Goal: Task Accomplishment & Management: Manage account settings

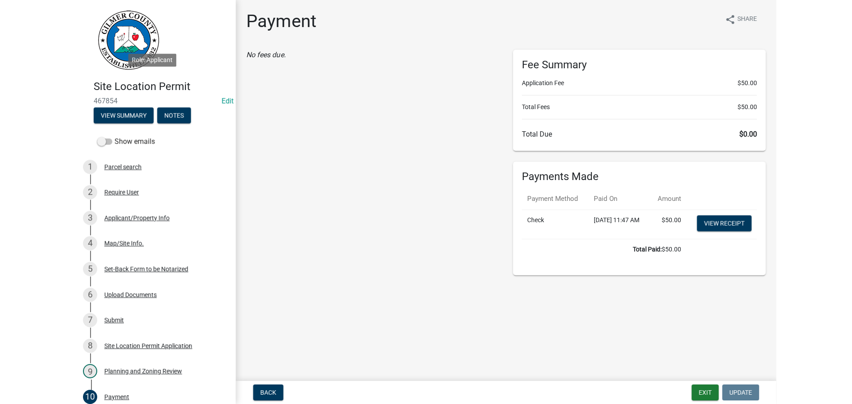
scroll to position [133, 0]
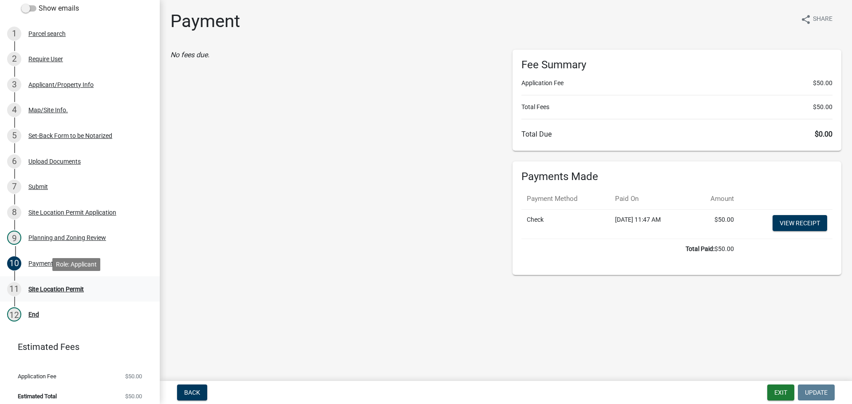
click at [53, 290] on div "Site Location Permit" at bounding box center [55, 289] width 55 height 6
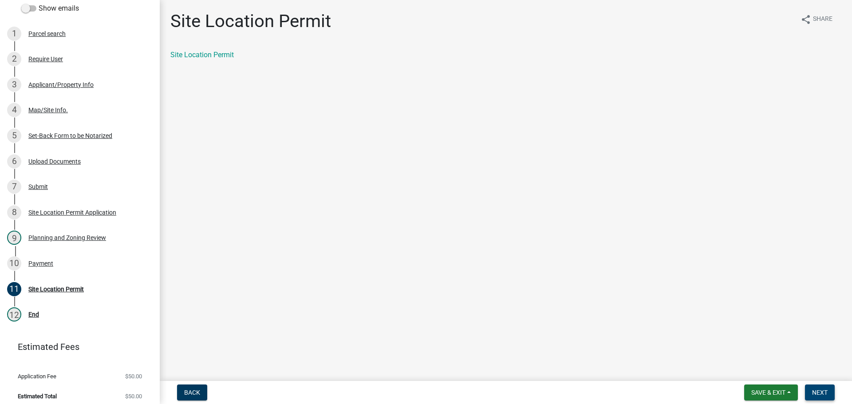
click at [699, 392] on span "Next" at bounding box center [820, 392] width 16 height 7
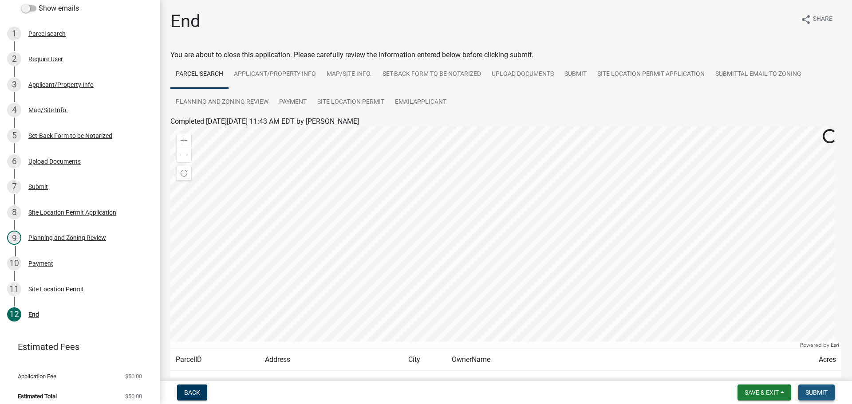
click at [699, 392] on span "Submit" at bounding box center [816, 392] width 22 height 7
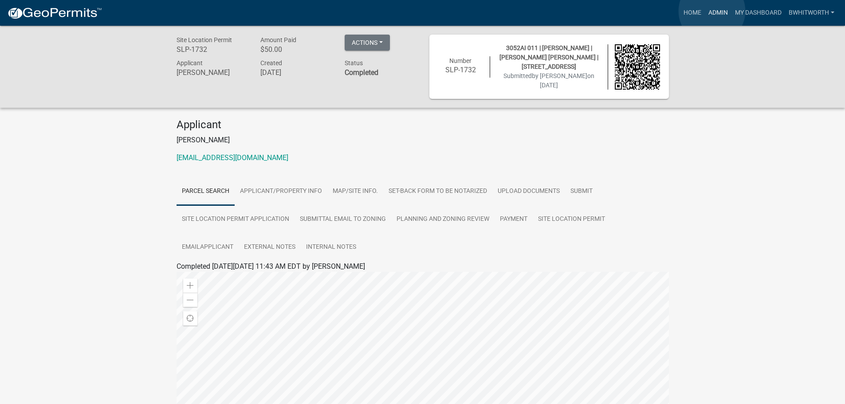
click at [699, 11] on link "Admin" at bounding box center [718, 12] width 27 height 17
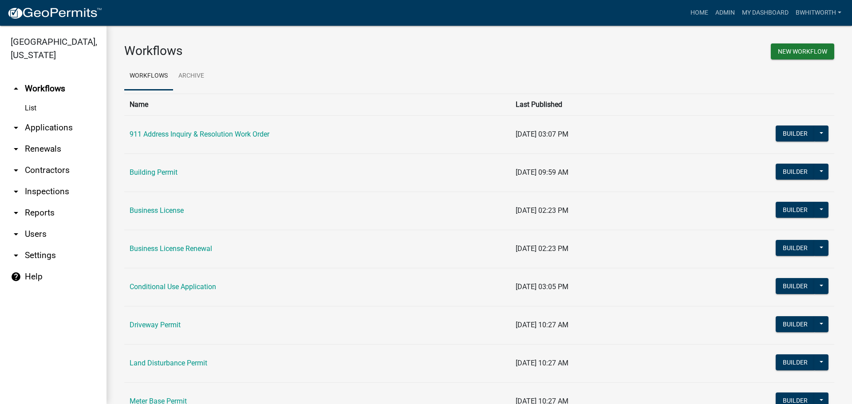
click at [45, 128] on link "arrow_drop_down Applications" at bounding box center [53, 127] width 106 height 21
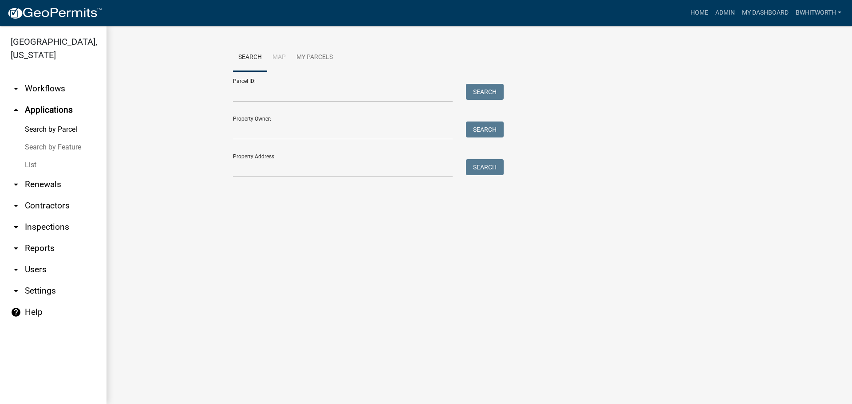
click at [32, 164] on link "List" at bounding box center [53, 165] width 106 height 18
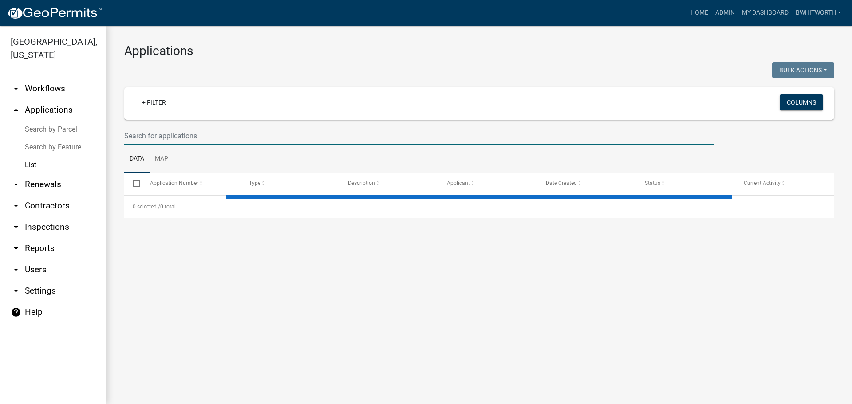
click at [173, 138] on input "text" at bounding box center [418, 136] width 589 height 18
select select "3: 100"
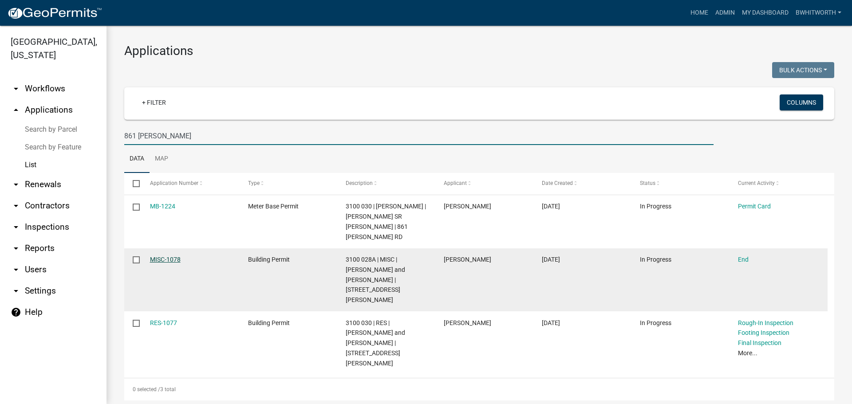
type input "861 [PERSON_NAME]"
click at [164, 258] on link "MISC-1078" at bounding box center [165, 259] width 31 height 7
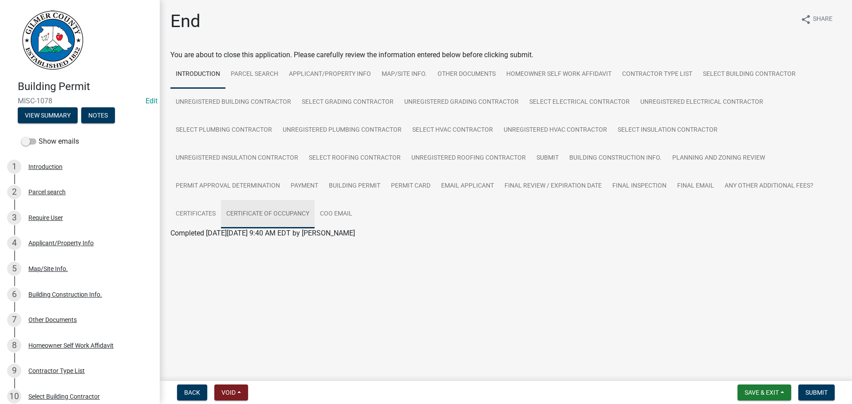
click at [284, 213] on link "Certificate of Occupancy" at bounding box center [268, 214] width 94 height 28
click at [302, 275] on main "End share Share You are about to close this application. Please carefully revie…" at bounding box center [506, 188] width 692 height 377
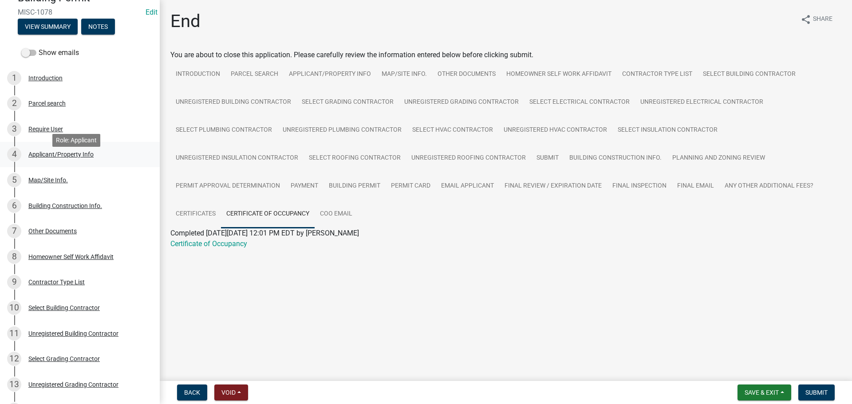
scroll to position [44, 0]
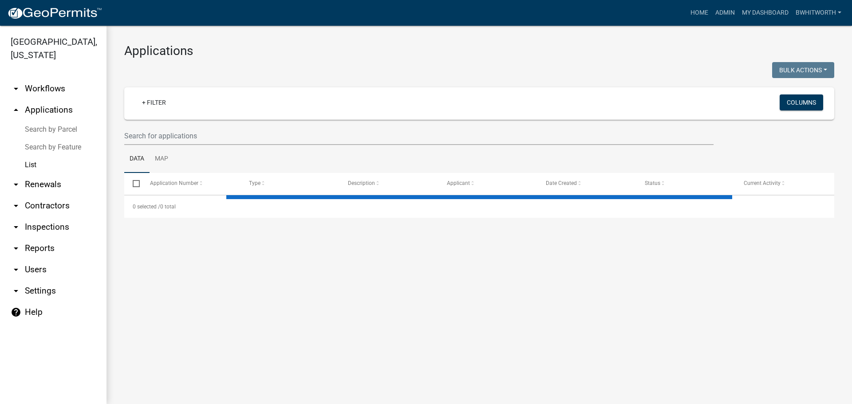
select select "3: 100"
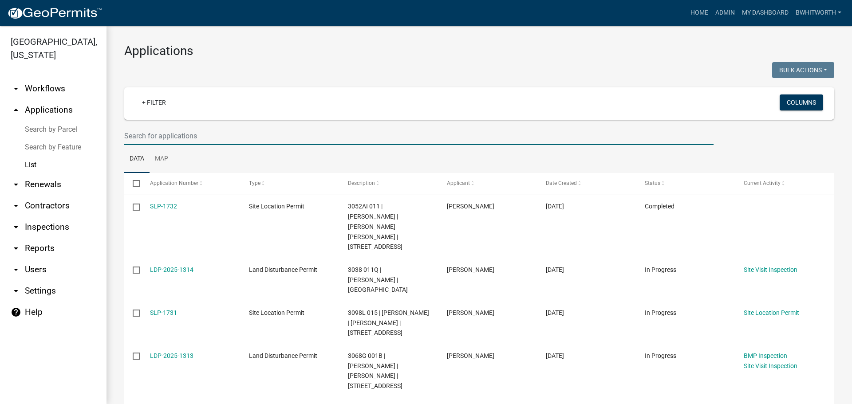
click at [164, 131] on input "text" at bounding box center [418, 136] width 589 height 18
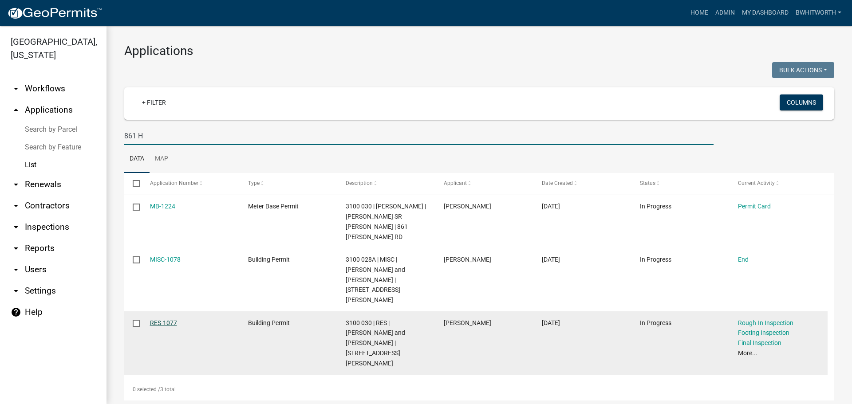
type input "861 H"
click at [162, 319] on link "RES-1077" at bounding box center [163, 322] width 27 height 7
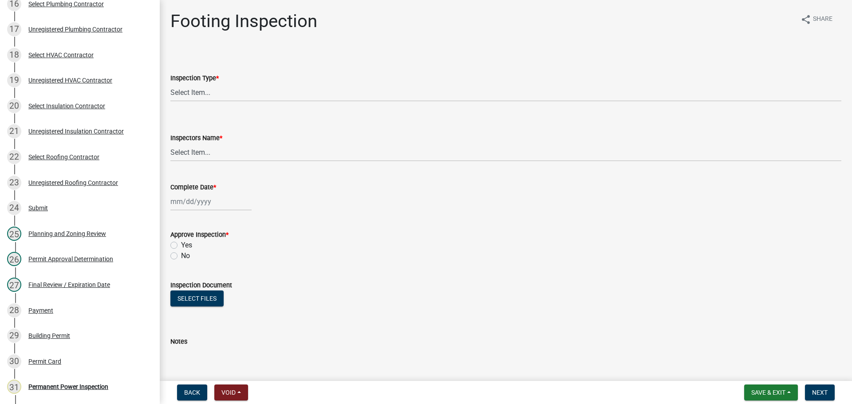
scroll to position [621, 0]
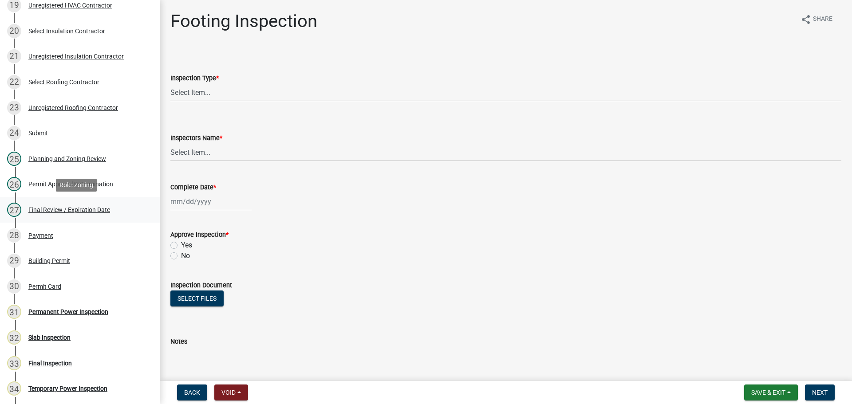
click at [50, 208] on div "Final Review / Expiration Date" at bounding box center [69, 210] width 82 height 6
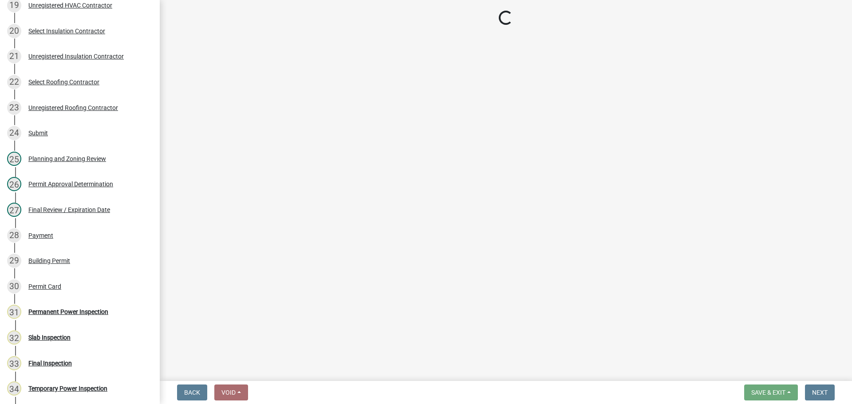
select select "3dab9b92-d785-4db2-b3cf-974c81292000"
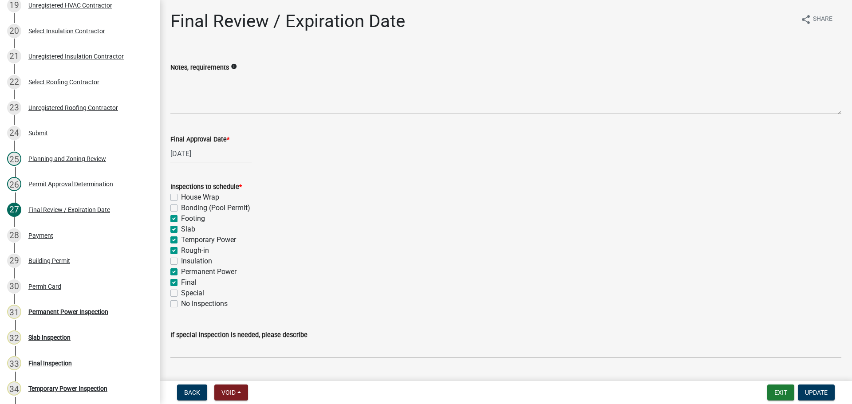
click at [181, 216] on label "Footing" at bounding box center [193, 218] width 24 height 11
click at [181, 216] on input "Footing" at bounding box center [184, 216] width 6 height 6
checkbox input "false"
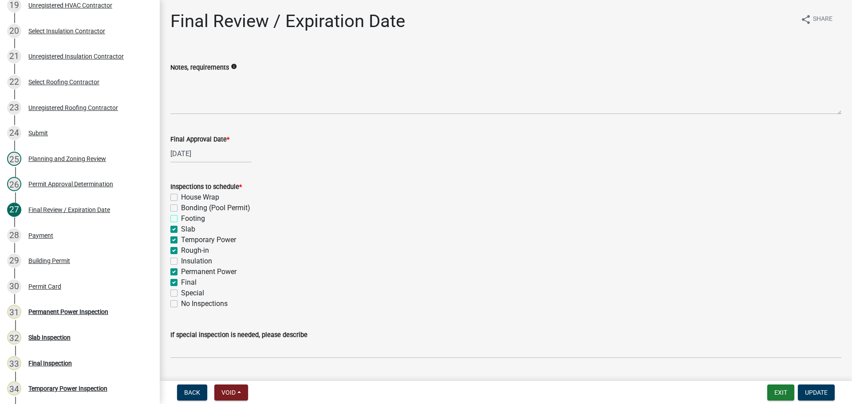
checkbox input "false"
checkbox input "true"
checkbox input "false"
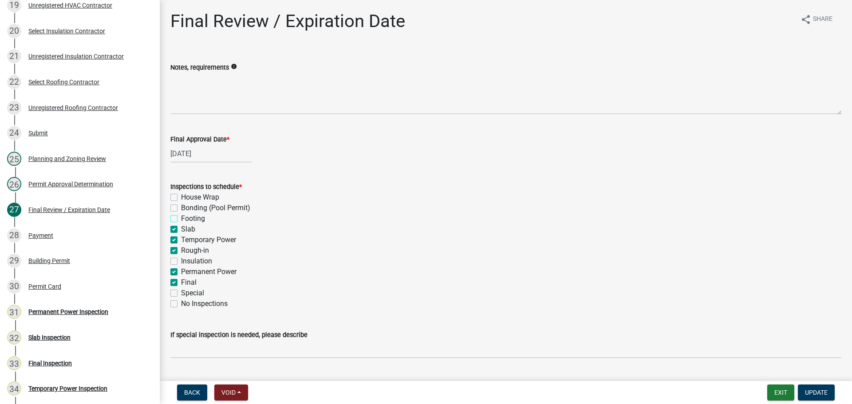
checkbox input "true"
checkbox input "false"
click at [169, 229] on div "Inspections to schedule * House Wrap Bonding (Pool Permit) Footing Slab Tempora…" at bounding box center [506, 240] width 684 height 138
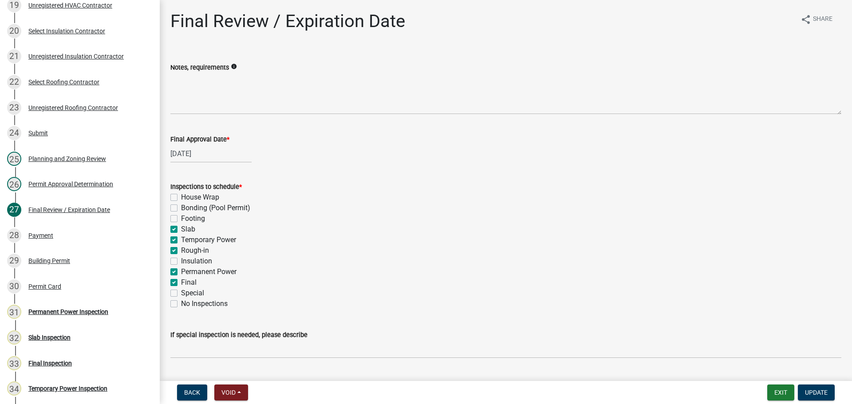
click at [181, 229] on label "Slab" at bounding box center [188, 229] width 14 height 11
click at [181, 229] on input "Slab" at bounding box center [184, 227] width 6 height 6
checkbox input "false"
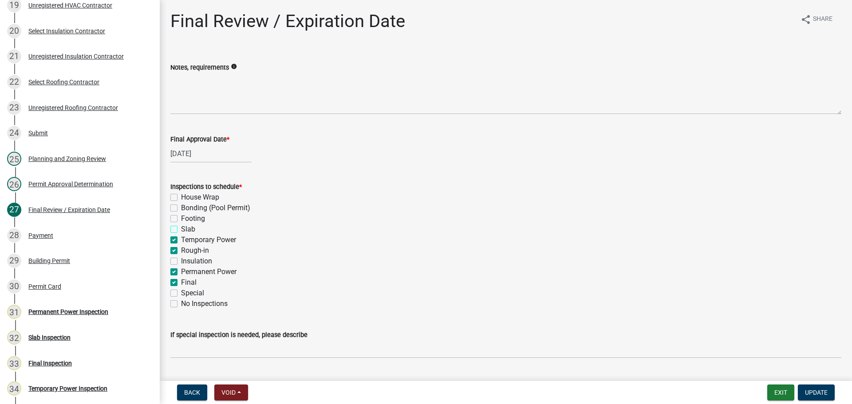
checkbox input "false"
checkbox input "true"
checkbox input "false"
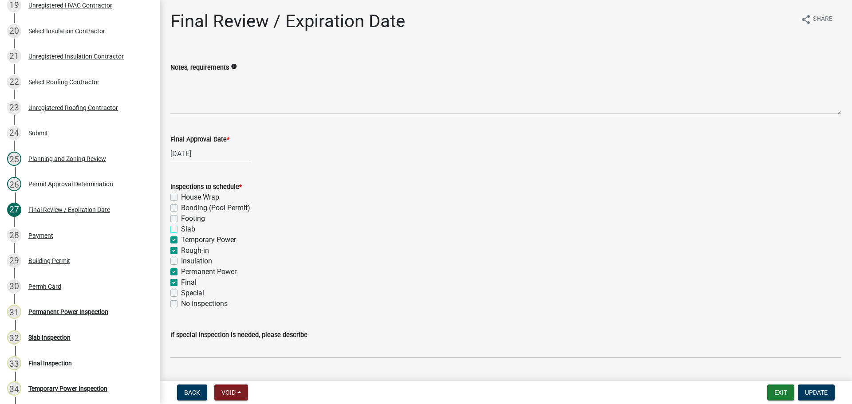
checkbox input "true"
checkbox input "false"
click at [181, 237] on label "Temporary Power" at bounding box center [208, 240] width 55 height 11
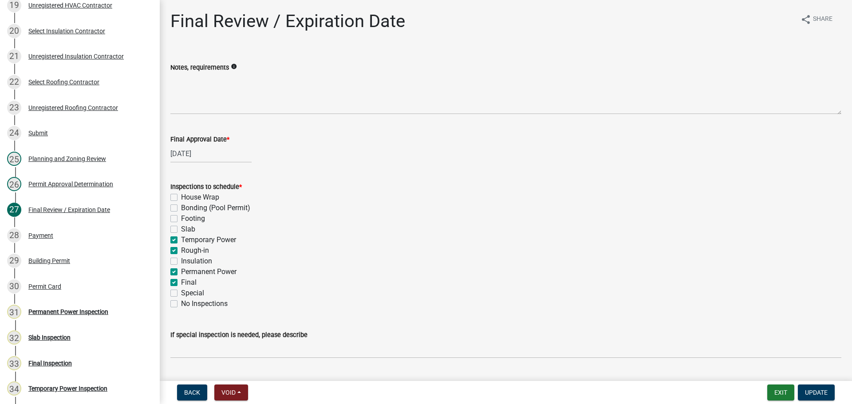
click at [181, 237] on input "Temporary Power" at bounding box center [184, 238] width 6 height 6
checkbox input "false"
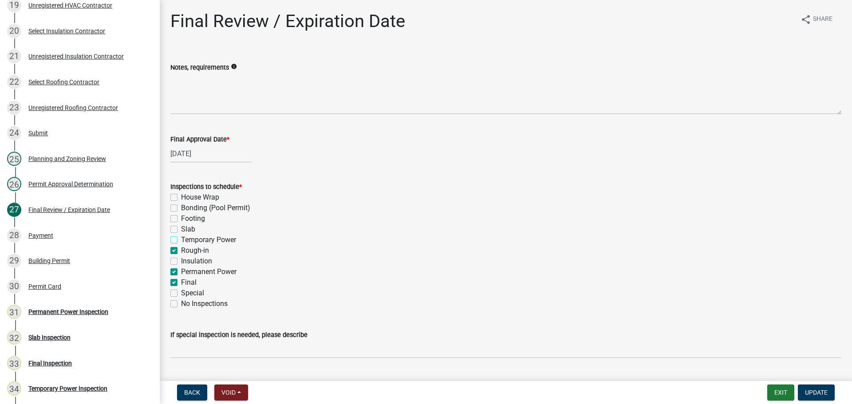
checkbox input "false"
checkbox input "true"
checkbox input "false"
checkbox input "true"
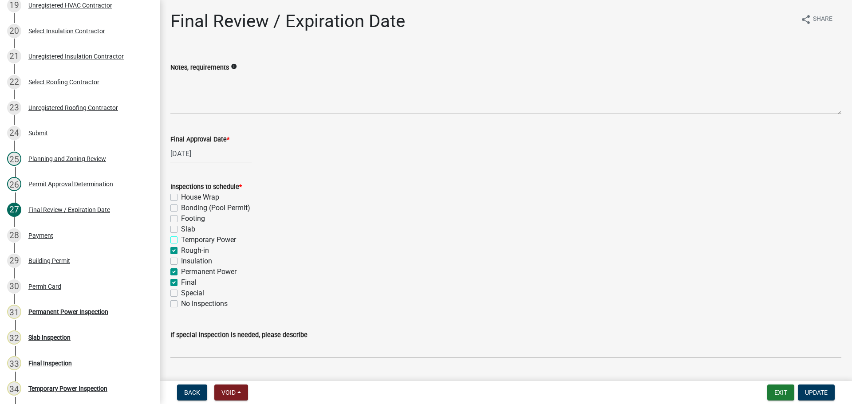
checkbox input "true"
checkbox input "false"
click at [181, 249] on label "Rough-in" at bounding box center [195, 250] width 28 height 11
click at [181, 249] on input "Rough-in" at bounding box center [184, 248] width 6 height 6
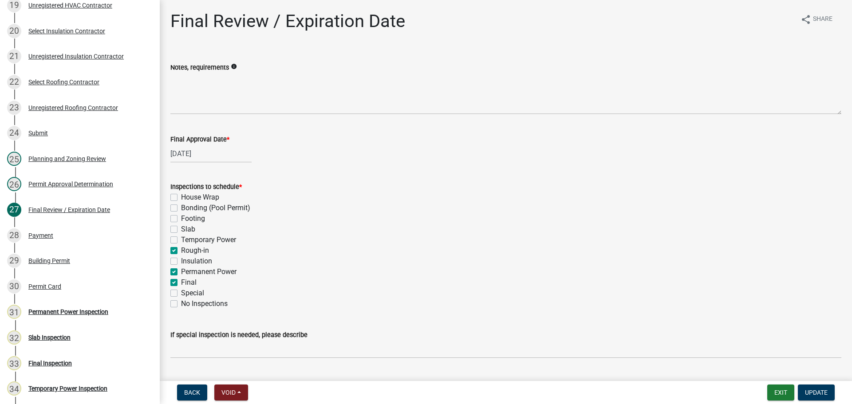
checkbox input "false"
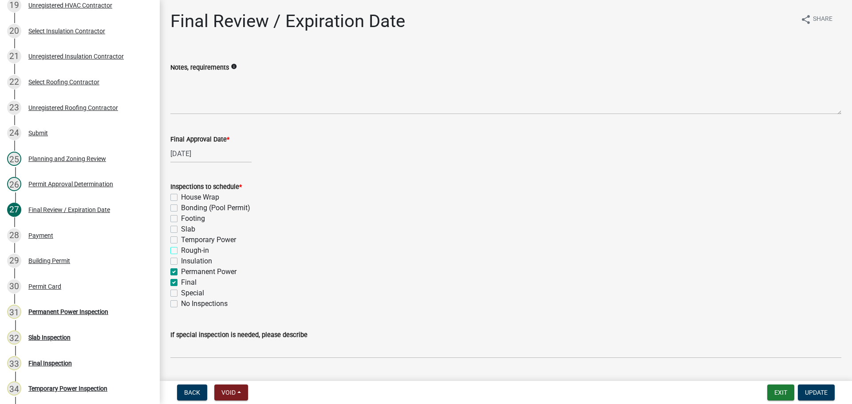
checkbox input "false"
checkbox input "true"
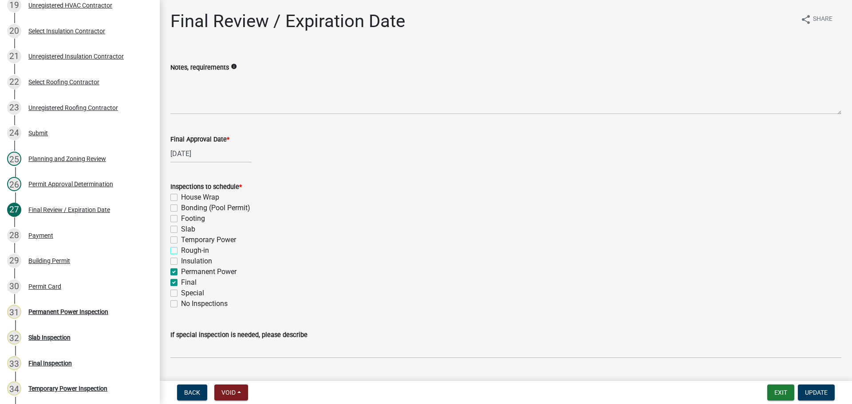
checkbox input "false"
click at [181, 271] on label "Permanent Power" at bounding box center [208, 272] width 55 height 11
click at [181, 271] on input "Permanent Power" at bounding box center [184, 270] width 6 height 6
checkbox input "false"
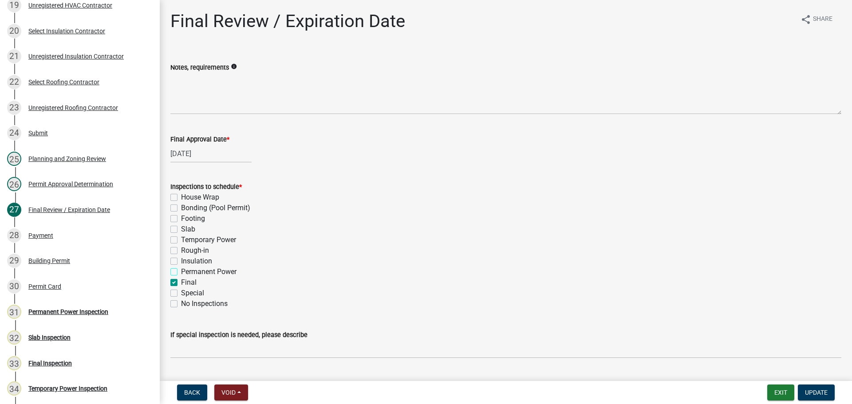
checkbox input "false"
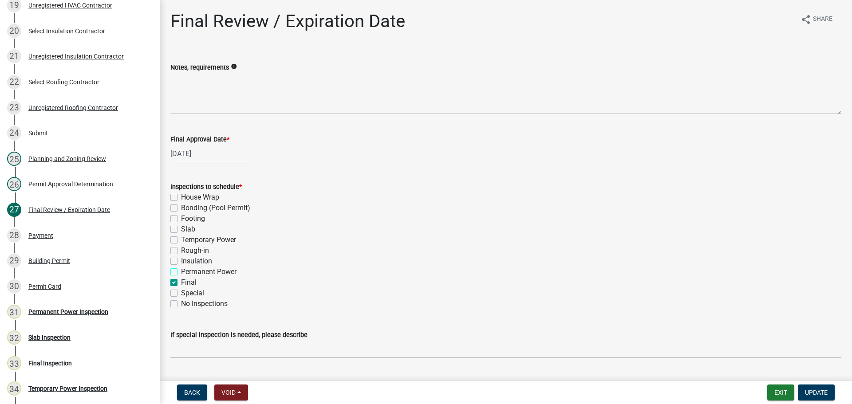
checkbox input "false"
checkbox input "true"
checkbox input "false"
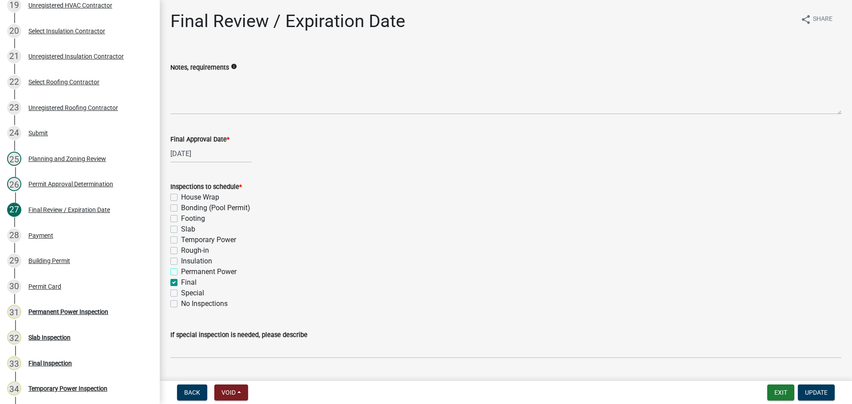
checkbox input "false"
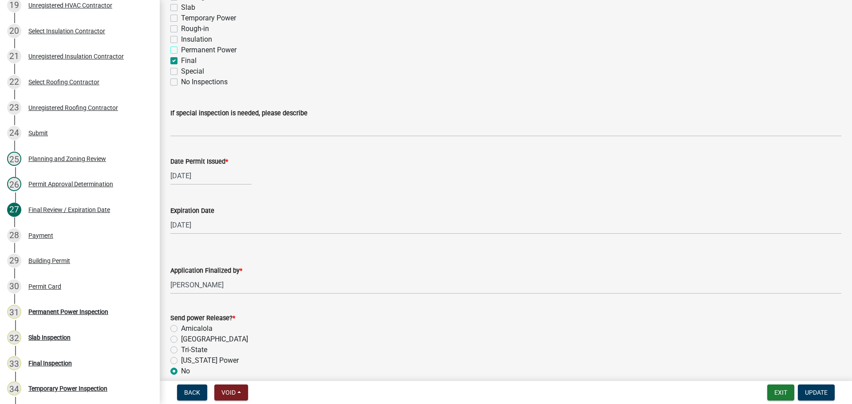
scroll to position [415, 0]
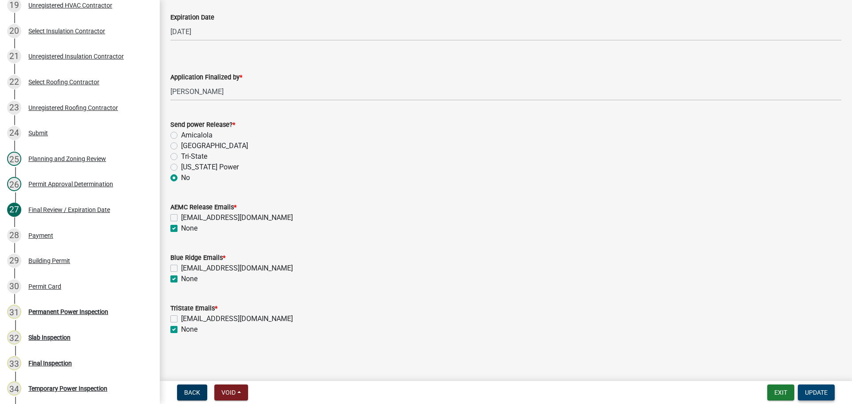
click at [699, 392] on span "Update" at bounding box center [816, 392] width 23 height 7
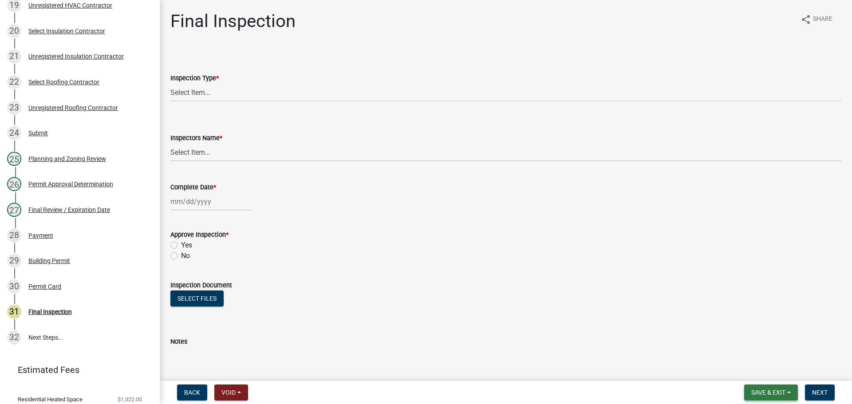
drag, startPoint x: 764, startPoint y: 393, endPoint x: 764, endPoint y: 389, distance: 4.9
click at [699, 393] on span "Save & Exit" at bounding box center [768, 392] width 34 height 7
click at [699, 376] on button "Save & Exit" at bounding box center [762, 369] width 71 height 21
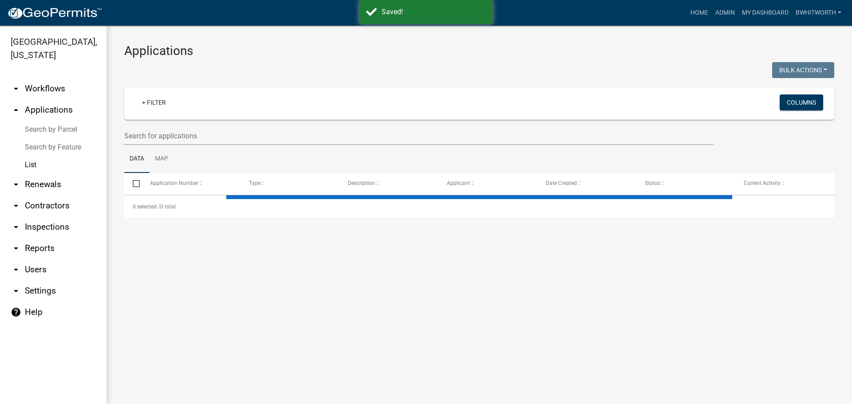
select select "3: 100"
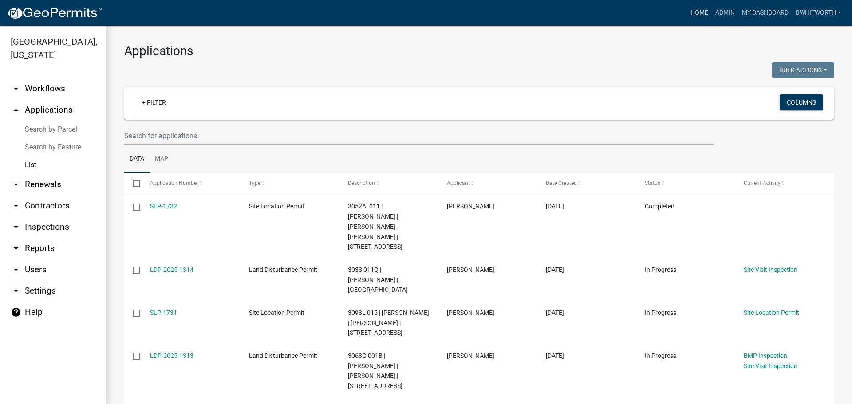
click at [699, 9] on link "Home" at bounding box center [699, 12] width 25 height 17
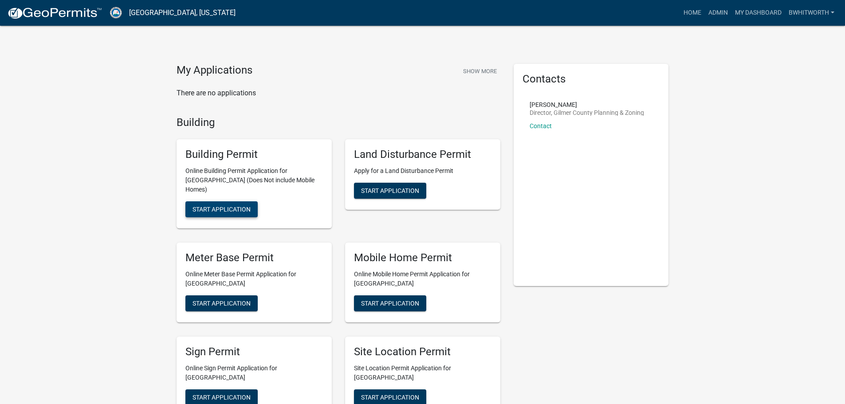
click at [236, 206] on span "Start Application" at bounding box center [222, 209] width 58 height 7
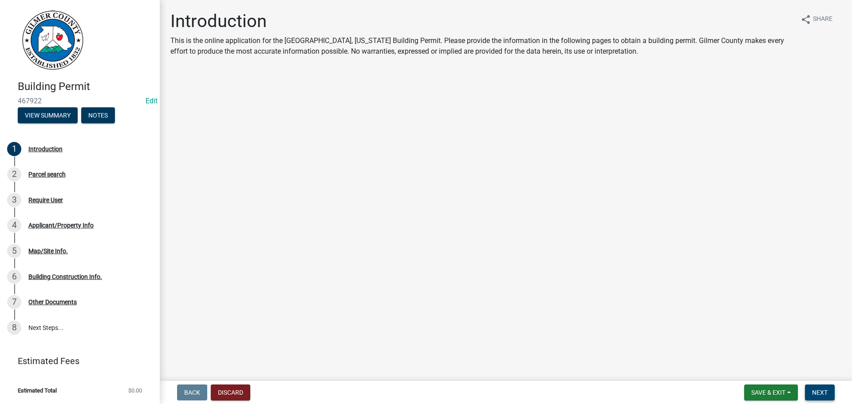
click at [699, 394] on span "Next" at bounding box center [820, 392] width 16 height 7
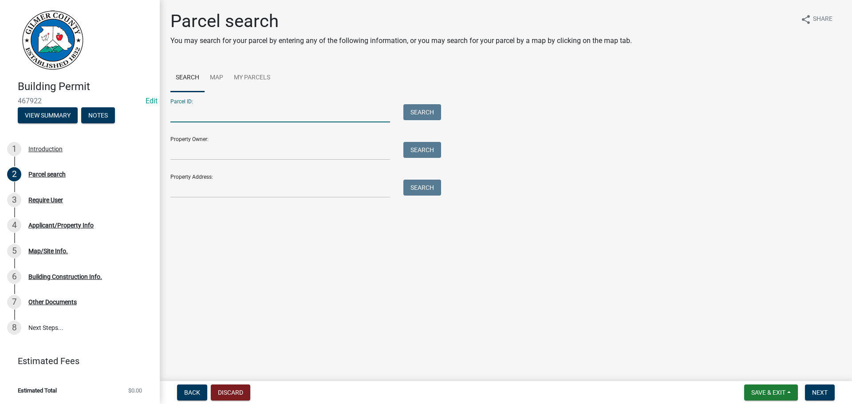
click at [224, 111] on input "Parcel ID:" at bounding box center [280, 113] width 220 height 18
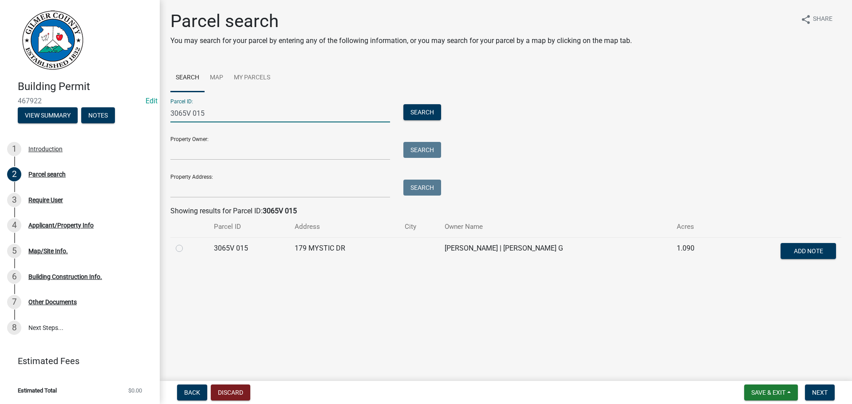
type input "3065V 015"
click at [186, 243] on label at bounding box center [186, 243] width 0 height 0
click at [186, 248] on 015 "radio" at bounding box center [189, 246] width 6 height 6
radio 015 "true"
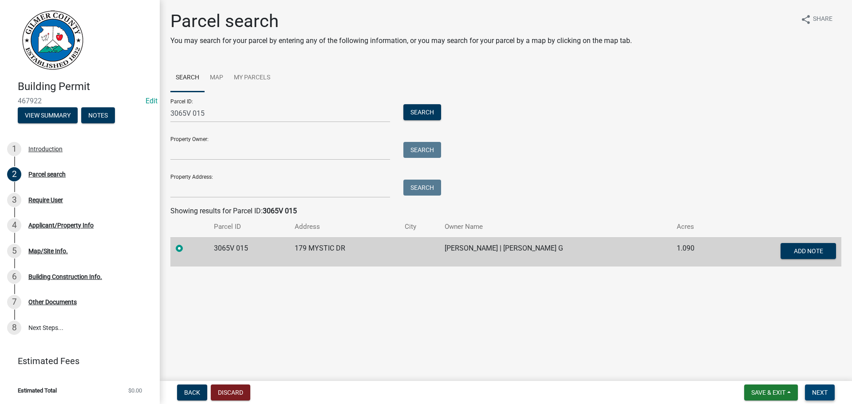
click at [699, 390] on span "Next" at bounding box center [820, 392] width 16 height 7
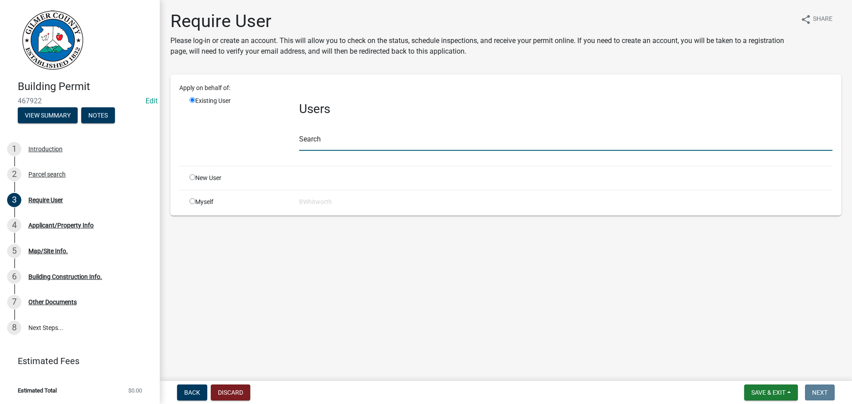
click at [372, 137] on input "text" at bounding box center [565, 142] width 533 height 18
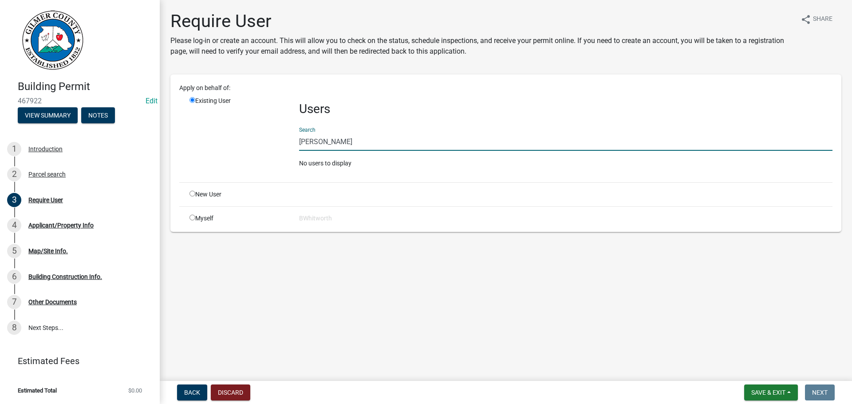
click at [325, 143] on input "KERRY SICER" at bounding box center [565, 142] width 533 height 18
type input "[PERSON_NAME]"
click at [330, 272] on main "Require User Please log-in or create an account. This will allow you to check o…" at bounding box center [506, 188] width 692 height 377
click at [418, 145] on input "[PERSON_NAME]" at bounding box center [565, 142] width 533 height 18
drag, startPoint x: 352, startPoint y: 144, endPoint x: 256, endPoint y: 142, distance: 96.7
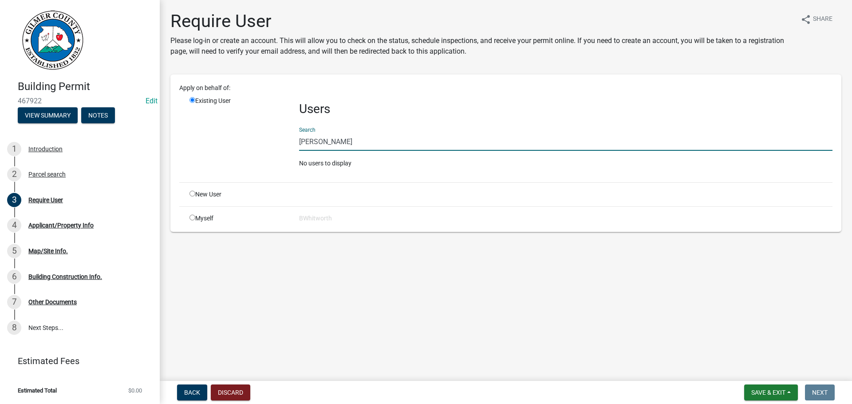
click at [256, 142] on div "Existing User Users Search KERRY SPICER No users to display" at bounding box center [511, 135] width 656 height 79
click at [192, 193] on input "radio" at bounding box center [192, 194] width 6 height 6
radio input "true"
radio input "false"
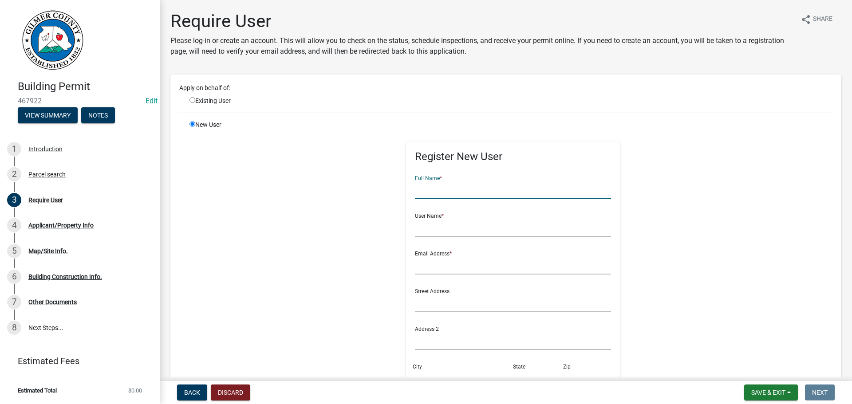
paste input "[PERSON_NAME]"
type input "[PERSON_NAME]"
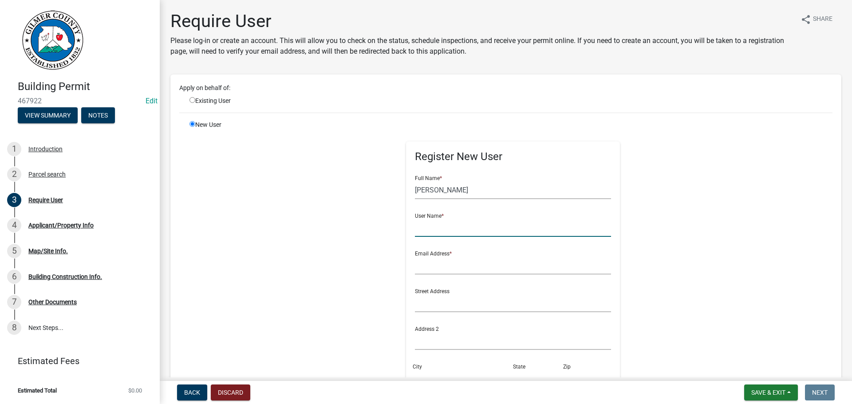
drag, startPoint x: 444, startPoint y: 210, endPoint x: 448, endPoint y: 228, distance: 18.5
paste input "[PERSON_NAME]"
click at [435, 230] on input "[PERSON_NAME]" at bounding box center [513, 228] width 197 height 18
type input "KERRYSPICER"
click at [419, 267] on input "text" at bounding box center [513, 265] width 197 height 18
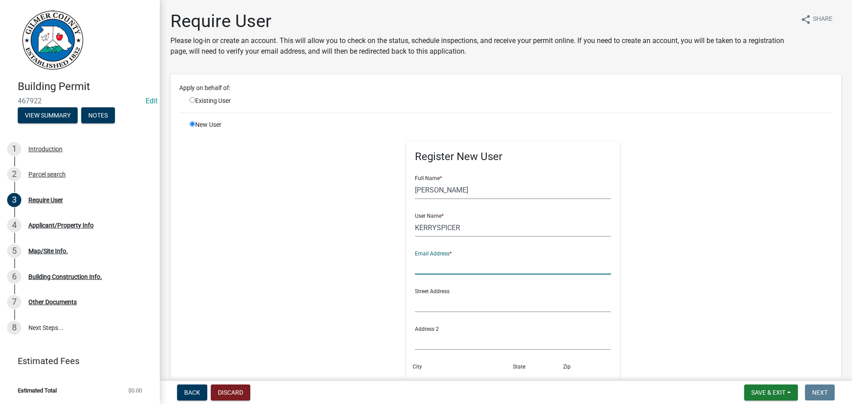
type input "[EMAIL_ADDRESS][DOMAIN_NAME]"
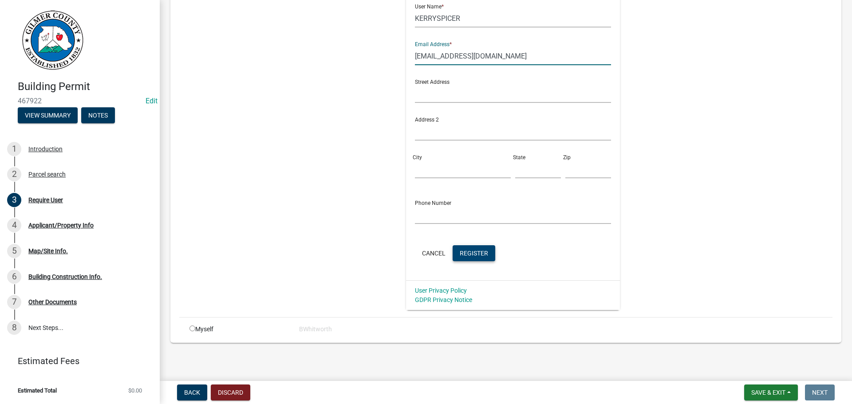
click at [470, 252] on span "Register" at bounding box center [474, 252] width 28 height 7
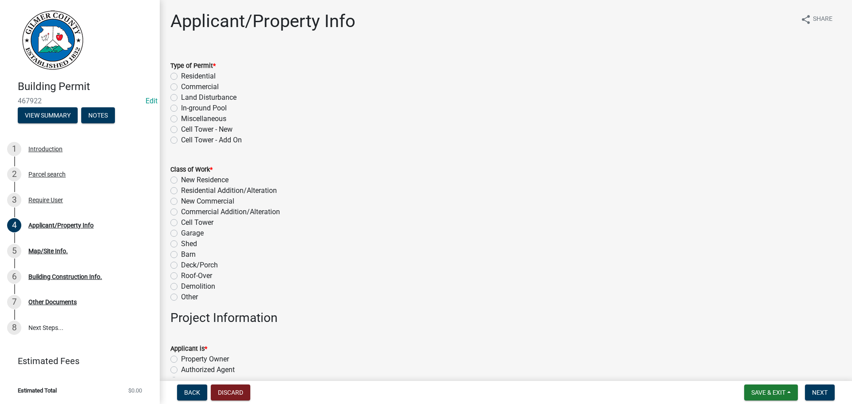
click at [181, 119] on label "Miscellaneous" at bounding box center [203, 119] width 45 height 11
click at [181, 119] on input "Miscellaneous" at bounding box center [184, 117] width 6 height 6
radio input "true"
click at [181, 299] on label "Other" at bounding box center [189, 297] width 17 height 11
click at [181, 298] on input "Other" at bounding box center [184, 295] width 6 height 6
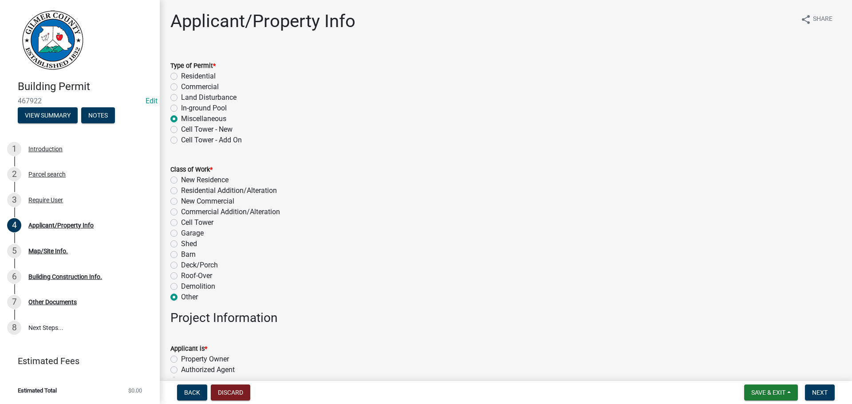
radio input "true"
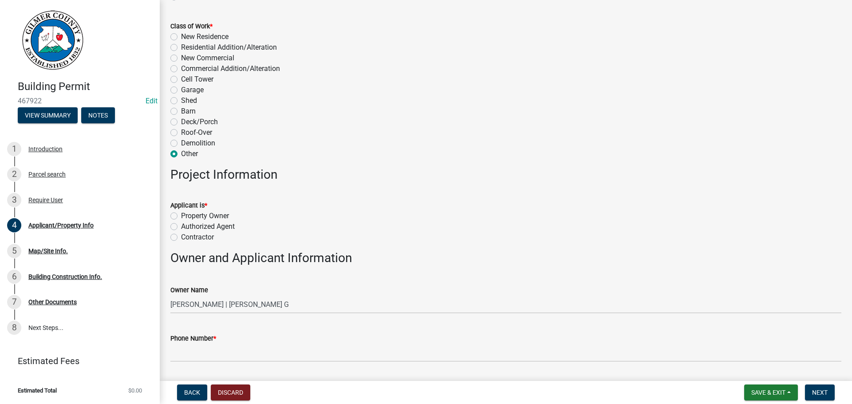
scroll to position [222, 0]
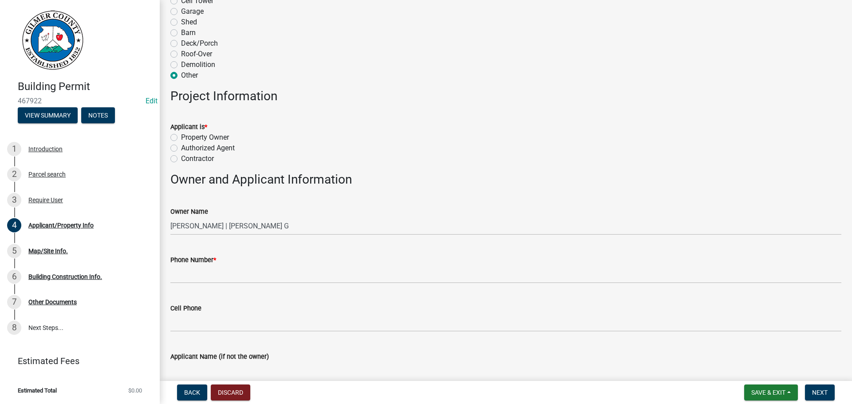
click at [181, 137] on label "Property Owner" at bounding box center [205, 137] width 48 height 11
click at [181, 137] on input "Property Owner" at bounding box center [184, 135] width 6 height 6
radio input "true"
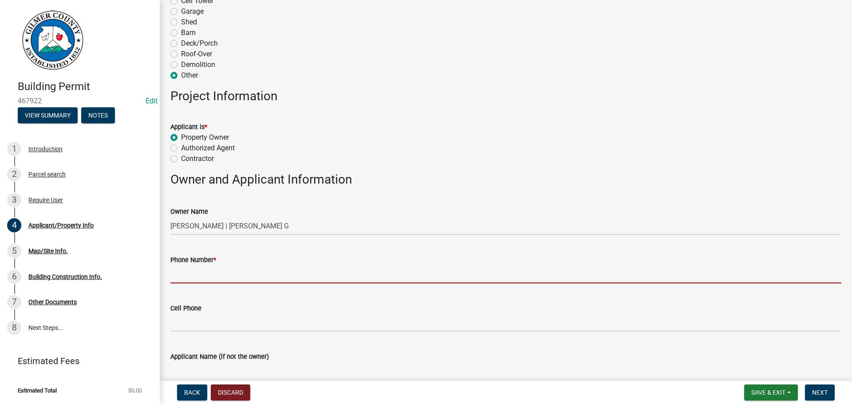
click at [213, 274] on input "Phone Number *" at bounding box center [505, 274] width 671 height 18
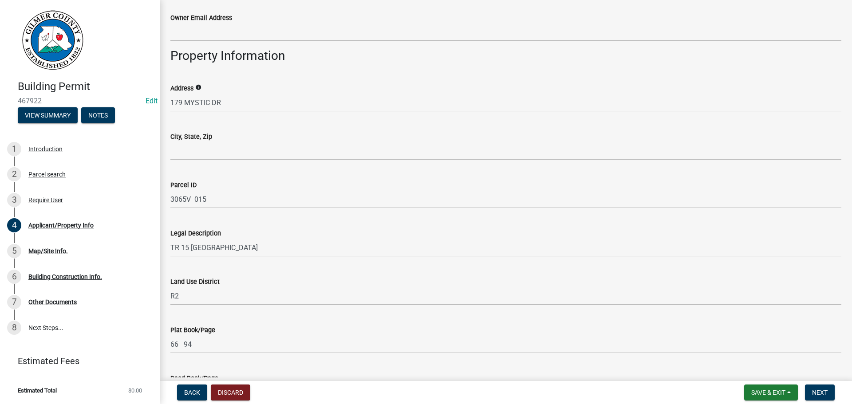
scroll to position [665, 0]
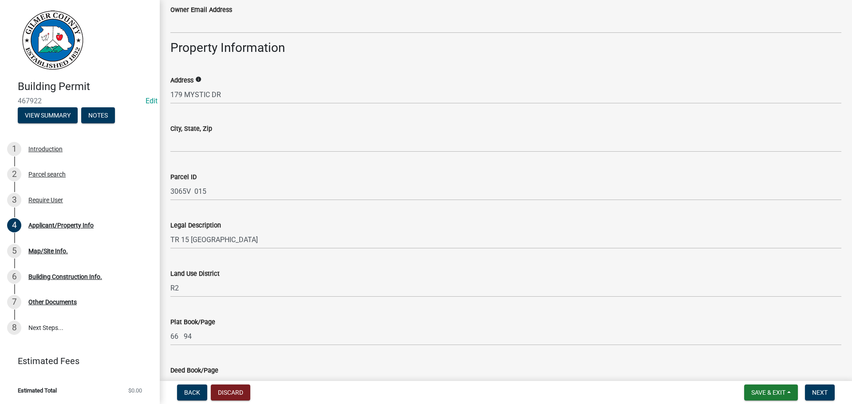
type input "770-377-3276"
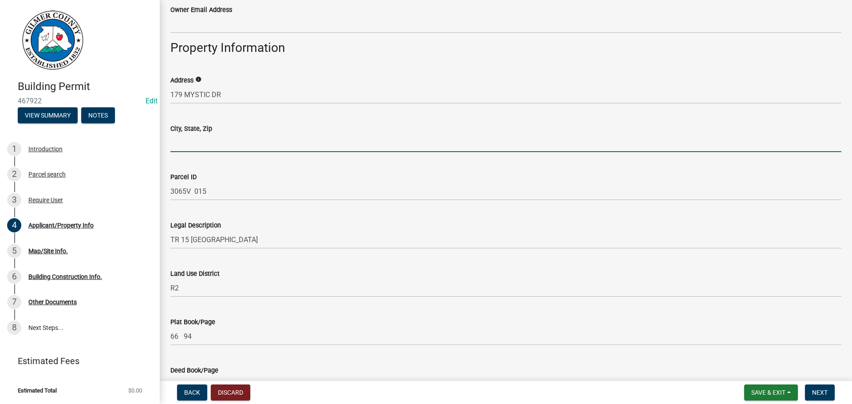
click at [221, 144] on input "City, State, Zip" at bounding box center [505, 143] width 671 height 18
type input "ELLIJAY GA 30540"
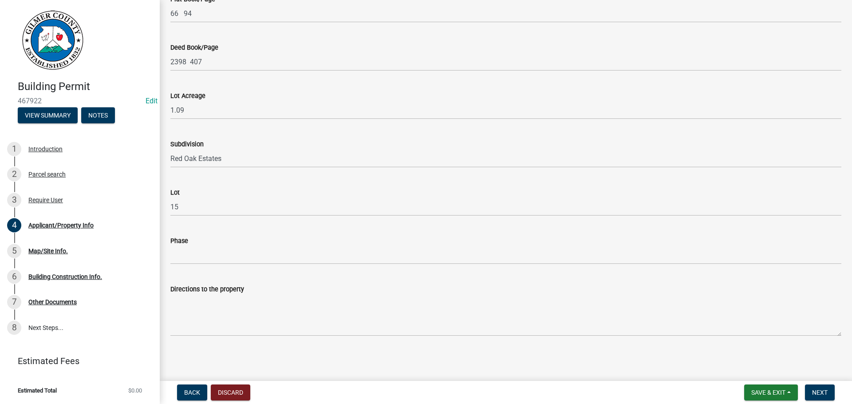
scroll to position [989, 0]
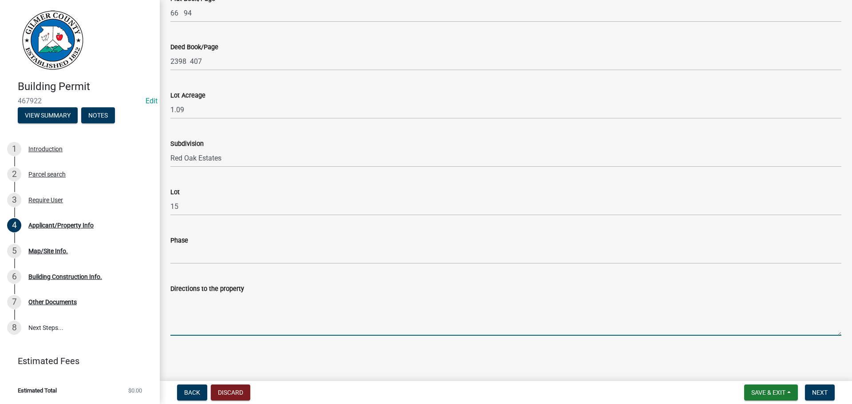
click at [237, 312] on textarea "Directions to the property" at bounding box center [505, 315] width 671 height 42
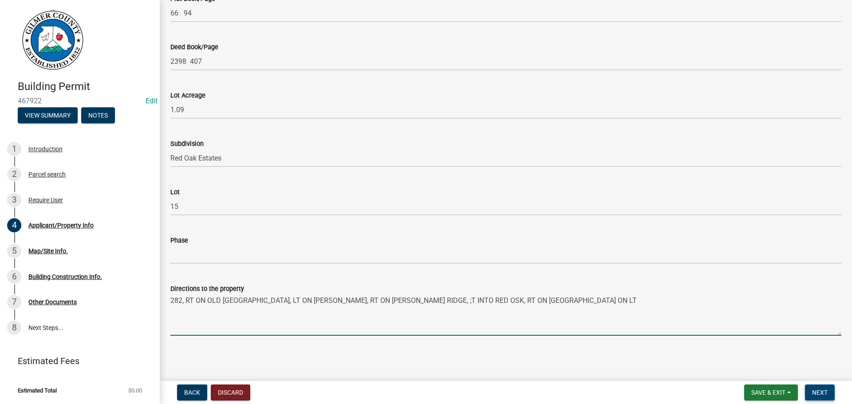
type textarea "282, RT ON OLD TAILS CREEK RD, LT ON LEE PRITCHETT, RT ON ROBERTS RIDGE, ;T INT…"
click at [699, 391] on span "Next" at bounding box center [820, 392] width 16 height 7
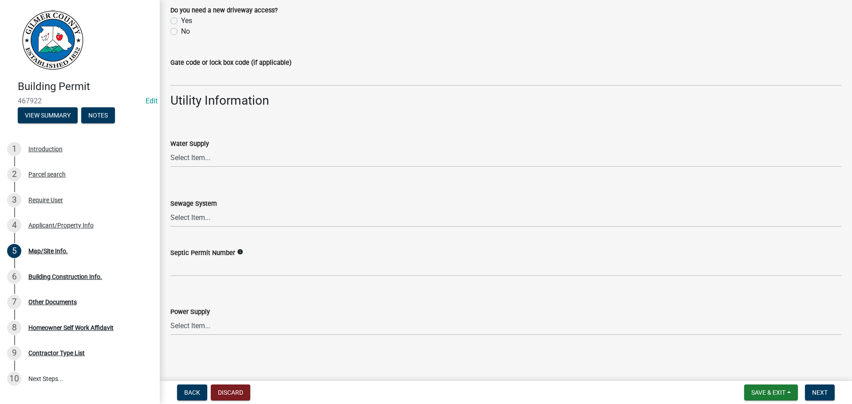
scroll to position [723, 0]
click at [699, 395] on span "Next" at bounding box center [820, 392] width 16 height 7
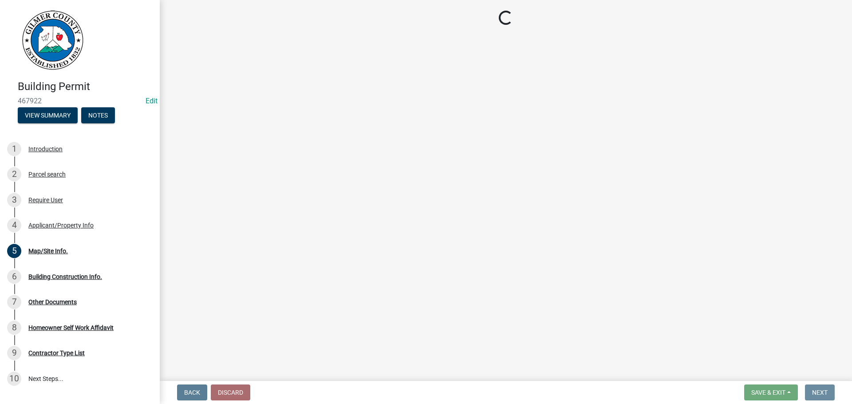
scroll to position [0, 0]
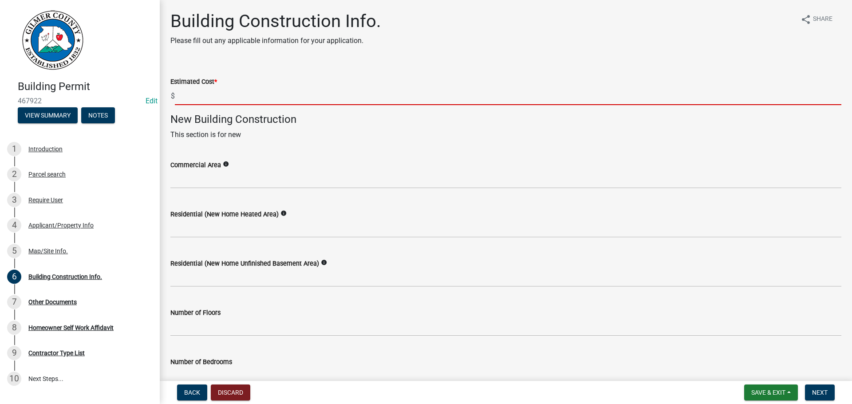
click at [236, 94] on input "text" at bounding box center [508, 96] width 666 height 18
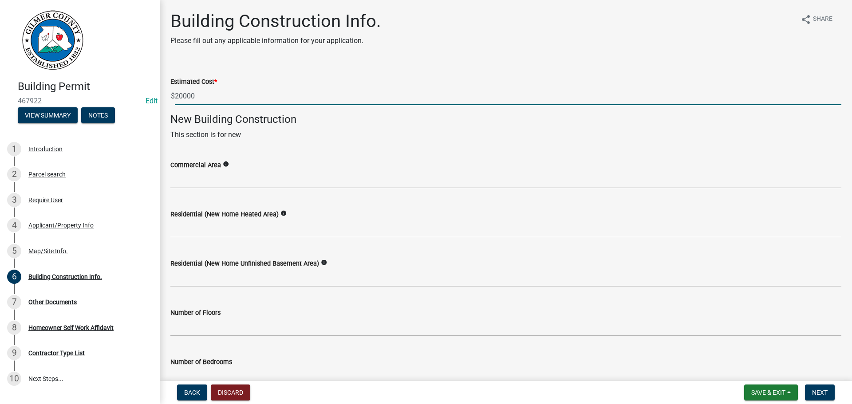
type input "20000"
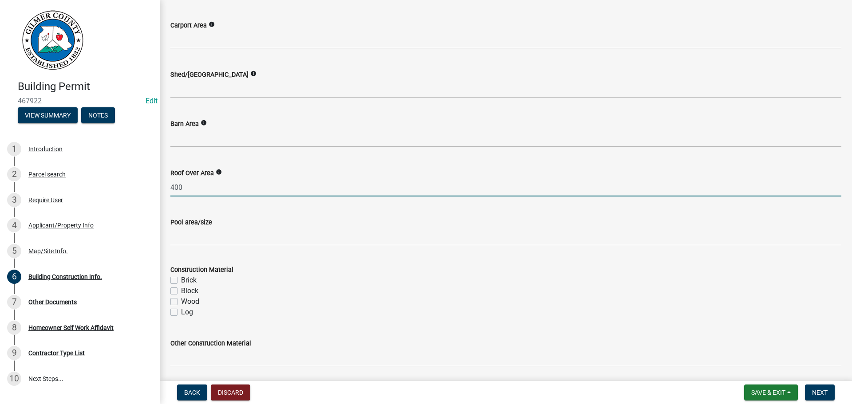
scroll to position [587, 0]
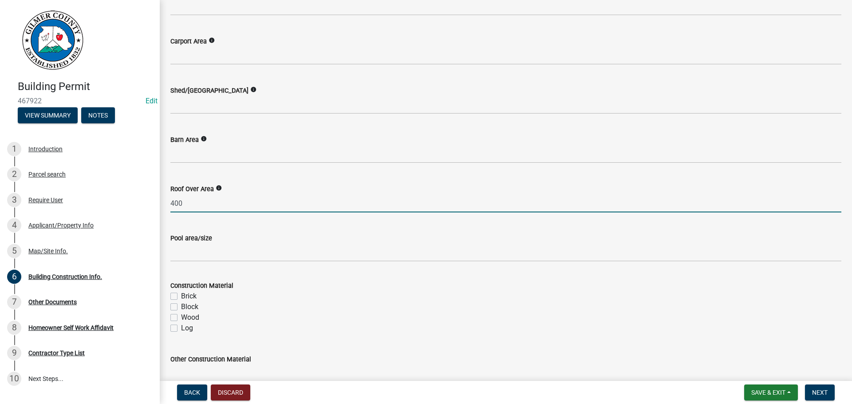
type input "400"
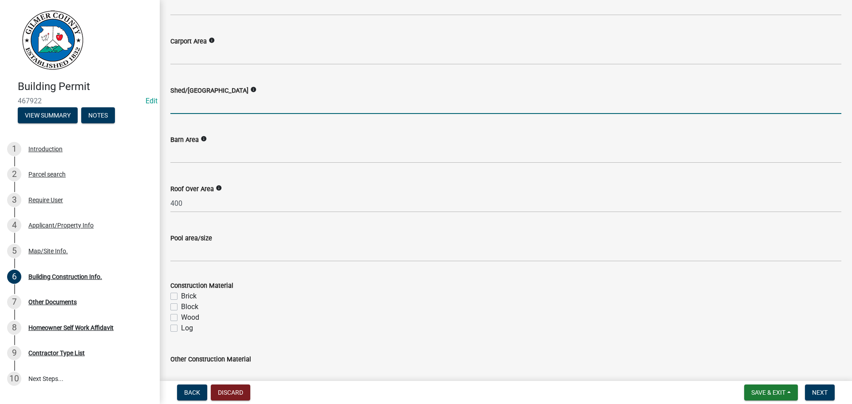
click at [214, 108] on input "text" at bounding box center [505, 105] width 671 height 18
type input "400"
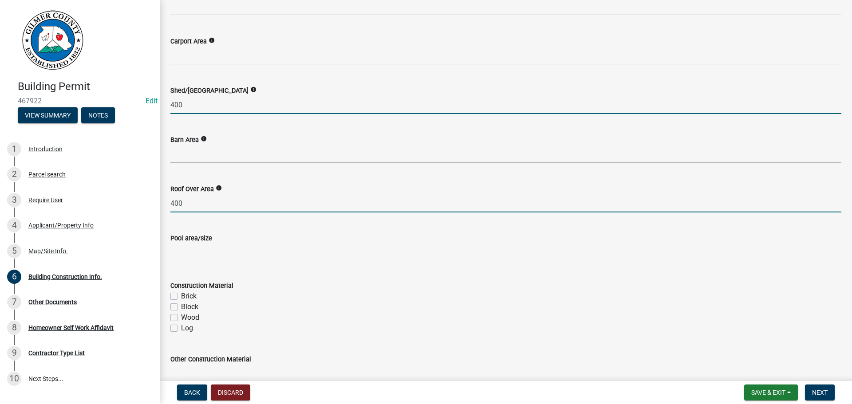
click at [199, 206] on input "400" at bounding box center [505, 203] width 671 height 18
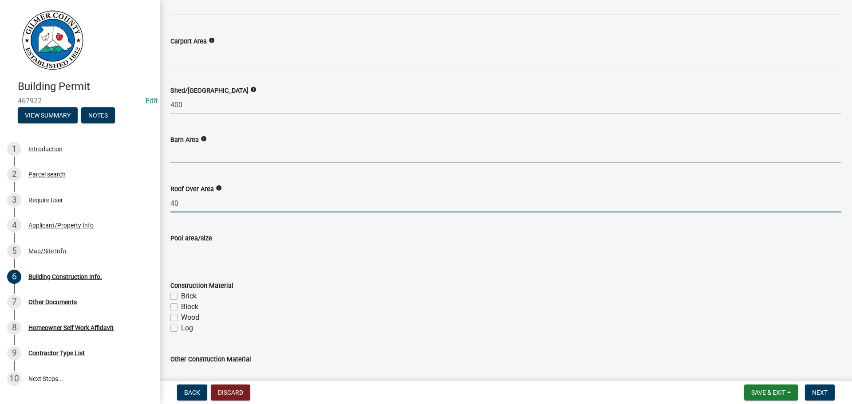
type input "4"
type input "800"
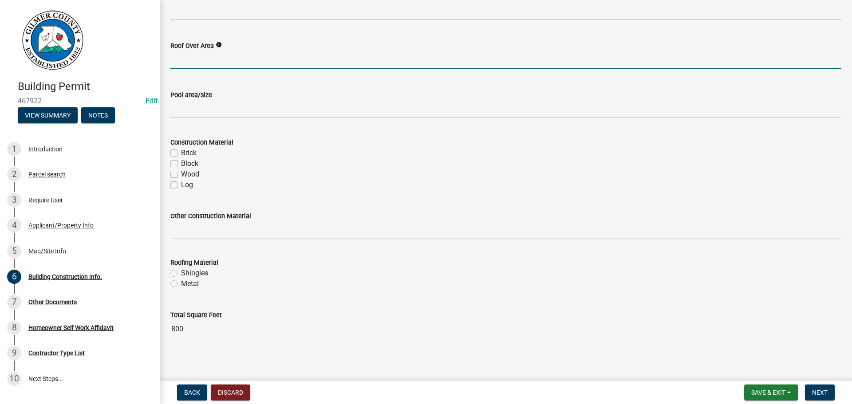
scroll to position [733, 0]
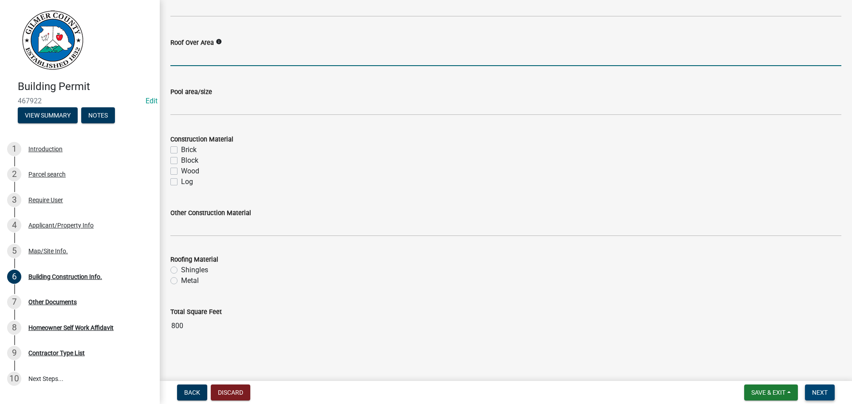
click at [699, 393] on span "Next" at bounding box center [820, 392] width 16 height 7
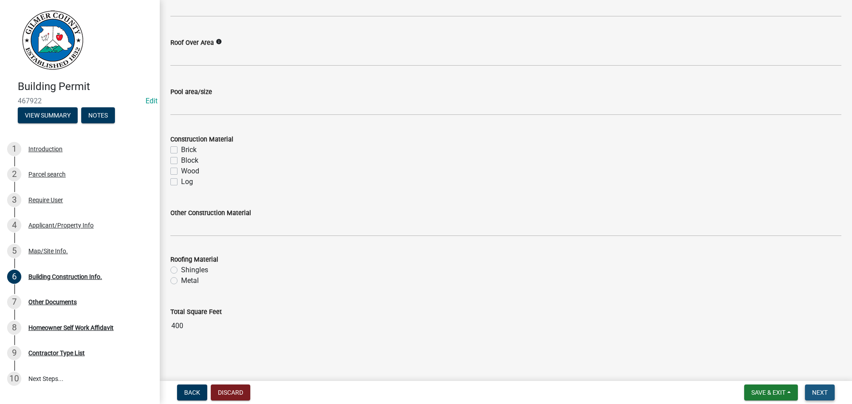
click at [699, 385] on button "Next" at bounding box center [820, 393] width 30 height 16
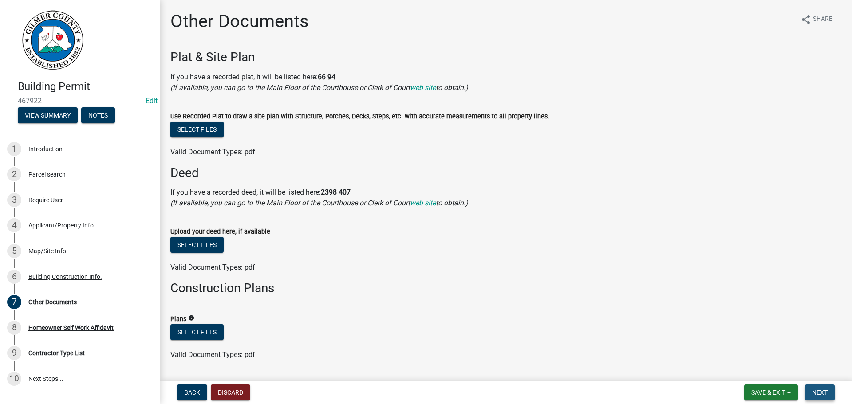
click at [699, 392] on span "Next" at bounding box center [820, 392] width 16 height 7
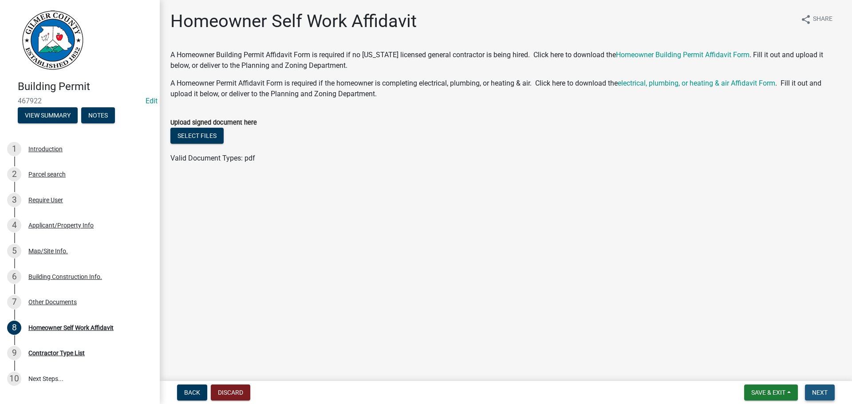
click at [699, 391] on button "Next" at bounding box center [820, 393] width 30 height 16
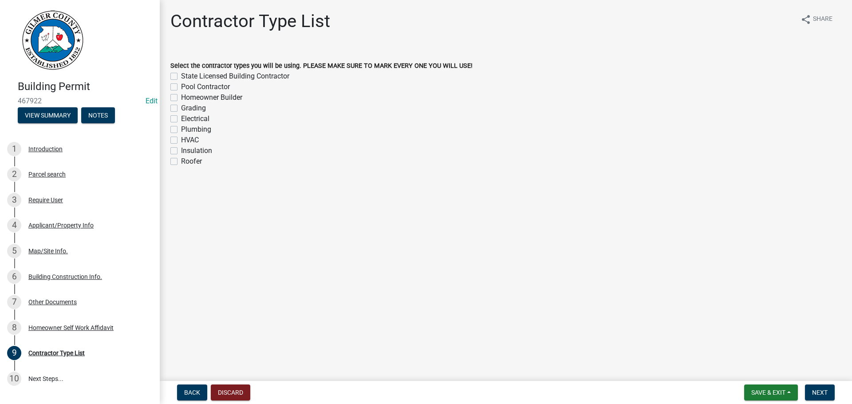
click at [181, 75] on label "State Licensed Building Contractor" at bounding box center [235, 76] width 108 height 11
click at [181, 75] on input "State Licensed Building Contractor" at bounding box center [184, 74] width 6 height 6
checkbox input "true"
checkbox input "false"
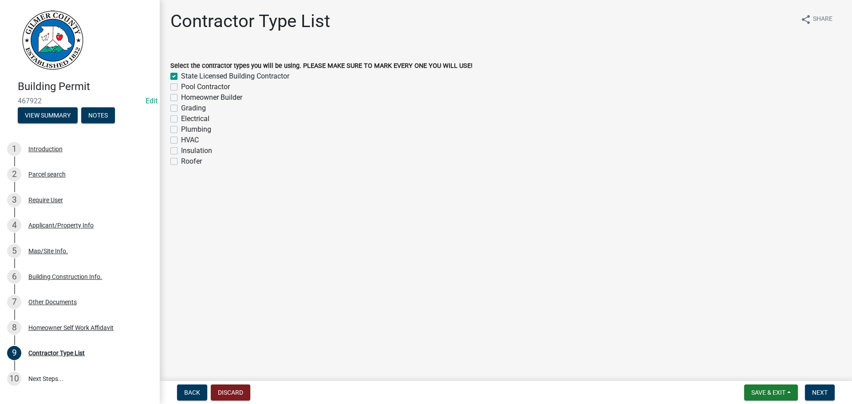
checkbox input "false"
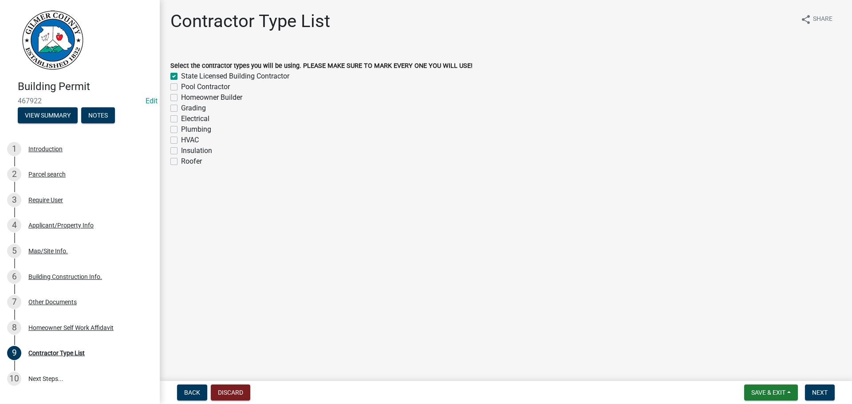
checkbox input "false"
click at [699, 393] on span "Next" at bounding box center [820, 392] width 16 height 7
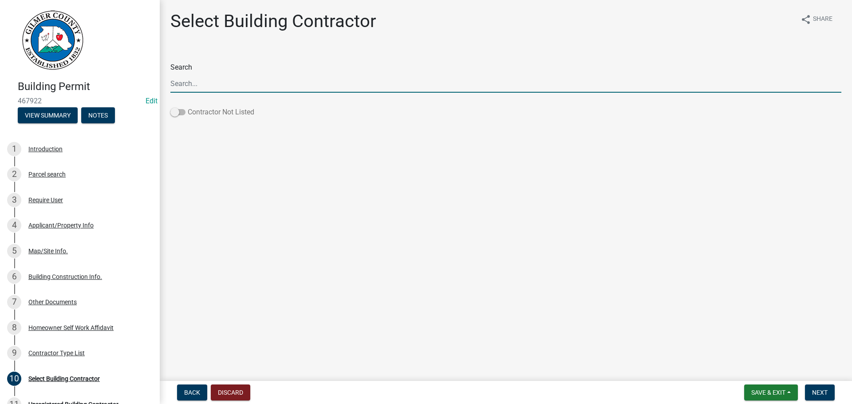
click at [176, 113] on span at bounding box center [177, 112] width 15 height 6
click at [188, 107] on input "Contractor Not Listed" at bounding box center [188, 107] width 0 height 0
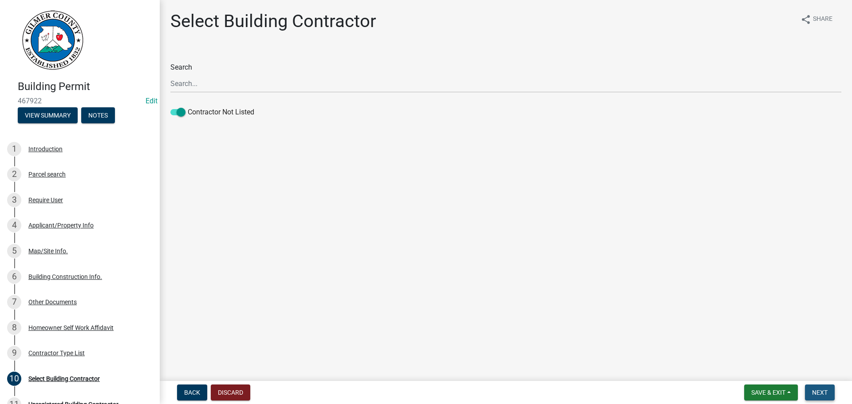
click at [699, 393] on span "Next" at bounding box center [820, 392] width 16 height 7
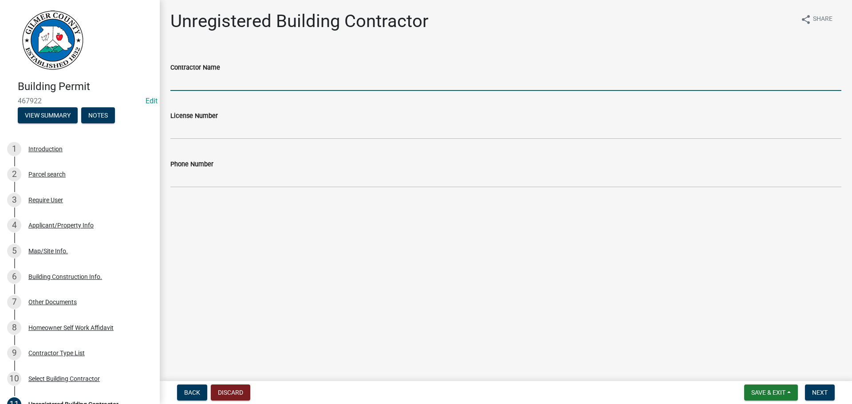
click at [199, 81] on input "Contractor Name" at bounding box center [505, 82] width 671 height 18
type input "AHA OUTDOOR CREATIONS"
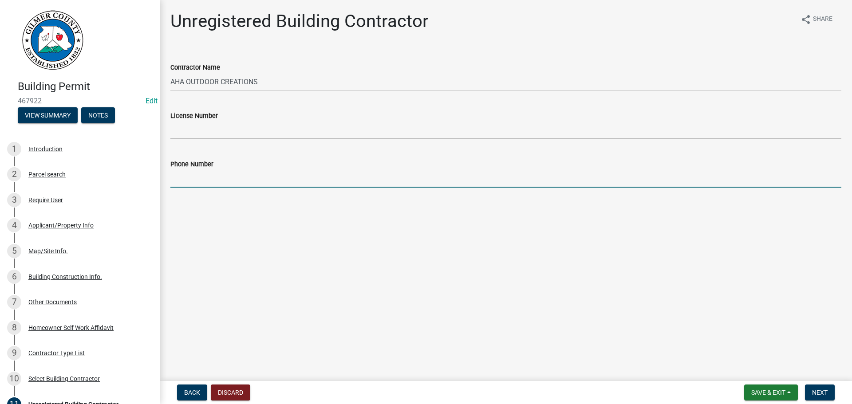
click at [262, 184] on input "Phone Number" at bounding box center [505, 178] width 671 height 18
type input "4"
type input "706-889-8961"
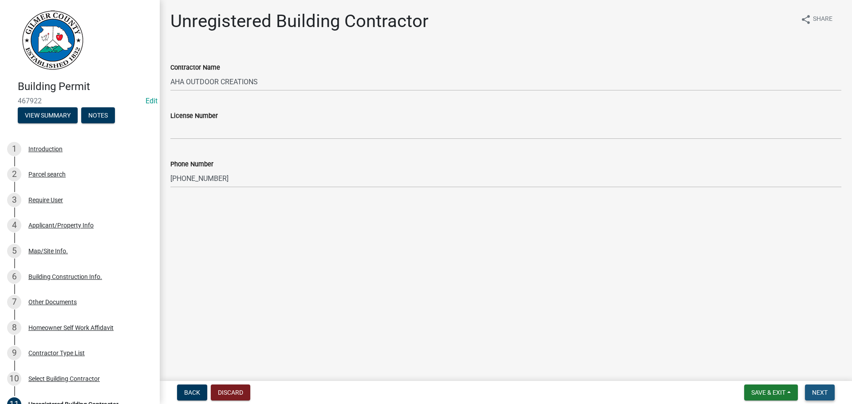
click at [699, 392] on button "Next" at bounding box center [820, 393] width 30 height 16
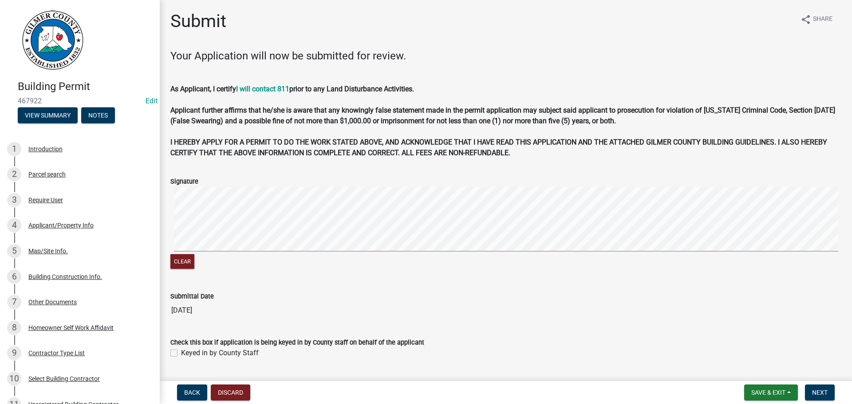
scroll to position [24, 0]
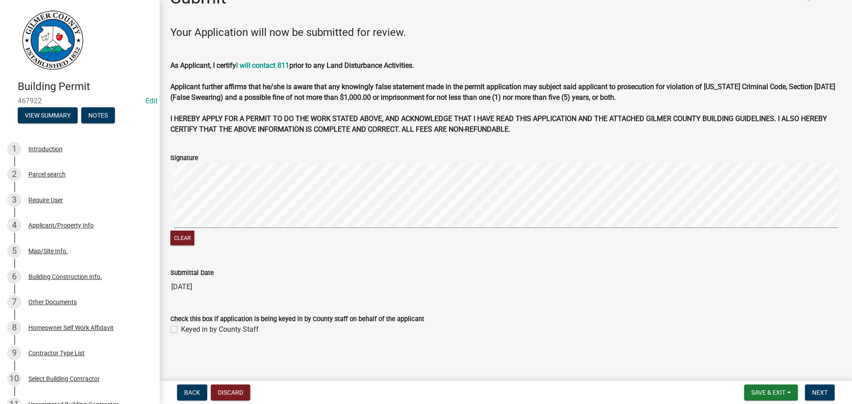
click at [181, 330] on label "Keyed in by County Staff" at bounding box center [220, 329] width 78 height 11
click at [181, 330] on input "Keyed in by County Staff" at bounding box center [184, 327] width 6 height 6
checkbox input "true"
click at [699, 389] on span "Next" at bounding box center [820, 392] width 16 height 7
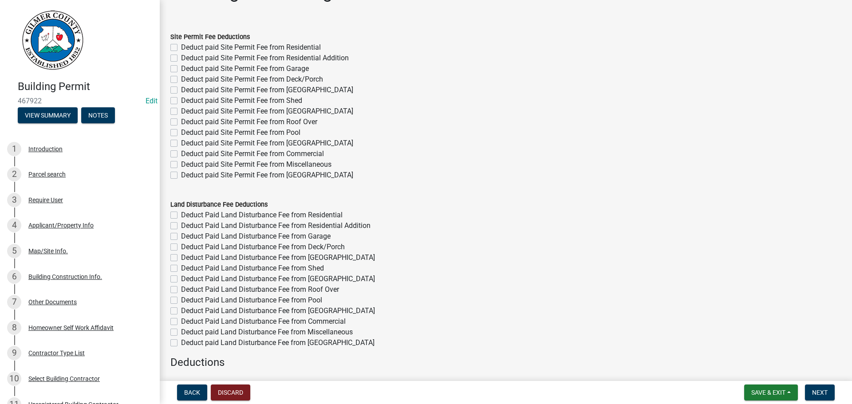
scroll to position [44, 0]
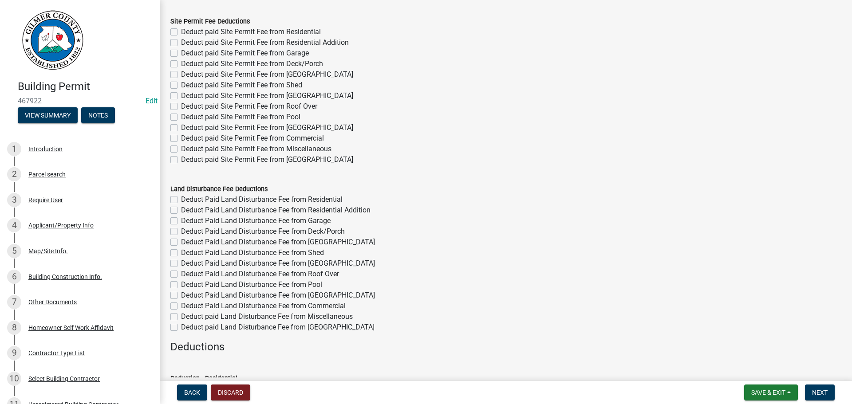
click at [181, 105] on label "Deduct paid Site Permit Fee from Roof Over" at bounding box center [249, 106] width 136 height 11
click at [181, 105] on input "Deduct paid Site Permit Fee from Roof Over" at bounding box center [184, 104] width 6 height 6
checkbox input "true"
checkbox input "false"
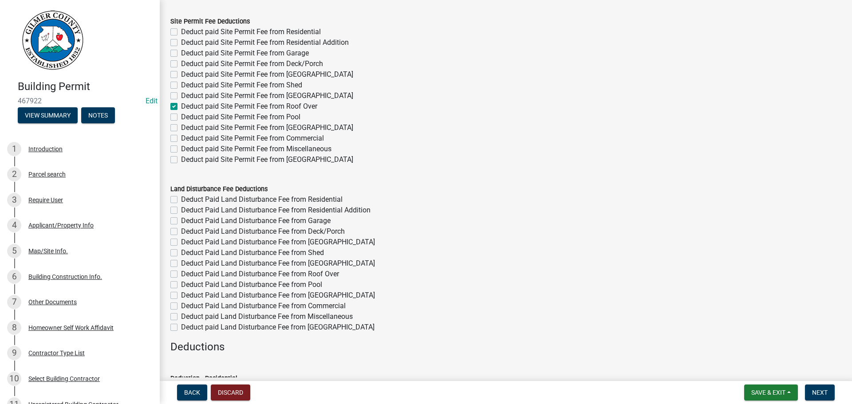
checkbox input "false"
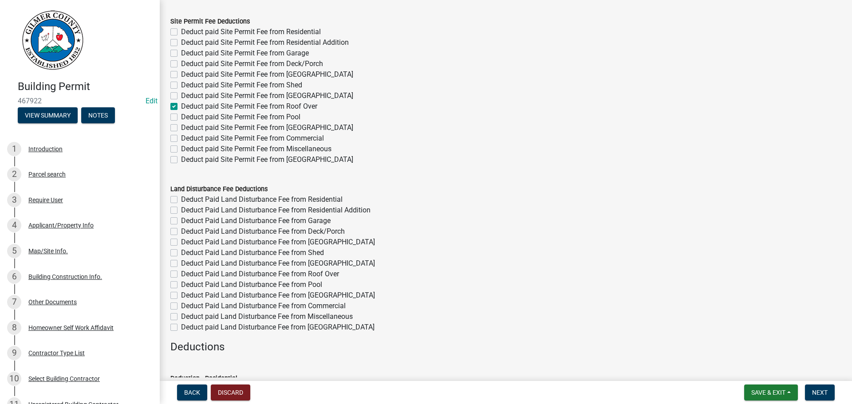
checkbox input "true"
checkbox input "false"
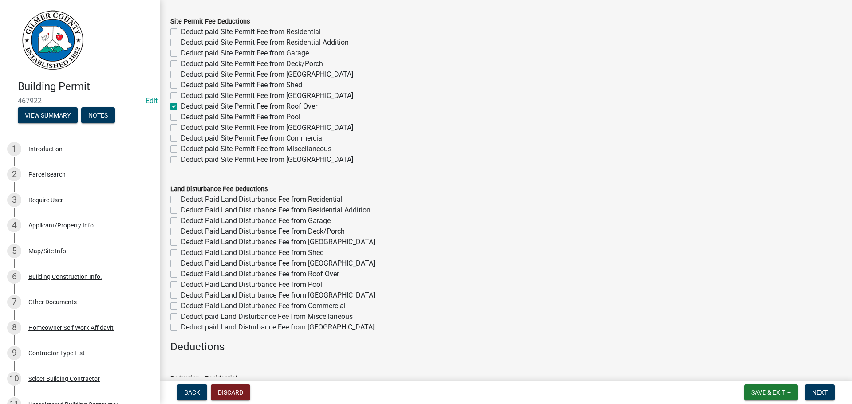
checkbox input "false"
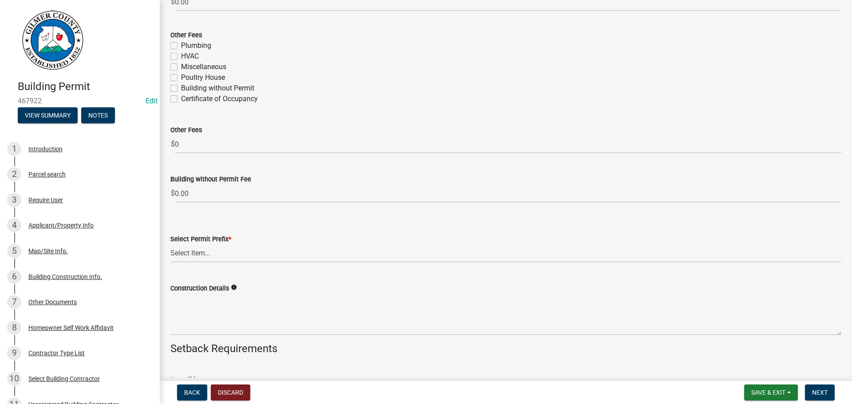
scroll to position [1706, 0]
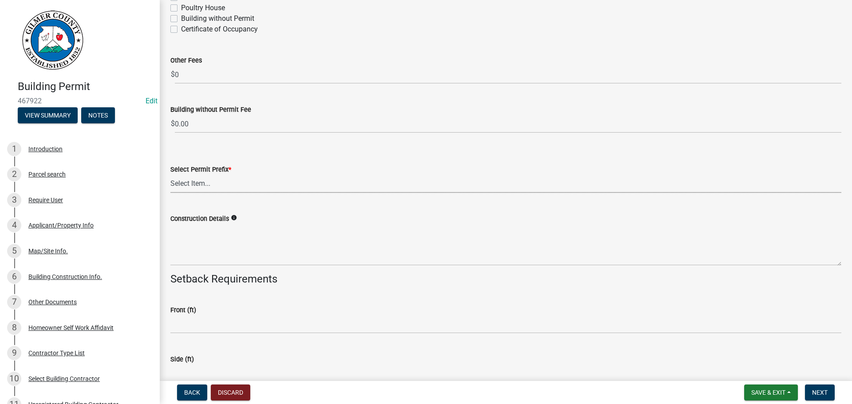
click at [197, 184] on select "Select Item... RES COMM MB LAND POOL MISC CELL TOWER - NEW CELL TOWER - ADD ON" at bounding box center [505, 184] width 671 height 18
click at [170, 175] on select "Select Item... RES COMM MB LAND POOL MISC CELL TOWER - NEW CELL TOWER - ADD ON" at bounding box center [505, 184] width 671 height 18
select select "d8142ddf-27f7-42b0-ba1e-04fee764576f"
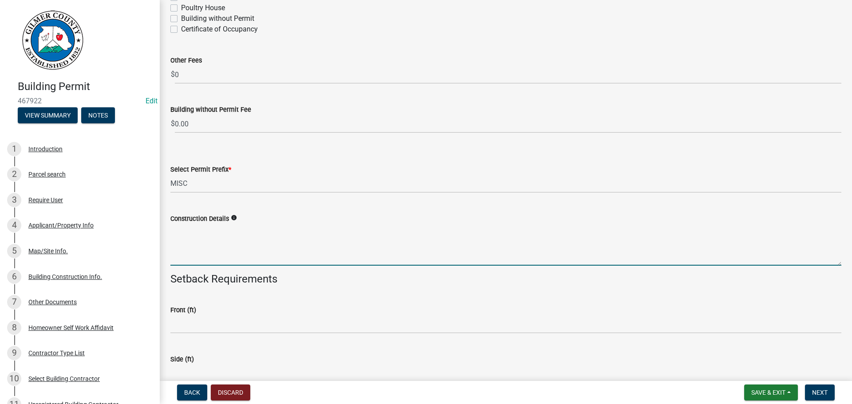
click at [203, 239] on textarea "Construction Details" at bounding box center [505, 245] width 671 height 42
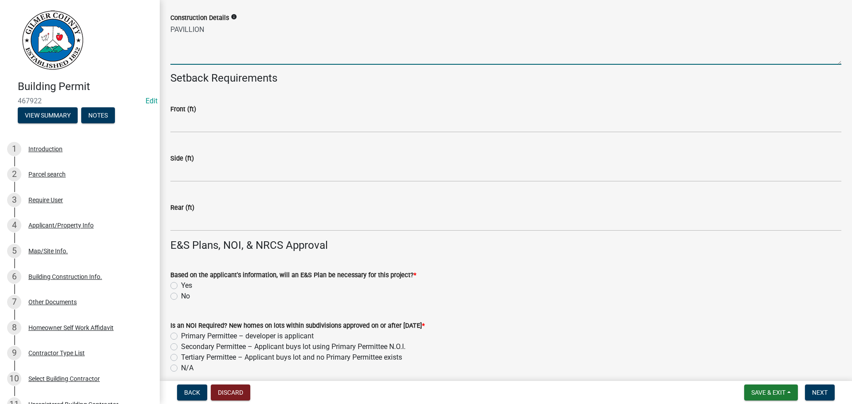
scroll to position [1928, 0]
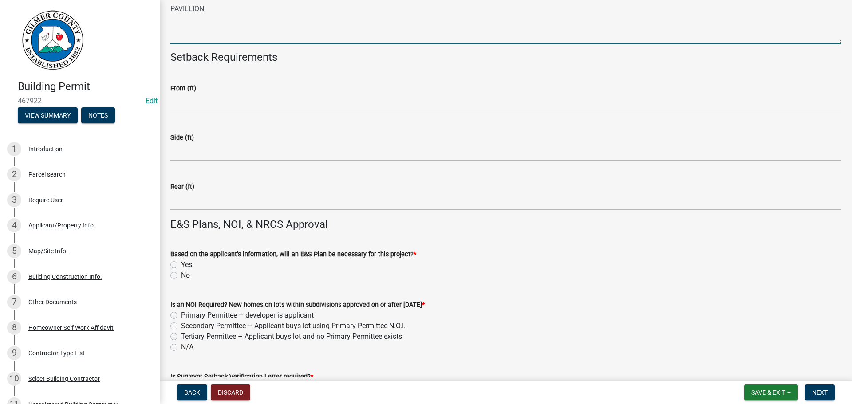
type textarea "PAVILLION"
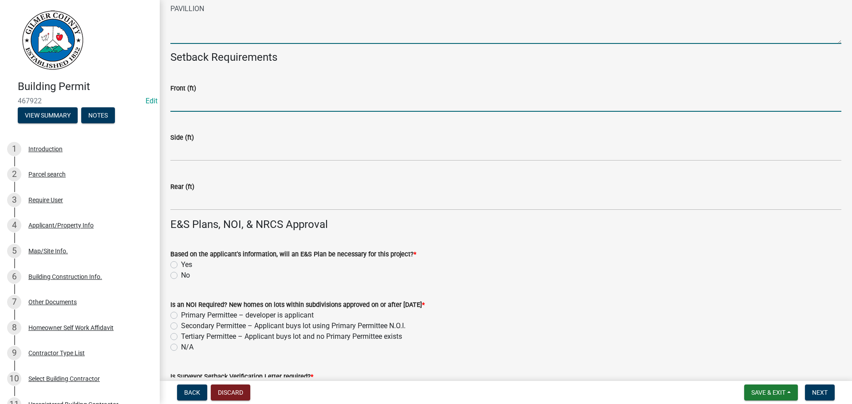
click at [213, 104] on input "text" at bounding box center [505, 103] width 671 height 18
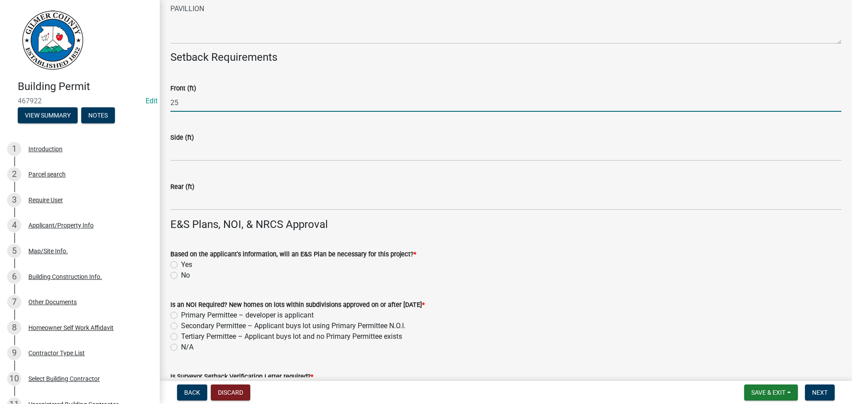
type input "25"
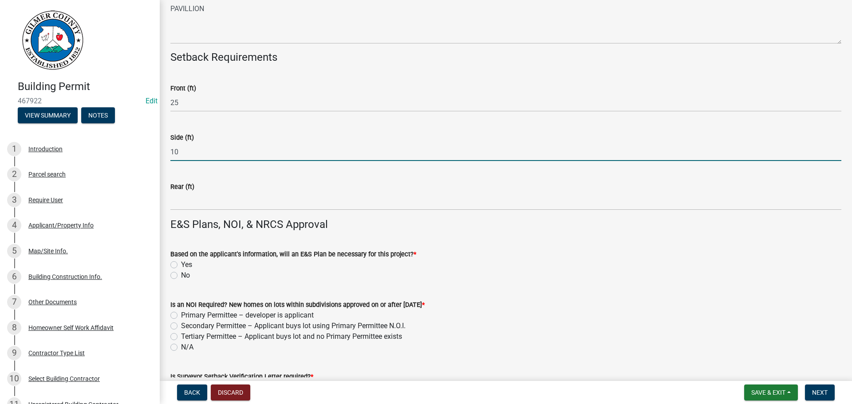
type input "10"
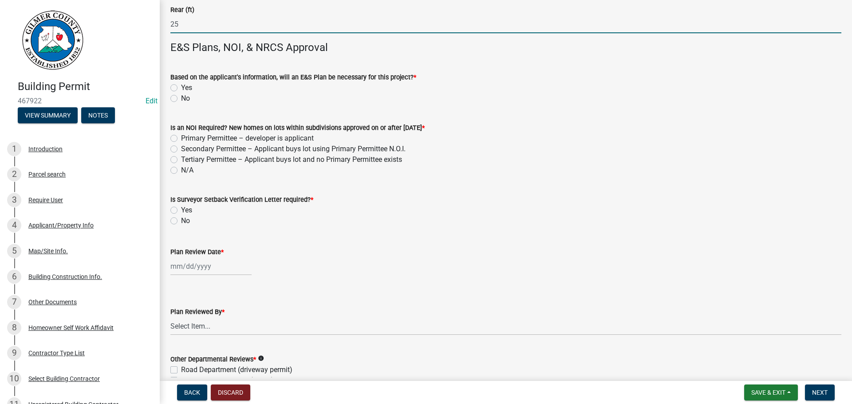
scroll to position [2106, 0]
type input "25"
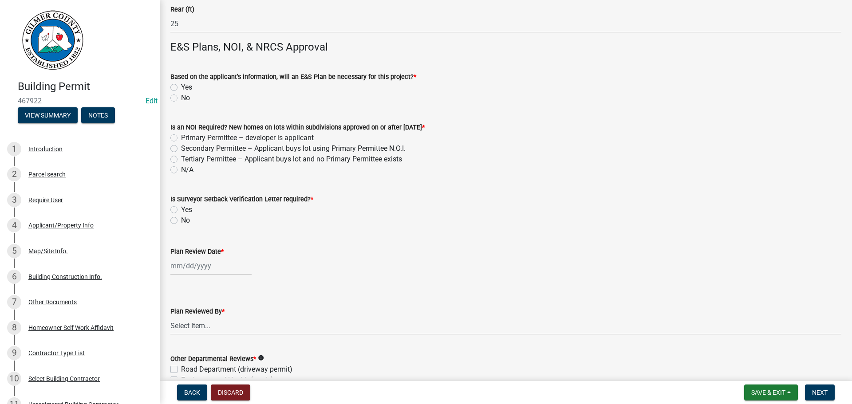
click at [181, 100] on label "No" at bounding box center [185, 98] width 9 height 11
click at [181, 98] on input "No" at bounding box center [184, 96] width 6 height 6
radio input "true"
click at [181, 169] on label "N/A" at bounding box center [187, 170] width 12 height 11
click at [181, 169] on input "N/A" at bounding box center [184, 168] width 6 height 6
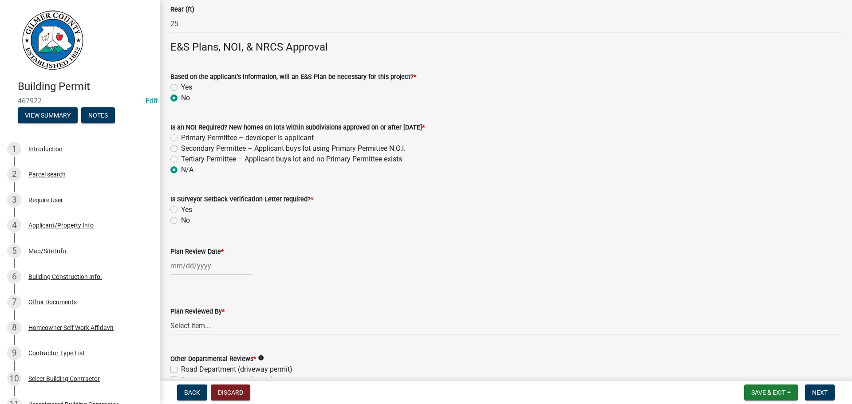
radio input "true"
click at [181, 219] on label "No" at bounding box center [185, 220] width 9 height 11
click at [181, 219] on input "No" at bounding box center [184, 218] width 6 height 6
radio input "true"
select select "8"
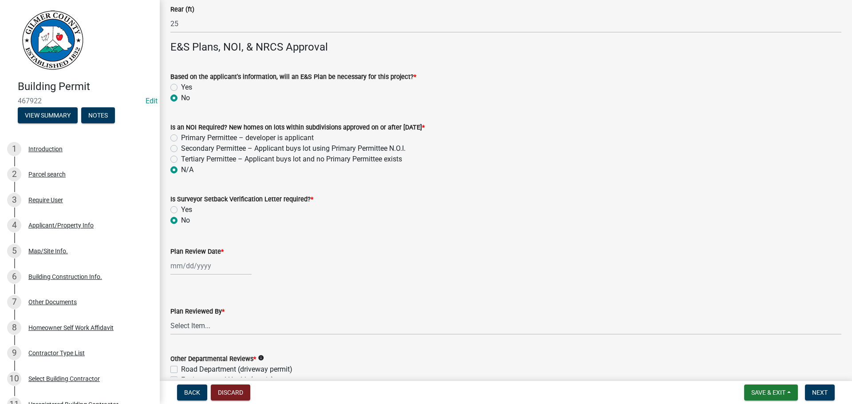
select select "2025"
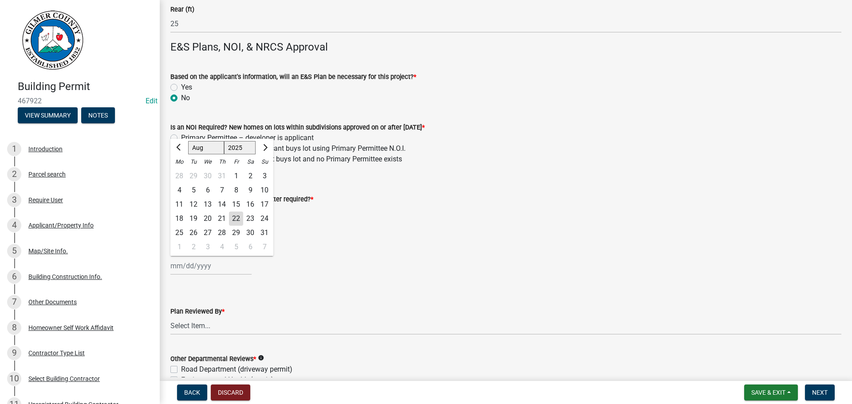
click at [191, 267] on div "[PERSON_NAME] Feb Mar Apr [PERSON_NAME][DATE] Oct Nov [DATE] 1526 1527 1528 152…" at bounding box center [210, 266] width 81 height 18
click at [238, 214] on div "22" at bounding box center [236, 219] width 14 height 14
type input "[DATE]"
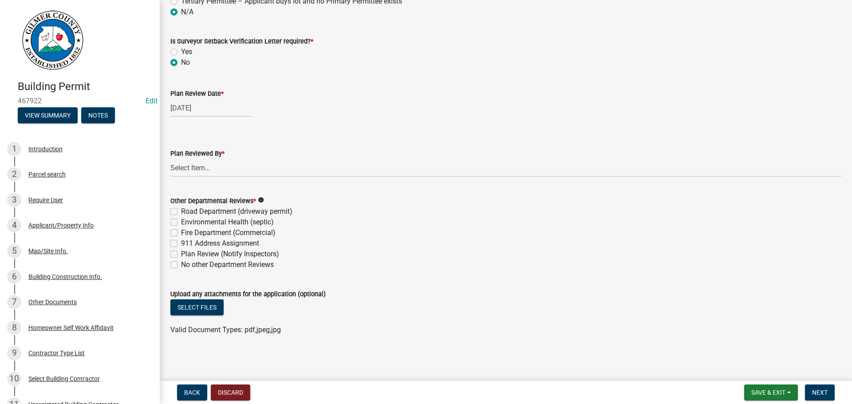
scroll to position [2264, 0]
click at [177, 171] on select "Select Item... [PERSON_NAME] [PERSON_NAME] [PERSON_NAME] [PERSON_NAME] [PERSON_…" at bounding box center [505, 167] width 671 height 18
click at [170, 158] on select "Select Item... [PERSON_NAME] [PERSON_NAME] [PERSON_NAME] [PERSON_NAME] [PERSON_…" at bounding box center [505, 167] width 671 height 18
select select "f66b4cef-93c9-440c-84d8-a2c8d35cb7c1"
click at [181, 264] on label "No other Department Reviews" at bounding box center [227, 264] width 93 height 11
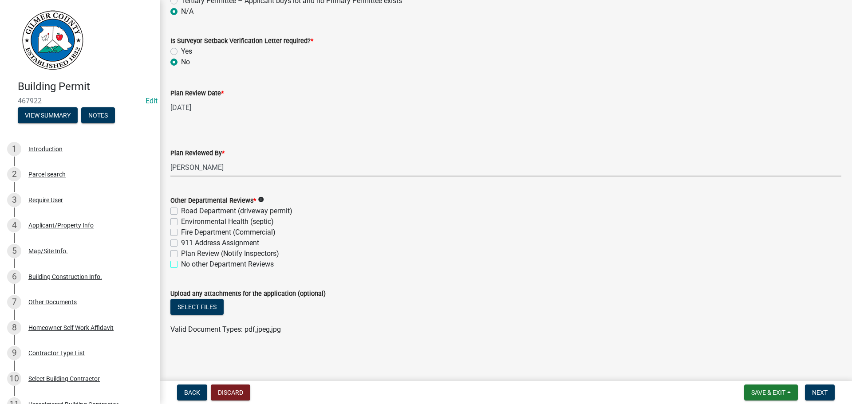
click at [181, 264] on input "No other Department Reviews" at bounding box center [184, 262] width 6 height 6
checkbox input "true"
checkbox input "false"
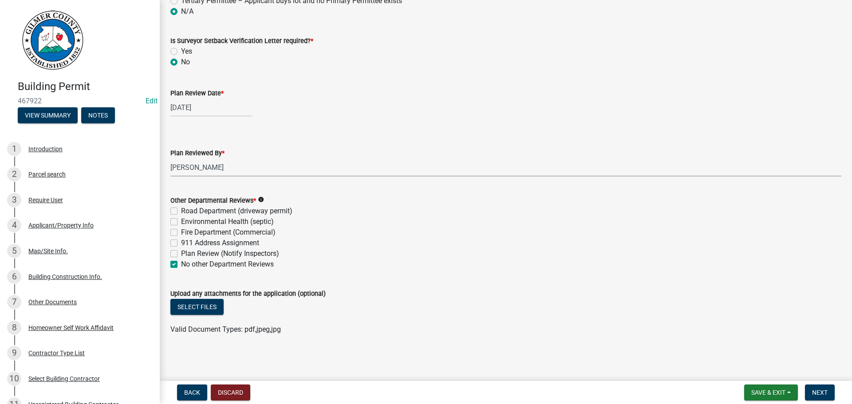
checkbox input "false"
checkbox input "true"
click at [613, 234] on div "Fire Department (Commercial)" at bounding box center [505, 232] width 671 height 11
click at [208, 298] on div "Upload any attachments for the application (optional)" at bounding box center [505, 293] width 671 height 11
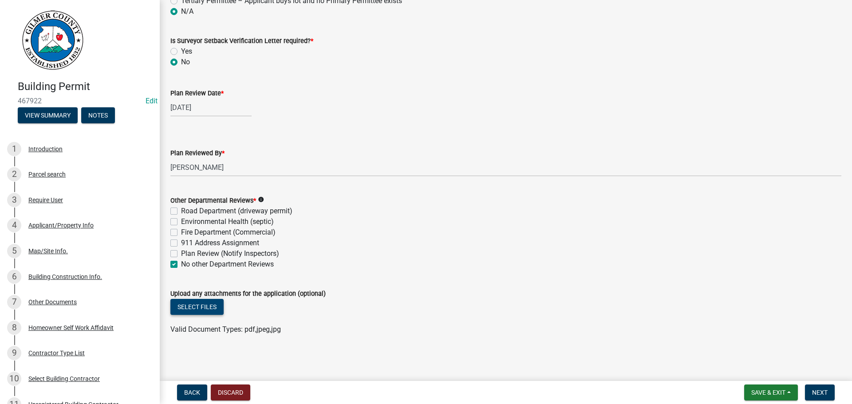
click at [203, 304] on button "Select files" at bounding box center [196, 307] width 53 height 16
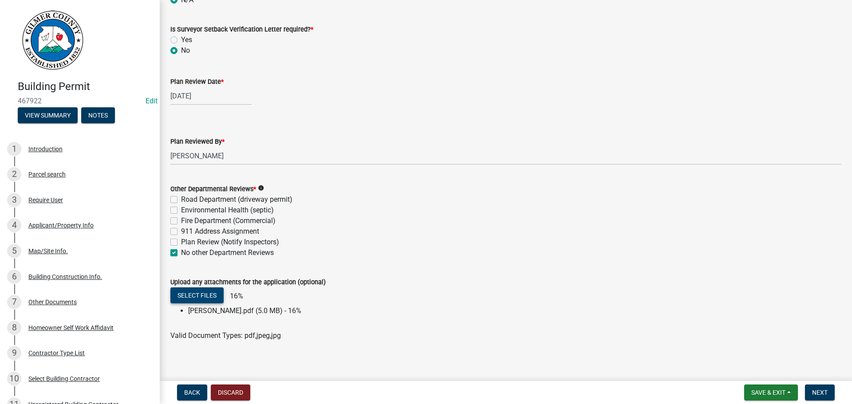
scroll to position [2282, 0]
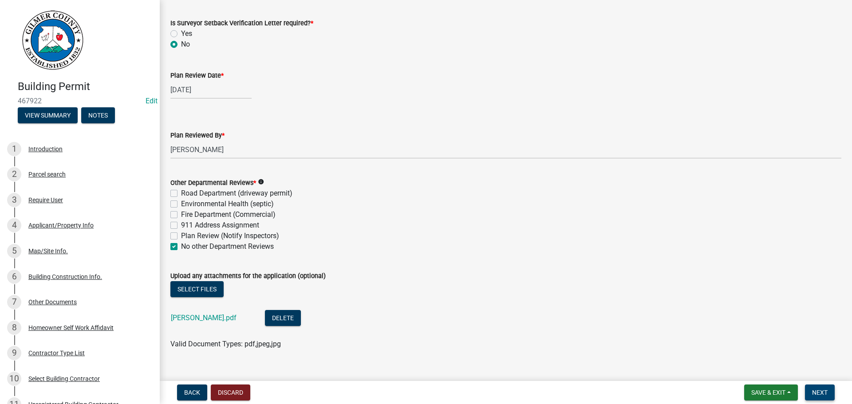
click at [699, 392] on span "Next" at bounding box center [820, 392] width 16 height 7
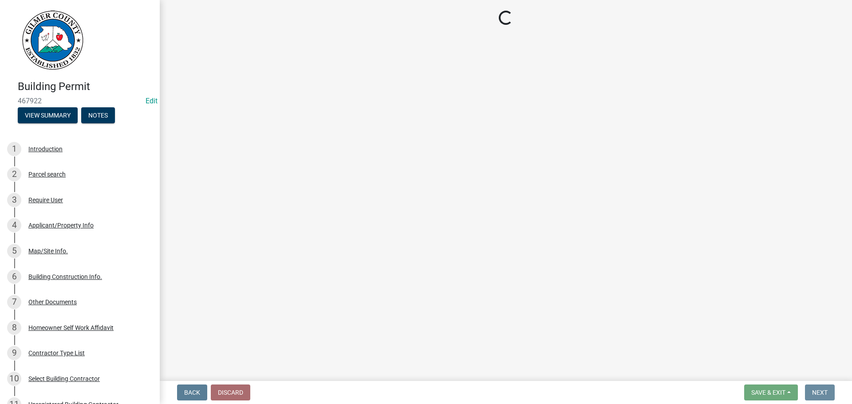
scroll to position [0, 0]
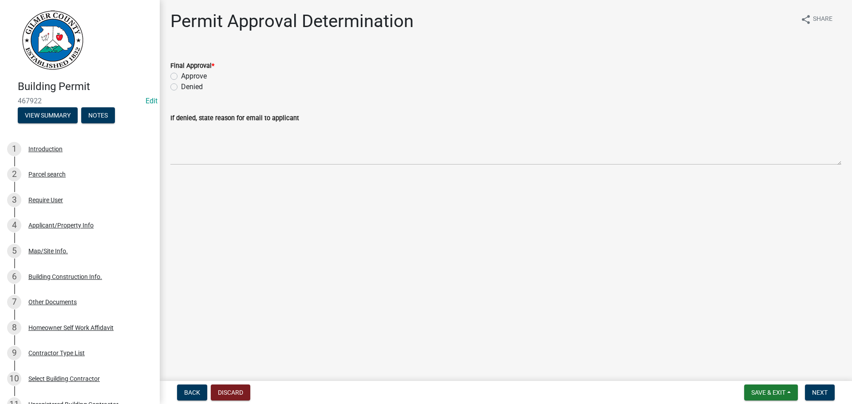
click at [181, 78] on label "Approve" at bounding box center [194, 76] width 26 height 11
click at [181, 77] on input "Approve" at bounding box center [184, 74] width 6 height 6
radio input "true"
click at [699, 393] on span "Next" at bounding box center [820, 392] width 16 height 7
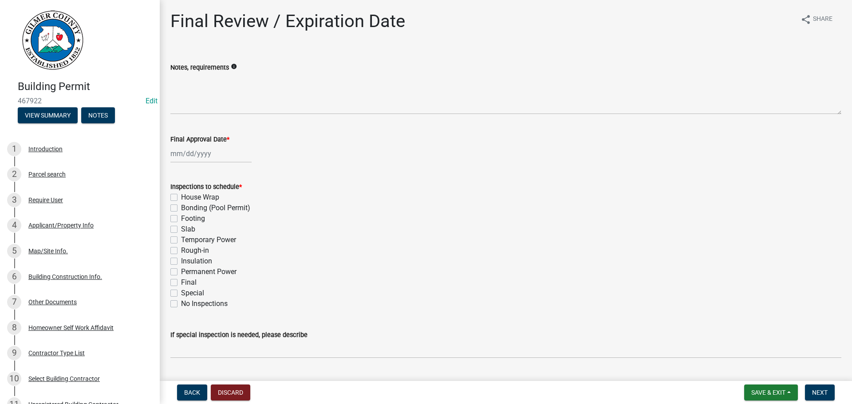
select select "8"
select select "2025"
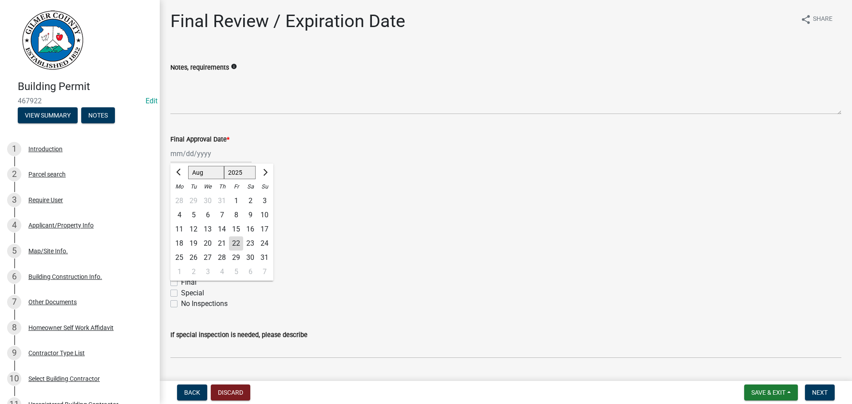
click at [190, 155] on div "[PERSON_NAME] Feb Mar Apr [PERSON_NAME][DATE] Oct Nov [DATE] 1526 1527 1528 152…" at bounding box center [210, 154] width 81 height 18
click at [239, 243] on div "22" at bounding box center [236, 243] width 14 height 14
type input "[DATE]"
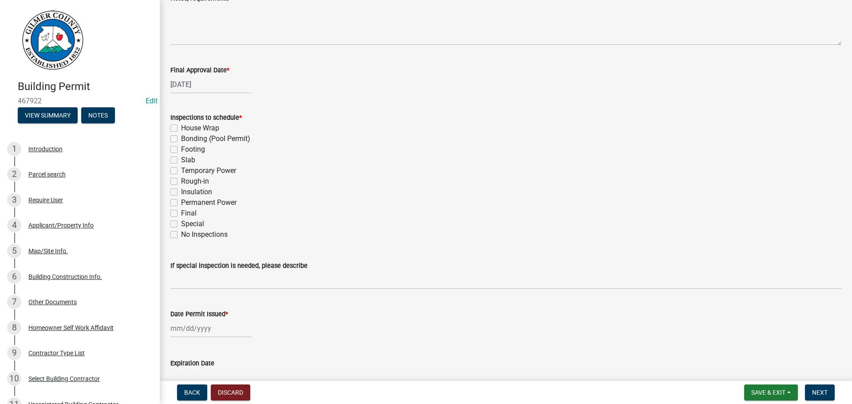
scroll to position [89, 0]
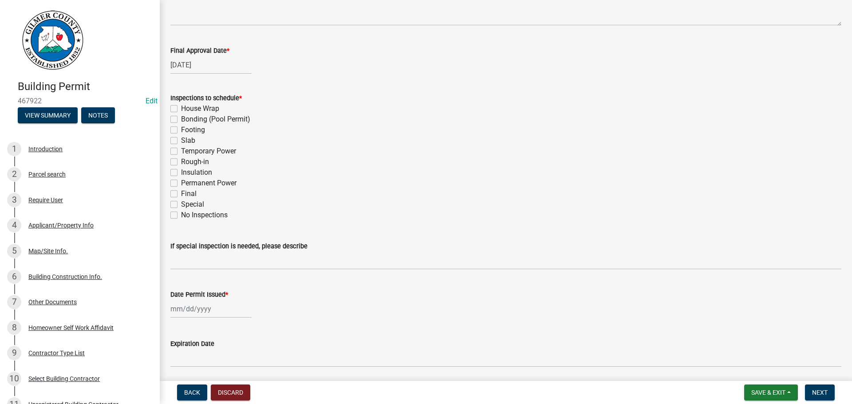
click at [181, 131] on label "Footing" at bounding box center [193, 130] width 24 height 11
click at [181, 130] on input "Footing" at bounding box center [184, 128] width 6 height 6
checkbox input "true"
checkbox input "false"
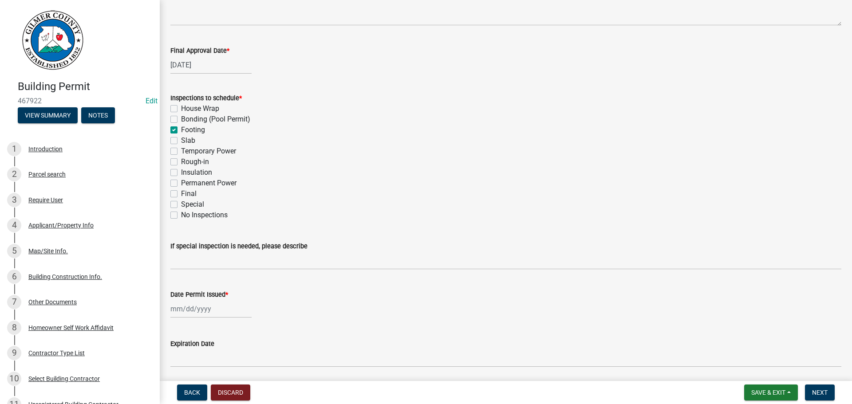
checkbox input "true"
checkbox input "false"
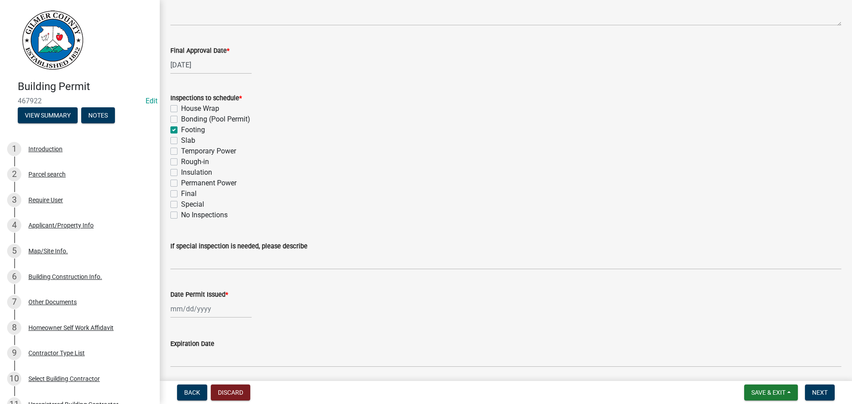
checkbox input "false"
click at [181, 194] on label "Final" at bounding box center [189, 194] width 16 height 11
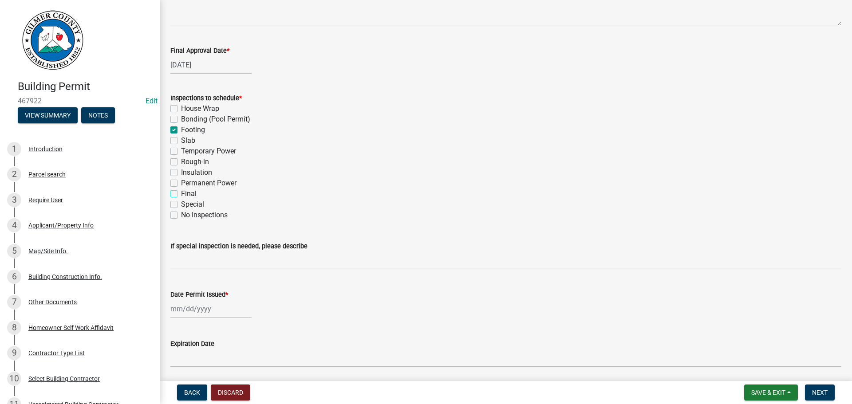
click at [181, 194] on input "Final" at bounding box center [184, 192] width 6 height 6
checkbox input "true"
checkbox input "false"
checkbox input "true"
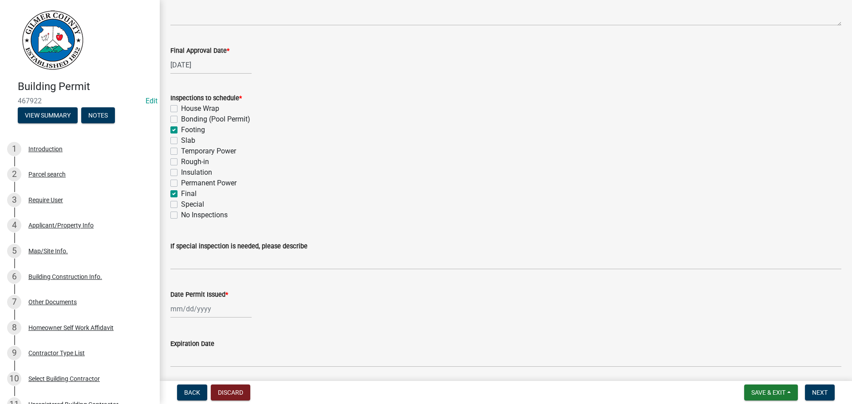
checkbox input "false"
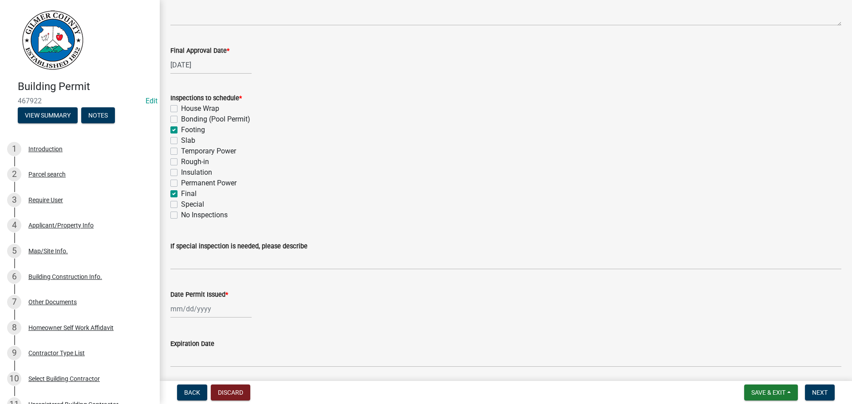
checkbox input "true"
checkbox input "false"
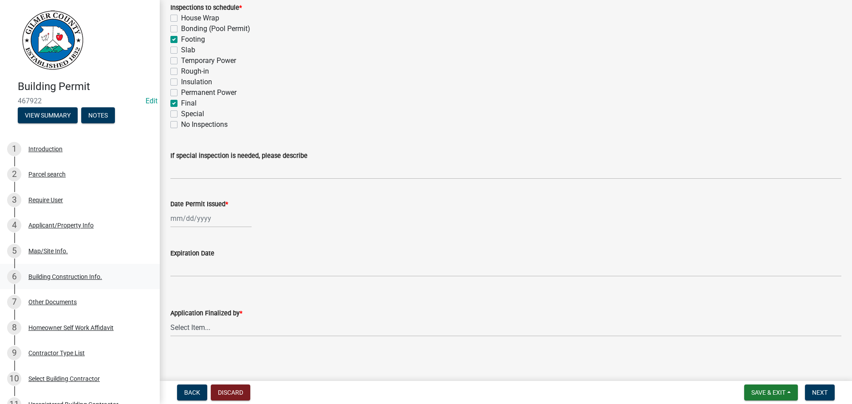
scroll to position [181, 0]
click at [182, 215] on div at bounding box center [210, 217] width 81 height 18
select select "8"
select select "2025"
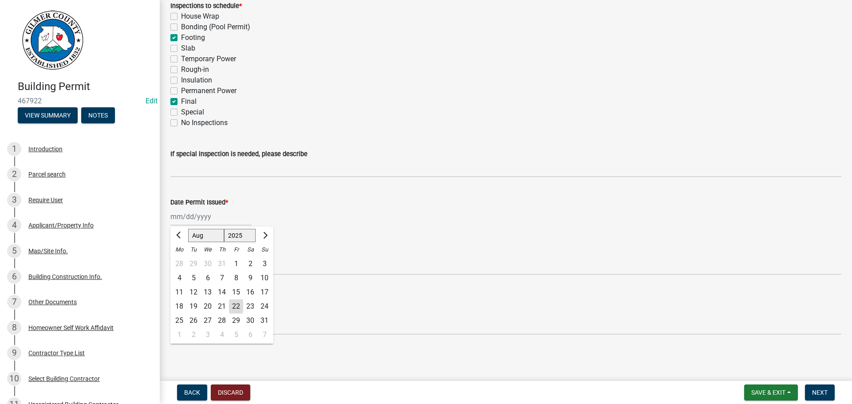
click at [237, 306] on div "22" at bounding box center [236, 306] width 14 height 14
type input "[DATE]"
click at [199, 324] on select "Select Item... [PERSON_NAME] [PERSON_NAME] [PERSON_NAME] [PERSON_NAME] [PERSON_…" at bounding box center [505, 326] width 671 height 18
click at [170, 317] on select "Select Item... [PERSON_NAME] [PERSON_NAME] [PERSON_NAME] [PERSON_NAME] [PERSON_…" at bounding box center [505, 326] width 671 height 18
select select "f66b4cef-93c9-440c-84d8-a2c8d35cb7c1"
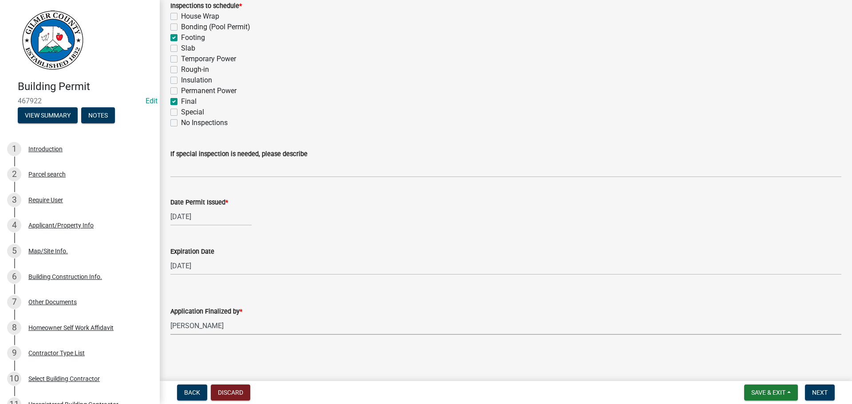
click at [212, 325] on select "Select Item... [PERSON_NAME] [PERSON_NAME] [PERSON_NAME] [PERSON_NAME] [PERSON_…" at bounding box center [505, 326] width 671 height 18
click at [170, 317] on select "Select Item... [PERSON_NAME] [PERSON_NAME] [PERSON_NAME] [PERSON_NAME] [PERSON_…" at bounding box center [505, 326] width 671 height 18
click at [699, 390] on span "Next" at bounding box center [820, 392] width 16 height 7
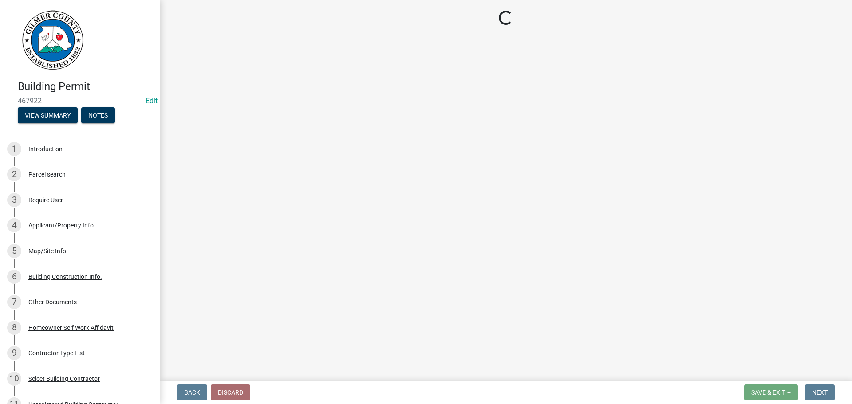
select select "2: 1"
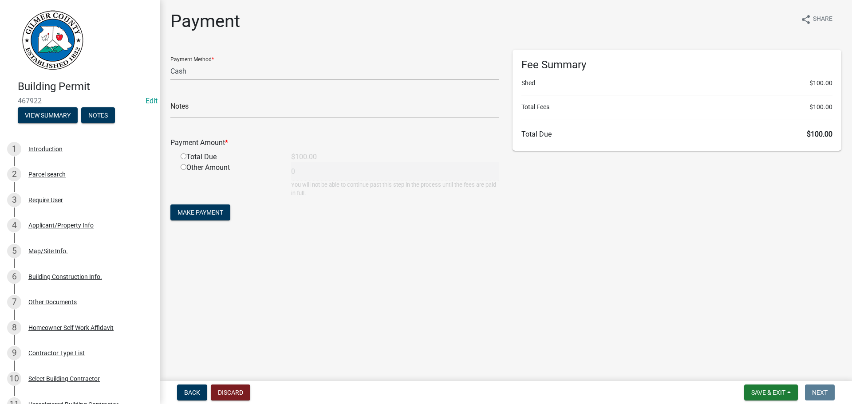
click at [185, 155] on input "radio" at bounding box center [184, 156] width 6 height 6
radio input "true"
type input "100"
click at [181, 211] on span "Make Payment" at bounding box center [200, 212] width 46 height 7
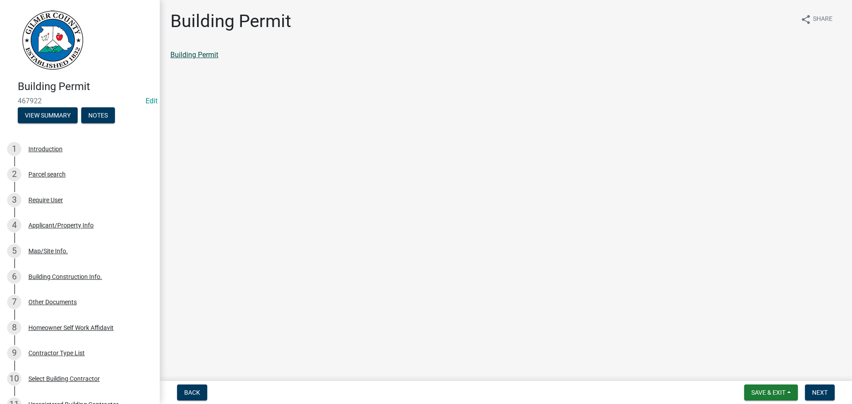
click at [182, 52] on link "Building Permit" at bounding box center [194, 55] width 48 height 8
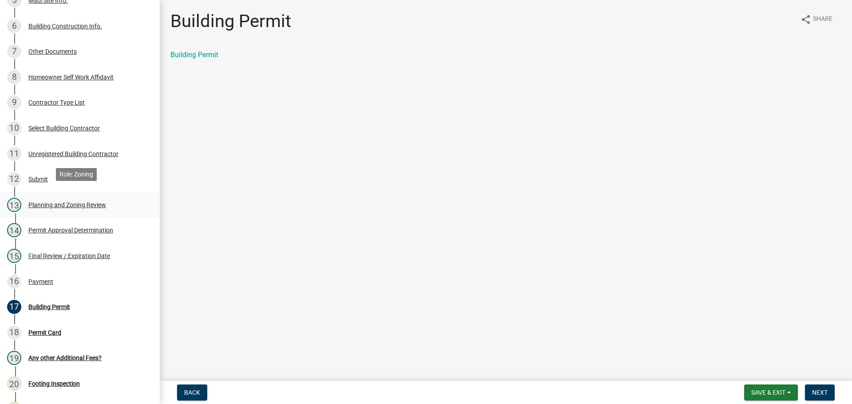
scroll to position [266, 0]
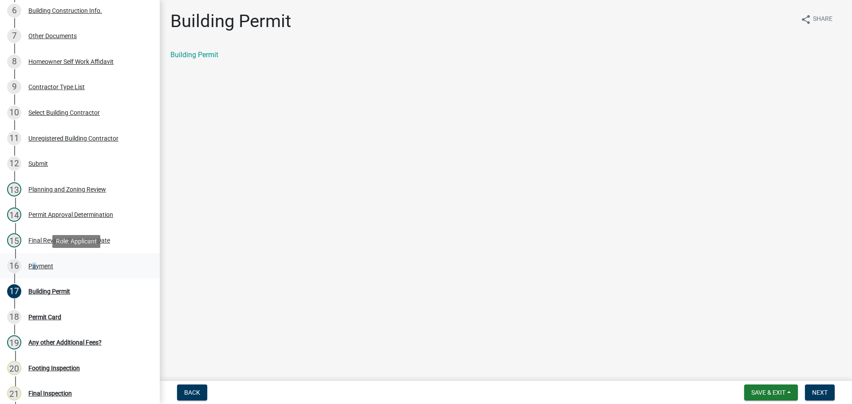
click at [31, 265] on div "Payment" at bounding box center [40, 266] width 25 height 6
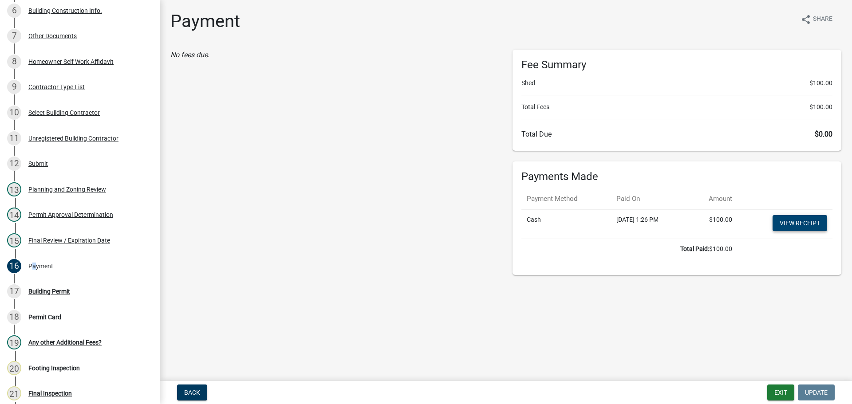
click at [699, 222] on link "View receipt" at bounding box center [799, 223] width 55 height 16
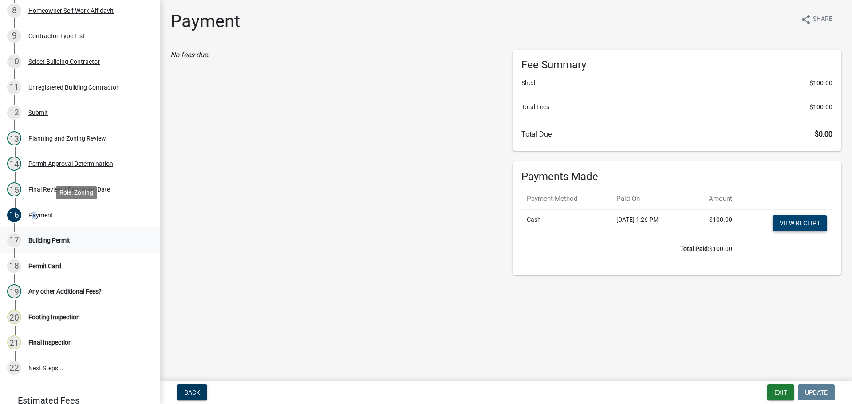
scroll to position [377, 0]
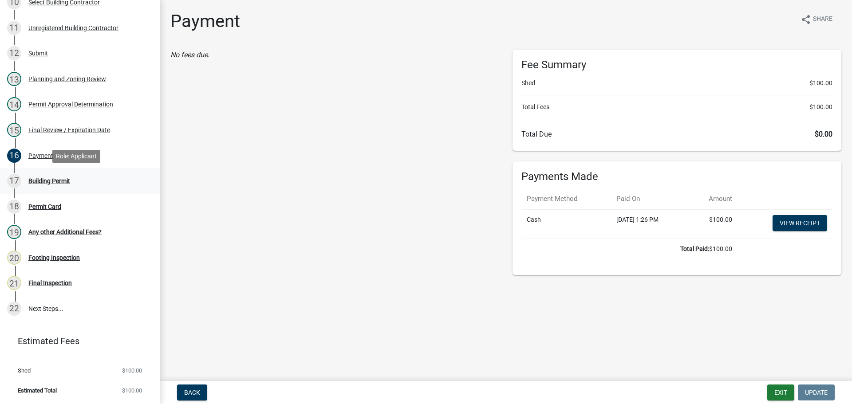
click at [39, 180] on div "Building Permit" at bounding box center [49, 181] width 42 height 6
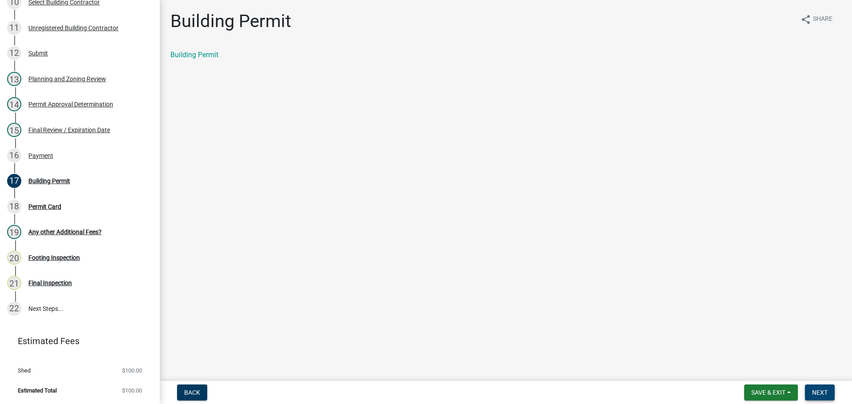
click at [699, 391] on span "Next" at bounding box center [820, 392] width 16 height 7
click at [201, 56] on link "Permit Card" at bounding box center [188, 55] width 37 height 8
click at [699, 393] on span "Save & Exit" at bounding box center [768, 392] width 34 height 7
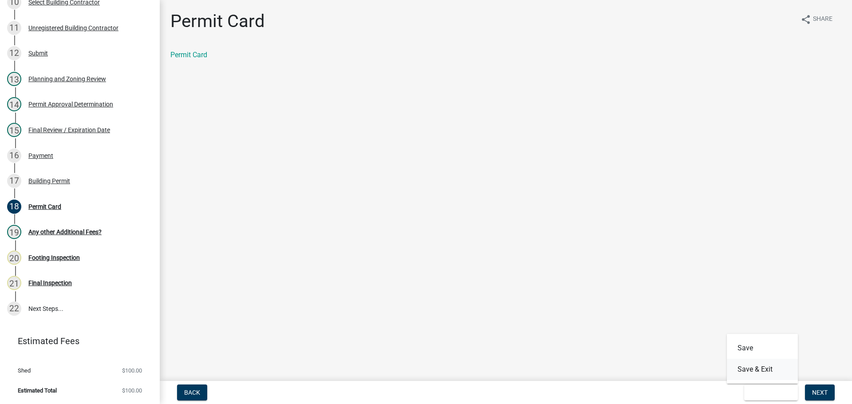
click at [699, 377] on button "Save & Exit" at bounding box center [762, 369] width 71 height 21
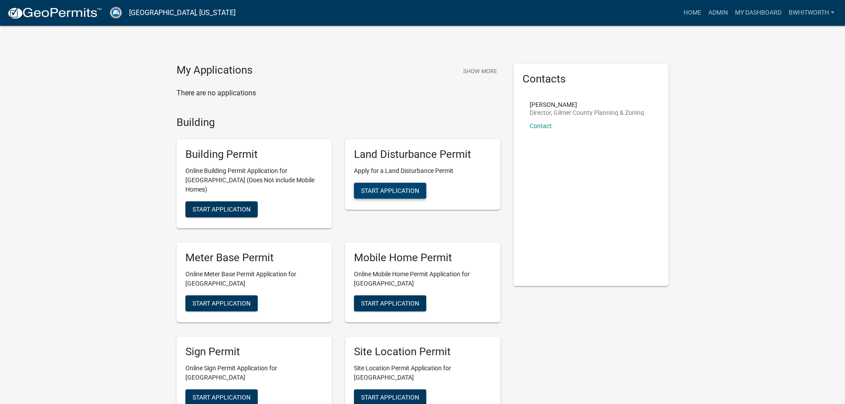
click at [388, 188] on span "Start Application" at bounding box center [390, 190] width 58 height 7
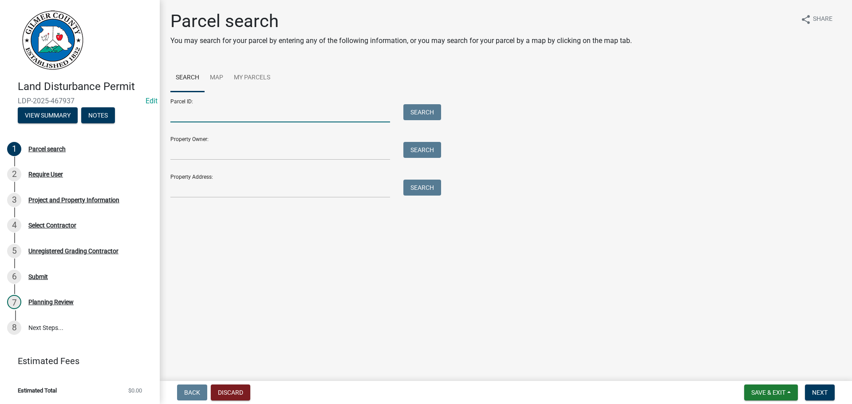
click at [203, 112] on input "Parcel ID:" at bounding box center [280, 113] width 220 height 18
drag, startPoint x: 203, startPoint y: 112, endPoint x: 199, endPoint y: 115, distance: 4.8
click at [199, 115] on input "Parcel ID:" at bounding box center [280, 113] width 220 height 18
type input "3054 016"
click at [420, 112] on button "Search" at bounding box center [422, 112] width 38 height 16
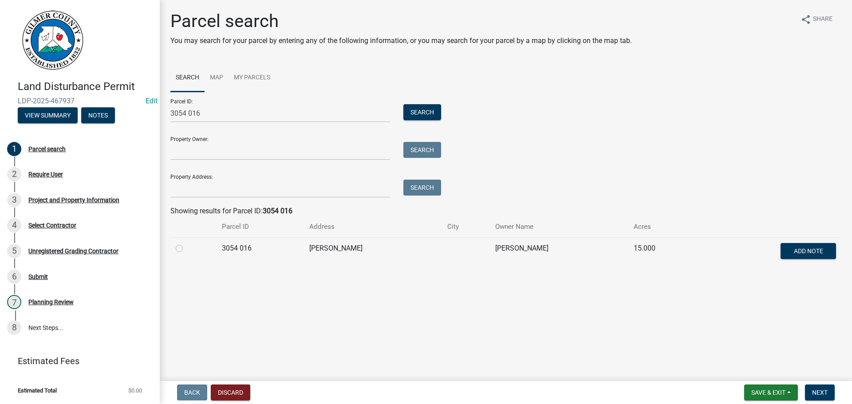
click at [186, 243] on label at bounding box center [186, 243] width 0 height 0
click at [186, 249] on 016 "radio" at bounding box center [189, 246] width 6 height 6
radio 016 "true"
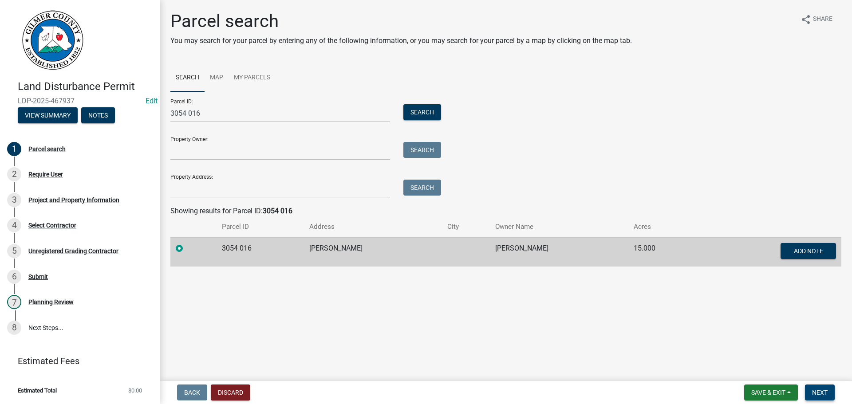
click at [699, 393] on span "Next" at bounding box center [820, 392] width 16 height 7
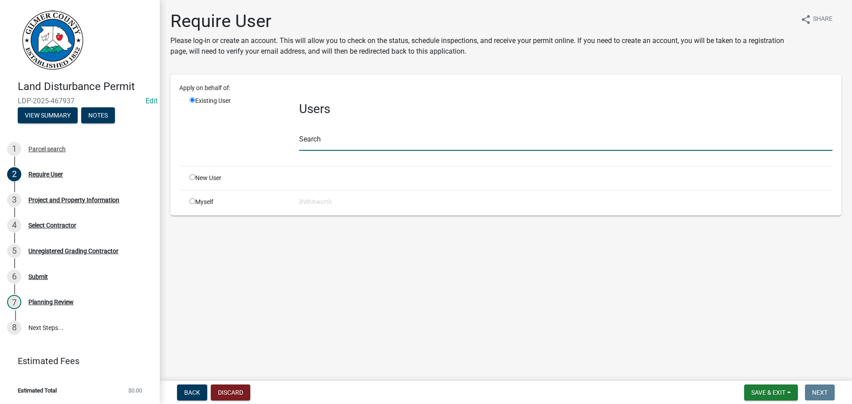
click at [337, 140] on input "text" at bounding box center [565, 142] width 533 height 18
type input "JMEFFERT"
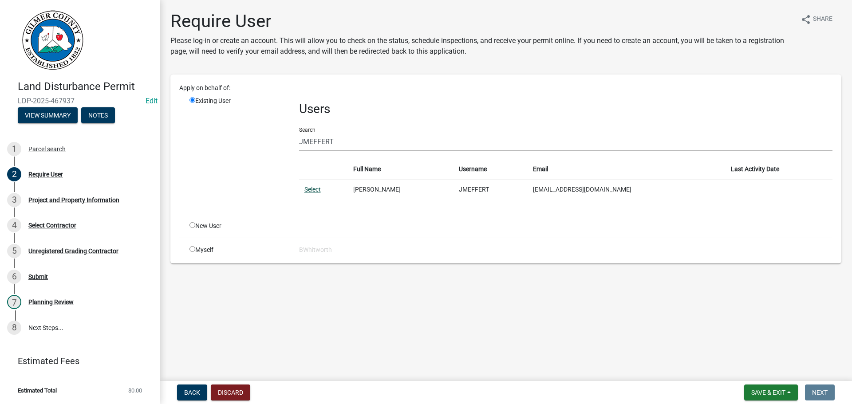
click at [307, 188] on link "Select" at bounding box center [312, 189] width 16 height 7
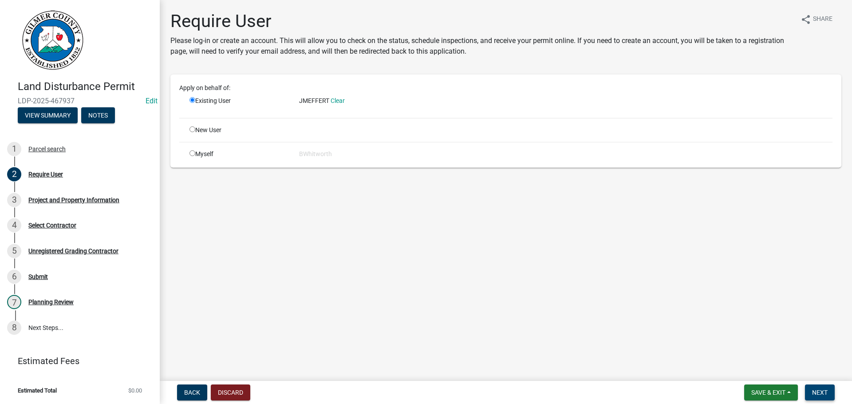
click at [699, 387] on button "Next" at bounding box center [820, 393] width 30 height 16
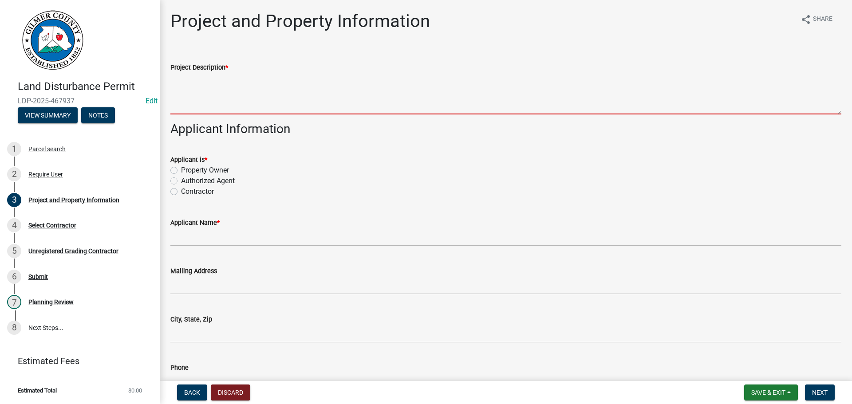
click at [271, 95] on textarea "Project Description *" at bounding box center [505, 94] width 671 height 42
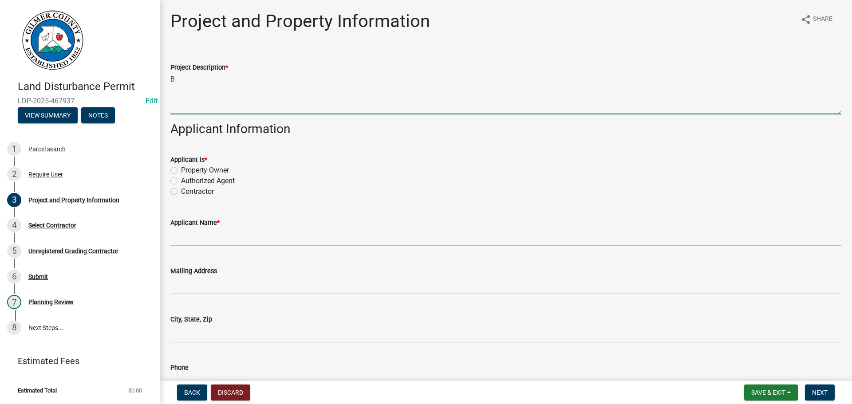
type textarea "B"
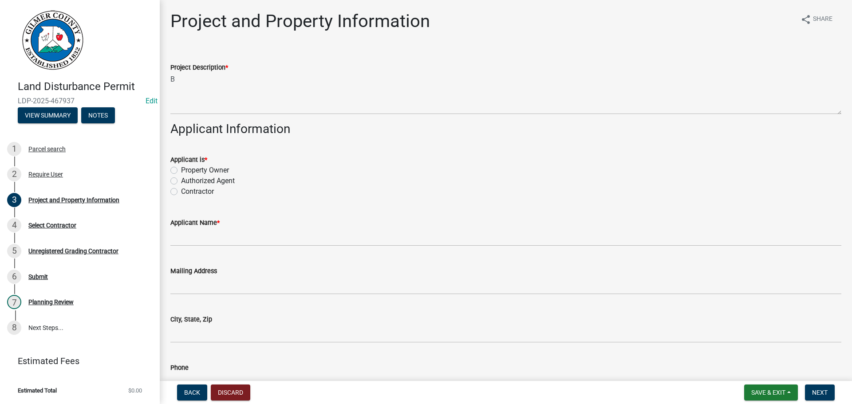
click at [181, 173] on label "Property Owner" at bounding box center [205, 170] width 48 height 11
click at [181, 171] on input "Property Owner" at bounding box center [184, 168] width 6 height 6
radio input "true"
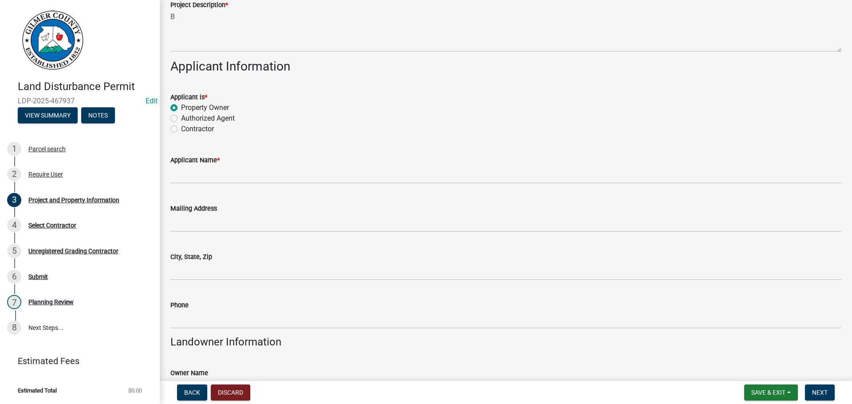
scroll to position [133, 0]
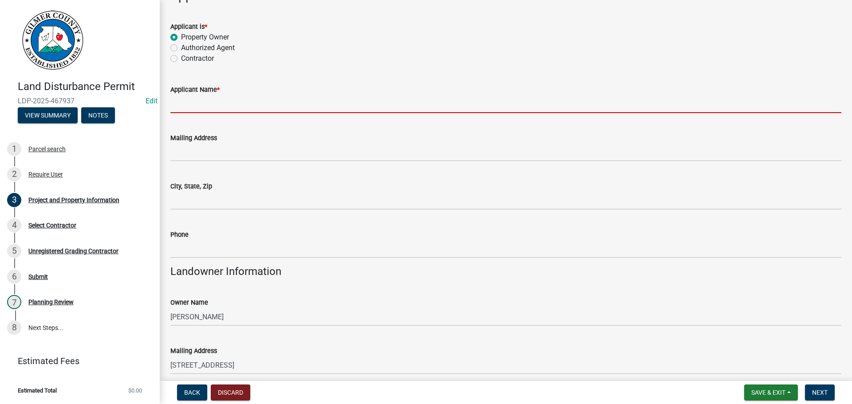
click at [224, 107] on input "Applicant Name *" at bounding box center [505, 104] width 671 height 18
type input "[PERSON_NAME]"
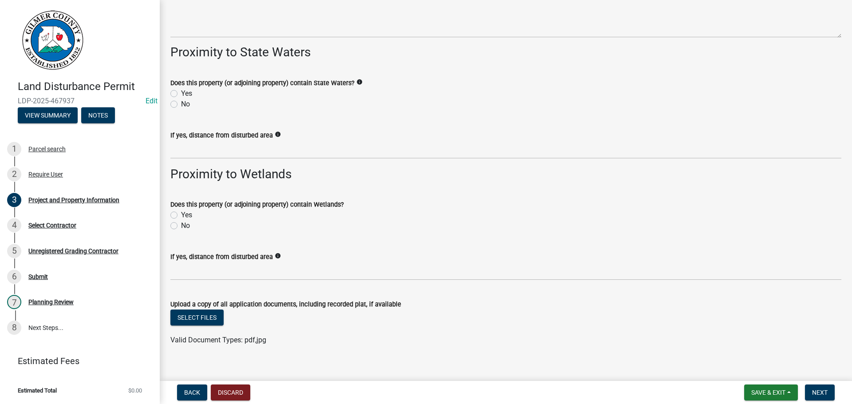
scroll to position [1208, 0]
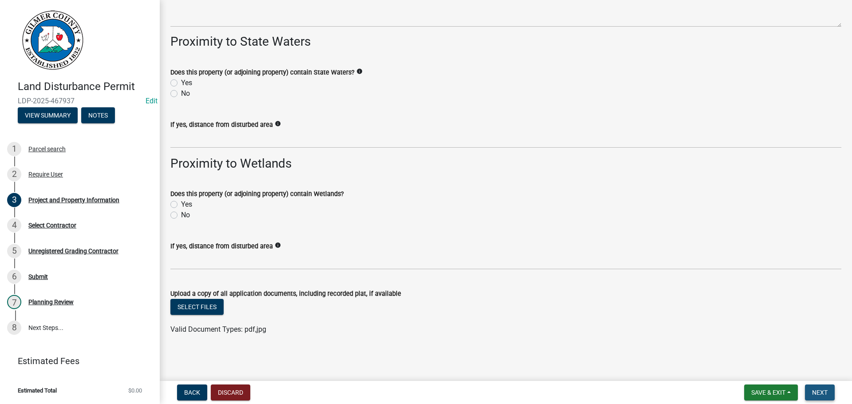
click at [699, 387] on button "Next" at bounding box center [820, 393] width 30 height 16
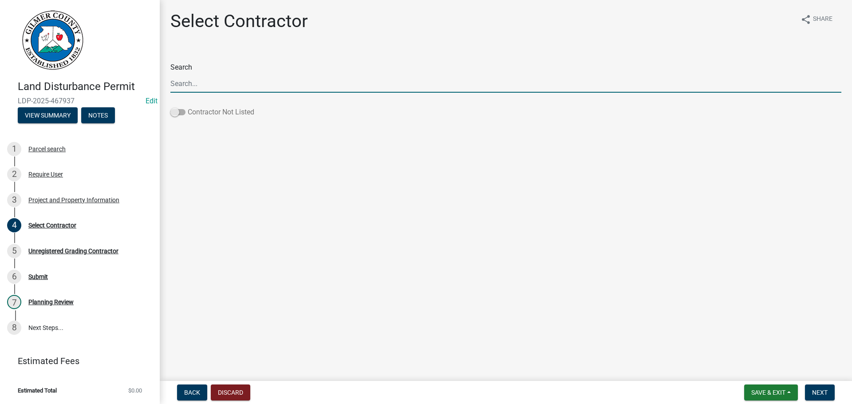
click at [178, 110] on span at bounding box center [177, 112] width 15 height 6
click at [188, 107] on input "Contractor Not Listed" at bounding box center [188, 107] width 0 height 0
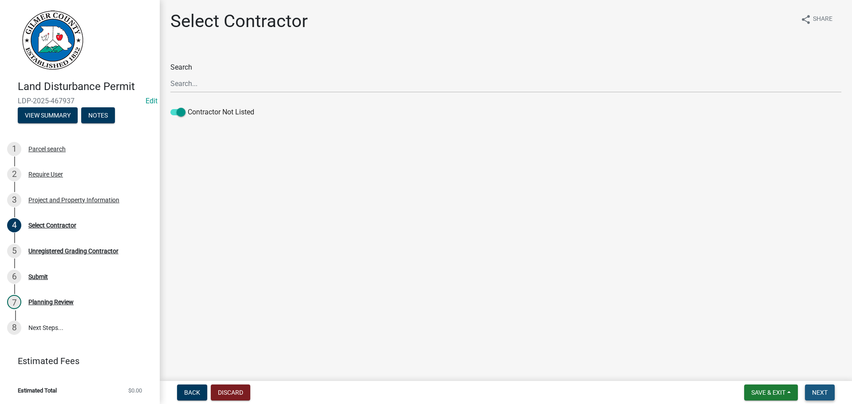
click at [699, 387] on button "Next" at bounding box center [820, 393] width 30 height 16
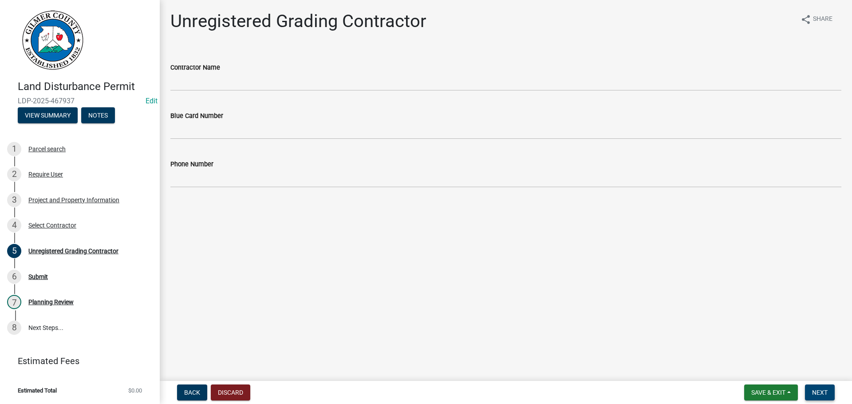
click at [699, 390] on span "Next" at bounding box center [820, 392] width 16 height 7
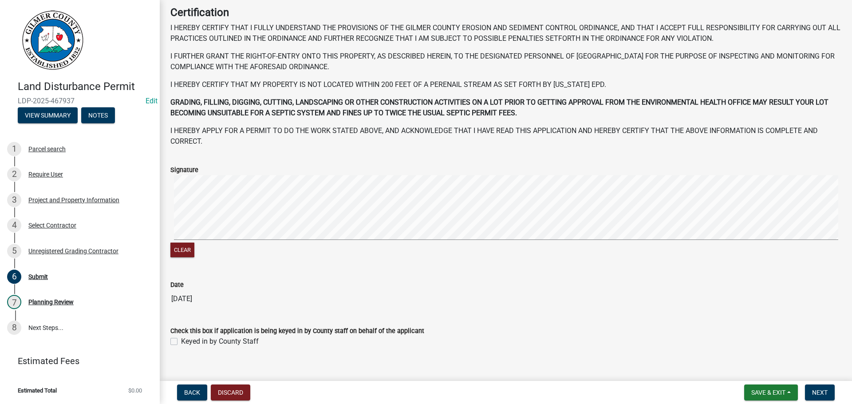
scroll to position [91, 0]
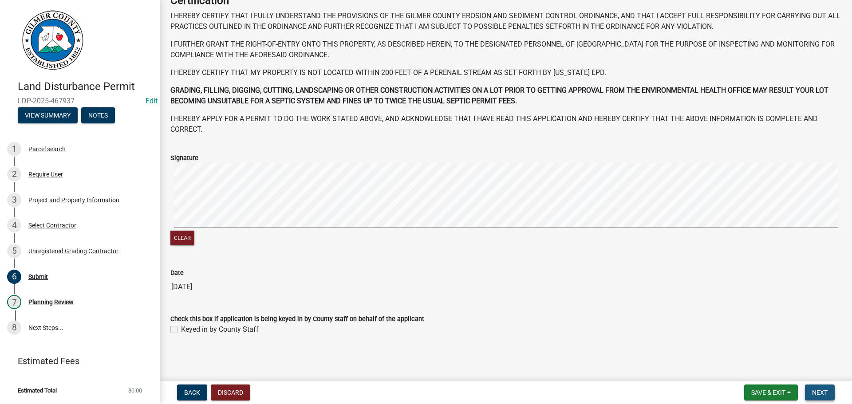
click at [699, 390] on span "Next" at bounding box center [820, 392] width 16 height 7
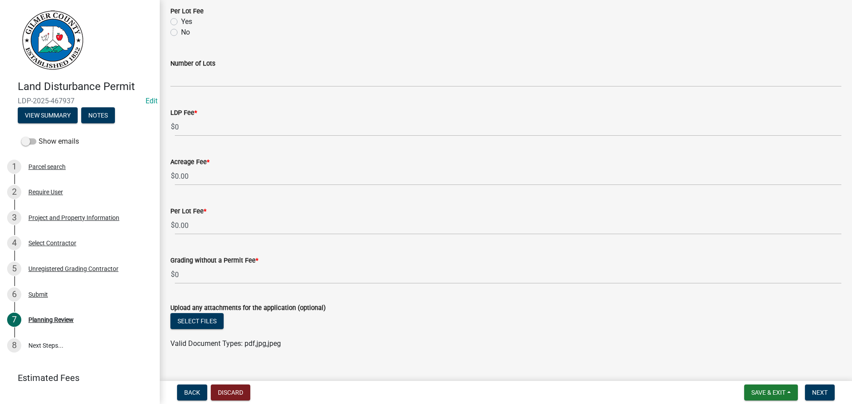
scroll to position [459, 0]
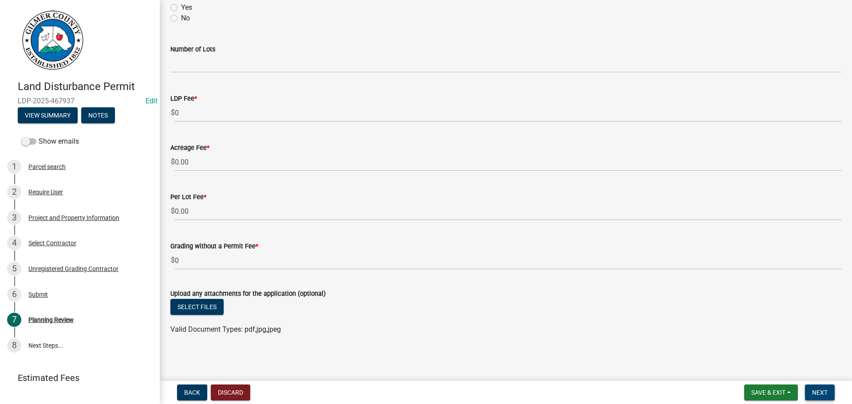
click at [699, 394] on span "Next" at bounding box center [820, 392] width 16 height 7
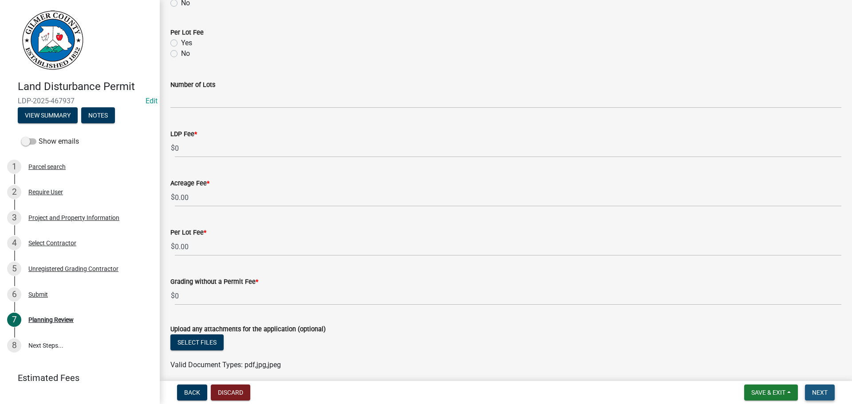
scroll to position [494, 0]
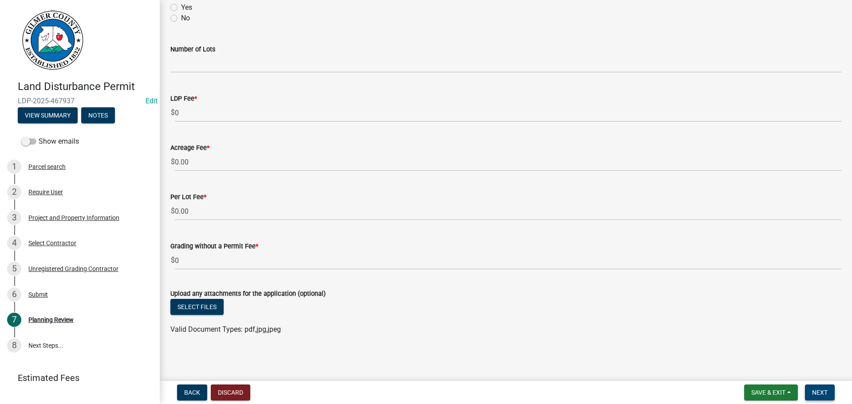
click at [699, 392] on span "Next" at bounding box center [820, 392] width 16 height 7
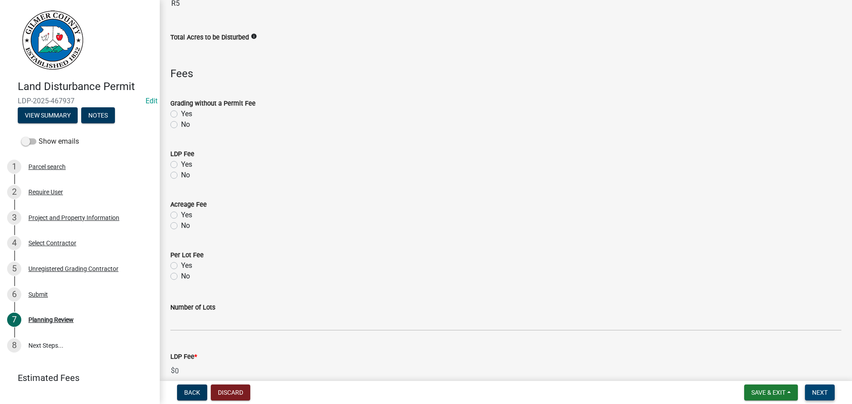
scroll to position [228, 0]
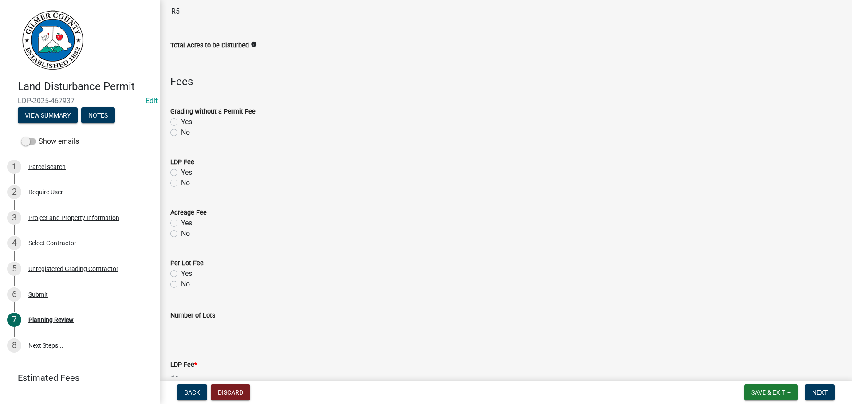
click at [181, 183] on label "No" at bounding box center [185, 183] width 9 height 11
click at [181, 183] on input "No" at bounding box center [184, 181] width 6 height 6
radio input "true"
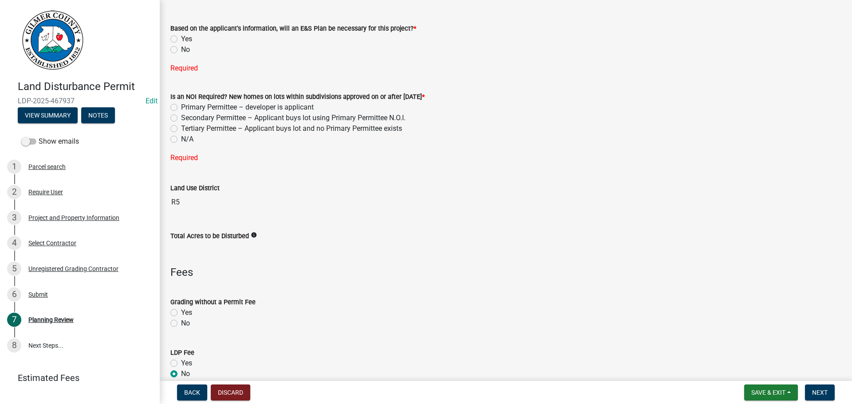
scroll to position [0, 0]
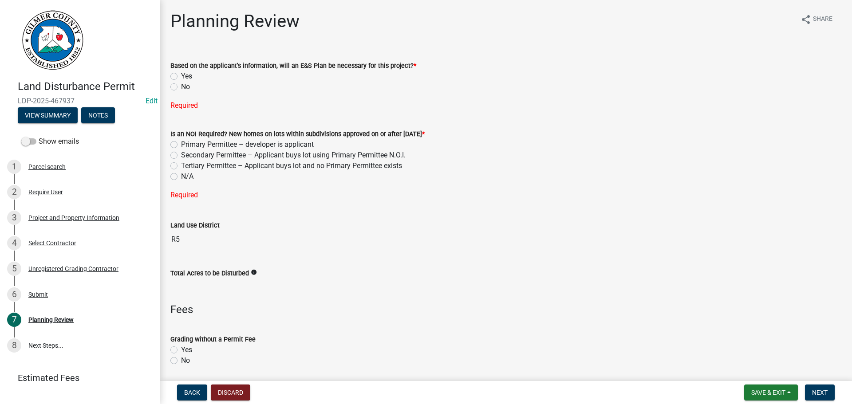
click at [181, 176] on label "N/A" at bounding box center [187, 176] width 12 height 11
click at [181, 176] on input "N/A" at bounding box center [184, 174] width 6 height 6
radio input "true"
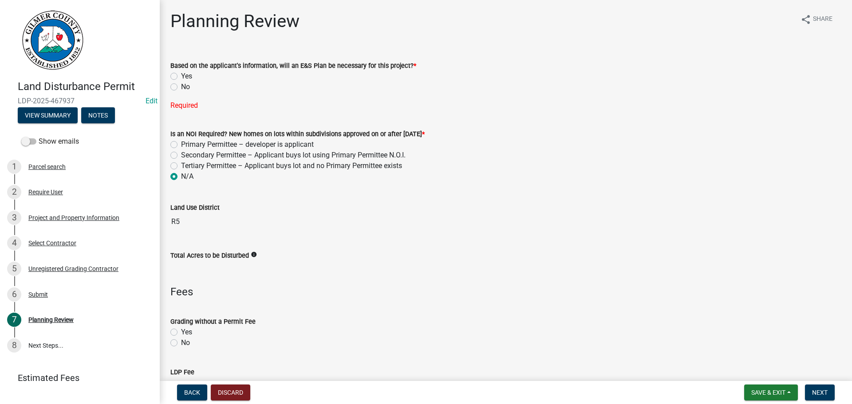
click at [181, 88] on label "No" at bounding box center [185, 87] width 9 height 11
click at [181, 87] on input "No" at bounding box center [184, 85] width 6 height 6
radio input "true"
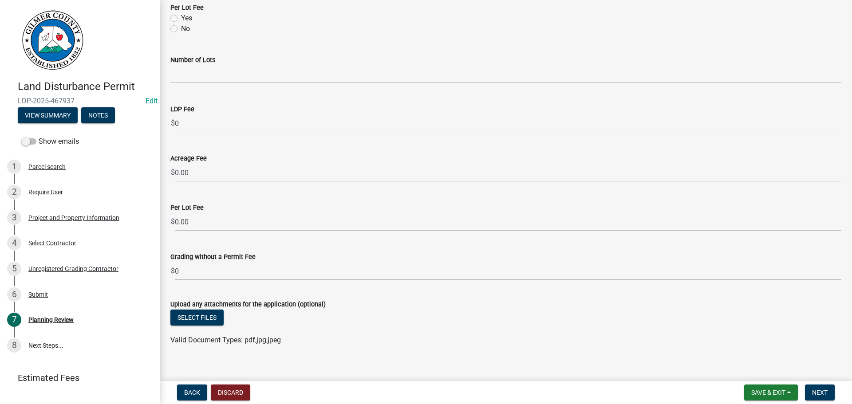
scroll to position [459, 0]
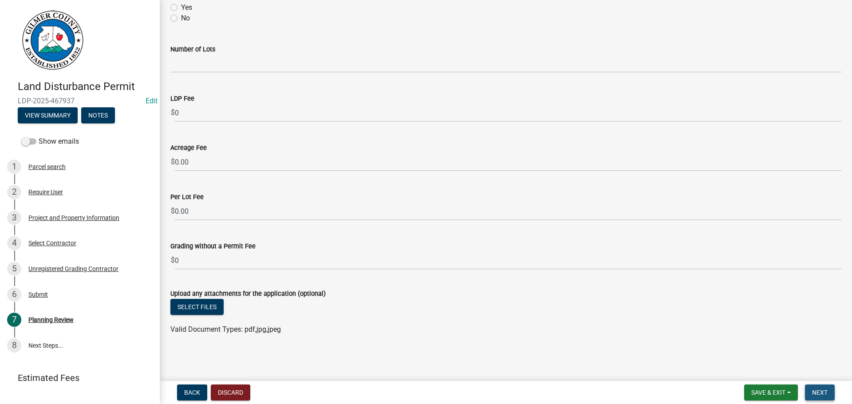
click at [699, 388] on button "Next" at bounding box center [820, 393] width 30 height 16
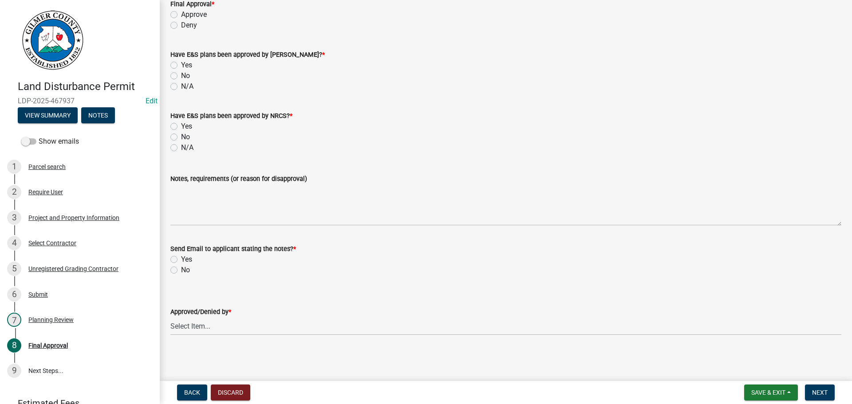
scroll to position [62, 0]
click at [181, 270] on label "No" at bounding box center [185, 269] width 9 height 11
click at [181, 270] on input "No" at bounding box center [184, 267] width 6 height 6
radio input "true"
click at [181, 149] on label "N/A" at bounding box center [187, 147] width 12 height 11
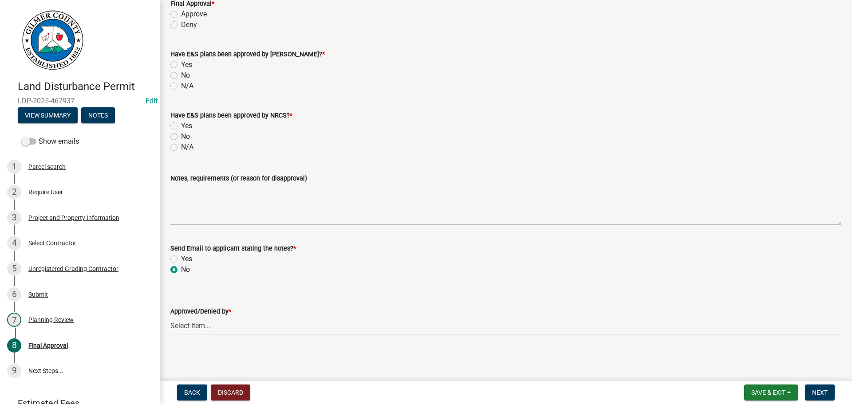
click at [181, 148] on input "N/A" at bounding box center [184, 145] width 6 height 6
radio input "true"
click at [181, 89] on label "N/A" at bounding box center [187, 86] width 12 height 11
click at [181, 86] on input "N/A" at bounding box center [184, 84] width 6 height 6
radio input "true"
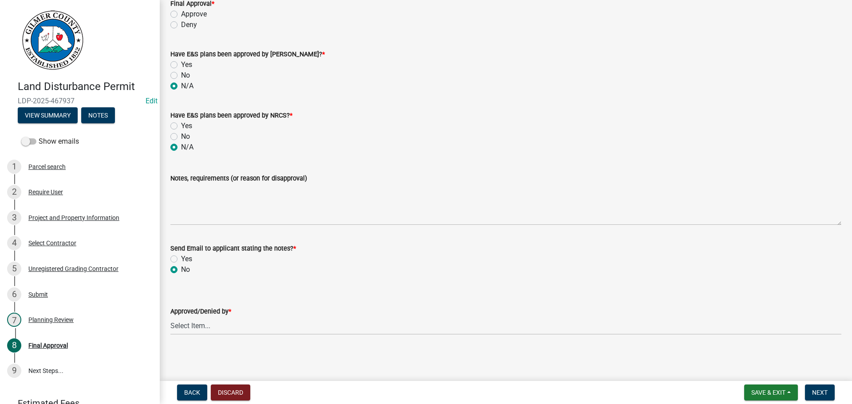
click at [181, 27] on label "Deny" at bounding box center [189, 25] width 16 height 11
click at [181, 25] on input "Deny" at bounding box center [184, 23] width 6 height 6
radio input "true"
click at [699, 390] on span "Next" at bounding box center [820, 392] width 16 height 7
click at [213, 323] on select "Select Item... [PERSON_NAME] [PERSON_NAME] [PERSON_NAME] [PERSON_NAME] [PERSON_…" at bounding box center [505, 326] width 671 height 18
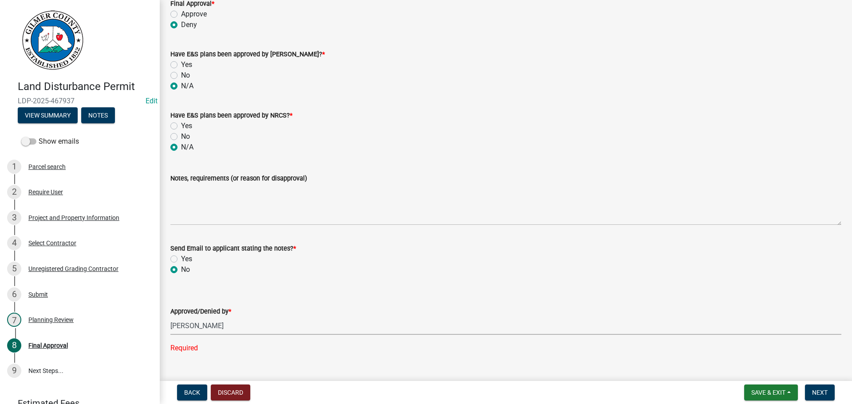
click at [170, 317] on select "Select Item... [PERSON_NAME] [PERSON_NAME] [PERSON_NAME] [PERSON_NAME] [PERSON_…" at bounding box center [505, 326] width 671 height 18
select select "f66b4cef-93c9-440c-84d8-a2c8d35cb7c1"
click at [699, 390] on span "Next" at bounding box center [820, 392] width 16 height 7
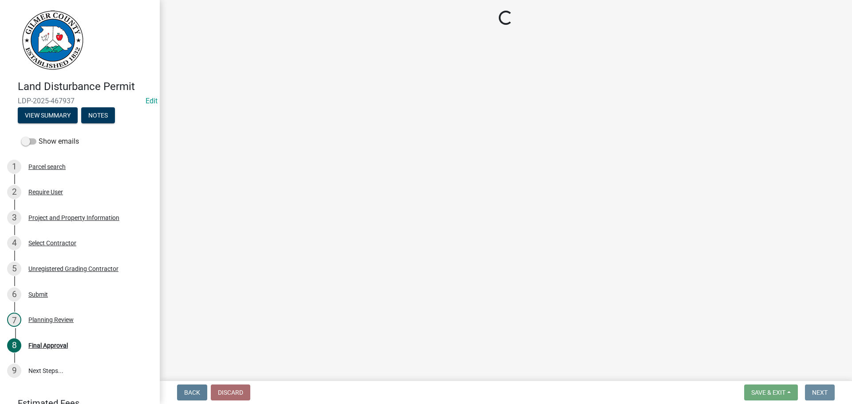
scroll to position [0, 0]
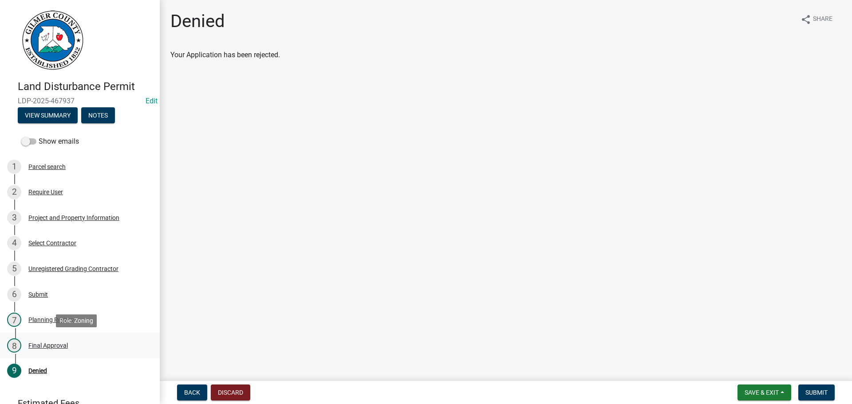
click at [63, 344] on div "Final Approval" at bounding box center [47, 345] width 39 height 6
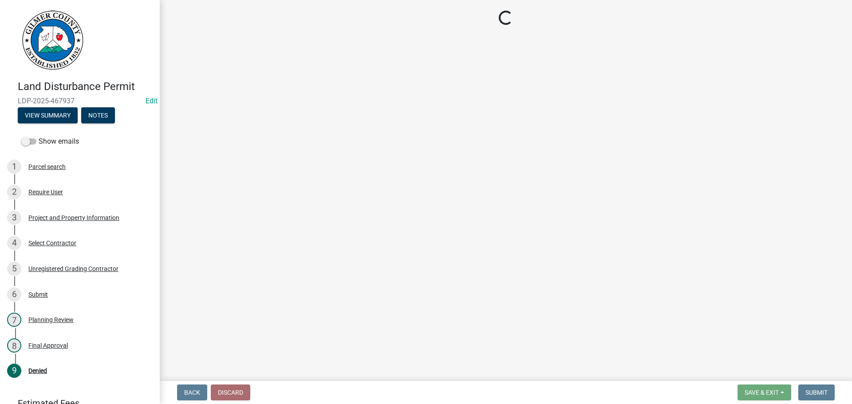
select select "f66b4cef-93c9-440c-84d8-a2c8d35cb7c1"
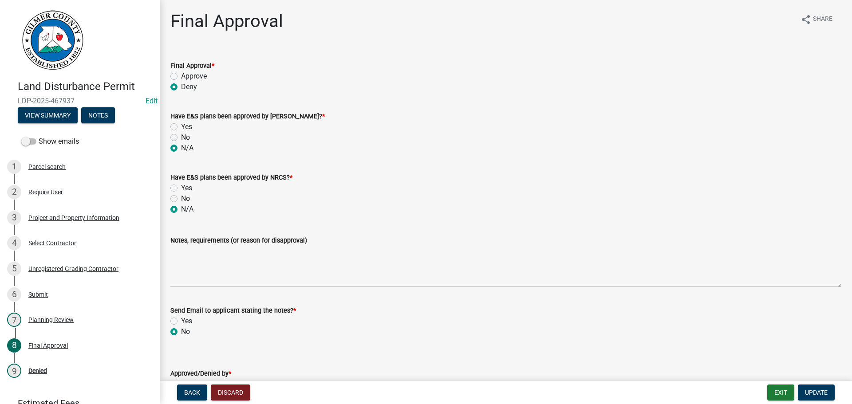
click at [181, 76] on label "Approve" at bounding box center [194, 76] width 26 height 11
click at [181, 76] on input "Approve" at bounding box center [184, 74] width 6 height 6
radio input "true"
click at [699, 393] on span "Update" at bounding box center [816, 392] width 23 height 7
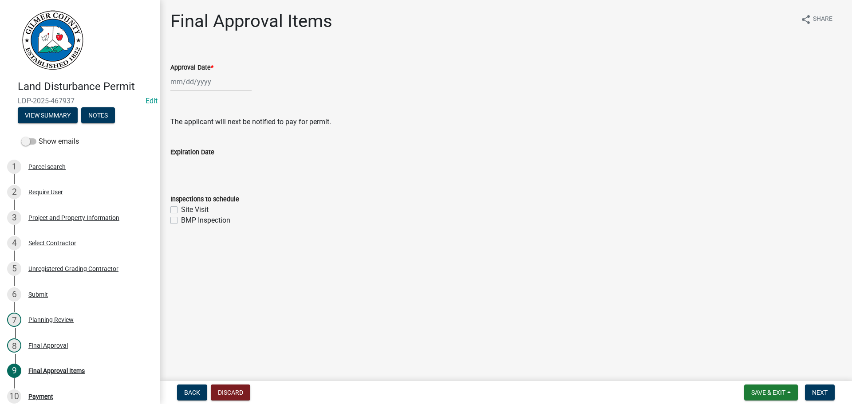
click at [184, 83] on div at bounding box center [210, 82] width 81 height 18
select select "8"
select select "2025"
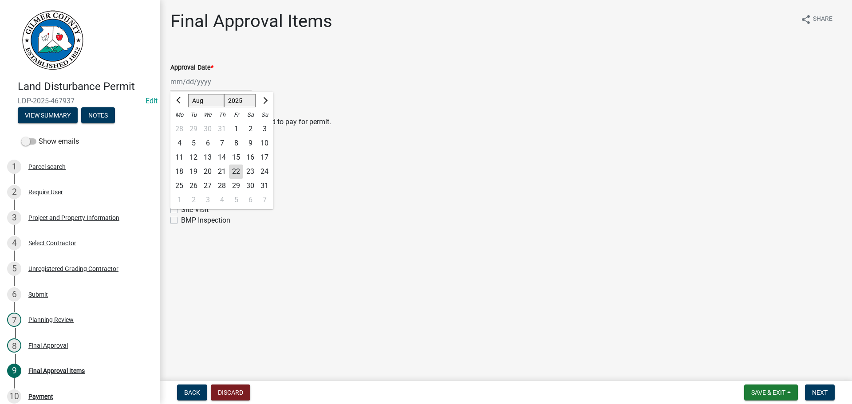
click at [232, 169] on div "22" at bounding box center [236, 172] width 14 height 14
type input "[DATE]"
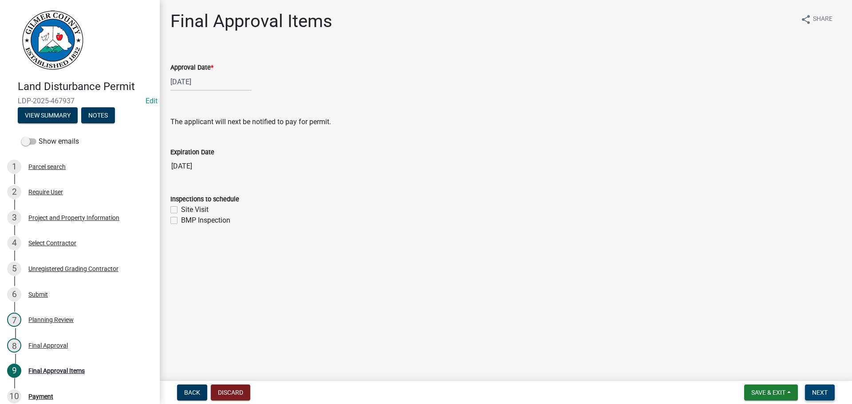
click at [699, 390] on span "Next" at bounding box center [820, 392] width 16 height 7
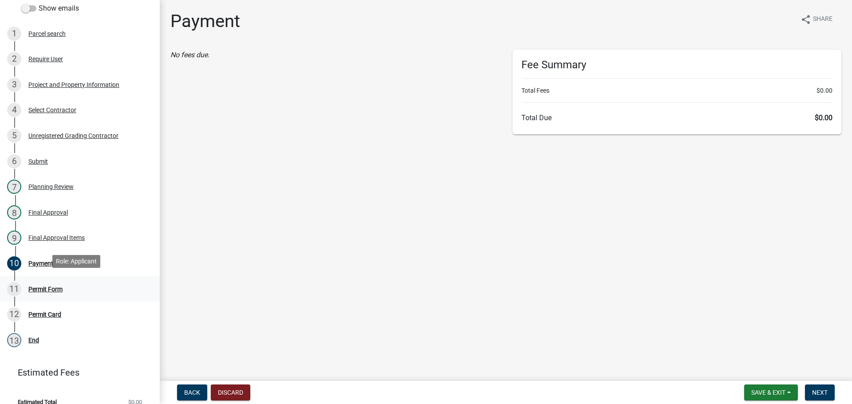
scroll to position [145, 0]
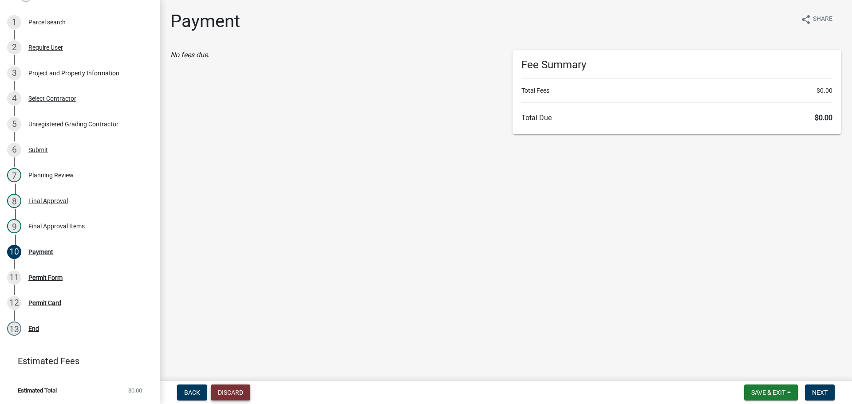
click at [236, 390] on button "Discard" at bounding box center [230, 393] width 39 height 16
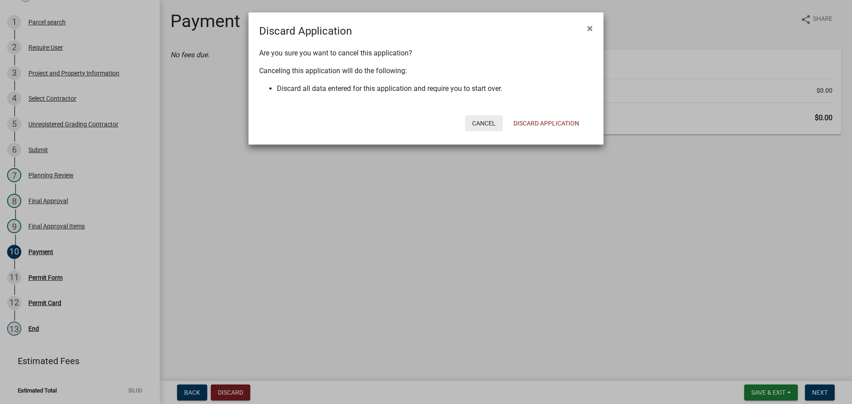
click at [480, 123] on button "Cancel" at bounding box center [484, 123] width 38 height 16
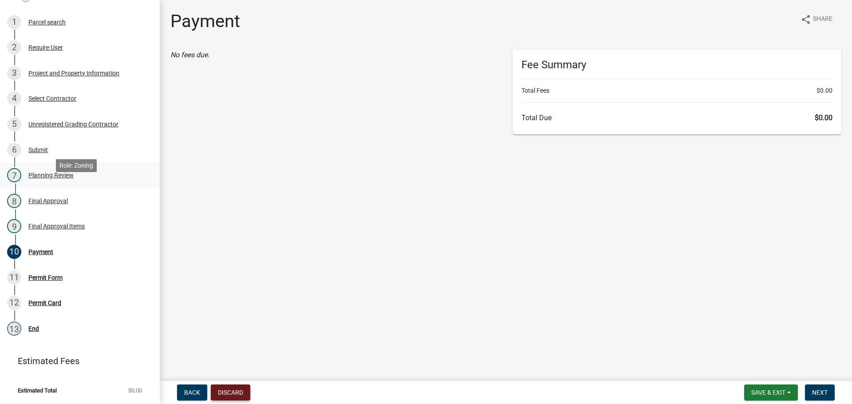
scroll to position [0, 0]
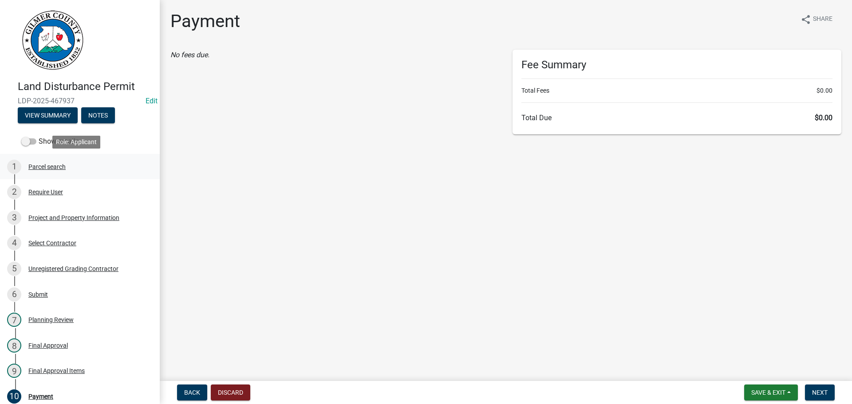
click at [40, 166] on div "Parcel search" at bounding box center [46, 167] width 37 height 6
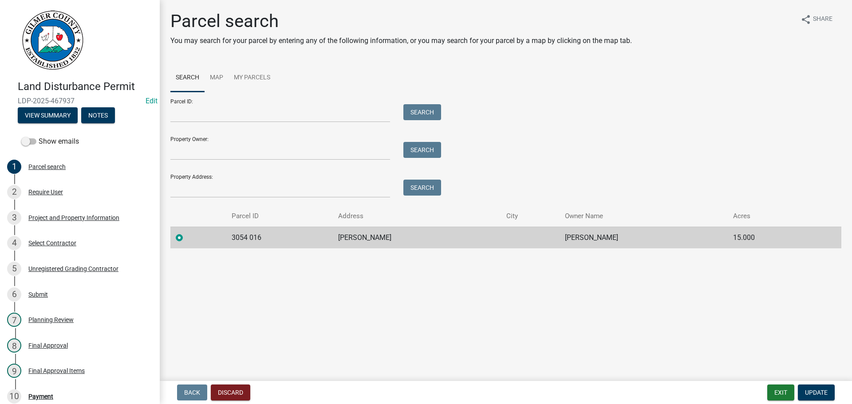
click at [548, 119] on div "Parcel ID: Search Property Owner: Search Property Address: Search" at bounding box center [505, 145] width 671 height 106
click at [360, 71] on ul "Search Map My Parcels" at bounding box center [505, 78] width 671 height 28
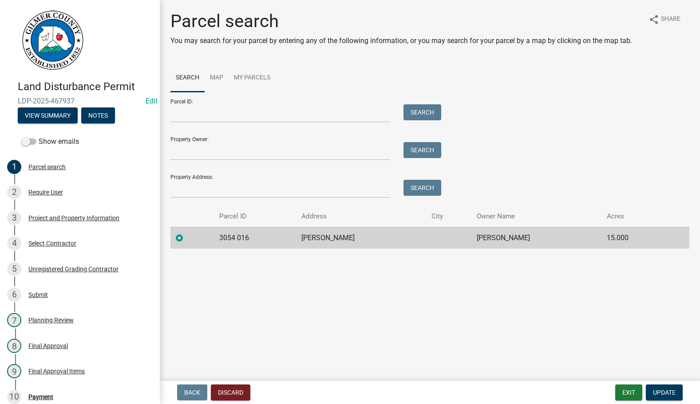
click at [193, 55] on div "Parcel search You may search for your parcel by entering any of the following i…" at bounding box center [430, 134] width 532 height 246
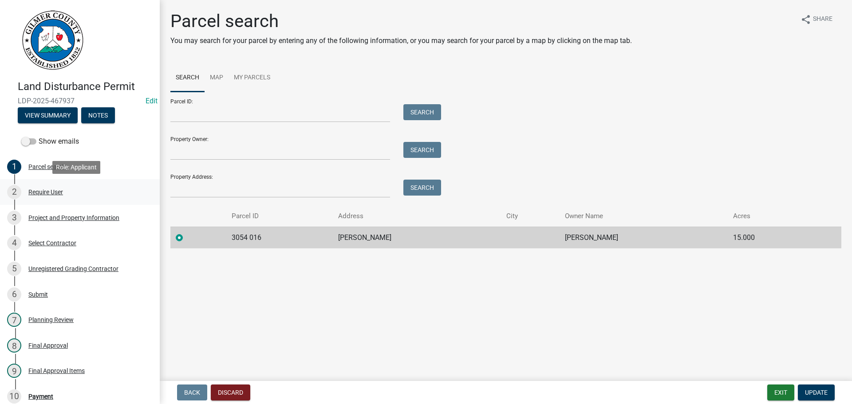
click at [45, 189] on div "Require User" at bounding box center [45, 192] width 35 height 6
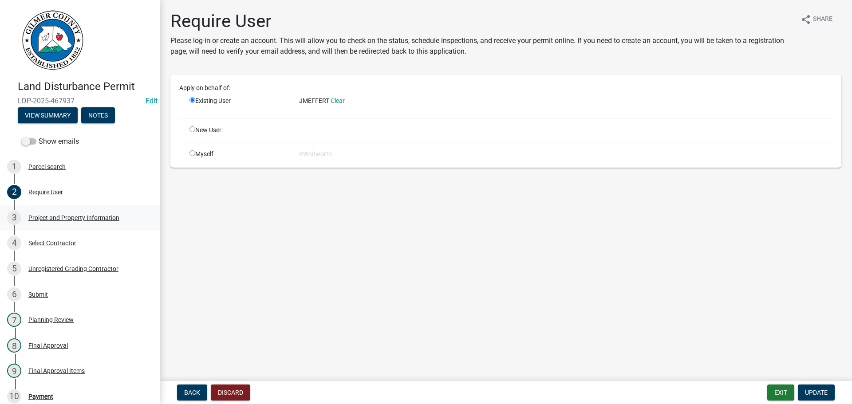
click at [52, 219] on div "Project and Property Information" at bounding box center [73, 218] width 91 height 6
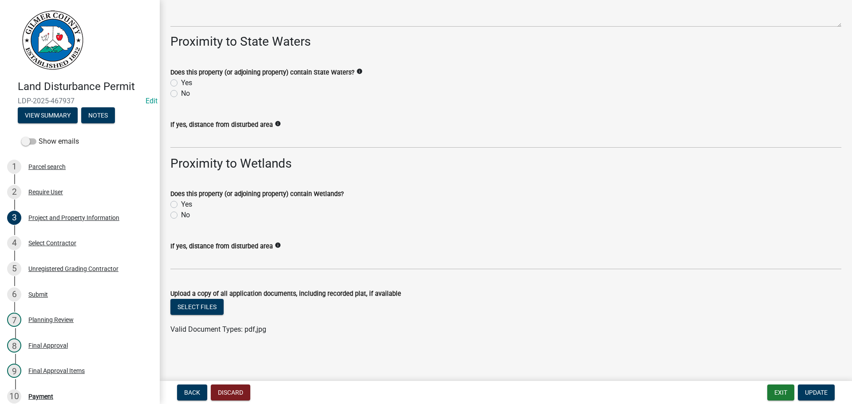
scroll to position [1208, 0]
click at [44, 244] on div "Select Contractor" at bounding box center [52, 243] width 48 height 6
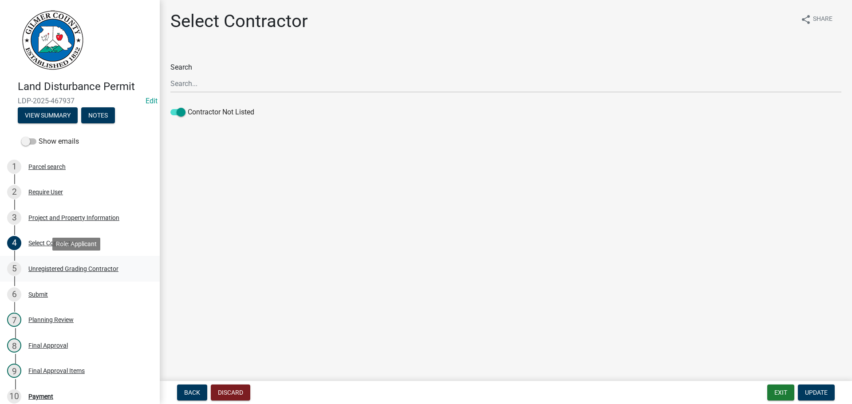
click at [49, 268] on div "Unregistered Grading Contractor" at bounding box center [73, 269] width 90 height 6
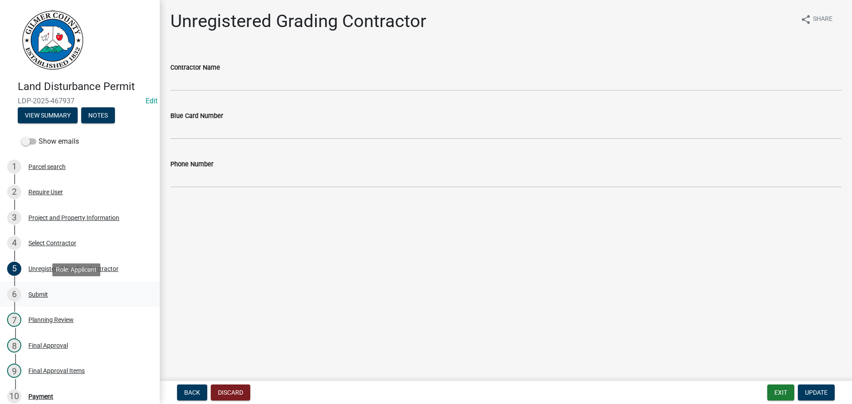
click at [39, 293] on div "Submit" at bounding box center [38, 294] width 20 height 6
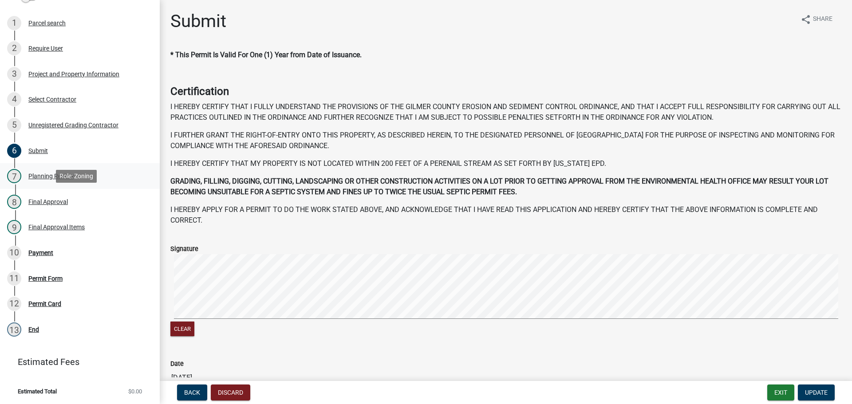
scroll to position [145, 0]
click at [46, 175] on div "Planning Review" at bounding box center [50, 175] width 45 height 6
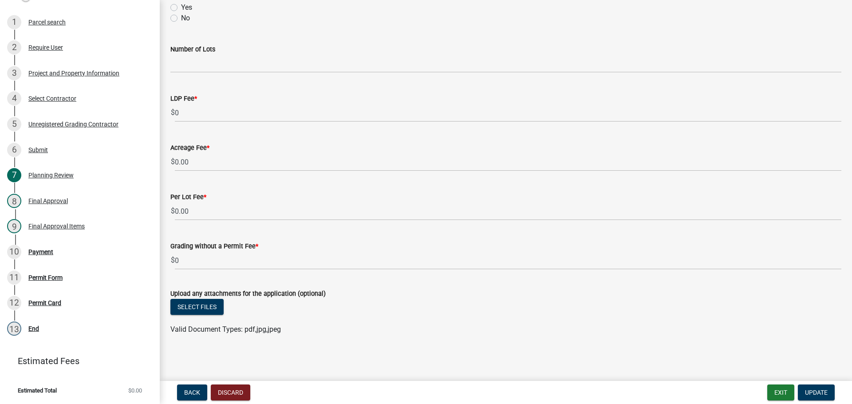
scroll to position [459, 0]
click at [55, 200] on div "Final Approval" at bounding box center [47, 201] width 39 height 6
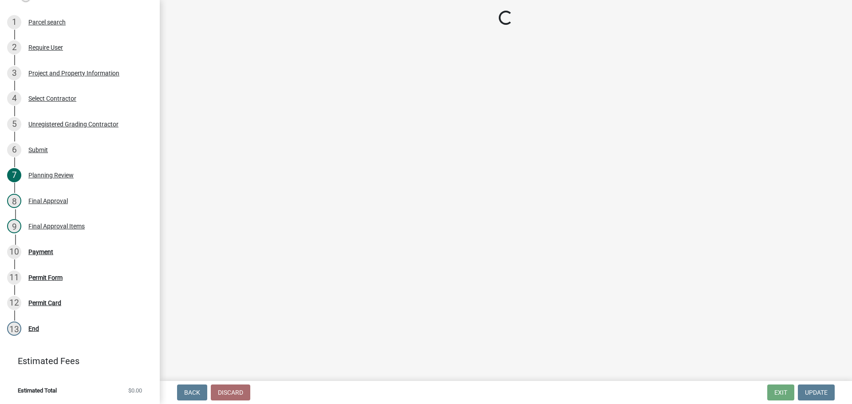
select select "f66b4cef-93c9-440c-84d8-a2c8d35cb7c1"
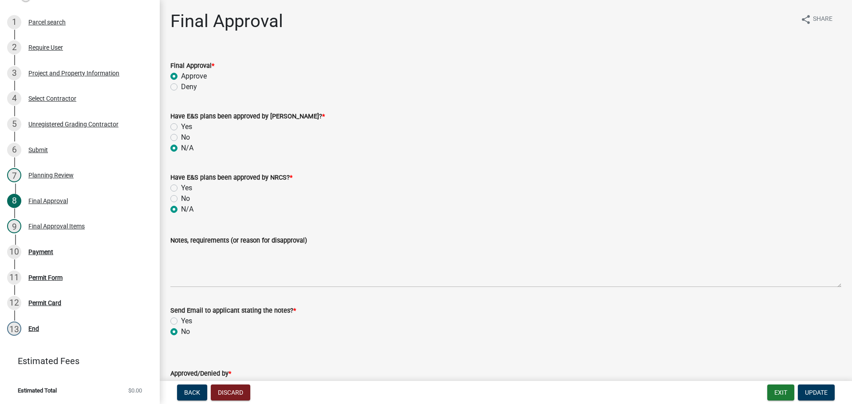
scroll to position [145, 0]
click at [46, 223] on div "Final Approval Items" at bounding box center [56, 226] width 56 height 6
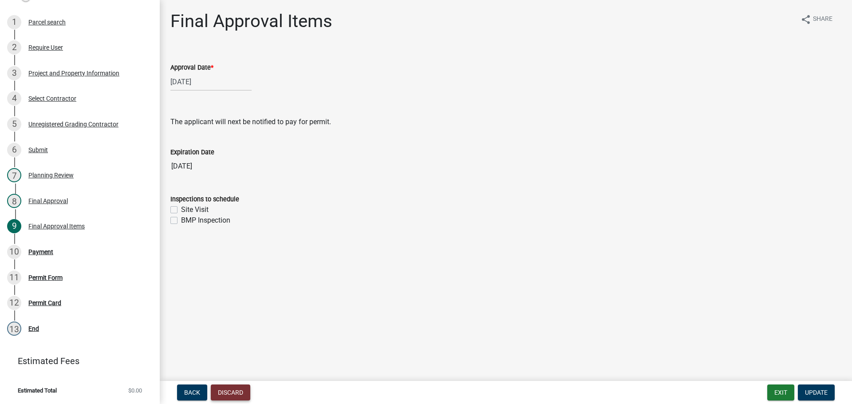
click at [239, 390] on button "Discard" at bounding box center [230, 393] width 39 height 16
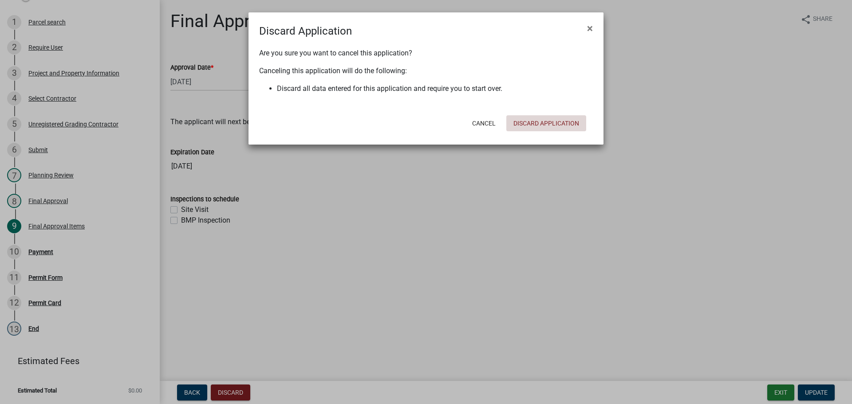
click at [543, 126] on button "Discard Application" at bounding box center [546, 123] width 80 height 16
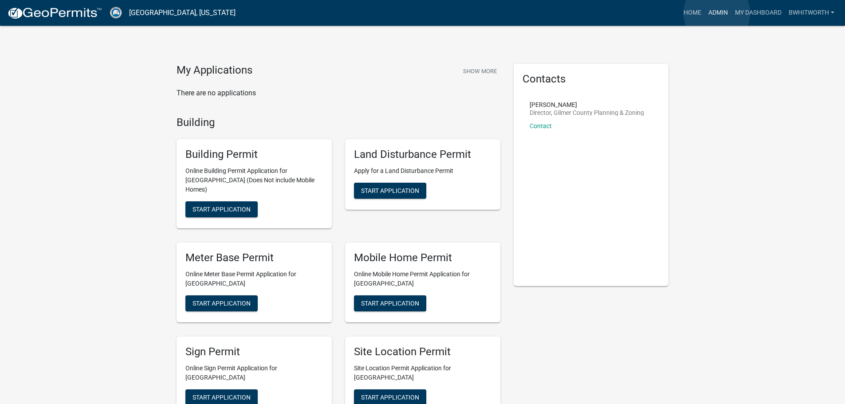
click at [717, 13] on link "Admin" at bounding box center [718, 12] width 27 height 17
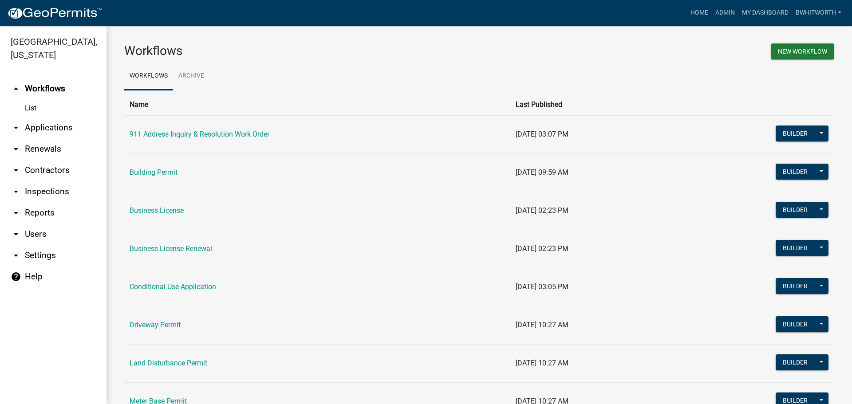
click at [52, 129] on link "arrow_drop_down Applications" at bounding box center [53, 127] width 106 height 21
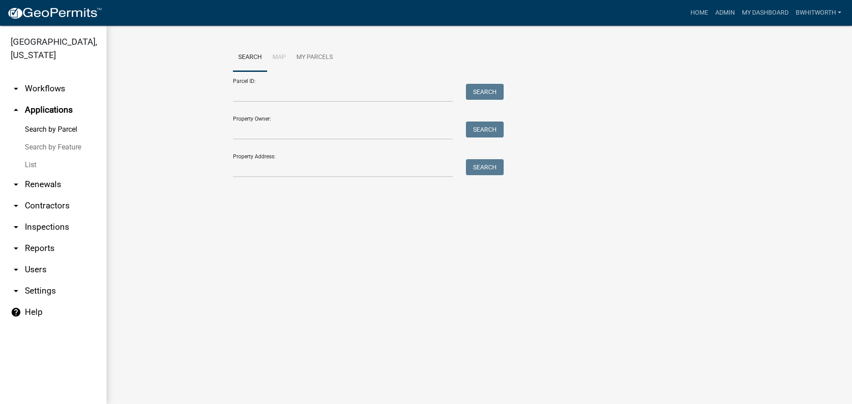
click at [31, 165] on link "List" at bounding box center [53, 165] width 106 height 18
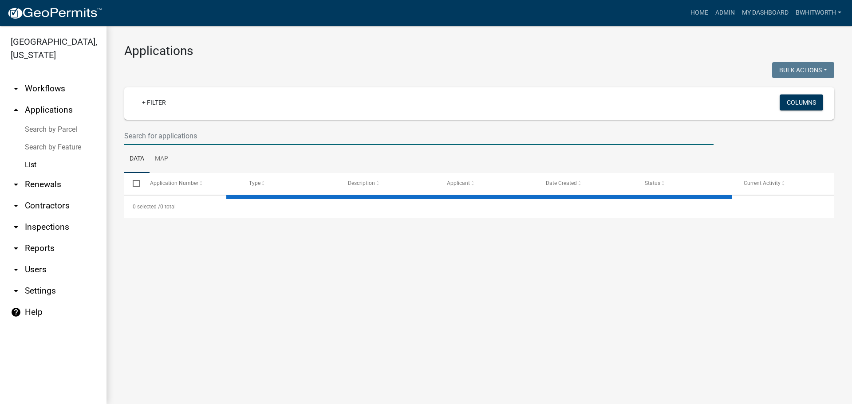
click at [203, 137] on input "text" at bounding box center [418, 136] width 589 height 18
type input "1"
select select "3: 100"
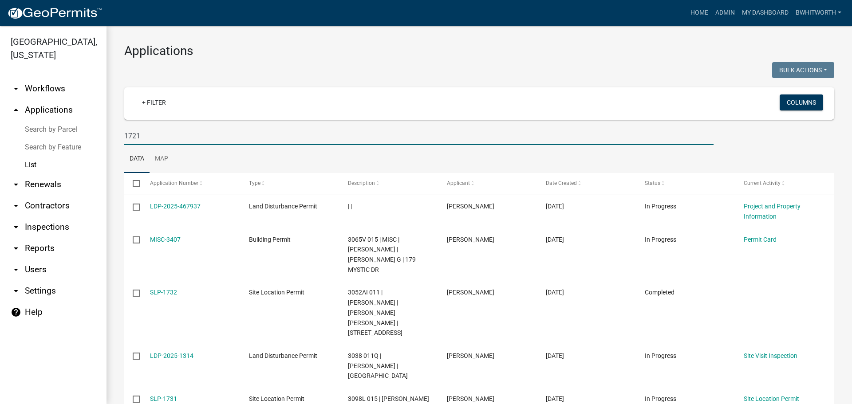
type input "1721"
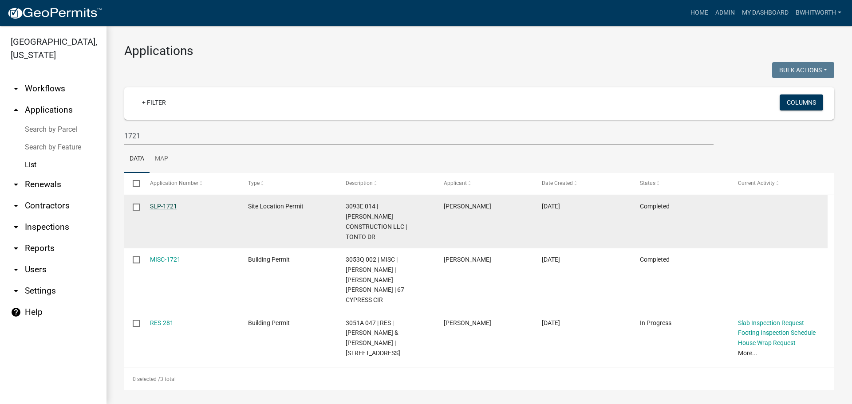
click at [165, 207] on link "SLP-1721" at bounding box center [163, 206] width 27 height 7
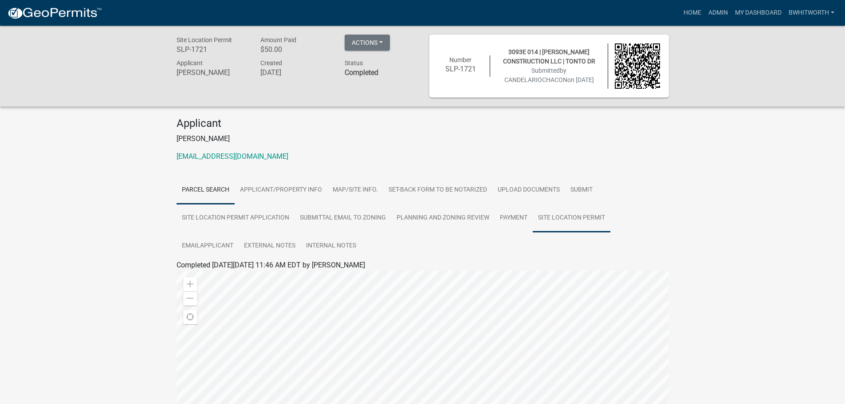
click at [556, 218] on link "Site Location Permit" at bounding box center [572, 218] width 78 height 28
click at [223, 276] on link "Site Location Permit" at bounding box center [208, 275] width 63 height 8
click at [717, 10] on link "Admin" at bounding box center [718, 12] width 27 height 17
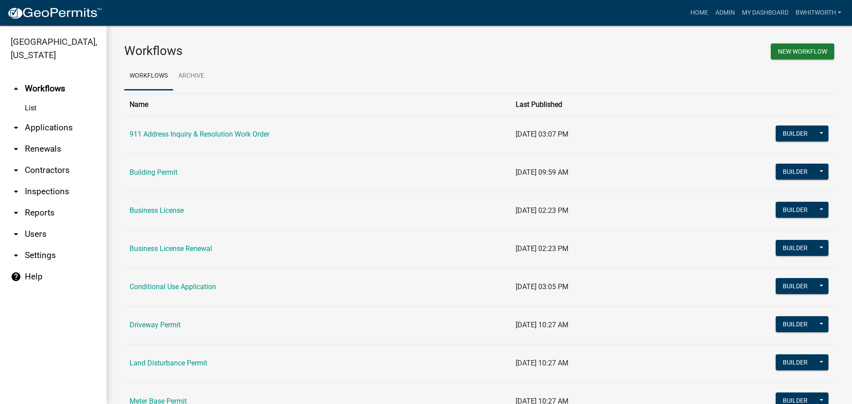
click at [40, 125] on link "arrow_drop_down Applications" at bounding box center [53, 127] width 106 height 21
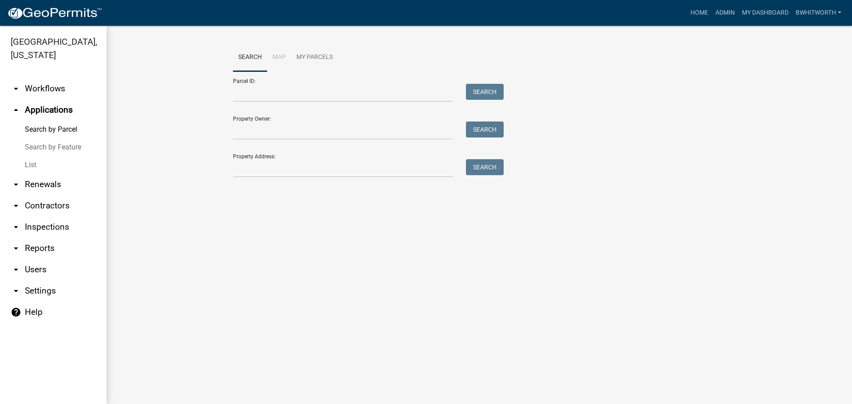
click at [32, 166] on link "List" at bounding box center [53, 165] width 106 height 18
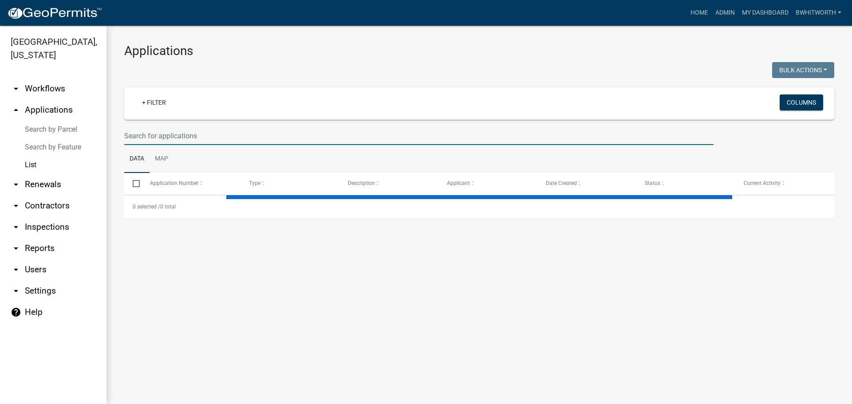
click at [181, 138] on input "text" at bounding box center [418, 136] width 589 height 18
select select "3: 100"
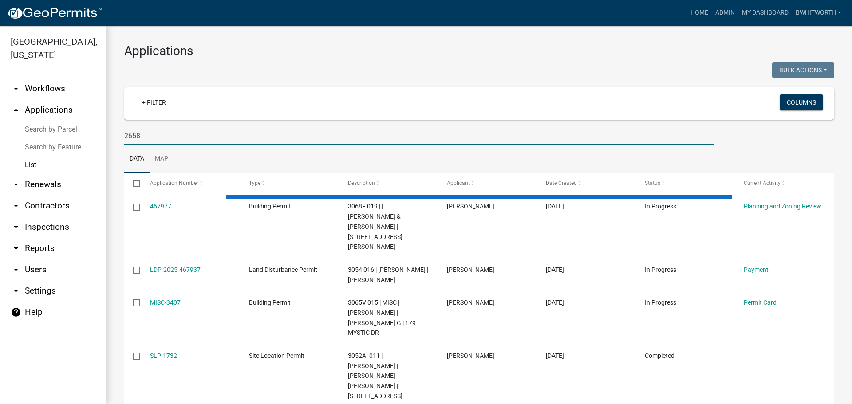
type input "2658"
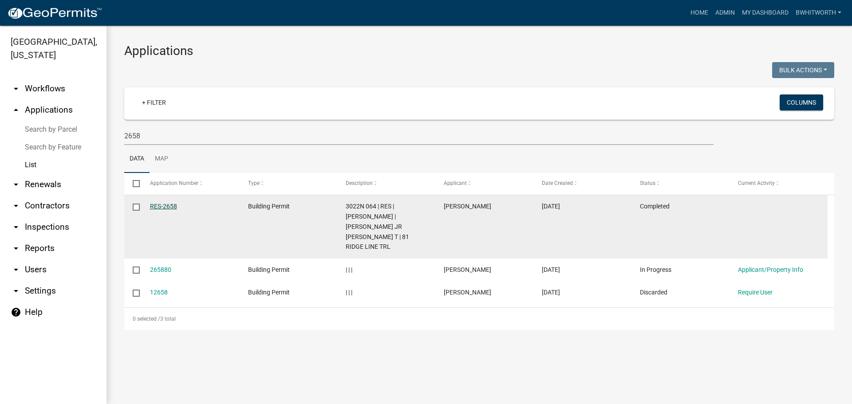
click at [169, 206] on link "RES-2658" at bounding box center [163, 206] width 27 height 7
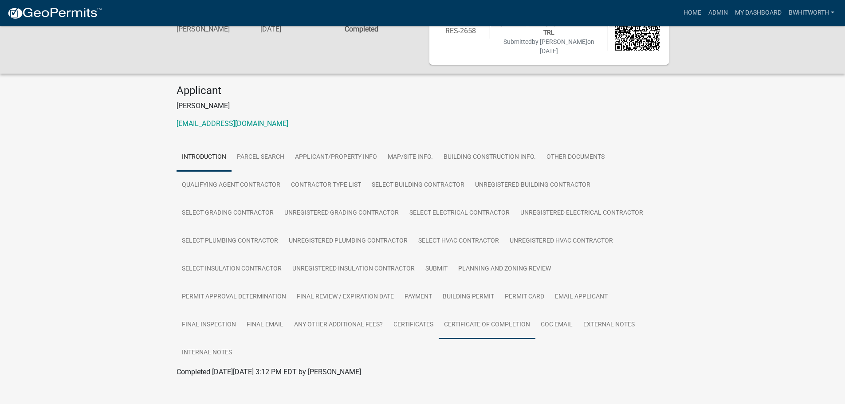
scroll to position [45, 0]
click at [423, 315] on link "Certificates" at bounding box center [413, 324] width 51 height 28
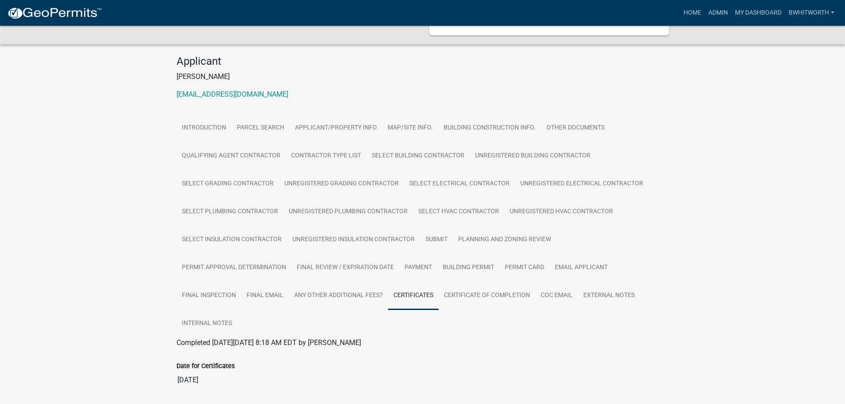
scroll to position [57, 0]
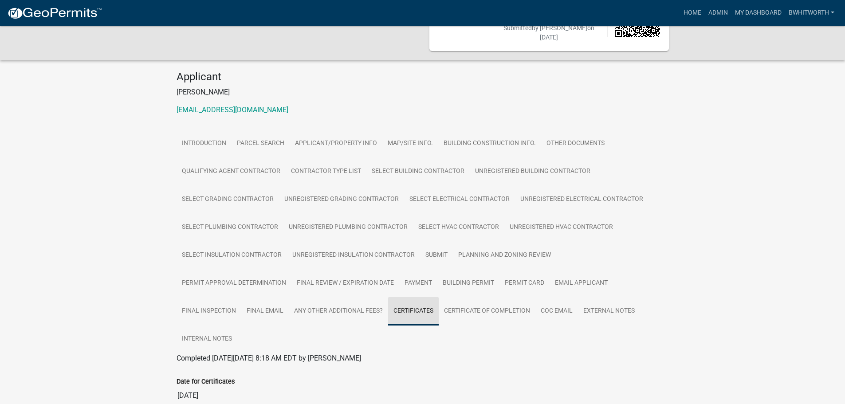
click at [402, 300] on link "Certificates" at bounding box center [413, 311] width 51 height 28
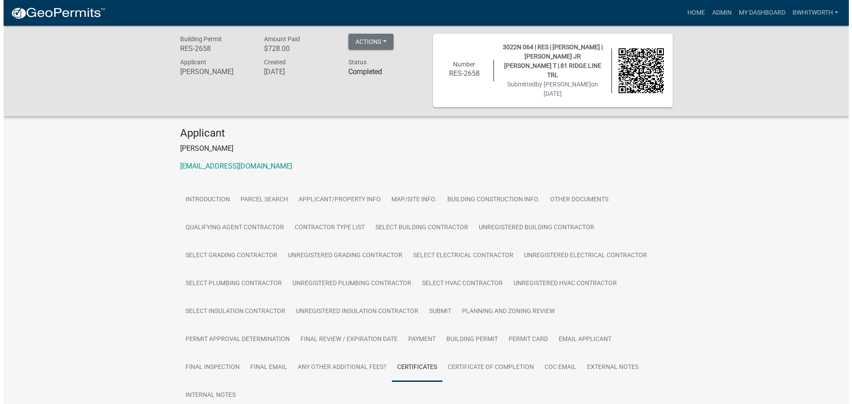
scroll to position [0, 0]
click at [381, 41] on button "Actions" at bounding box center [367, 43] width 45 height 16
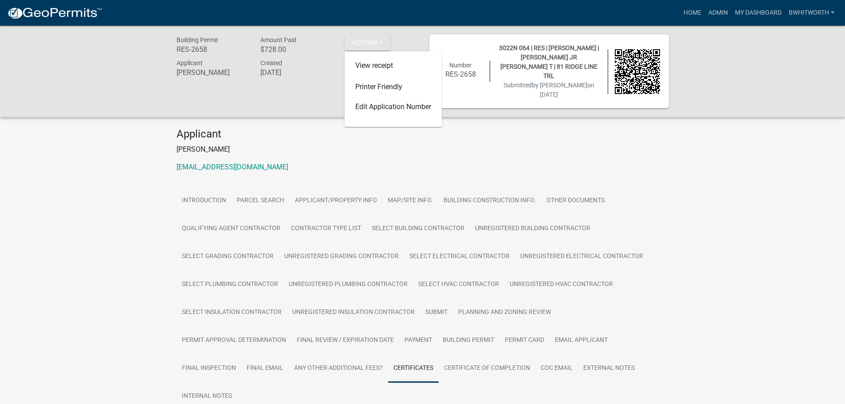
click at [364, 146] on div "Applicant [PERSON_NAME] [EMAIL_ADDRESS][DOMAIN_NAME]" at bounding box center [423, 154] width 506 height 52
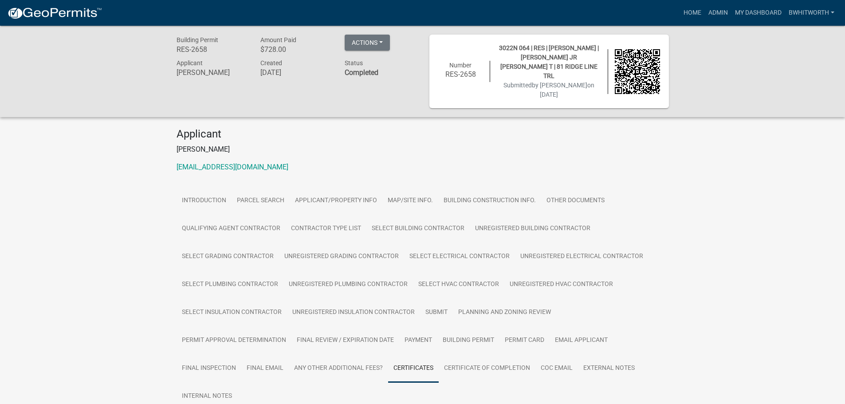
click at [741, 166] on div "Building Permit RES-2658 Amount Paid $728.00 Actions View receipt Printer Frien…" at bounding box center [422, 354] width 845 height 656
click at [691, 12] on link "Home" at bounding box center [692, 12] width 25 height 17
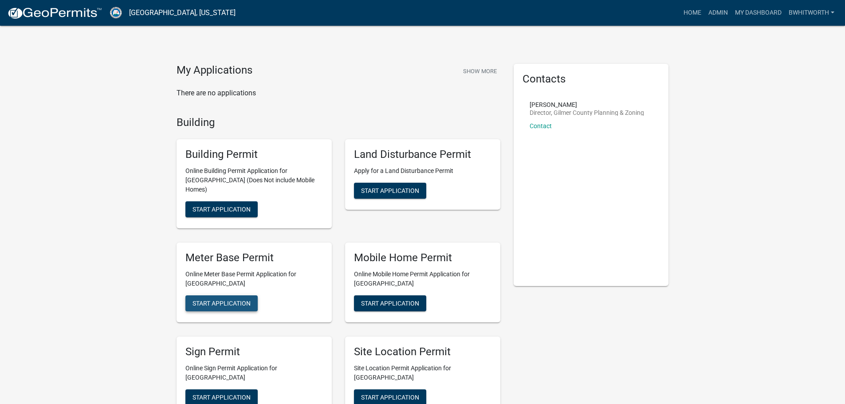
click at [234, 299] on span "Start Application" at bounding box center [222, 302] width 58 height 7
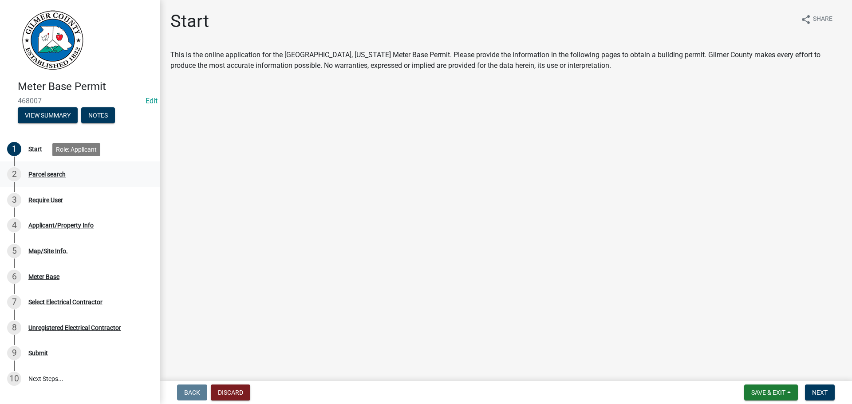
click at [36, 176] on div "Parcel search" at bounding box center [46, 174] width 37 height 6
click at [36, 172] on div "Parcel search" at bounding box center [46, 174] width 37 height 6
click at [826, 389] on span "Next" at bounding box center [820, 392] width 16 height 7
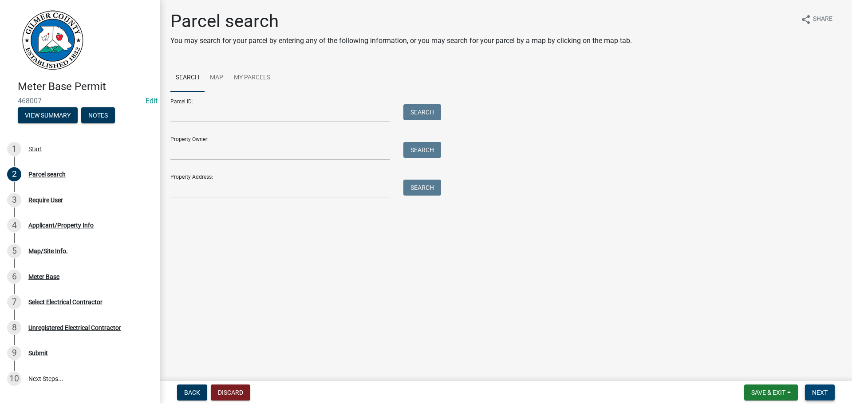
click at [817, 388] on button "Next" at bounding box center [820, 393] width 30 height 16
click at [192, 191] on input "Property Address:" at bounding box center [280, 189] width 220 height 18
type input "990 CHEROKEE DR"
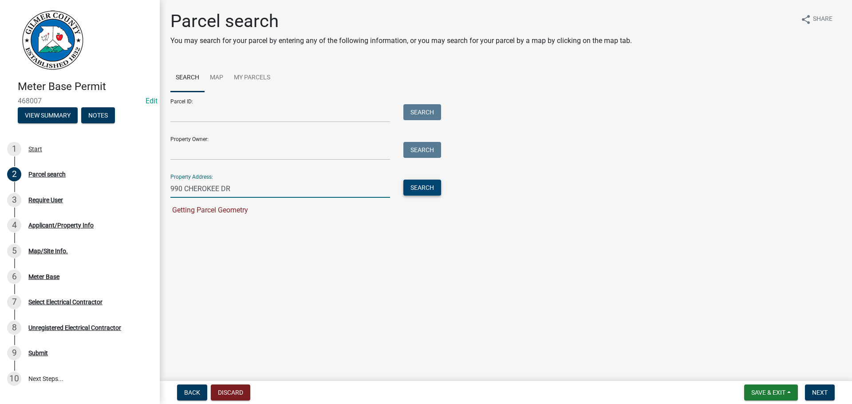
click at [415, 186] on button "Search" at bounding box center [422, 188] width 38 height 16
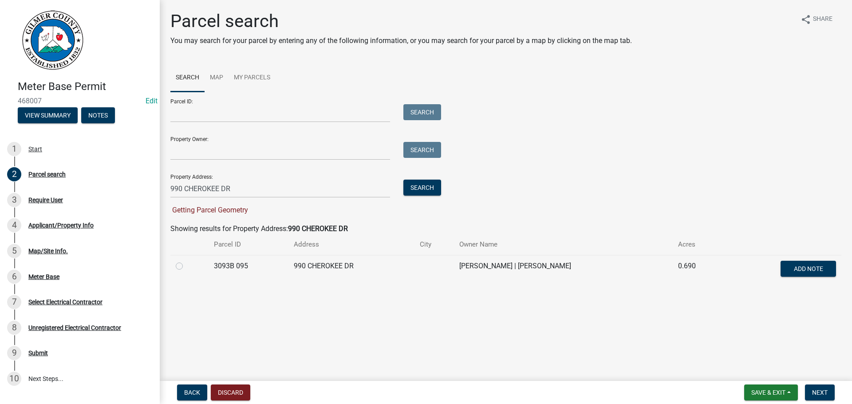
click at [186, 261] on label at bounding box center [186, 261] width 0 height 0
click at [186, 266] on 095 "radio" at bounding box center [189, 264] width 6 height 6
radio 095 "true"
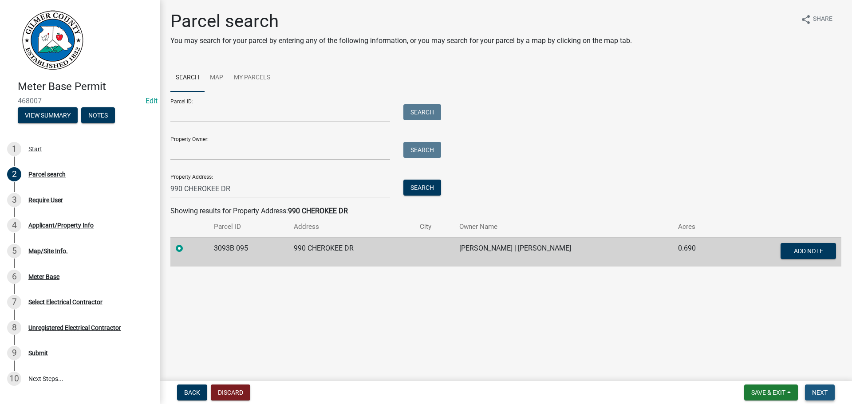
click at [821, 392] on span "Next" at bounding box center [820, 392] width 16 height 7
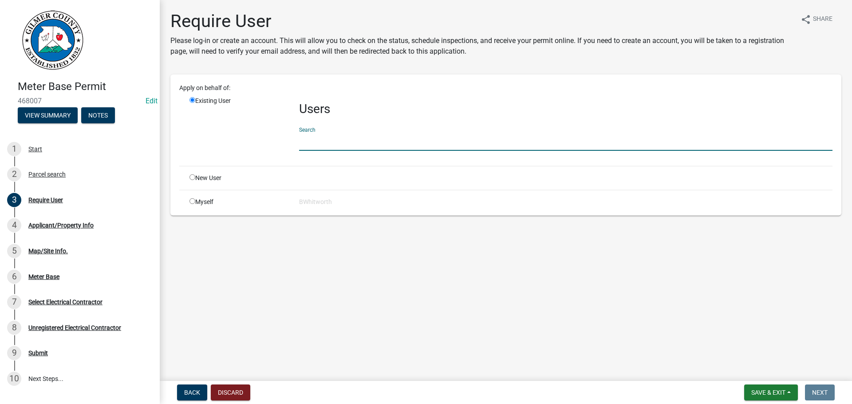
click at [353, 140] on input "text" at bounding box center [565, 142] width 533 height 18
type input "JMEFFERT"
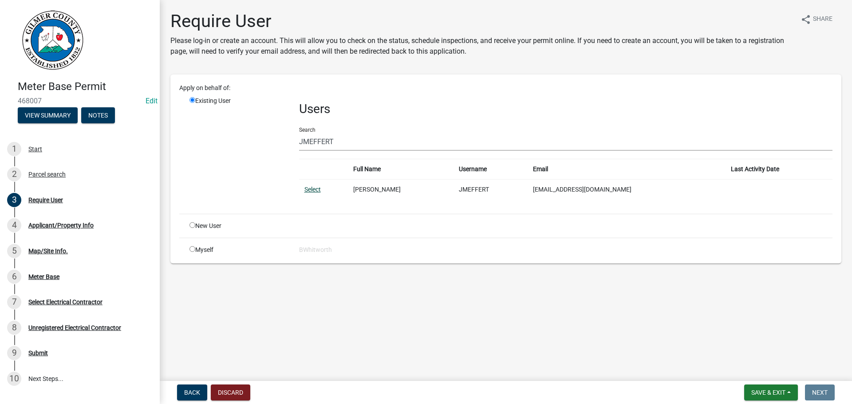
click at [310, 191] on link "Select" at bounding box center [312, 189] width 16 height 7
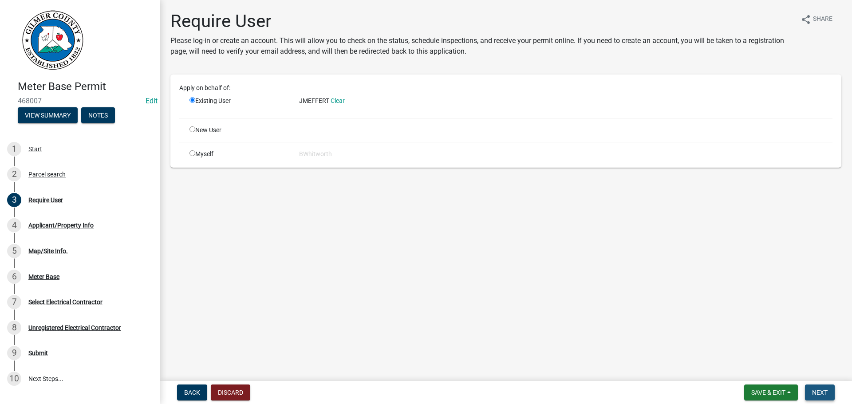
click at [821, 390] on span "Next" at bounding box center [820, 392] width 16 height 7
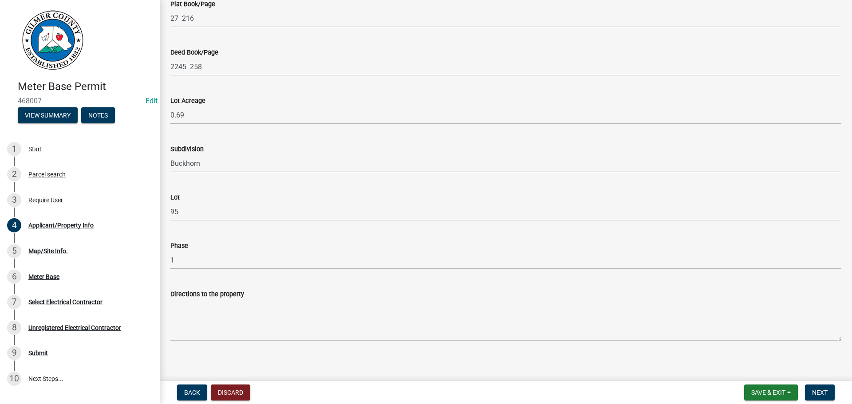
scroll to position [777, 0]
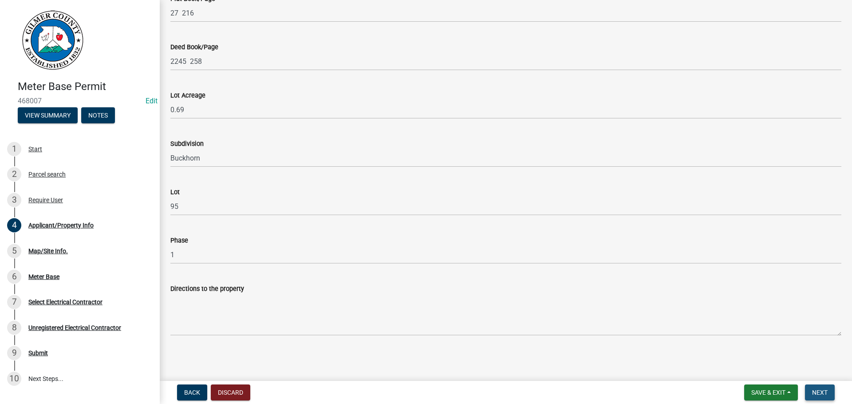
click at [822, 393] on span "Next" at bounding box center [820, 392] width 16 height 7
click at [818, 392] on span "Next" at bounding box center [820, 392] width 16 height 7
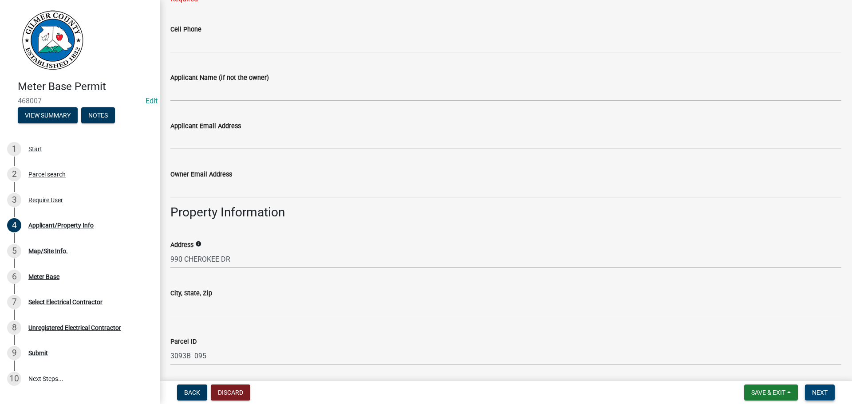
scroll to position [95, 0]
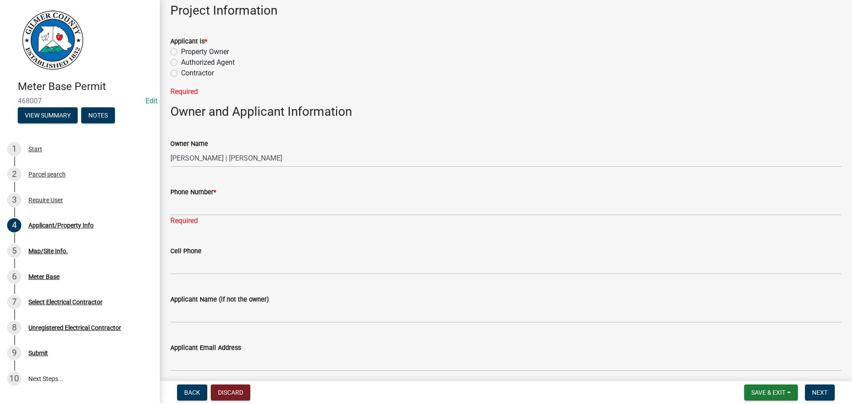
click at [181, 73] on label "Contractor" at bounding box center [197, 73] width 33 height 11
click at [181, 73] on input "Contractor" at bounding box center [184, 71] width 6 height 6
radio input "true"
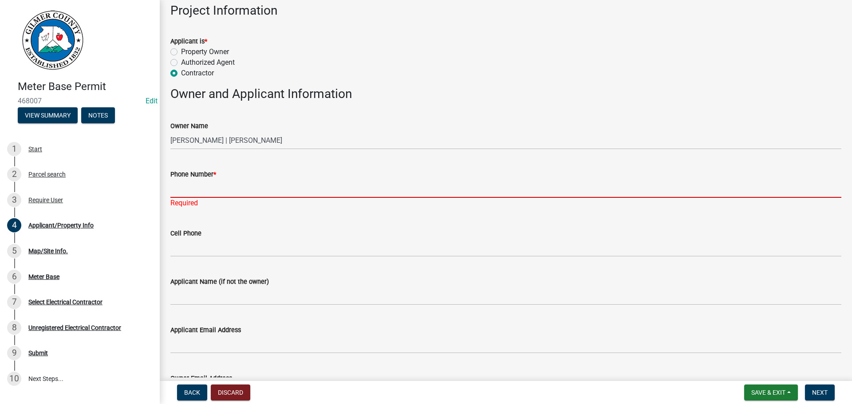
click at [184, 185] on input "Phone Number *" at bounding box center [505, 189] width 671 height 18
type input "[PHONE_NUMBER]"
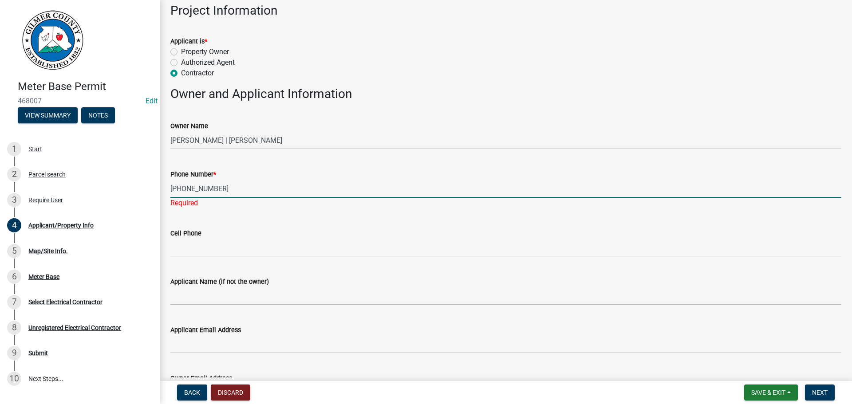
scroll to position [228, 0]
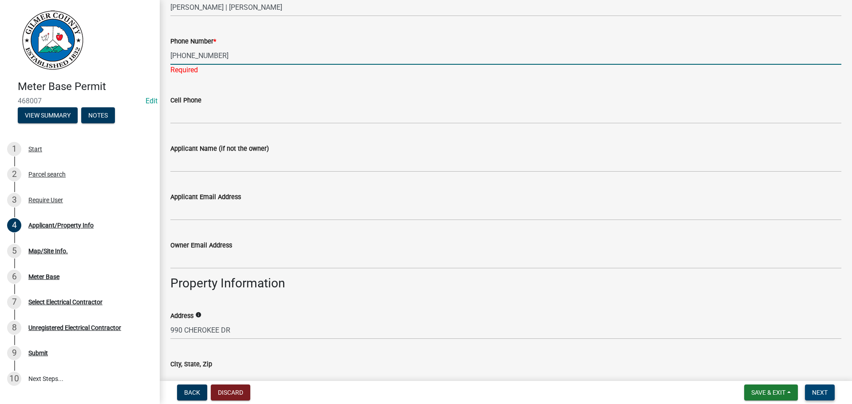
click at [818, 390] on span "Next" at bounding box center [820, 392] width 16 height 7
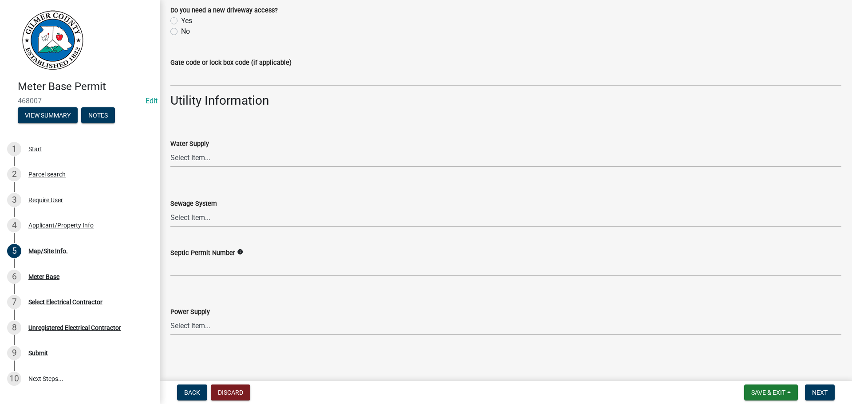
scroll to position [672, 0]
click at [827, 392] on span "Next" at bounding box center [820, 392] width 16 height 7
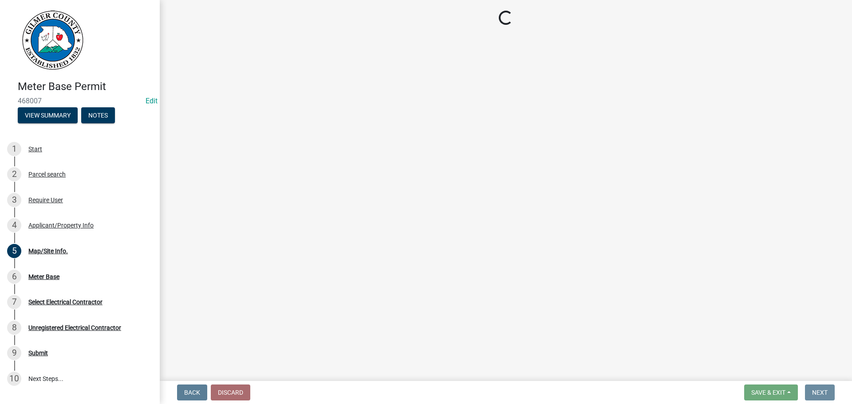
scroll to position [0, 0]
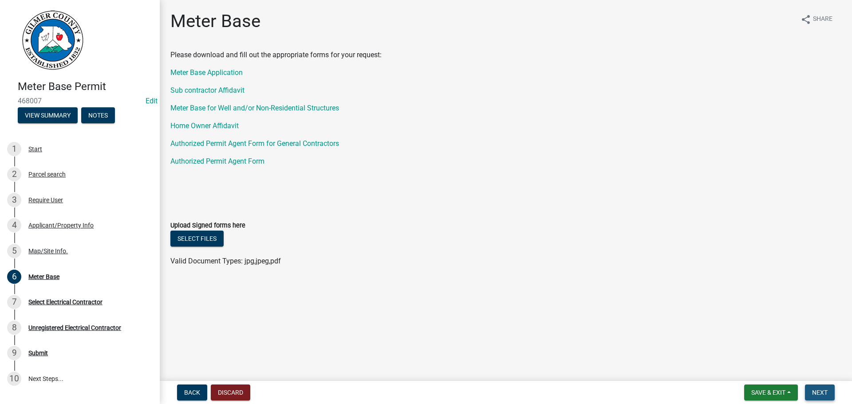
click at [821, 395] on span "Next" at bounding box center [820, 392] width 16 height 7
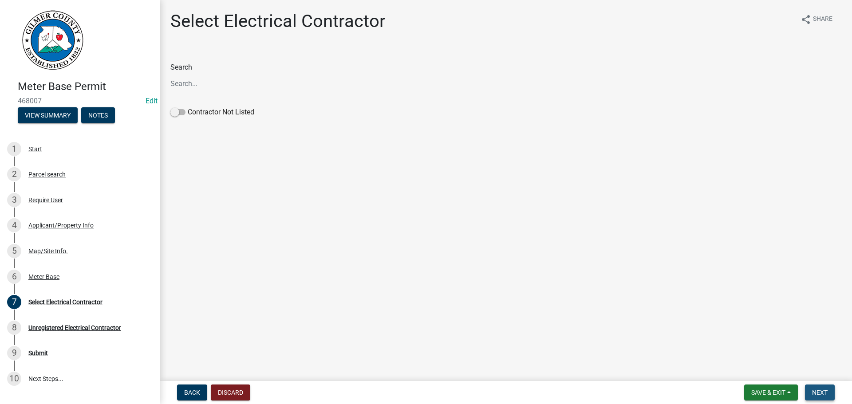
click at [814, 393] on span "Next" at bounding box center [820, 392] width 16 height 7
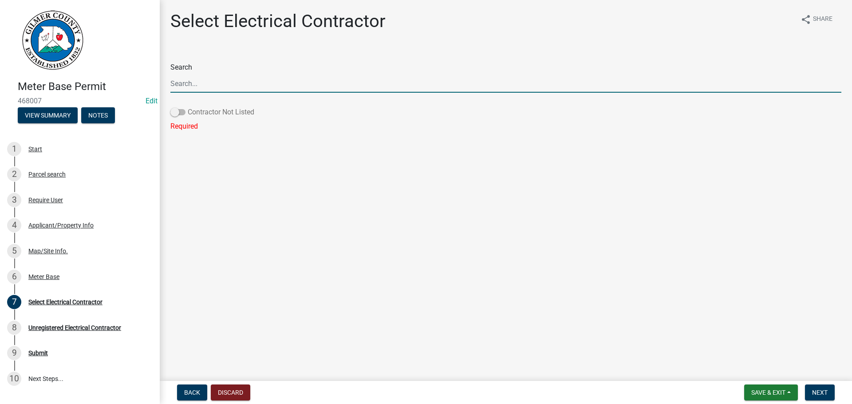
click at [176, 111] on span at bounding box center [177, 112] width 15 height 6
click at [188, 107] on input "Contractor Not Listed" at bounding box center [188, 107] width 0 height 0
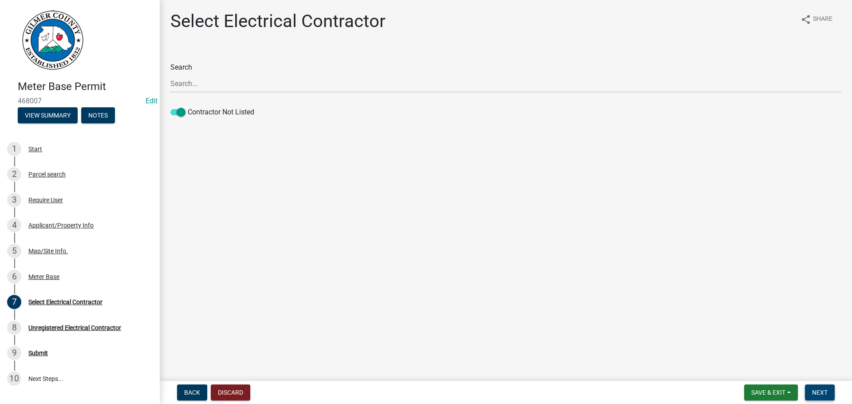
click at [814, 396] on span "Next" at bounding box center [820, 392] width 16 height 7
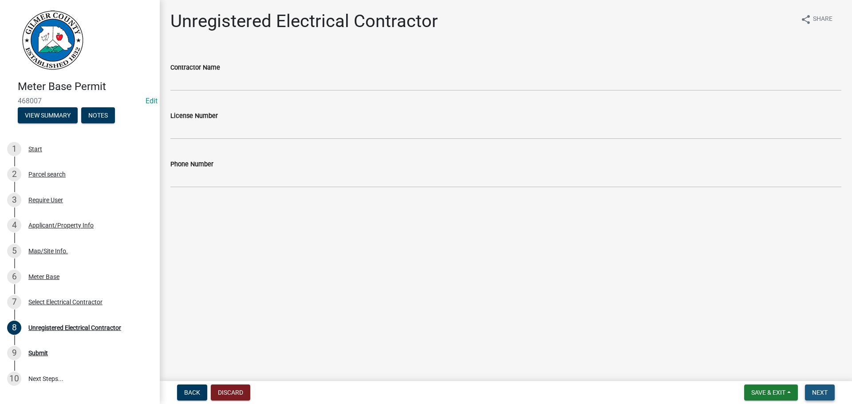
click at [814, 389] on span "Next" at bounding box center [820, 392] width 16 height 7
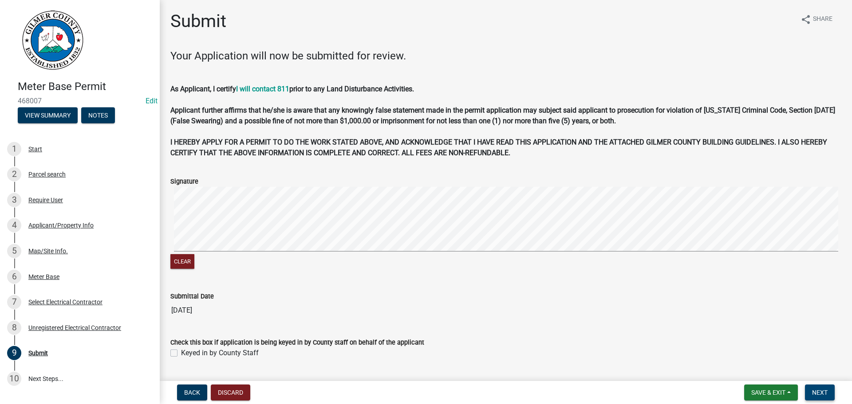
click at [816, 392] on span "Next" at bounding box center [820, 392] width 16 height 7
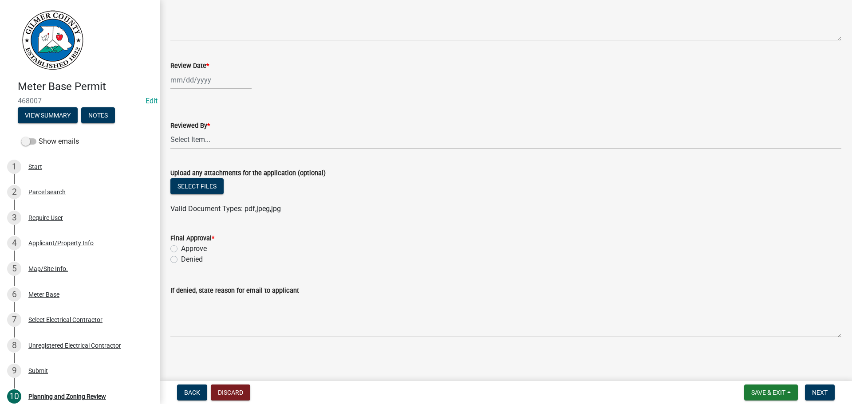
scroll to position [145, 0]
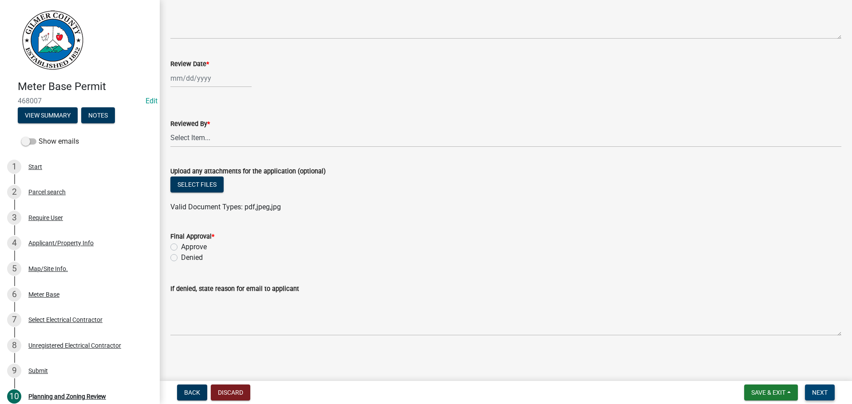
click at [824, 389] on span "Next" at bounding box center [820, 392] width 16 height 7
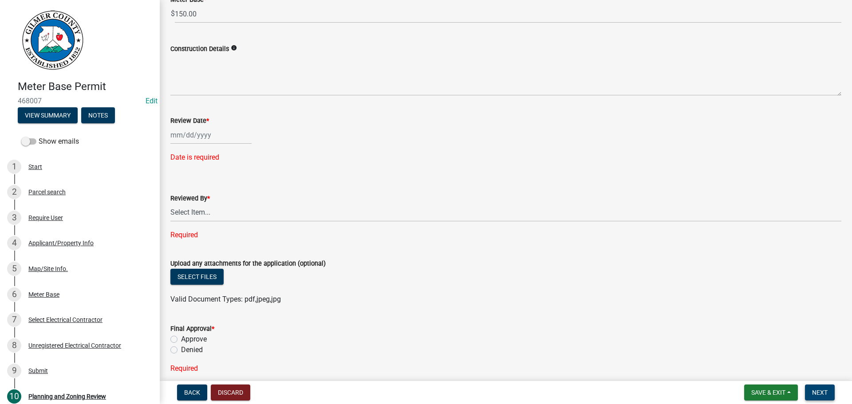
scroll to position [89, 0]
select select "8"
select select "2025"
click at [188, 136] on div "[PERSON_NAME] Feb Mar Apr [PERSON_NAME][DATE] Oct Nov [DATE] 1526 1527 1528 152…" at bounding box center [210, 134] width 81 height 18
click at [234, 222] on div "22" at bounding box center [236, 224] width 14 height 14
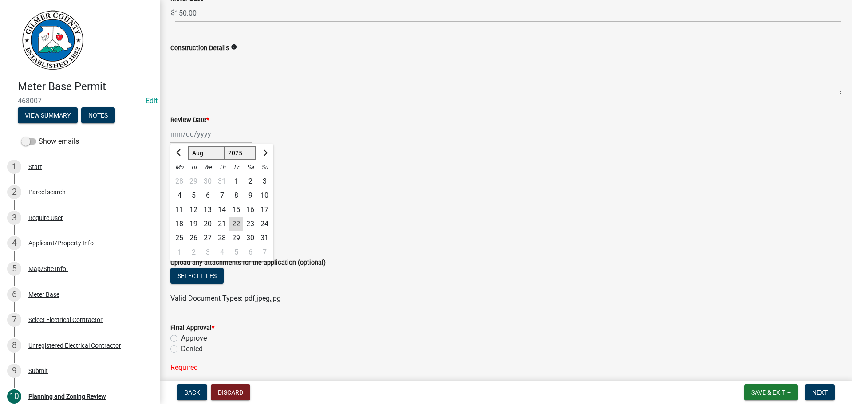
type input "[DATE]"
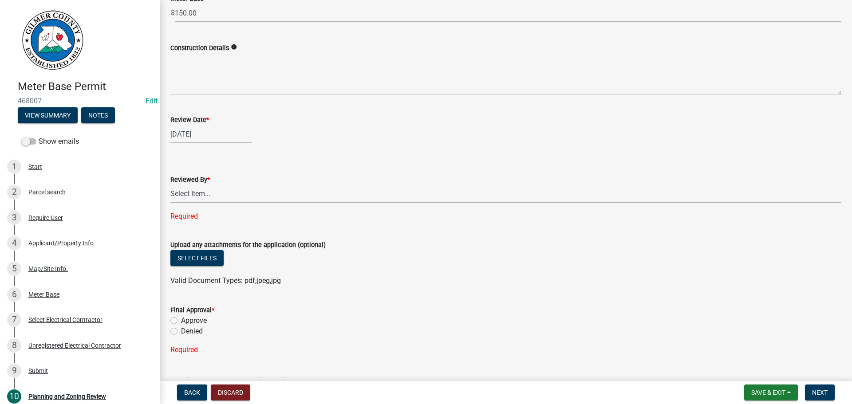
click at [194, 195] on select "Select Item... [PERSON_NAME] [PERSON_NAME] [PERSON_NAME] [PERSON_NAME] [PERSON_…" at bounding box center [505, 194] width 671 height 18
click at [170, 185] on select "Select Item... [PERSON_NAME] [PERSON_NAME] [PERSON_NAME] [PERSON_NAME] [PERSON_…" at bounding box center [505, 194] width 671 height 18
select select "f66b4cef-93c9-440c-84d8-a2c8d35cb7c1"
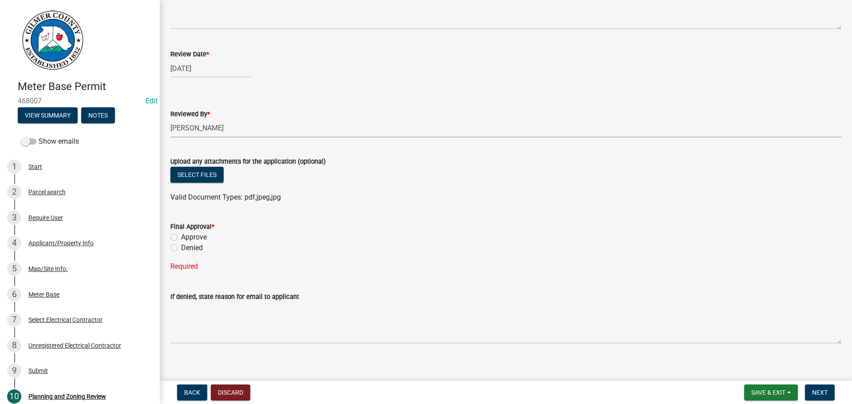
scroll to position [162, 0]
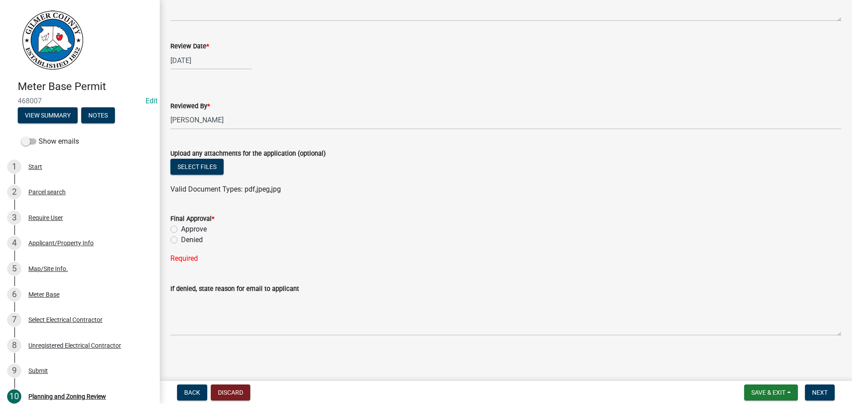
click at [181, 228] on label "Approve" at bounding box center [194, 229] width 26 height 11
click at [181, 228] on input "Approve" at bounding box center [184, 227] width 6 height 6
radio input "true"
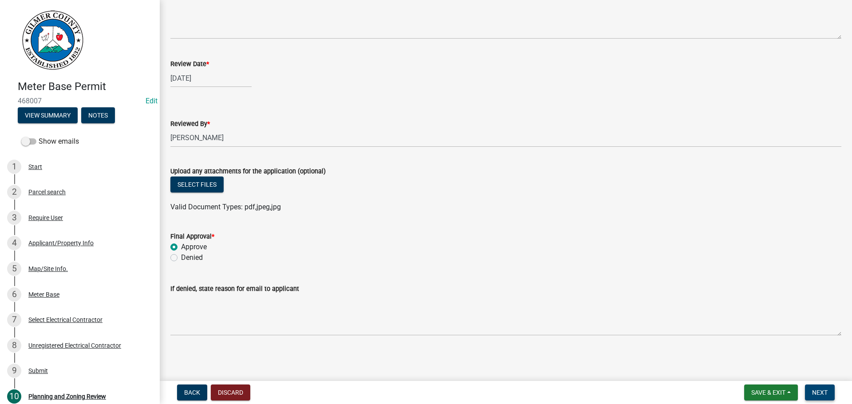
click at [818, 389] on span "Next" at bounding box center [820, 392] width 16 height 7
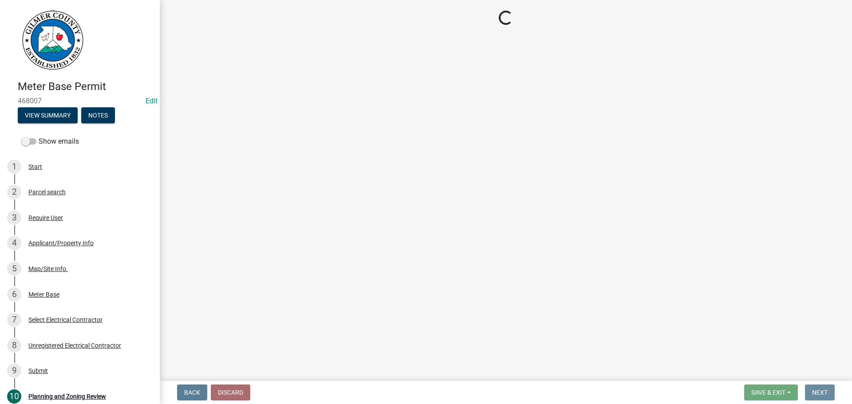
scroll to position [0, 0]
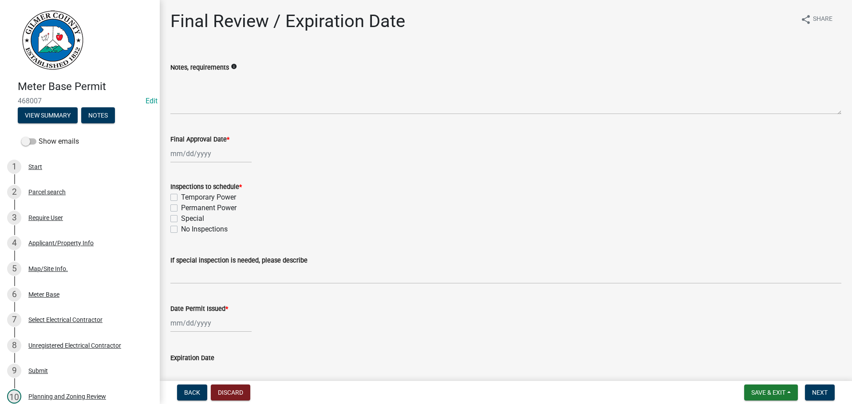
click at [204, 153] on div at bounding box center [210, 154] width 81 height 18
select select "8"
select select "2025"
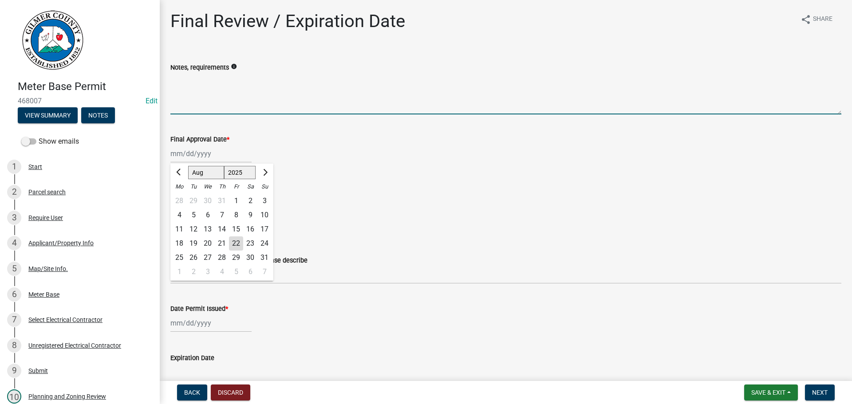
click at [448, 110] on textarea "Notes, requirements" at bounding box center [505, 94] width 671 height 42
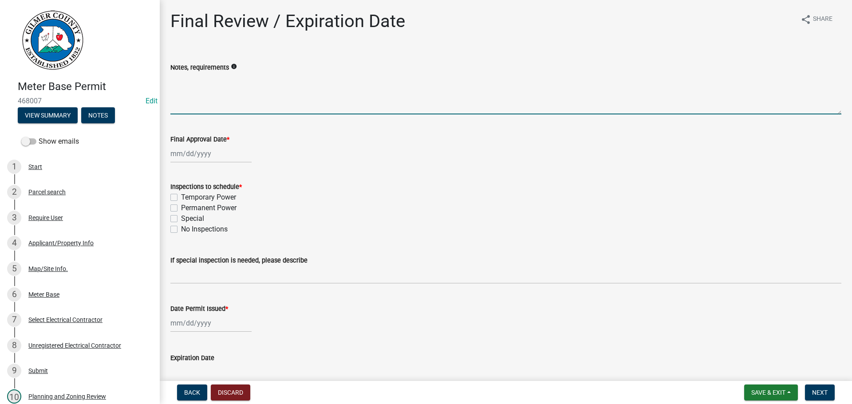
click at [204, 151] on div at bounding box center [210, 154] width 81 height 18
select select "8"
select select "2025"
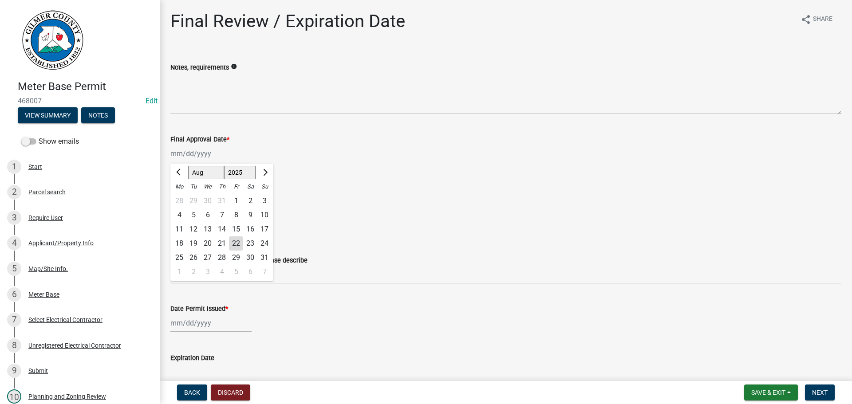
click at [236, 241] on div "22" at bounding box center [236, 243] width 14 height 14
type input "[DATE]"
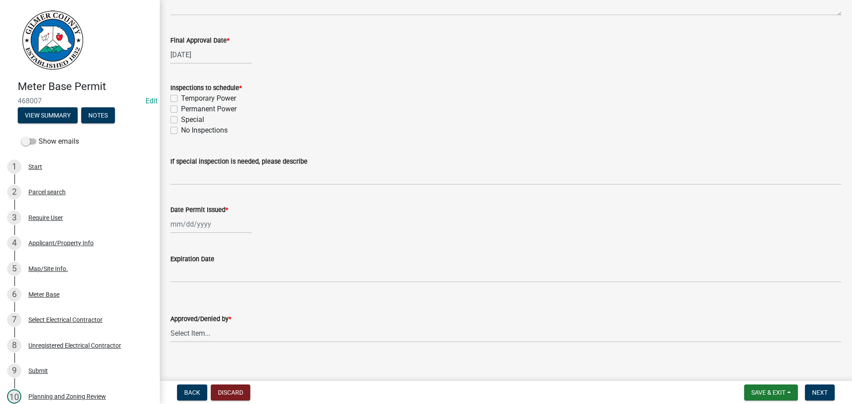
scroll to position [106, 0]
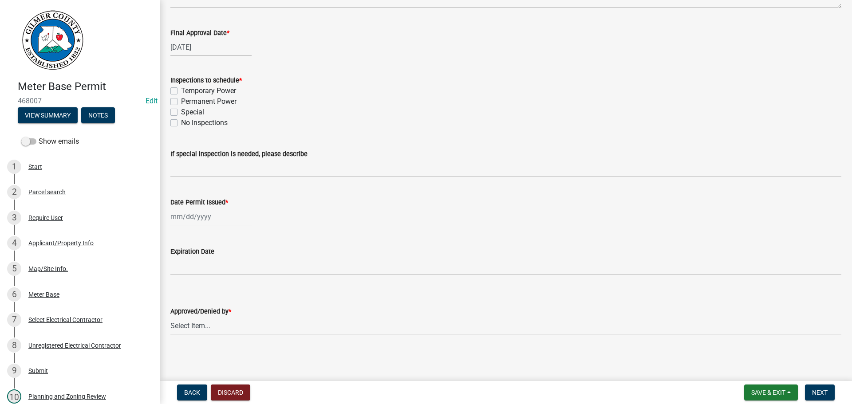
click at [181, 91] on label "Temporary Power" at bounding box center [208, 91] width 55 height 11
click at [181, 91] on input "Temporary Power" at bounding box center [184, 89] width 6 height 6
checkbox input "true"
checkbox input "false"
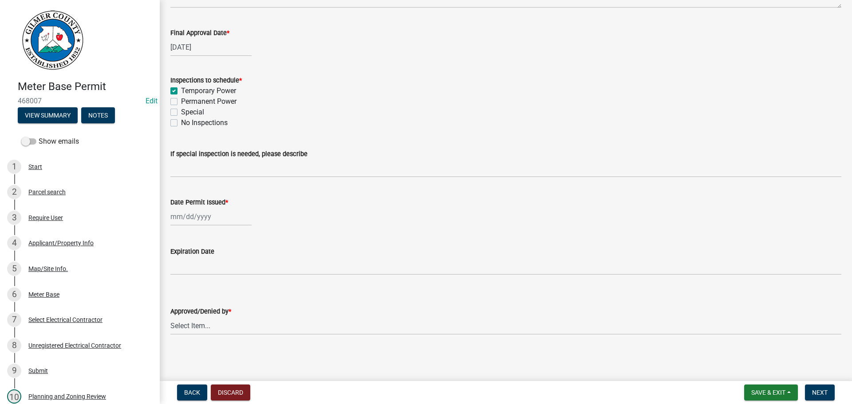
checkbox input "false"
click at [200, 221] on div at bounding box center [210, 217] width 81 height 18
select select "8"
select select "2025"
click at [233, 303] on div "22" at bounding box center [236, 306] width 14 height 14
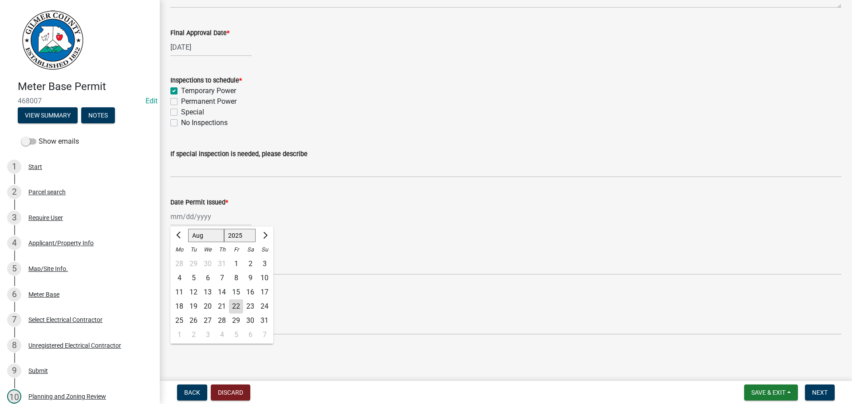
type input "[DATE]"
click at [209, 326] on select "Select Item... [PERSON_NAME] [PERSON_NAME] [PERSON_NAME] [PERSON_NAME] [PERSON_…" at bounding box center [505, 326] width 671 height 18
click at [170, 317] on select "Select Item... [PERSON_NAME] [PERSON_NAME] [PERSON_NAME] [PERSON_NAME] [PERSON_…" at bounding box center [505, 326] width 671 height 18
select select "f66b4cef-93c9-440c-84d8-a2c8d35cb7c1"
click at [823, 392] on span "Next" at bounding box center [820, 392] width 16 height 7
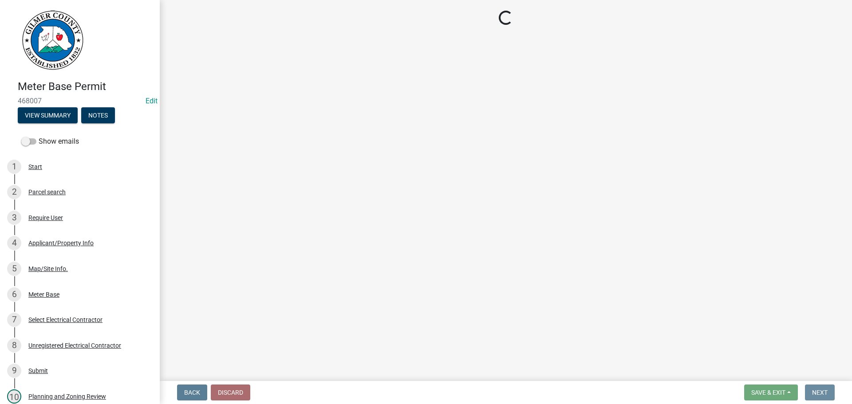
scroll to position [0, 0]
select select "2: 1"
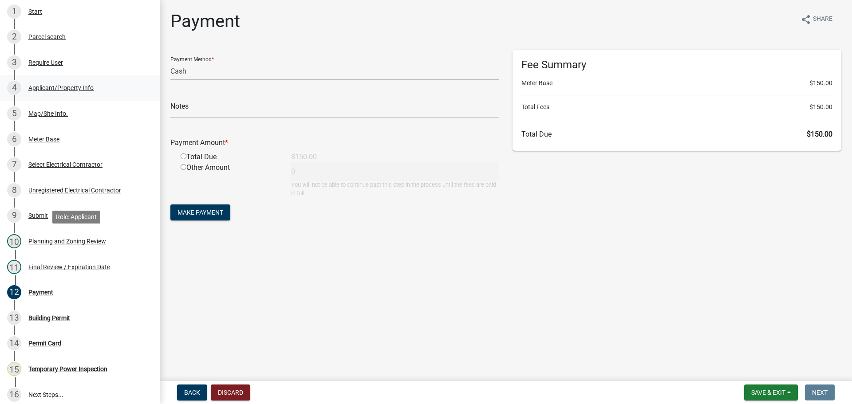
scroll to position [177, 0]
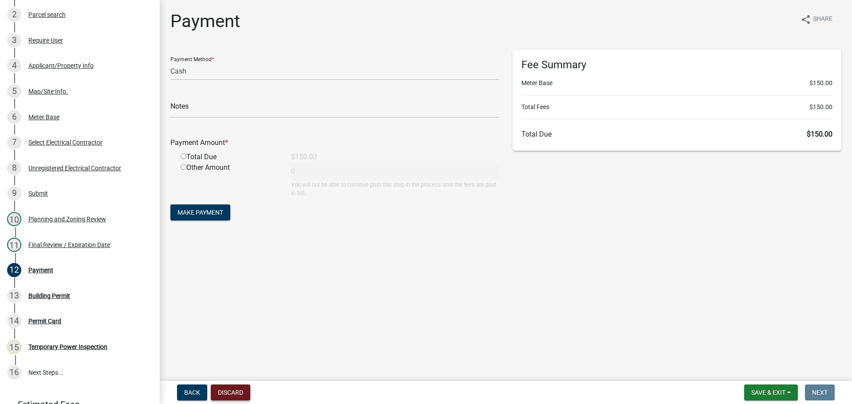
click at [224, 394] on button "Discard" at bounding box center [230, 393] width 39 height 16
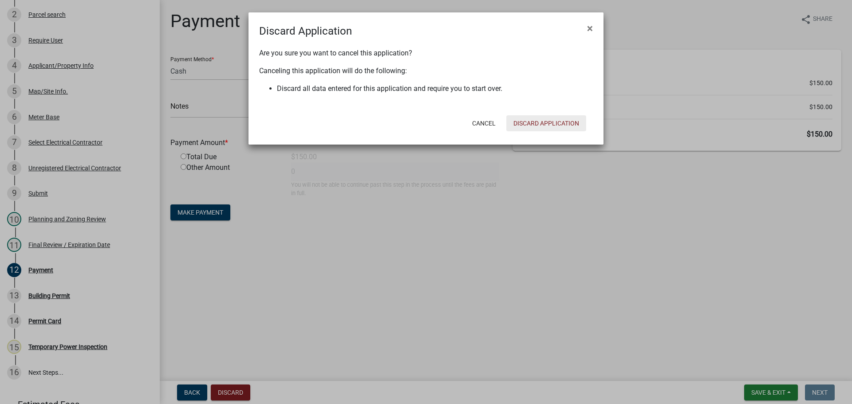
click at [524, 126] on button "Discard Application" at bounding box center [546, 123] width 80 height 16
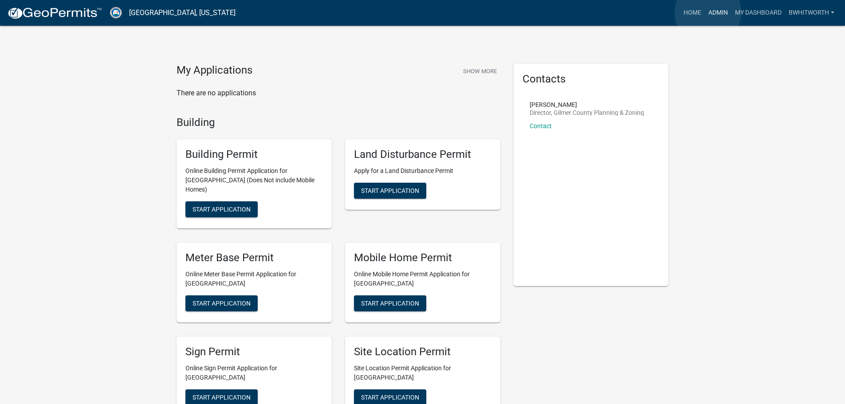
click at [708, 12] on link "Admin" at bounding box center [718, 12] width 27 height 17
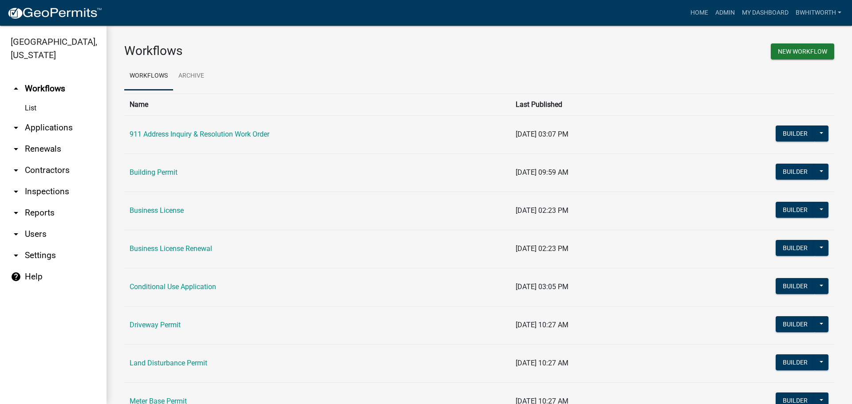
click at [48, 127] on link "arrow_drop_down Applications" at bounding box center [53, 127] width 106 height 21
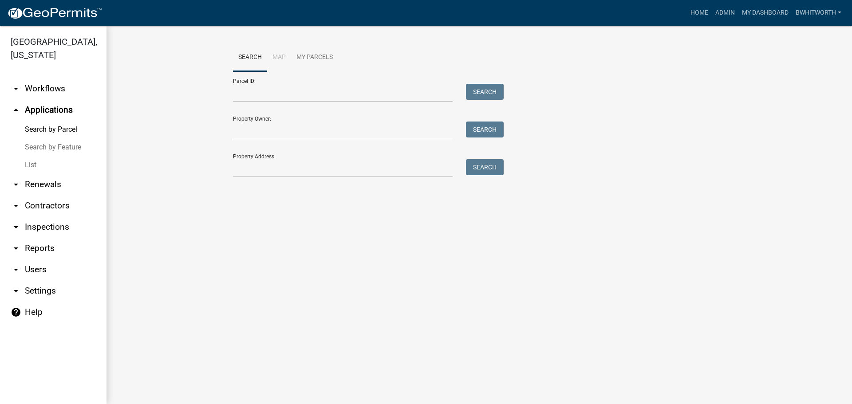
click at [31, 166] on link "List" at bounding box center [53, 165] width 106 height 18
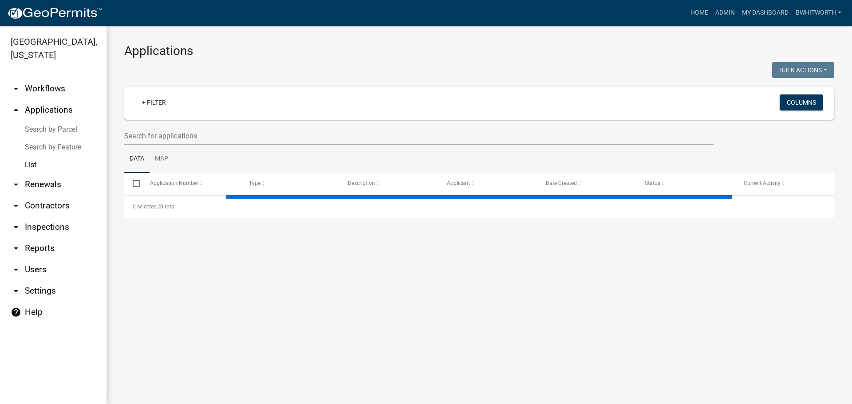
select select "3: 100"
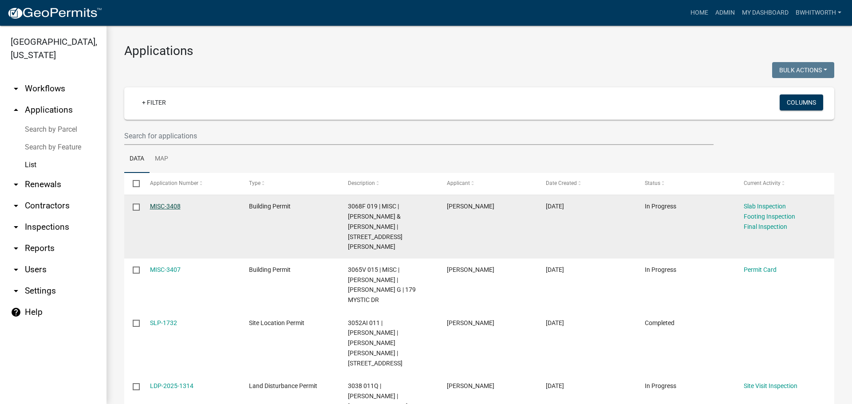
click at [173, 203] on link "MISC-3408" at bounding box center [165, 206] width 31 height 7
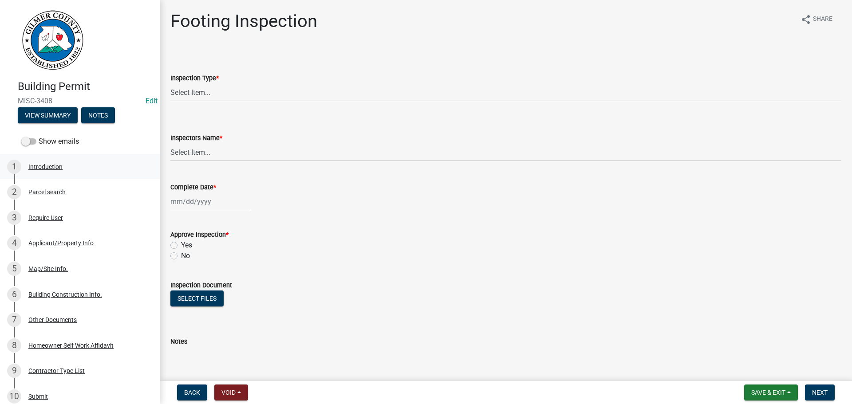
click at [39, 162] on div "1 Introduction" at bounding box center [76, 167] width 138 height 14
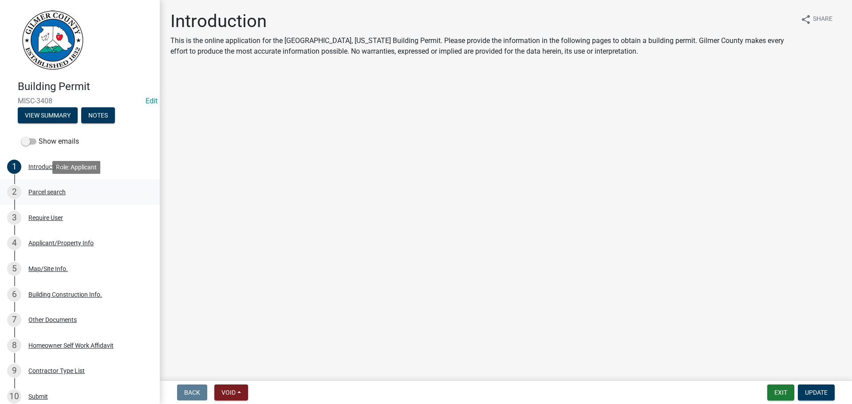
click at [39, 192] on div "Parcel search" at bounding box center [46, 192] width 37 height 6
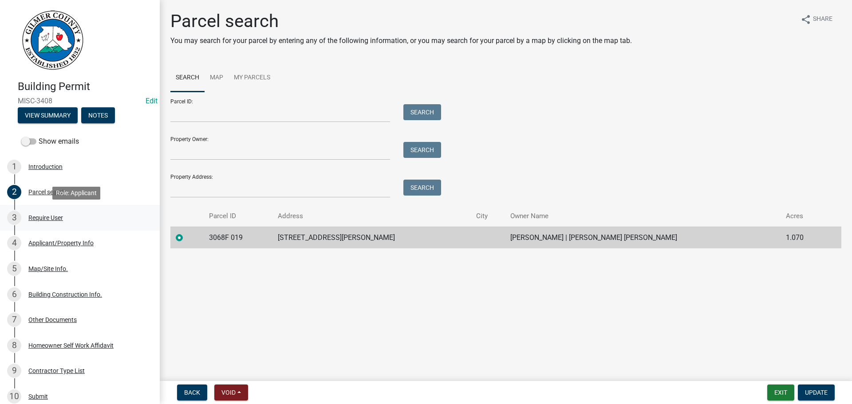
click at [43, 217] on div "Require User" at bounding box center [45, 218] width 35 height 6
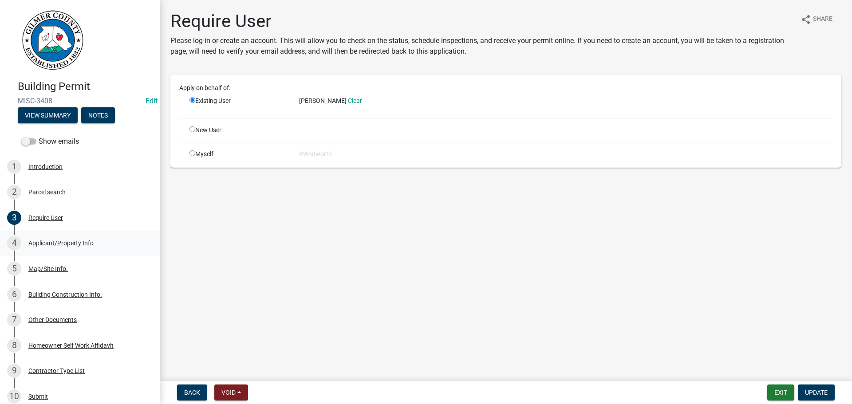
click at [49, 245] on div "Applicant/Property Info" at bounding box center [60, 243] width 65 height 6
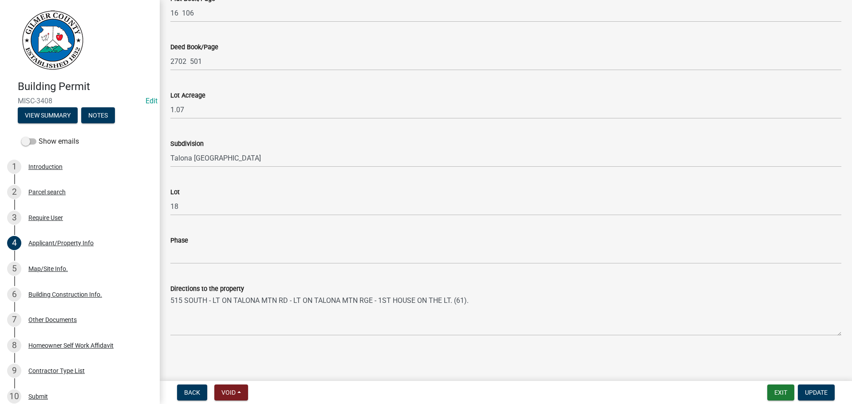
scroll to position [975, 0]
click at [43, 267] on div "Map/Site Info." at bounding box center [47, 269] width 39 height 6
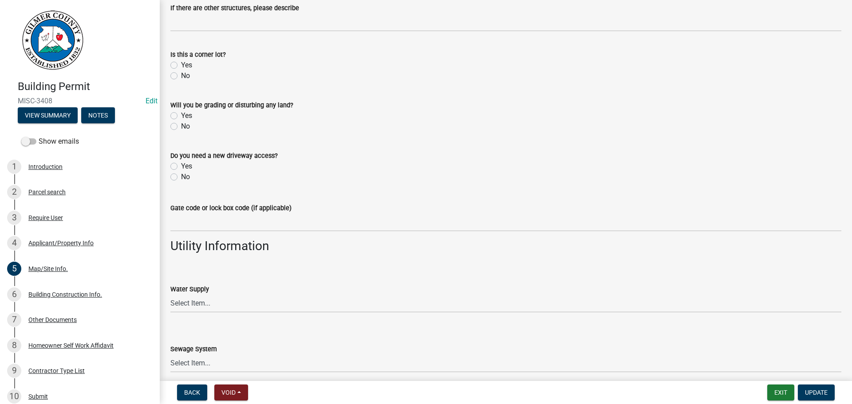
scroll to position [577, 0]
click at [46, 291] on div "Building Construction Info." at bounding box center [65, 294] width 74 height 6
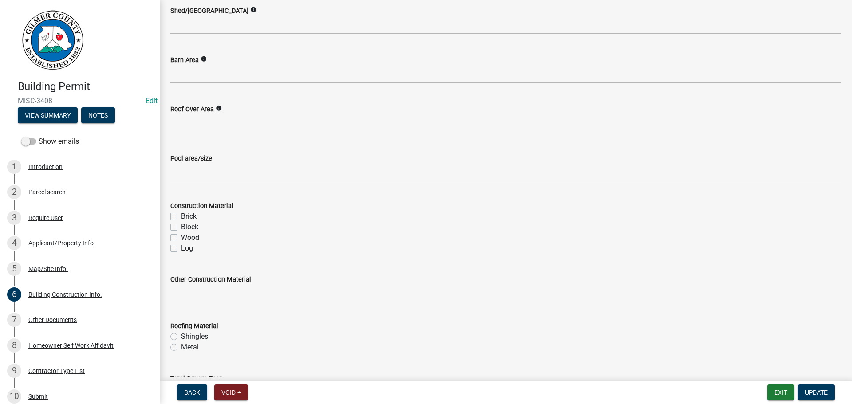
scroll to position [665, 0]
click at [61, 321] on div "Other Documents" at bounding box center [52, 320] width 48 height 6
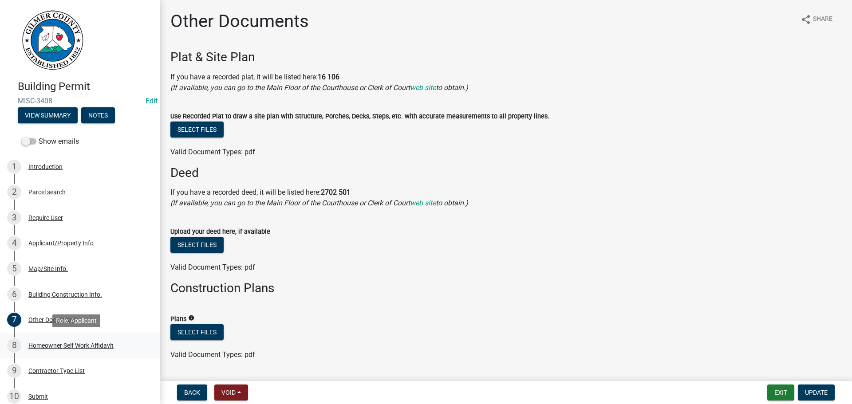
click at [39, 345] on div "Homeowner Self Work Affidavit" at bounding box center [70, 345] width 85 height 6
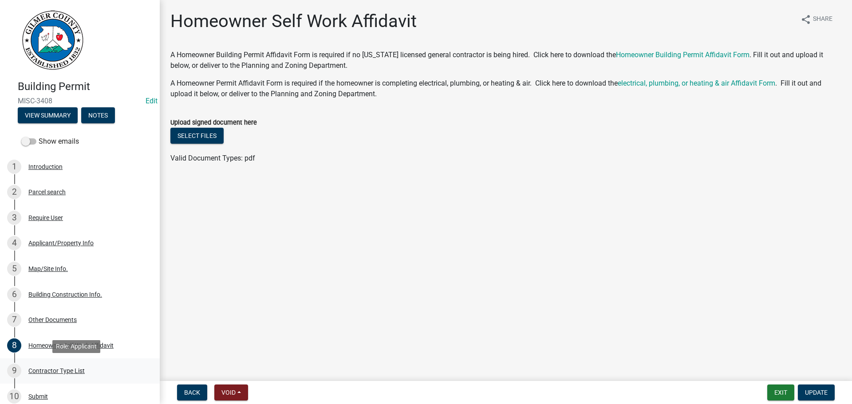
click at [33, 369] on div "Contractor Type List" at bounding box center [56, 371] width 56 height 6
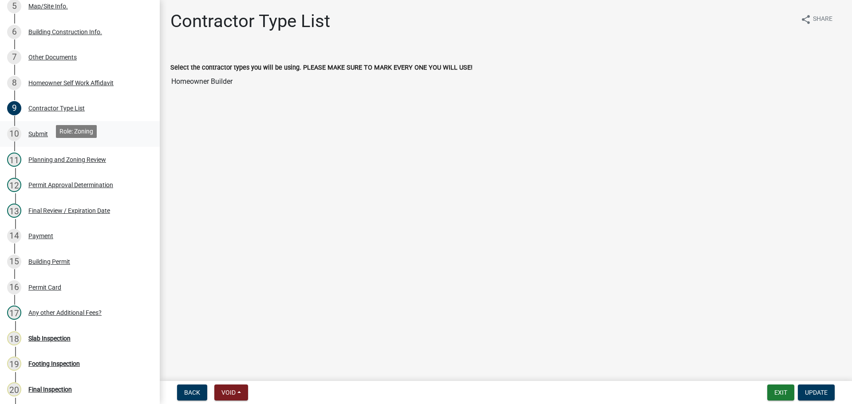
scroll to position [266, 0]
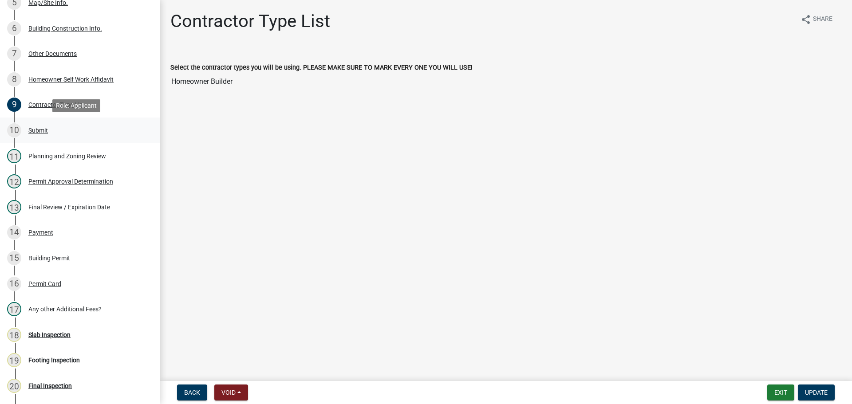
click at [33, 130] on div "Submit" at bounding box center [38, 130] width 20 height 6
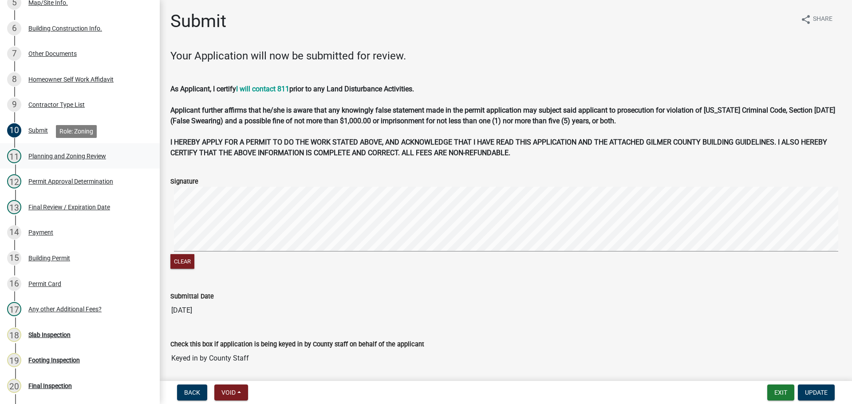
click at [30, 157] on div "Planning and Zoning Review" at bounding box center [67, 156] width 78 height 6
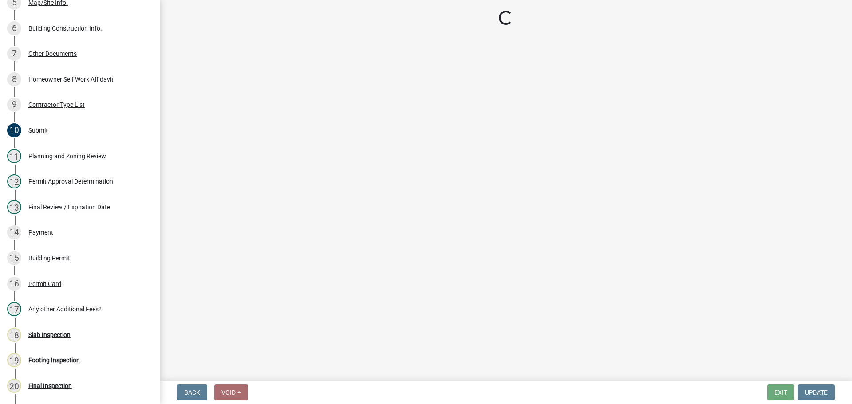
select select "d8142ddf-27f7-42b0-ba1e-04fee764576f"
select select "b44f7338-8171-40f4-83dd-b8ba3065c966"
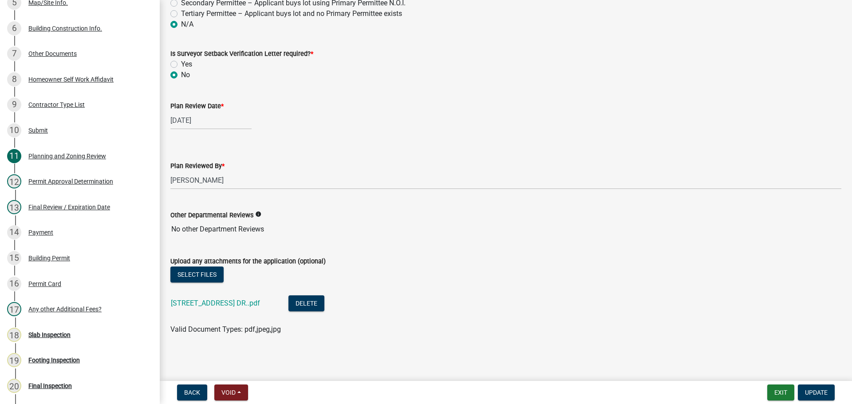
scroll to position [1887, 0]
click at [43, 179] on div "Permit Approval Determination" at bounding box center [70, 181] width 85 height 6
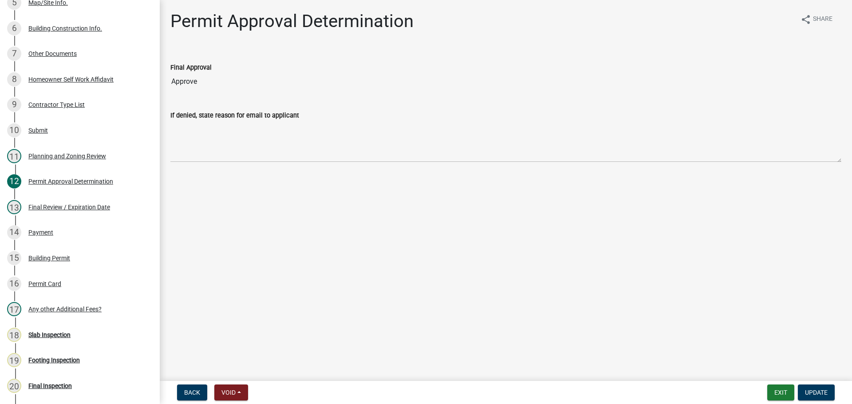
scroll to position [266, 0]
click at [38, 204] on div "Final Review / Expiration Date" at bounding box center [69, 207] width 82 height 6
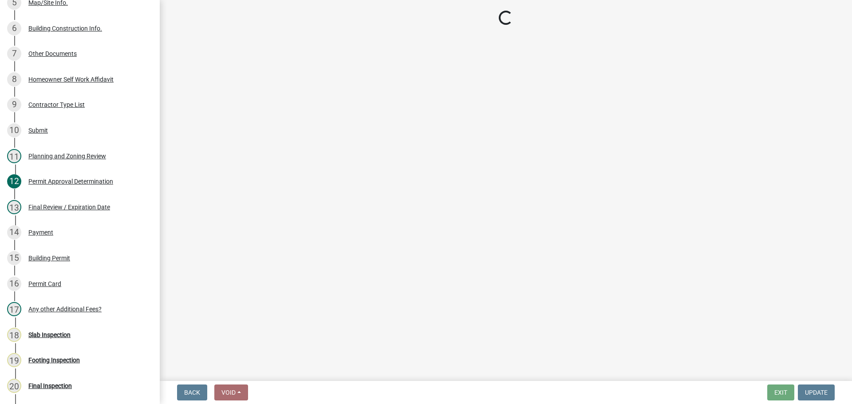
select select "b44f7338-8171-40f4-83dd-b8ba3065c966"
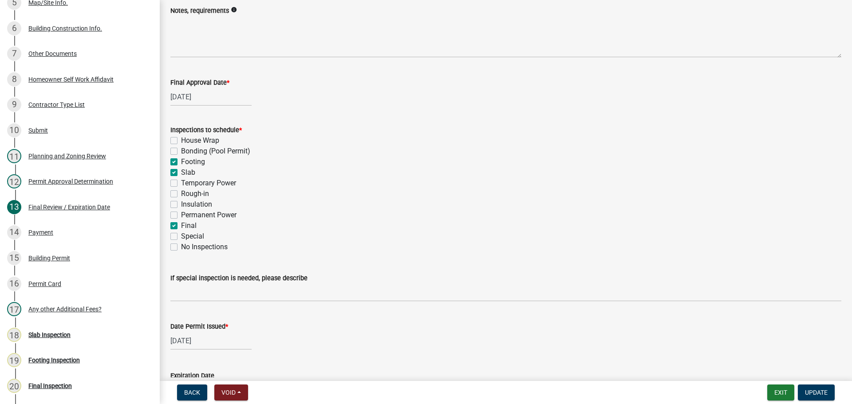
scroll to position [137, 0]
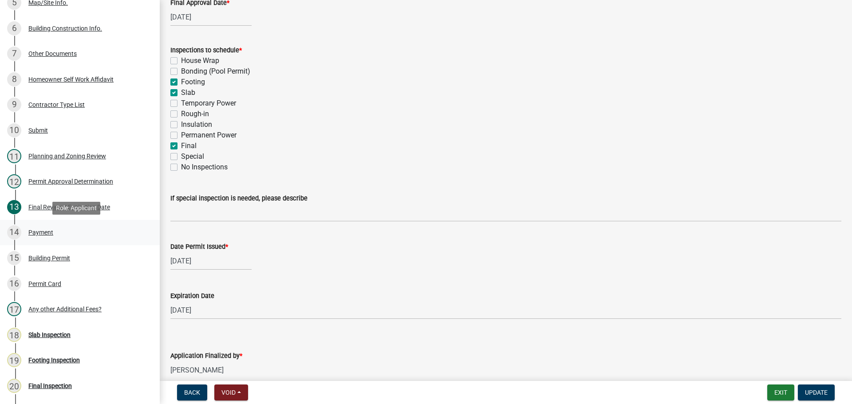
click at [39, 232] on div "Payment" at bounding box center [40, 232] width 25 height 6
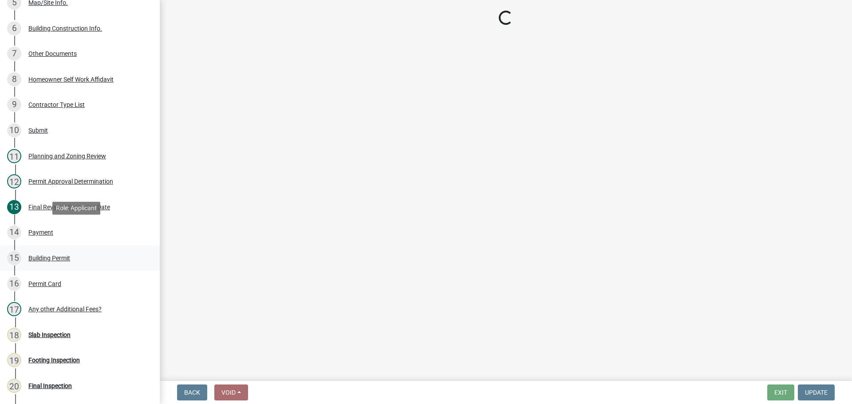
scroll to position [0, 0]
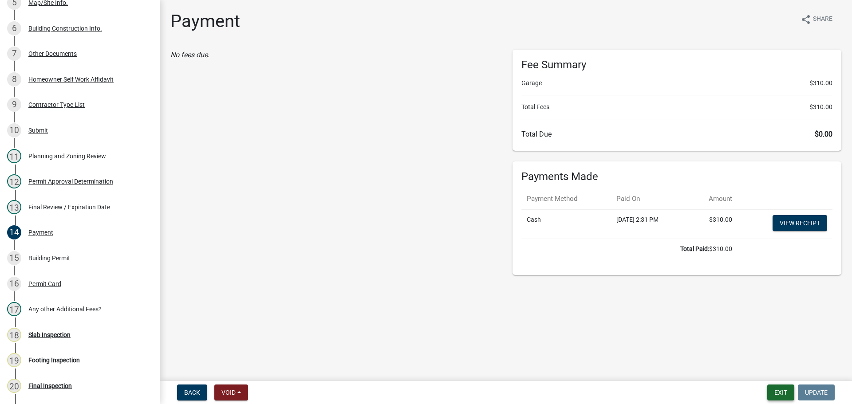
click at [778, 392] on button "Exit" at bounding box center [780, 393] width 27 height 16
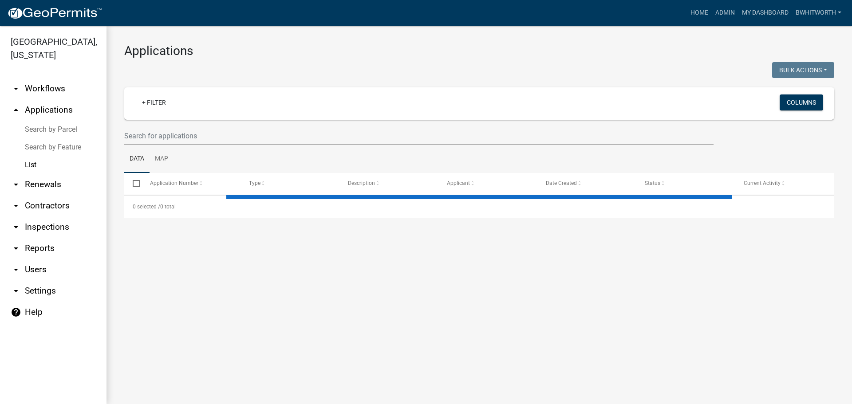
select select "3: 100"
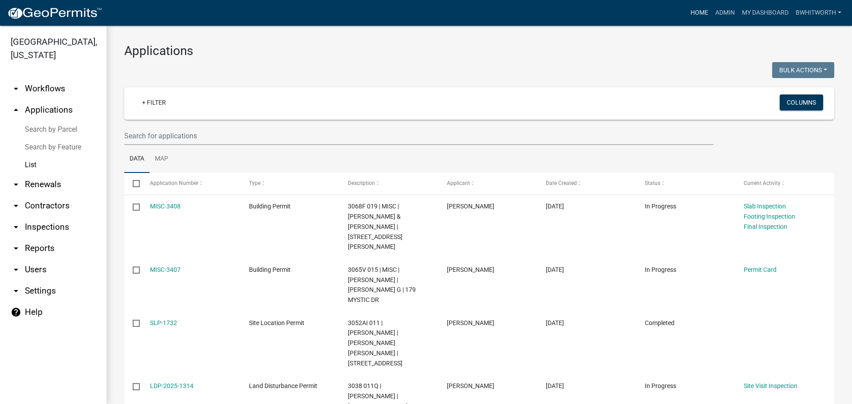
click at [695, 12] on link "Home" at bounding box center [699, 12] width 25 height 17
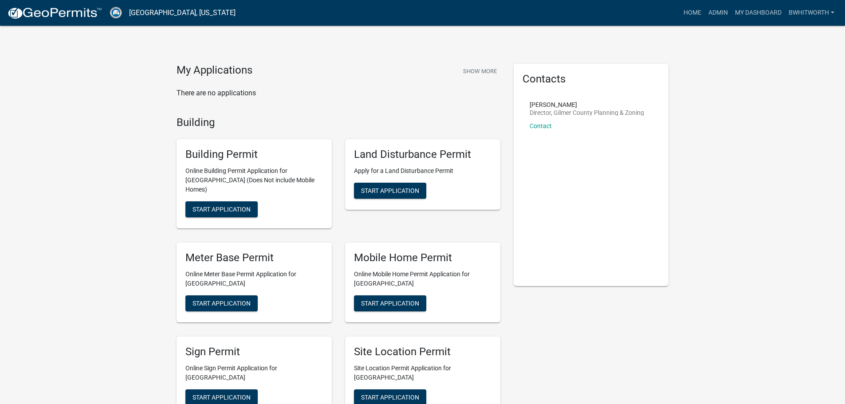
click at [238, 192] on div "Building Permit Online Building Permit Application for [GEOGRAPHIC_DATA] (Does …" at bounding box center [254, 183] width 155 height 89
click at [238, 206] on span "Start Application" at bounding box center [222, 209] width 58 height 7
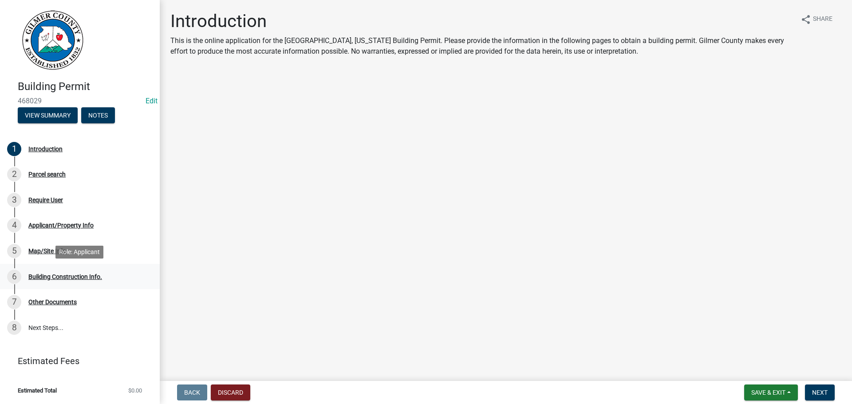
click at [63, 272] on div "6 Building Construction Info." at bounding box center [76, 277] width 138 height 14
click at [63, 276] on div "Building Construction Info." at bounding box center [65, 277] width 74 height 6
click at [824, 393] on span "Next" at bounding box center [820, 392] width 16 height 7
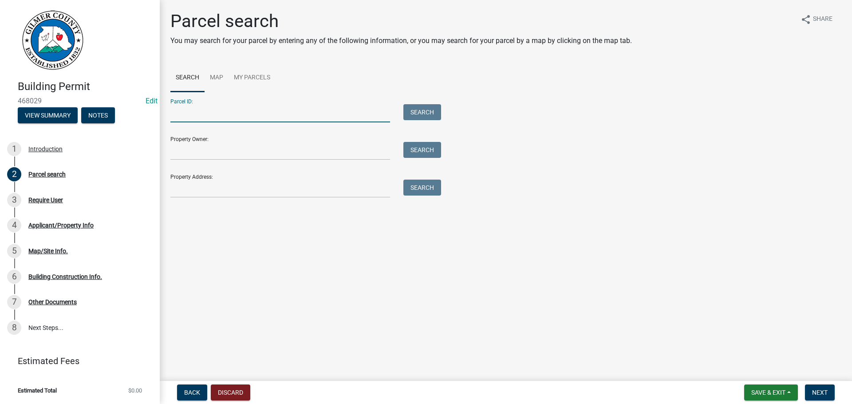
click at [208, 114] on input "Parcel ID:" at bounding box center [280, 113] width 220 height 18
type input "3054 016"
click at [829, 392] on button "Next" at bounding box center [820, 393] width 30 height 16
click at [433, 113] on button "Search" at bounding box center [422, 112] width 38 height 16
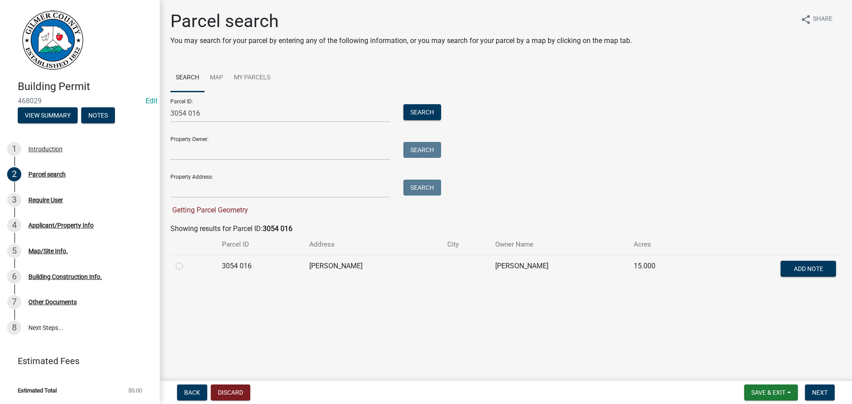
click at [186, 261] on label at bounding box center [186, 261] width 0 height 0
click at [186, 267] on 016 "radio" at bounding box center [189, 264] width 6 height 6
radio 016 "true"
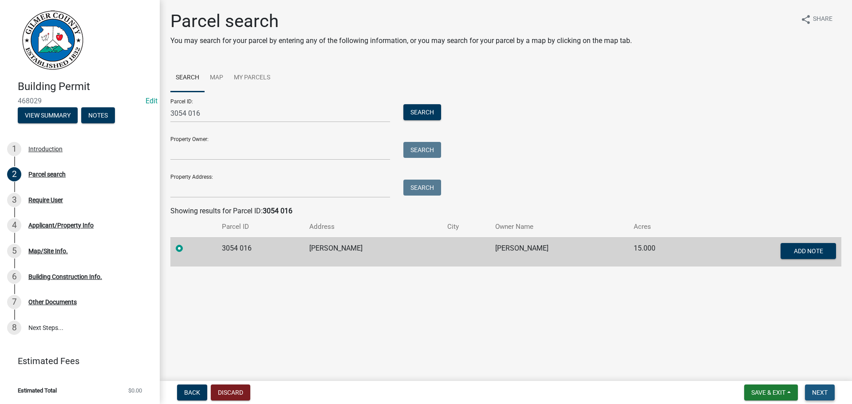
click at [824, 393] on span "Next" at bounding box center [820, 392] width 16 height 7
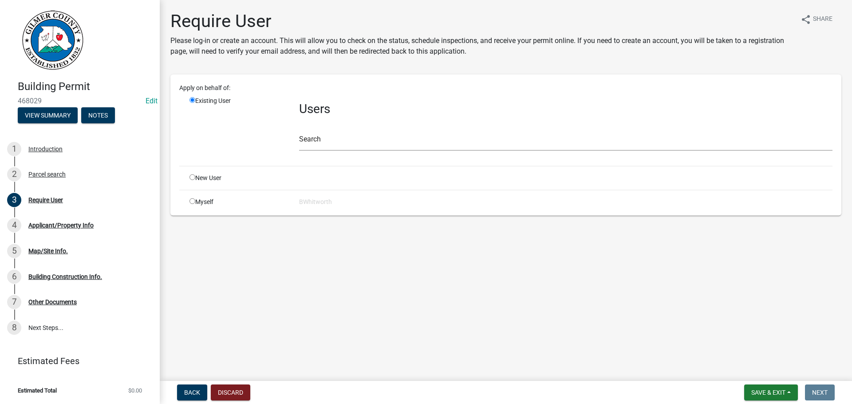
click at [811, 376] on main "Require User Please log-in or create an account. This will allow you to check o…" at bounding box center [506, 188] width 692 height 377
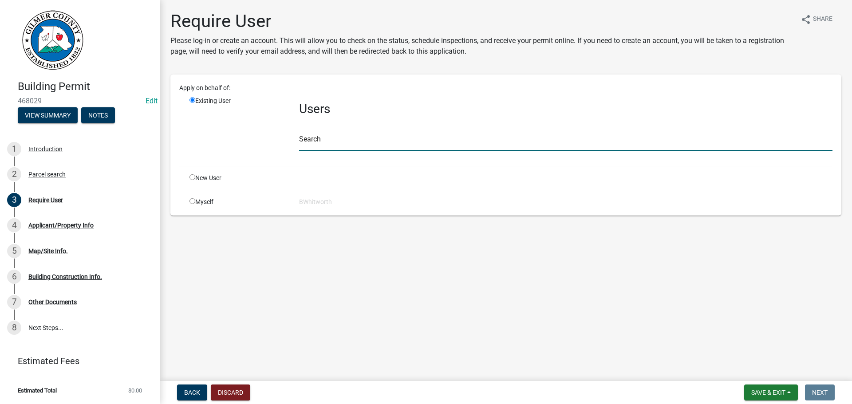
click at [399, 145] on input "text" at bounding box center [565, 142] width 533 height 18
type input "JMEFFERT"
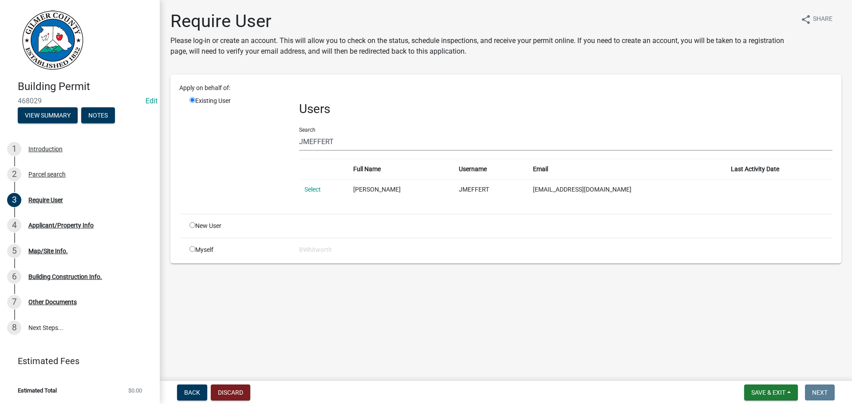
click at [318, 190] on link "Select" at bounding box center [312, 189] width 16 height 7
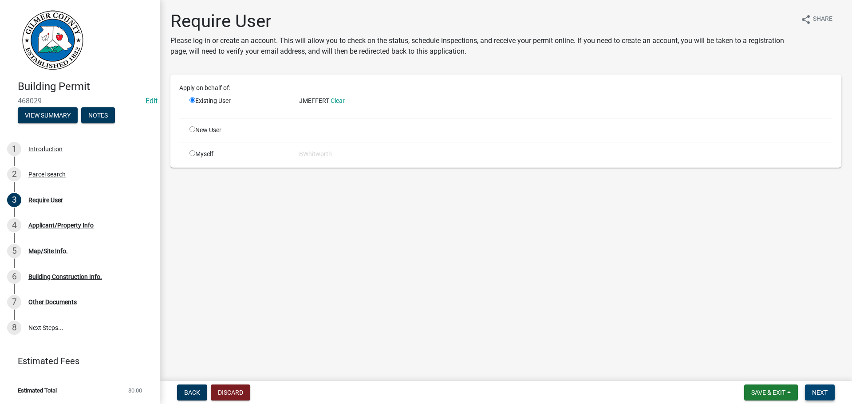
click at [818, 390] on span "Next" at bounding box center [820, 392] width 16 height 7
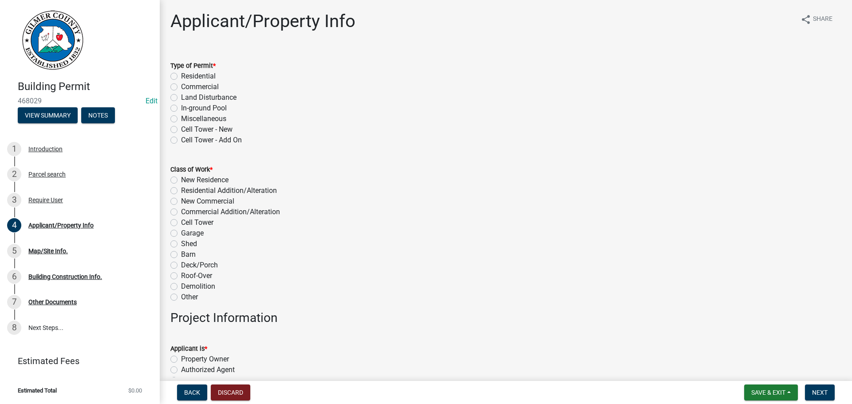
click at [181, 77] on label "Residential" at bounding box center [198, 76] width 35 height 11
click at [181, 77] on input "Residential" at bounding box center [184, 74] width 6 height 6
radio input "true"
click at [181, 180] on label "New Residence" at bounding box center [204, 180] width 47 height 11
click at [181, 180] on input "New Residence" at bounding box center [184, 178] width 6 height 6
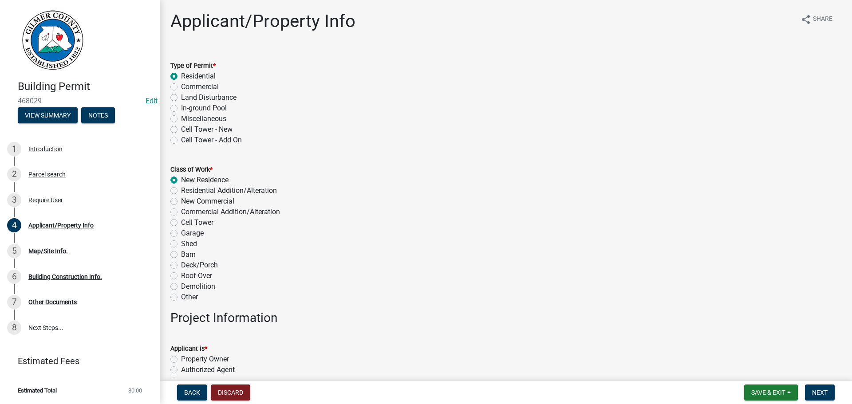
radio input "true"
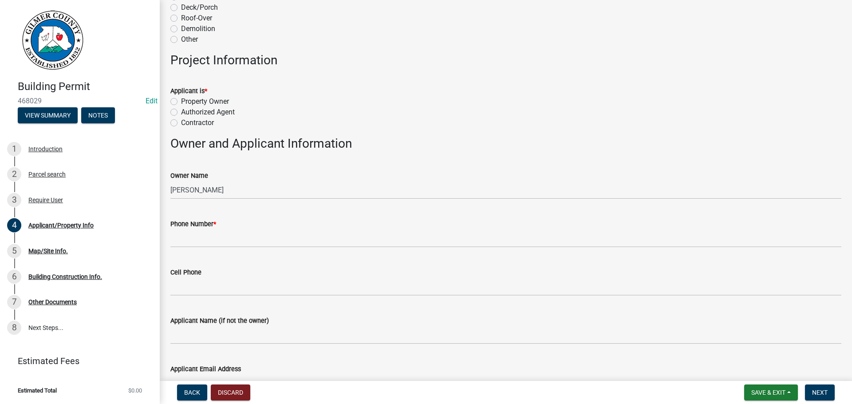
scroll to position [266, 0]
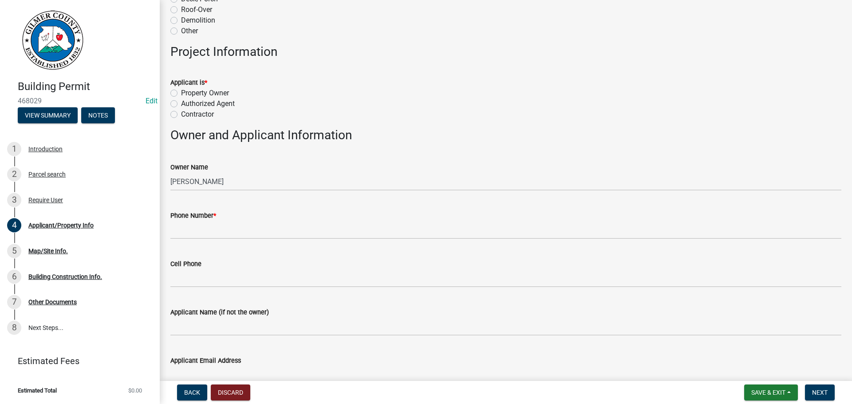
click at [181, 93] on label "Property Owner" at bounding box center [205, 93] width 48 height 11
click at [181, 93] on input "Property Owner" at bounding box center [184, 91] width 6 height 6
radio input "true"
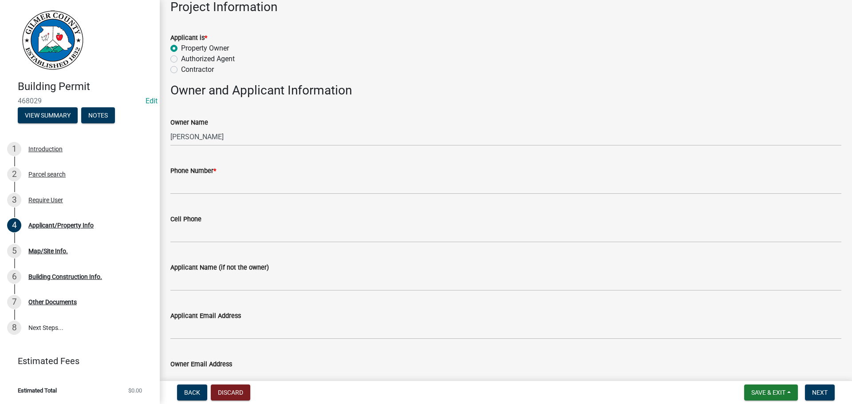
scroll to position [399, 0]
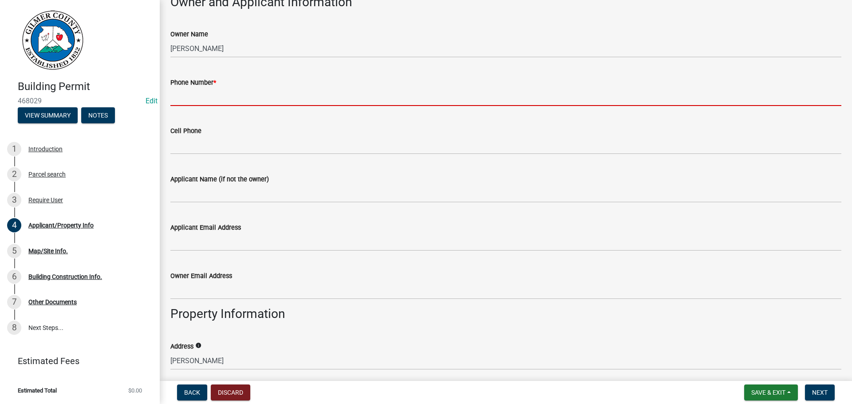
click at [187, 91] on input "Phone Number *" at bounding box center [505, 97] width 671 height 18
type input "[PHONE_NUMBER]"
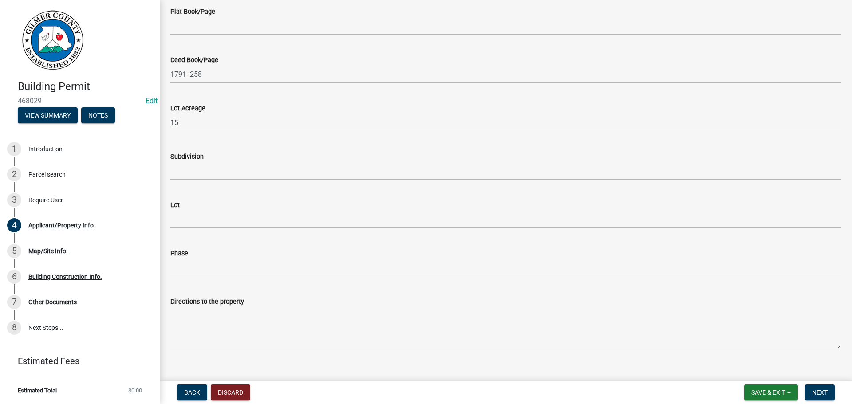
scroll to position [989, 0]
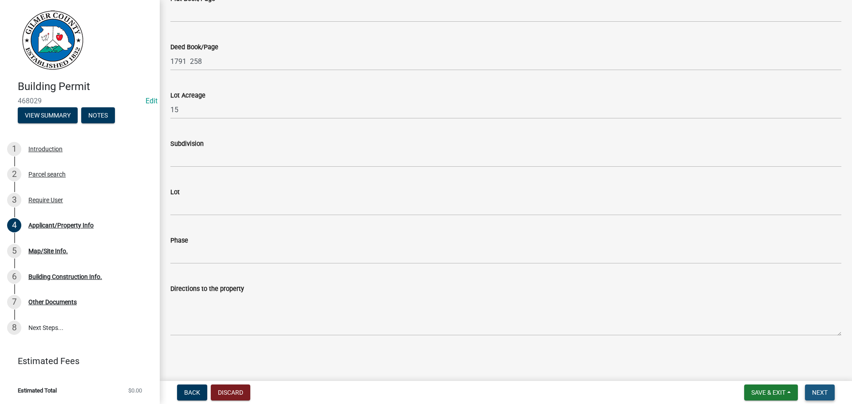
click at [825, 391] on span "Next" at bounding box center [820, 392] width 16 height 7
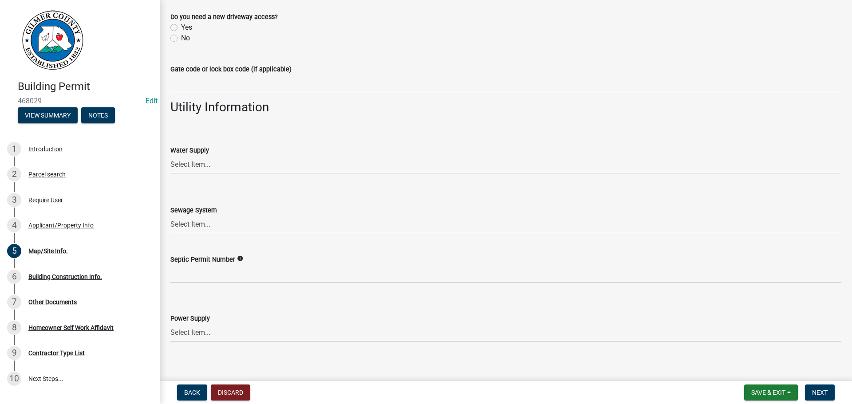
scroll to position [723, 0]
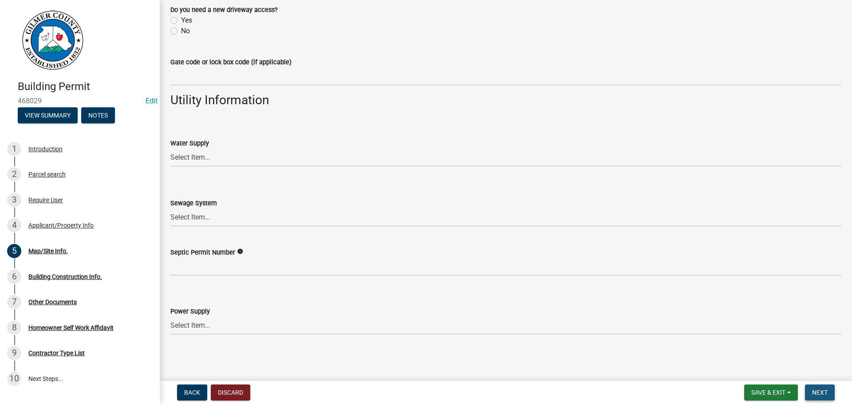
click at [825, 388] on button "Next" at bounding box center [820, 393] width 30 height 16
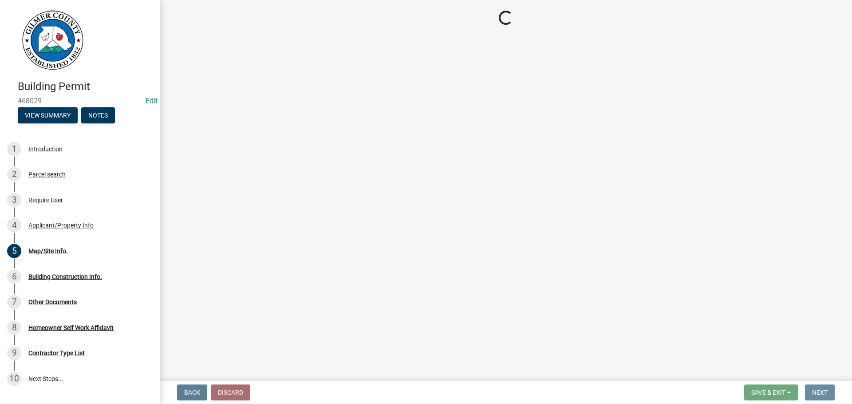
scroll to position [0, 0]
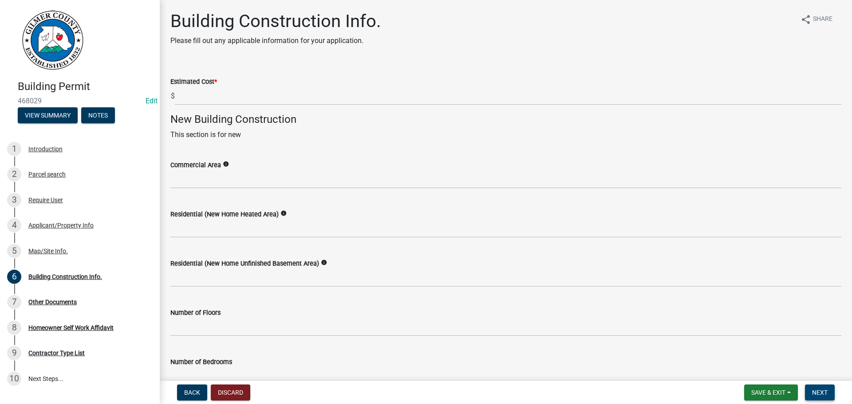
click at [814, 390] on span "Next" at bounding box center [820, 392] width 16 height 7
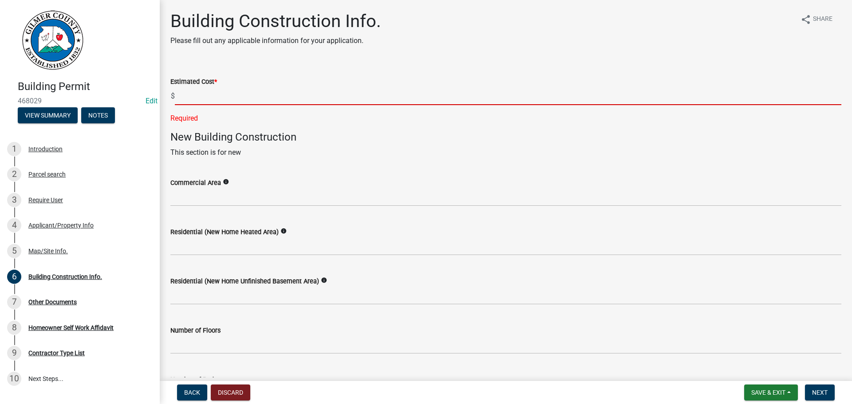
click at [238, 100] on input "text" at bounding box center [508, 96] width 666 height 18
type input "0"
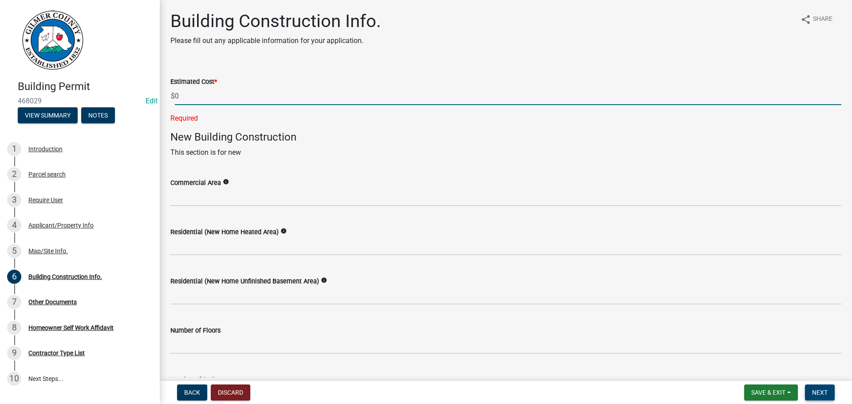
click at [822, 387] on button "Next" at bounding box center [820, 393] width 30 height 16
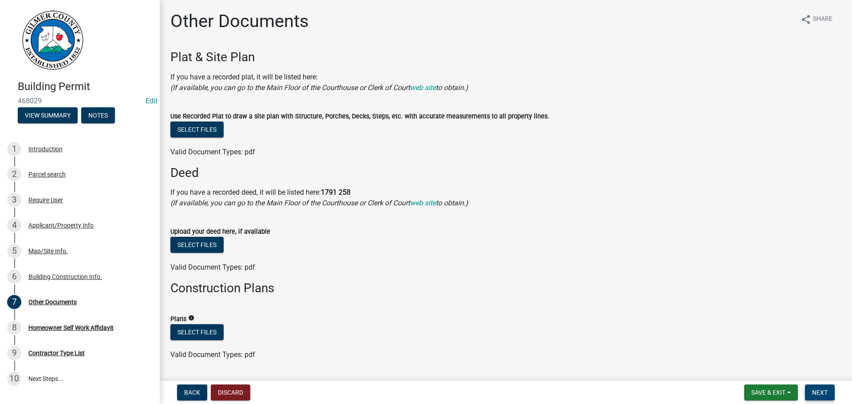
click at [822, 392] on span "Next" at bounding box center [820, 392] width 16 height 7
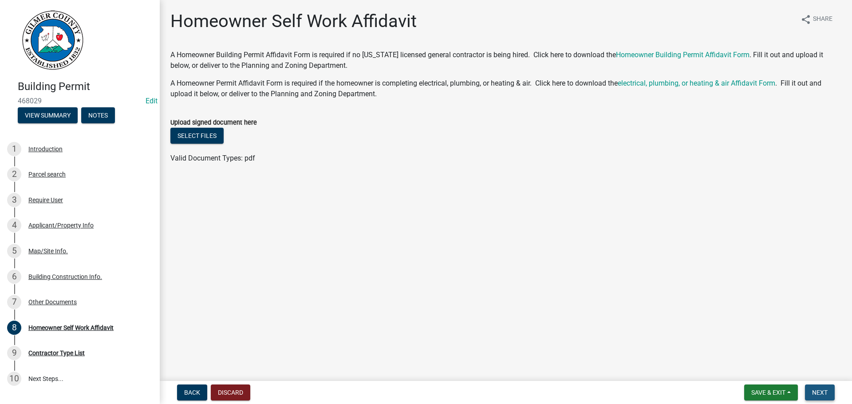
click at [822, 395] on span "Next" at bounding box center [820, 392] width 16 height 7
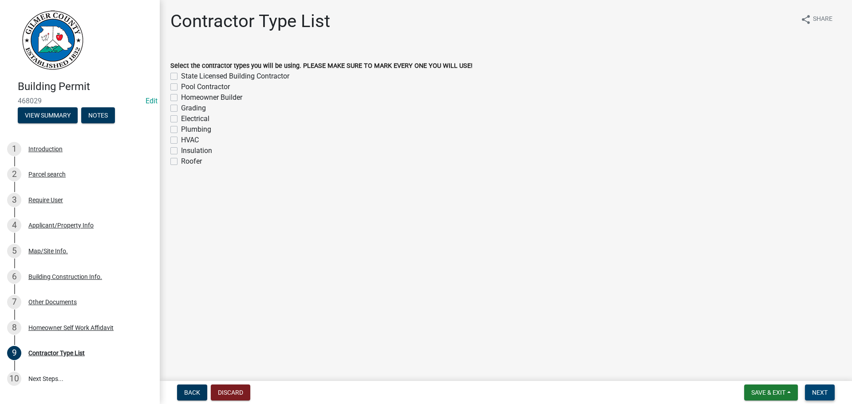
click at [823, 392] on span "Next" at bounding box center [820, 392] width 16 height 7
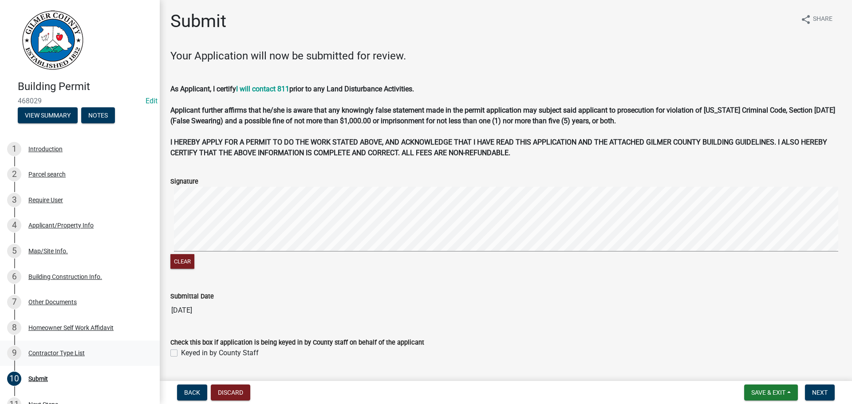
click at [47, 354] on div "Contractor Type List" at bounding box center [56, 353] width 56 height 6
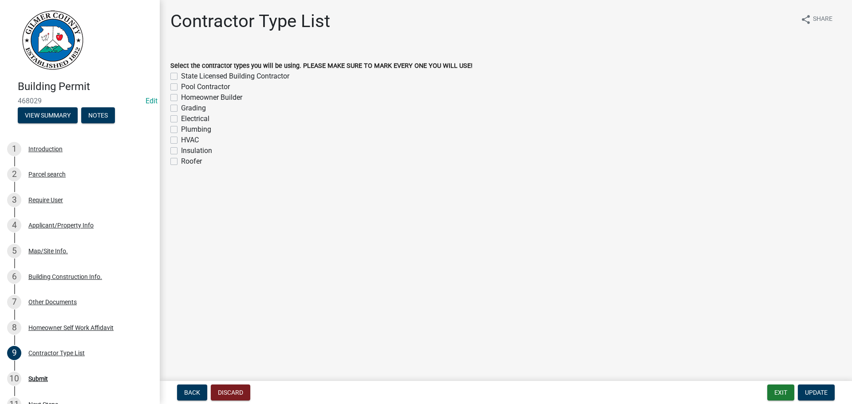
click at [181, 76] on label "State Licensed Building Contractor" at bounding box center [235, 76] width 108 height 11
click at [181, 76] on input "State Licensed Building Contractor" at bounding box center [184, 74] width 6 height 6
checkbox input "true"
checkbox input "false"
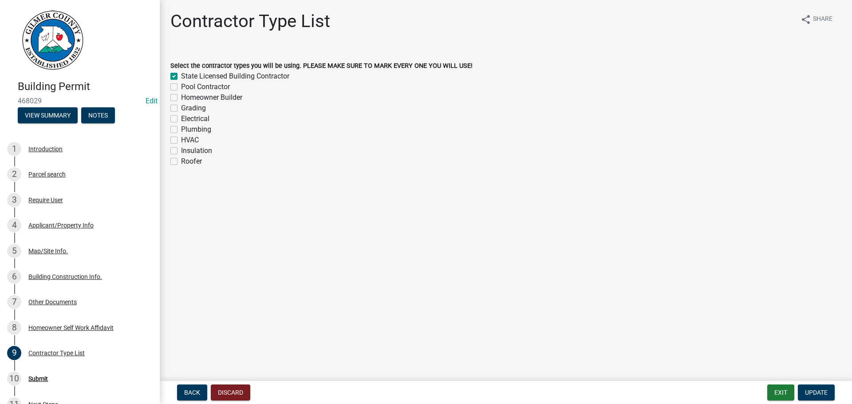
checkbox input "false"
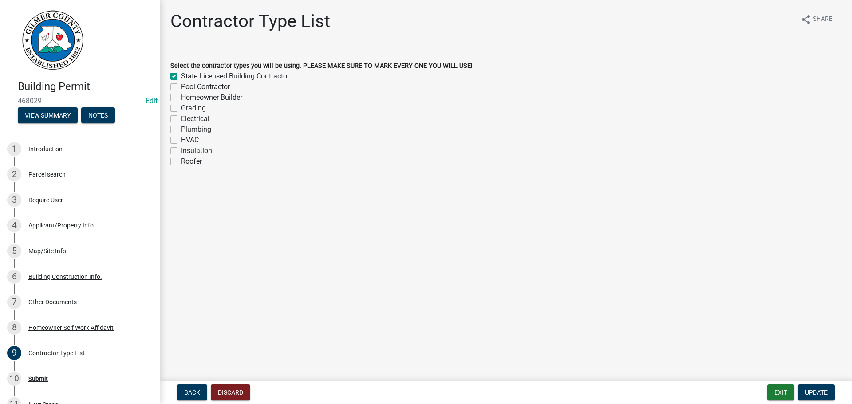
checkbox input "false"
click at [817, 392] on span "Update" at bounding box center [816, 392] width 23 height 7
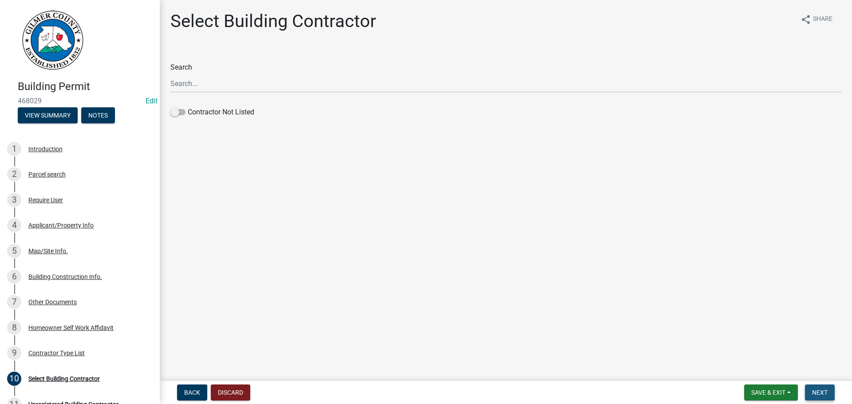
click at [823, 391] on span "Next" at bounding box center [820, 392] width 16 height 7
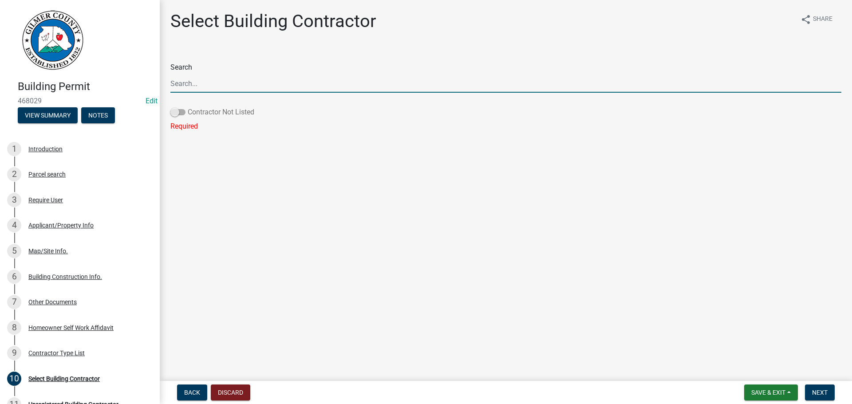
click at [178, 110] on span at bounding box center [177, 112] width 15 height 6
click at [188, 107] on input "Contractor Not Listed" at bounding box center [188, 107] width 0 height 0
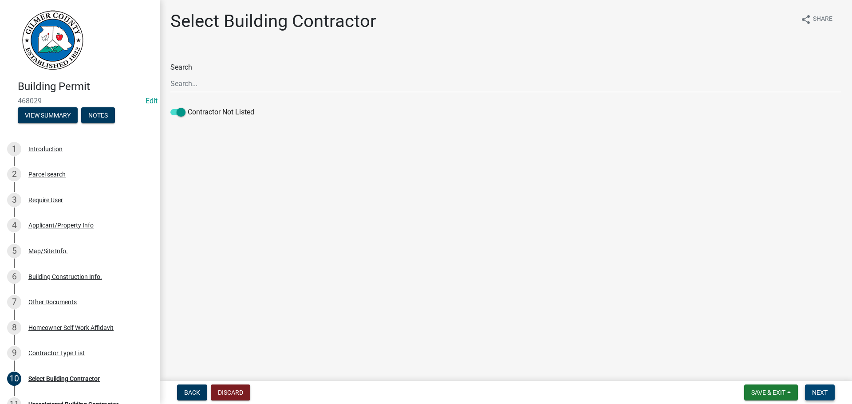
click at [816, 393] on span "Next" at bounding box center [820, 392] width 16 height 7
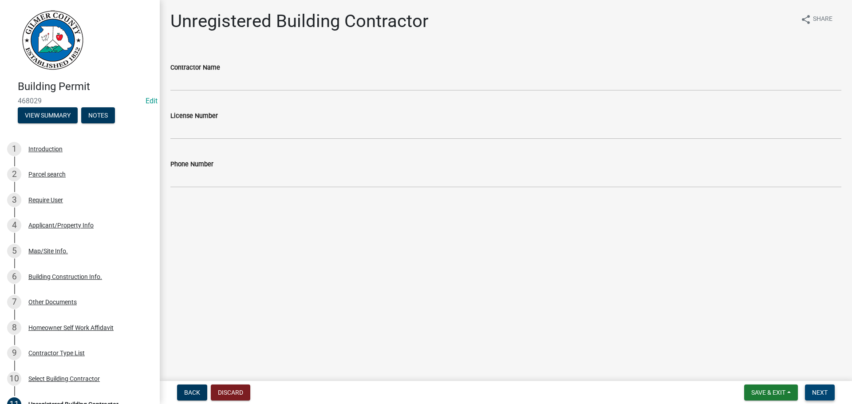
click at [823, 390] on span "Next" at bounding box center [820, 392] width 16 height 7
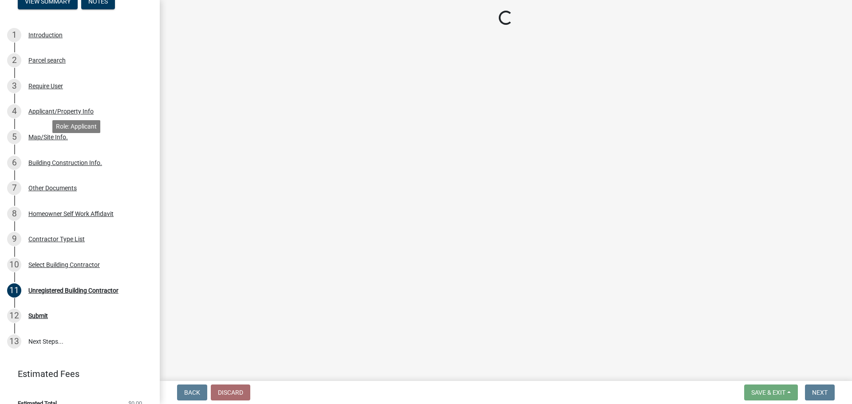
scroll to position [127, 0]
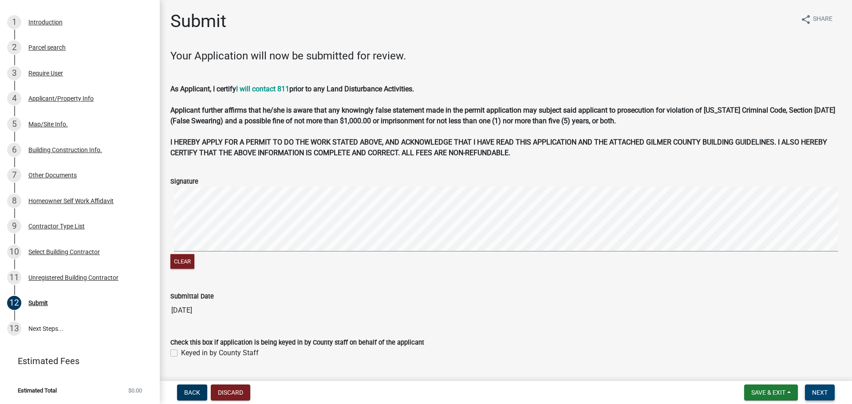
click at [825, 393] on span "Next" at bounding box center [820, 392] width 16 height 7
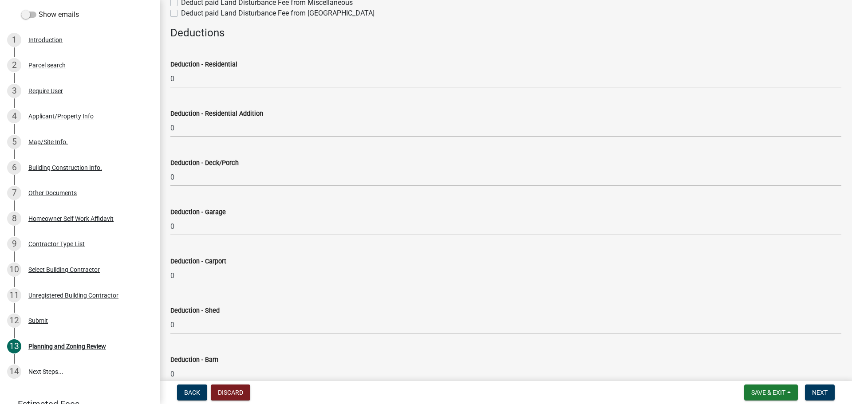
scroll to position [355, 0]
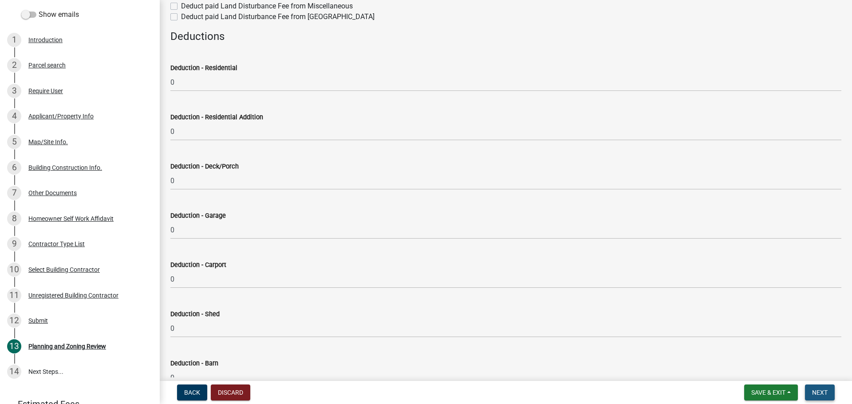
click at [827, 389] on span "Next" at bounding box center [820, 392] width 16 height 7
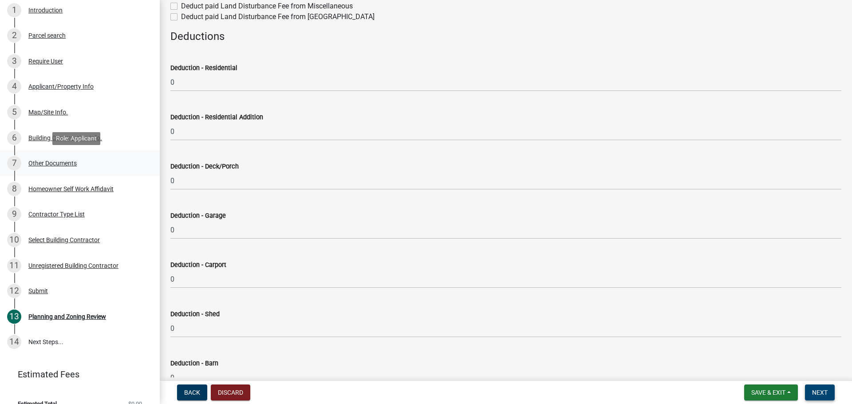
scroll to position [170, 0]
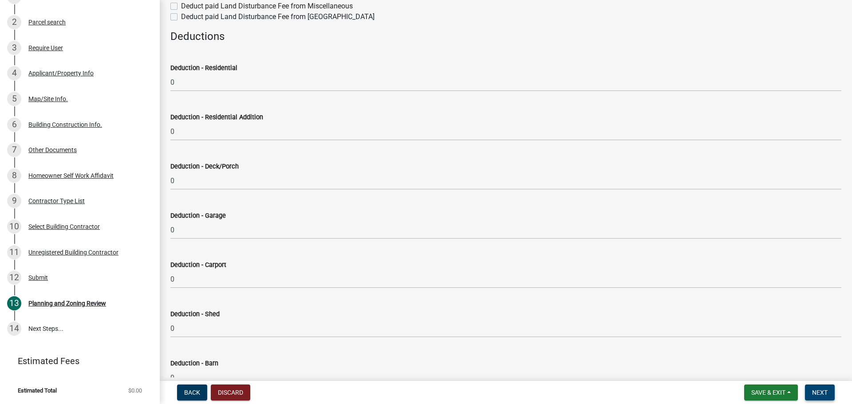
click at [827, 389] on span "Next" at bounding box center [820, 392] width 16 height 7
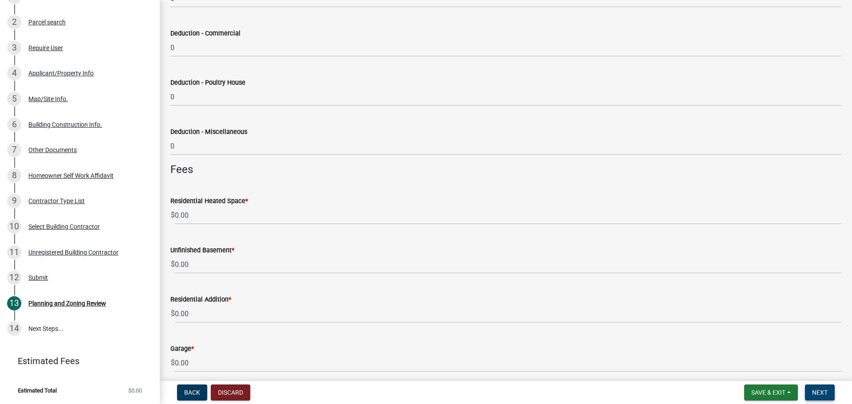
scroll to position [887, 0]
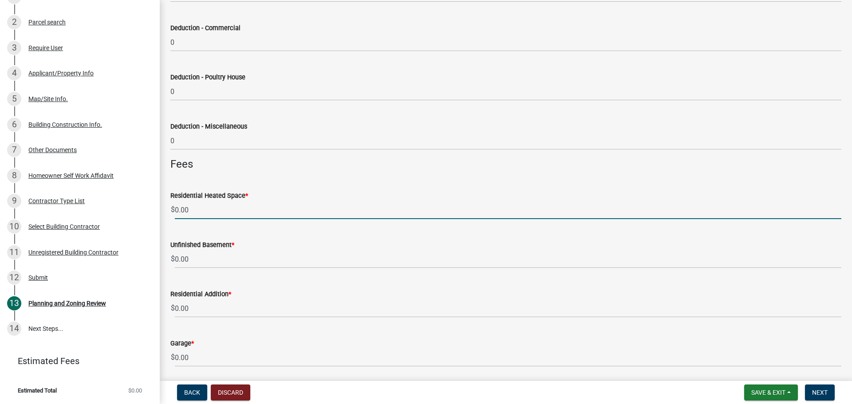
click at [224, 211] on input "0.00" at bounding box center [508, 210] width 666 height 18
type input "0"
type input "1"
type input "0.00"
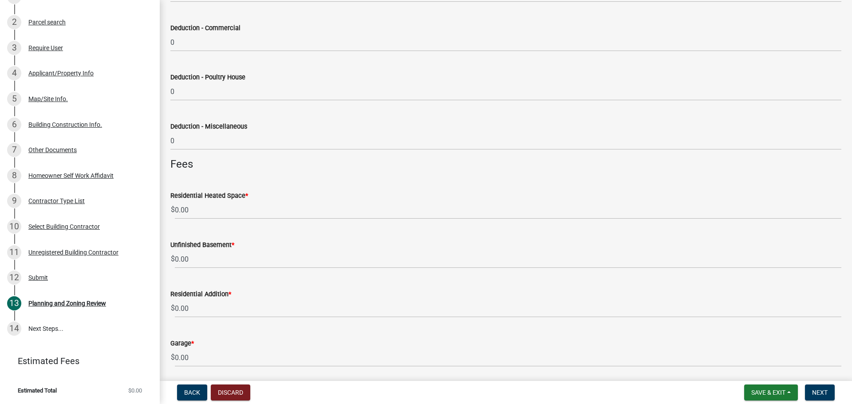
click at [336, 232] on div "Unfinished Basement * $ 0.00" at bounding box center [505, 247] width 671 height 41
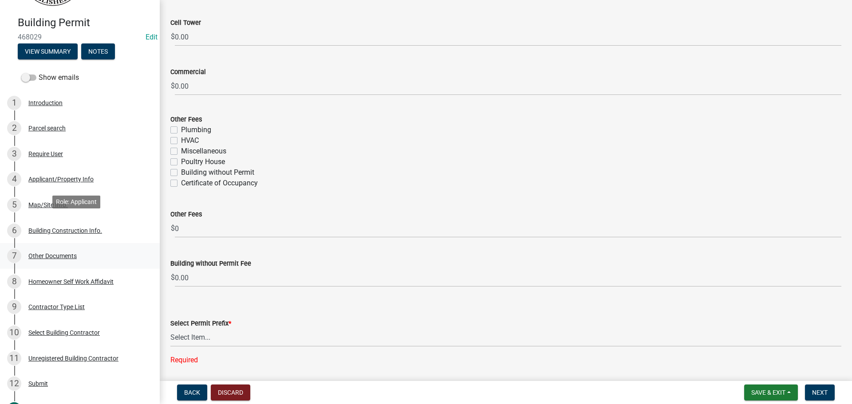
scroll to position [0, 0]
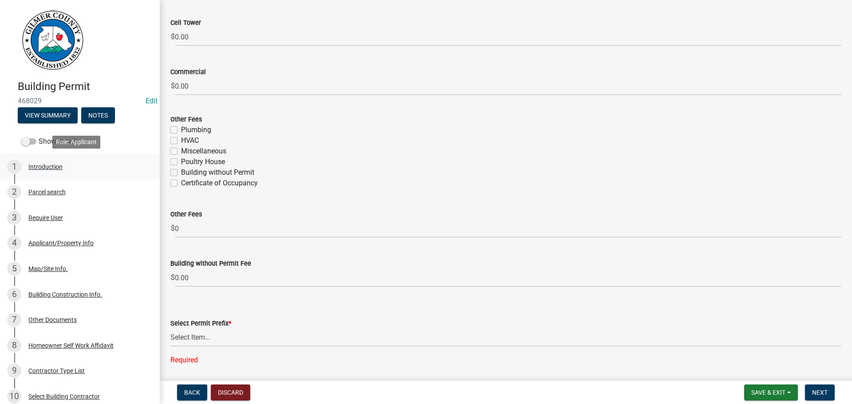
click at [43, 165] on div "Introduction" at bounding box center [45, 167] width 34 height 6
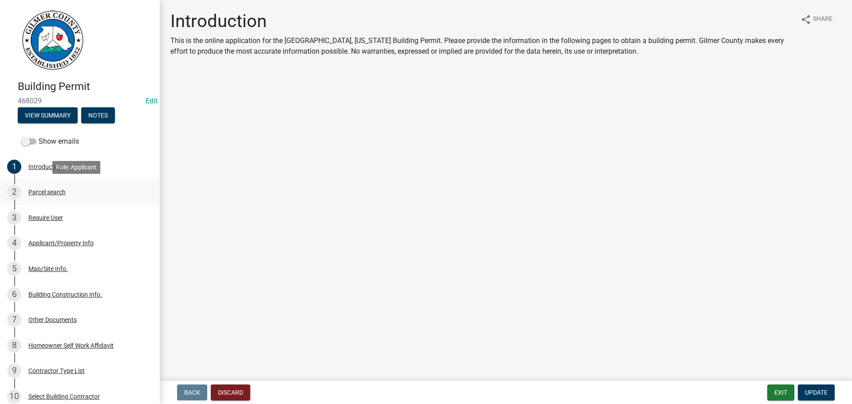
click at [46, 189] on div "Parcel search" at bounding box center [46, 192] width 37 height 6
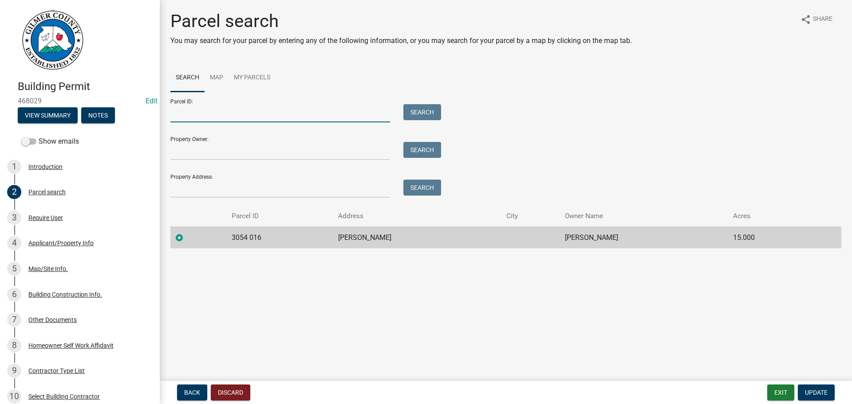
click at [281, 110] on input "Parcel ID:" at bounding box center [280, 113] width 220 height 18
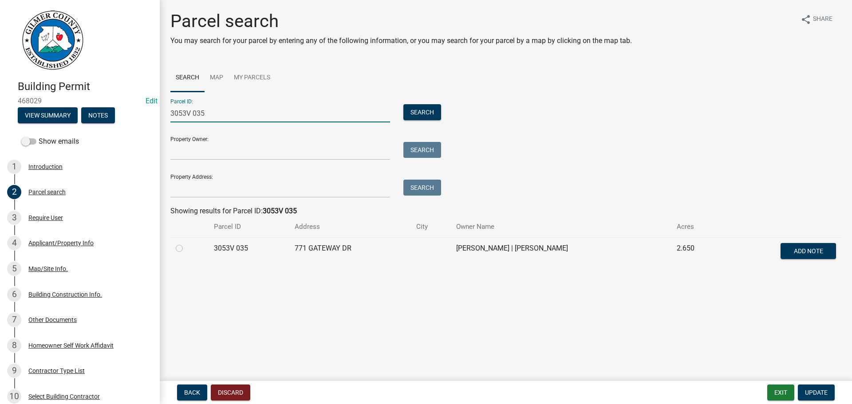
type input "3053V 035"
click at [186, 243] on label at bounding box center [186, 243] width 0 height 0
click at [186, 247] on 035 "radio" at bounding box center [189, 246] width 6 height 6
radio 035 "true"
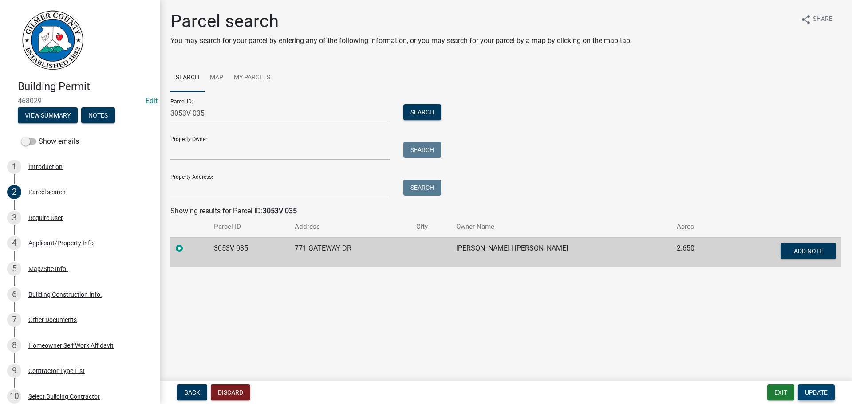
click at [818, 391] on span "Update" at bounding box center [816, 392] width 23 height 7
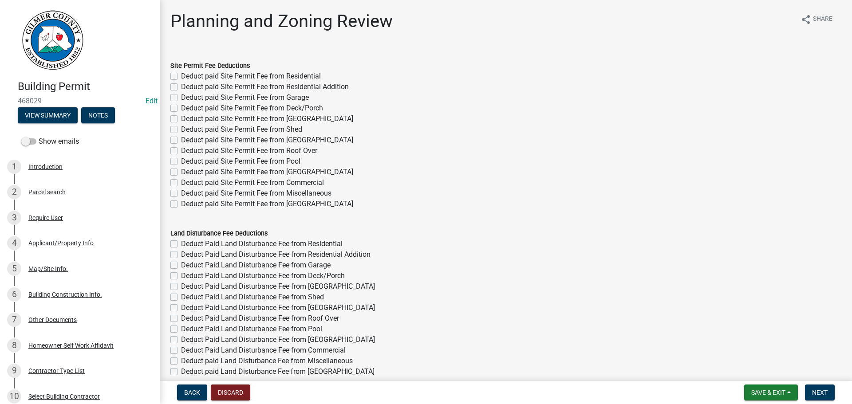
click at [181, 106] on label "Deduct paid Site Permit Fee from Deck/Porch" at bounding box center [252, 108] width 142 height 11
click at [181, 106] on input "Deduct paid Site Permit Fee from Deck/Porch" at bounding box center [184, 106] width 6 height 6
checkbox input "true"
checkbox input "false"
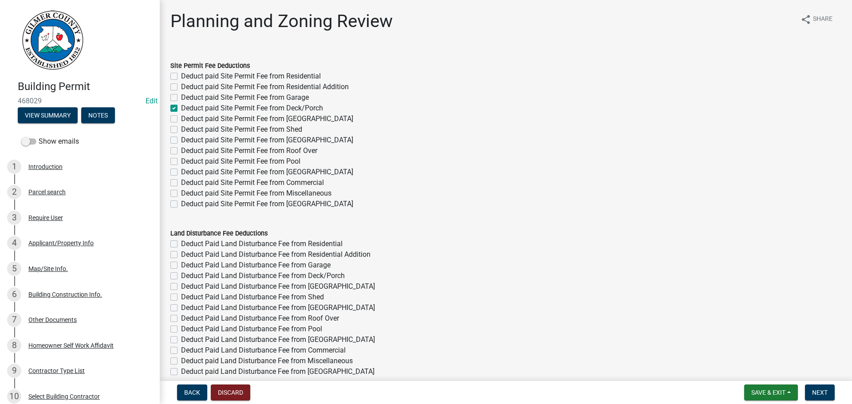
checkbox input "false"
checkbox input "true"
checkbox input "false"
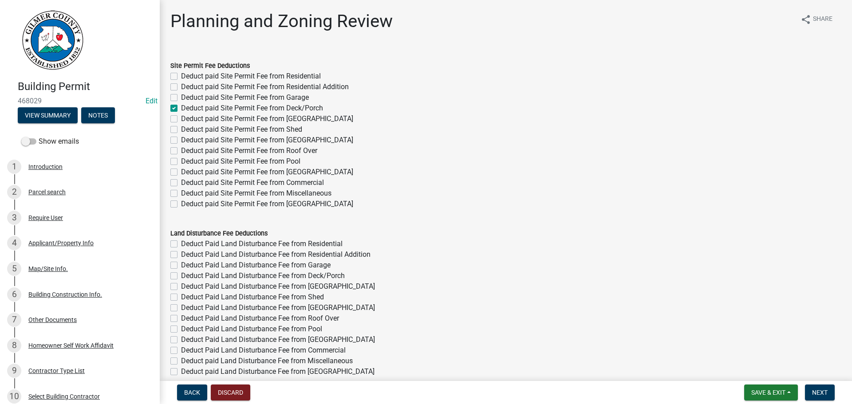
checkbox input "false"
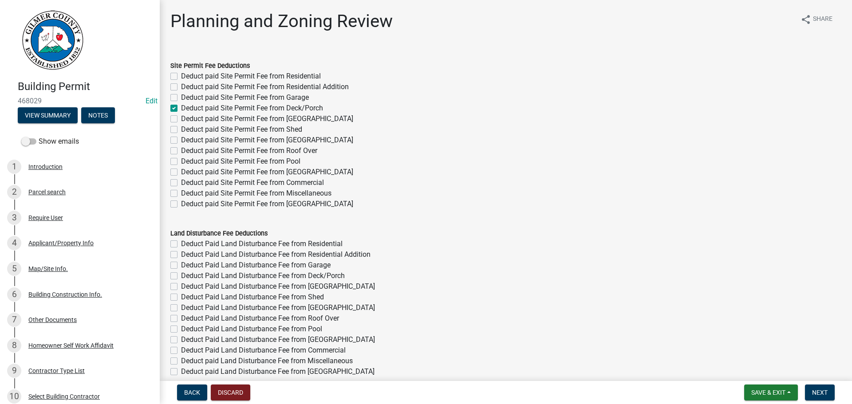
checkbox input "false"
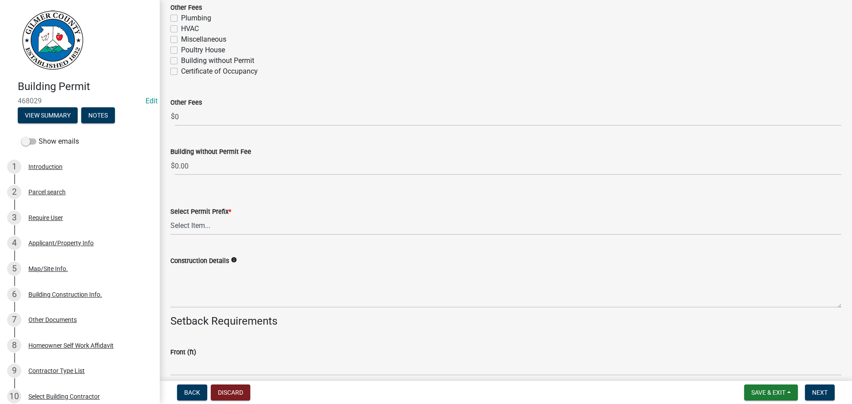
scroll to position [1686, 0]
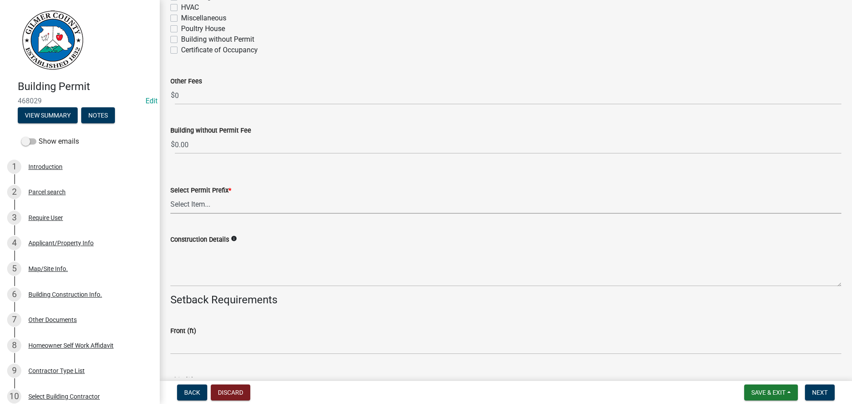
click at [228, 200] on select "Select Item... RES COMM MB LAND POOL MISC CELL TOWER - NEW CELL TOWER - ADD ON" at bounding box center [505, 205] width 671 height 18
click at [170, 196] on select "Select Item... RES COMM MB LAND POOL MISC CELL TOWER - NEW CELL TOWER - ADD ON" at bounding box center [505, 205] width 671 height 18
select select "d8142ddf-27f7-42b0-ba1e-04fee764576f"
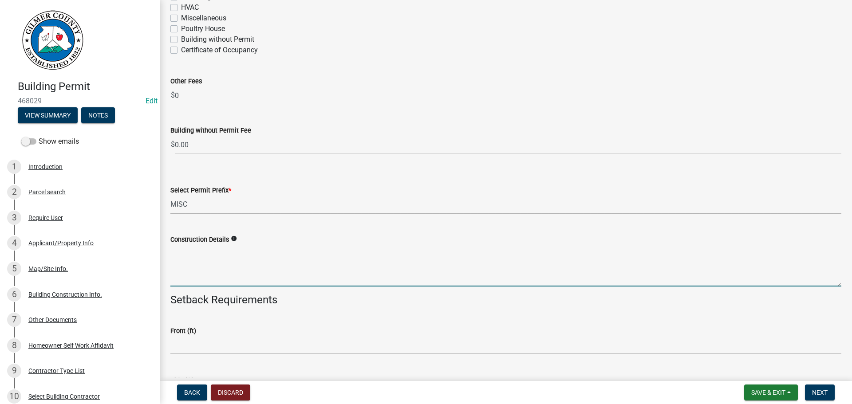
click at [224, 264] on textarea "Construction Details" at bounding box center [505, 266] width 671 height 42
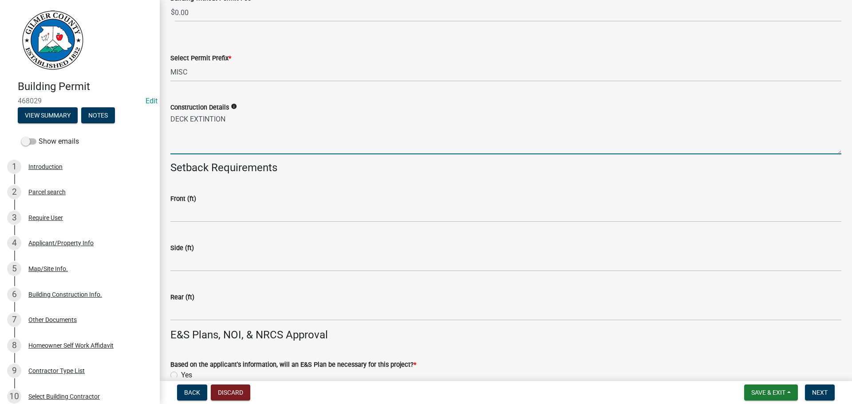
scroll to position [1819, 0]
type textarea "DECK EXTINTION"
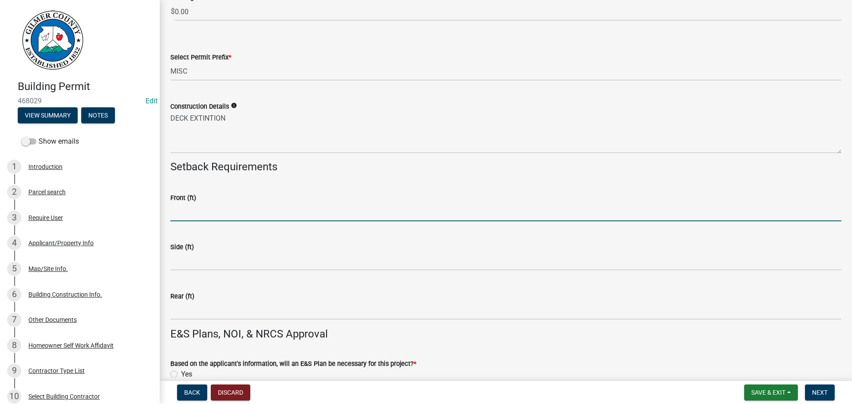
click at [220, 215] on input "text" at bounding box center [505, 212] width 671 height 18
type input "35"
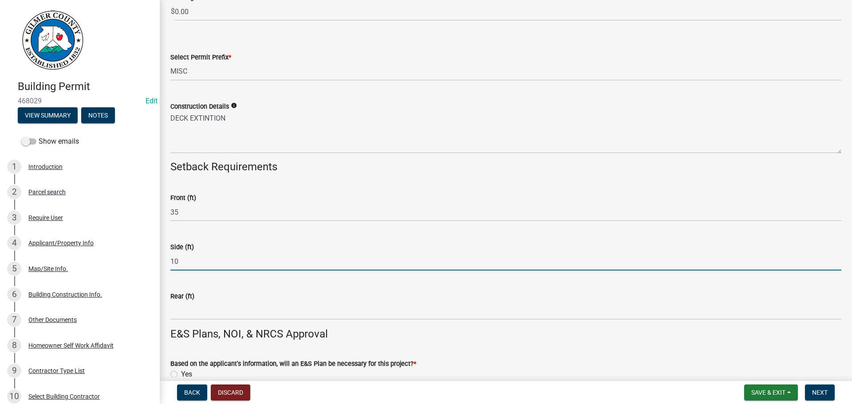
type input "10"
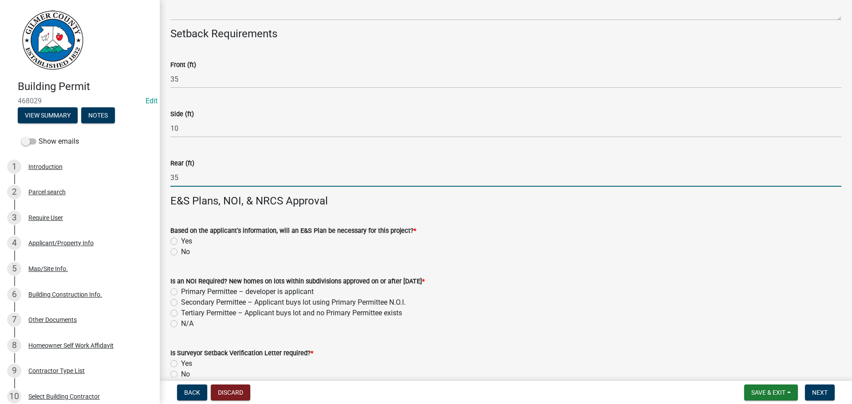
scroll to position [1996, 0]
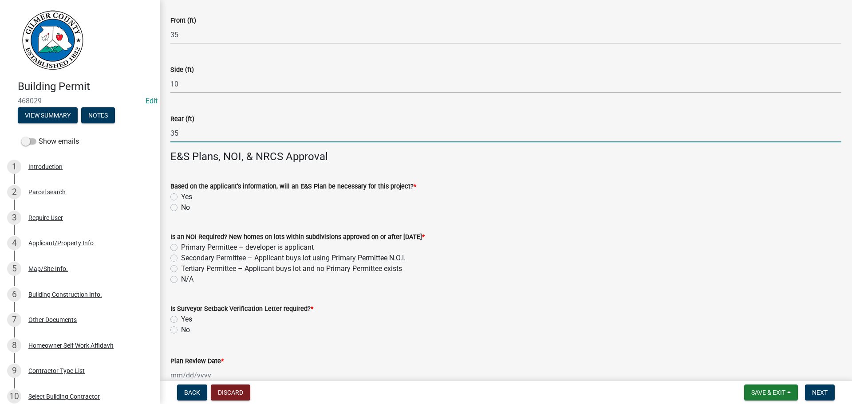
type input "35"
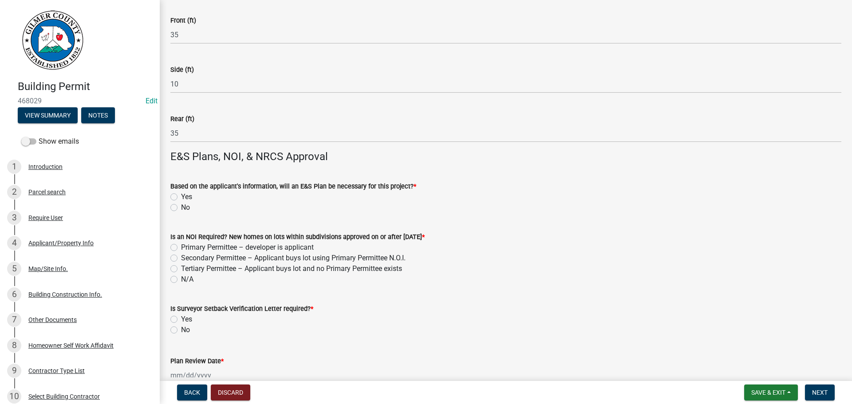
click at [181, 207] on label "No" at bounding box center [185, 207] width 9 height 11
click at [181, 207] on input "No" at bounding box center [184, 205] width 6 height 6
radio input "true"
click at [181, 280] on label "N/A" at bounding box center [187, 279] width 12 height 11
click at [181, 280] on input "N/A" at bounding box center [184, 277] width 6 height 6
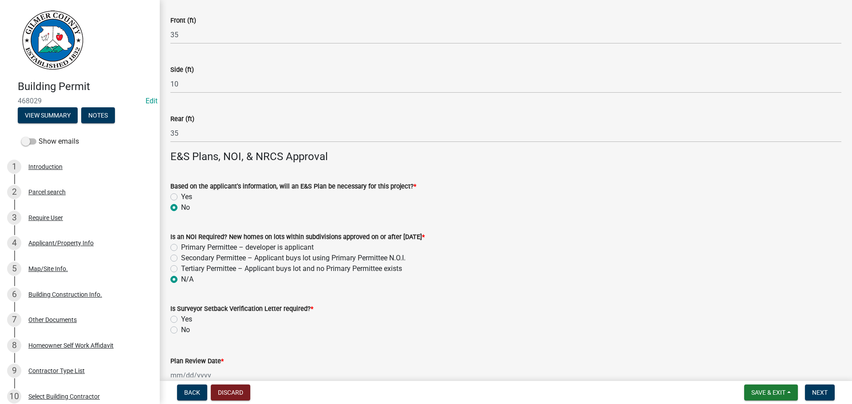
radio input "true"
drag, startPoint x: 174, startPoint y: 327, endPoint x: 186, endPoint y: 320, distance: 14.3
click at [181, 327] on label "No" at bounding box center [185, 330] width 9 height 11
click at [181, 327] on input "No" at bounding box center [184, 328] width 6 height 6
radio input "true"
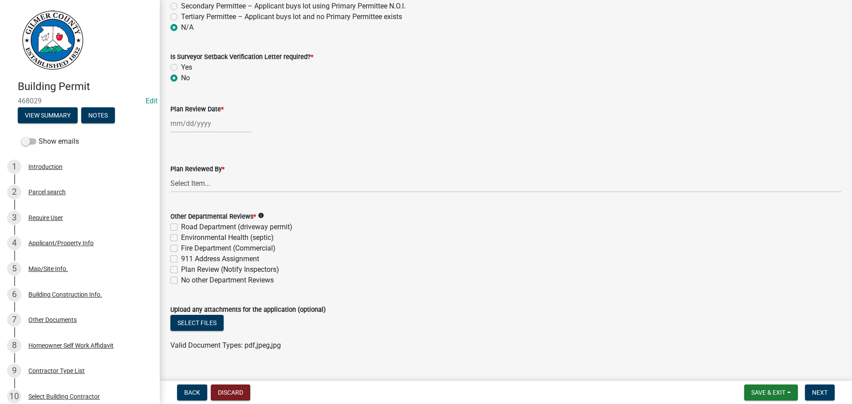
scroll to position [2262, 0]
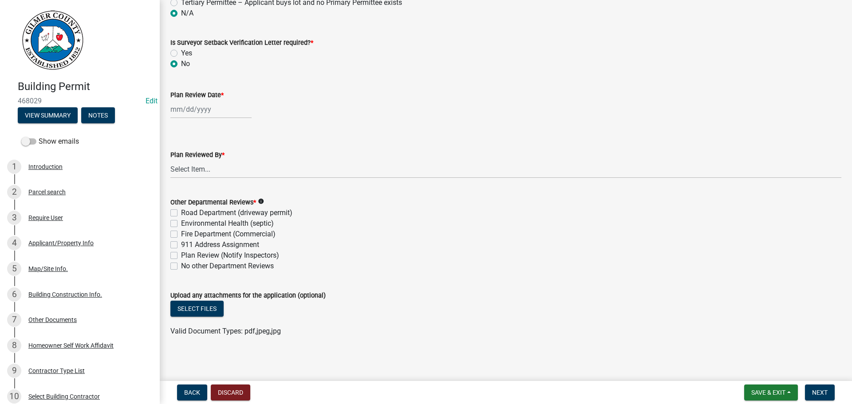
click at [199, 118] on div at bounding box center [210, 109] width 81 height 18
select select "8"
select select "2025"
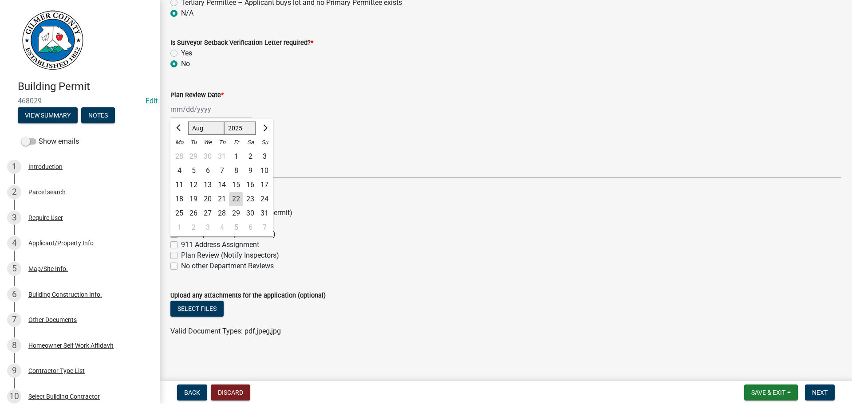
click at [236, 197] on div "22" at bounding box center [236, 199] width 14 height 14
type input "[DATE]"
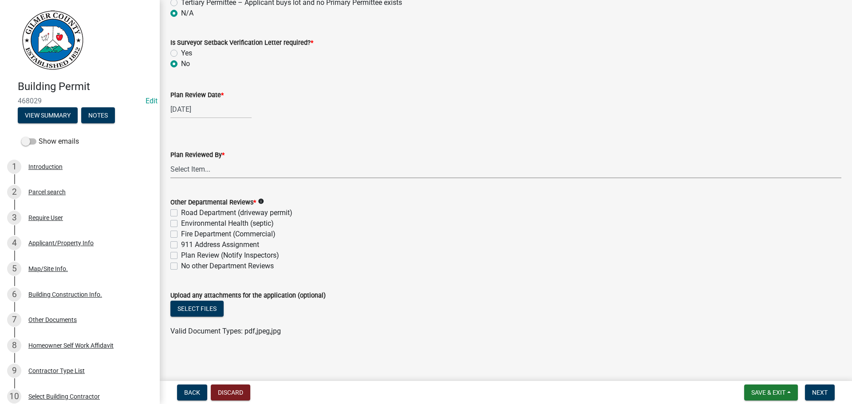
click at [189, 171] on select "Select Item... [PERSON_NAME] [PERSON_NAME] [PERSON_NAME] [PERSON_NAME] [PERSON_…" at bounding box center [505, 169] width 671 height 18
click at [170, 160] on select "Select Item... [PERSON_NAME] [PERSON_NAME] [PERSON_NAME] [PERSON_NAME] [PERSON_…" at bounding box center [505, 169] width 671 height 18
select select "f66b4cef-93c9-440c-84d8-a2c8d35cb7c1"
click at [181, 265] on label "No other Department Reviews" at bounding box center [227, 266] width 93 height 11
click at [181, 265] on input "No other Department Reviews" at bounding box center [184, 264] width 6 height 6
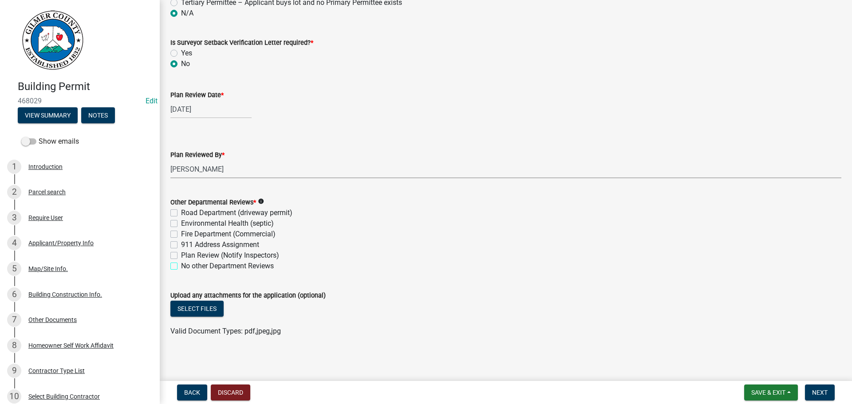
checkbox input "true"
checkbox input "false"
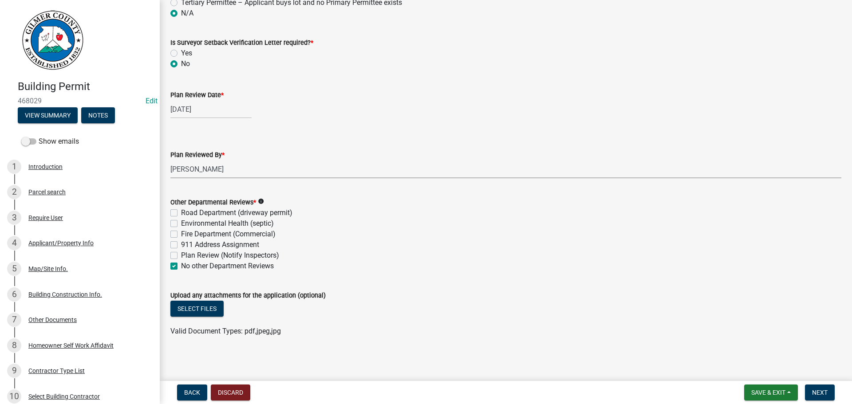
checkbox input "false"
checkbox input "true"
click at [198, 306] on button "Select files" at bounding box center [196, 309] width 53 height 16
click at [822, 389] on span "Next" at bounding box center [820, 392] width 16 height 7
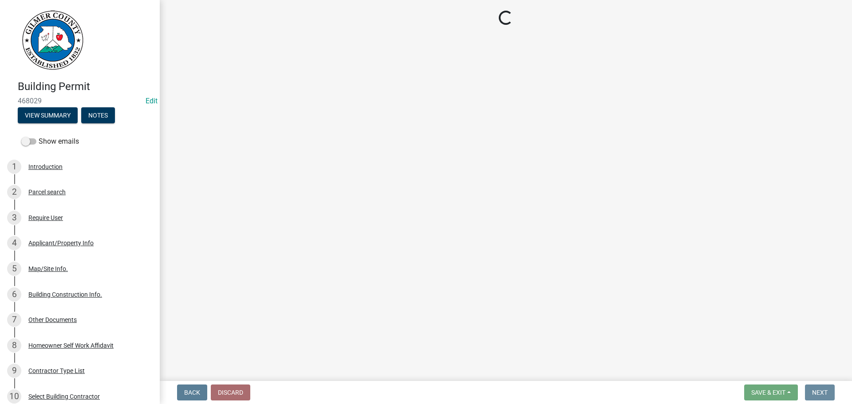
scroll to position [0, 0]
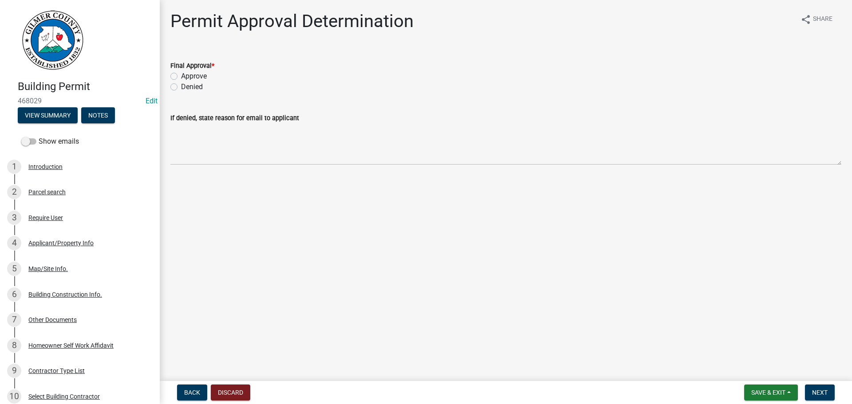
click at [181, 77] on label "Approve" at bounding box center [194, 76] width 26 height 11
click at [181, 77] on input "Approve" at bounding box center [184, 74] width 6 height 6
radio input "true"
click at [824, 391] on span "Next" at bounding box center [820, 392] width 16 height 7
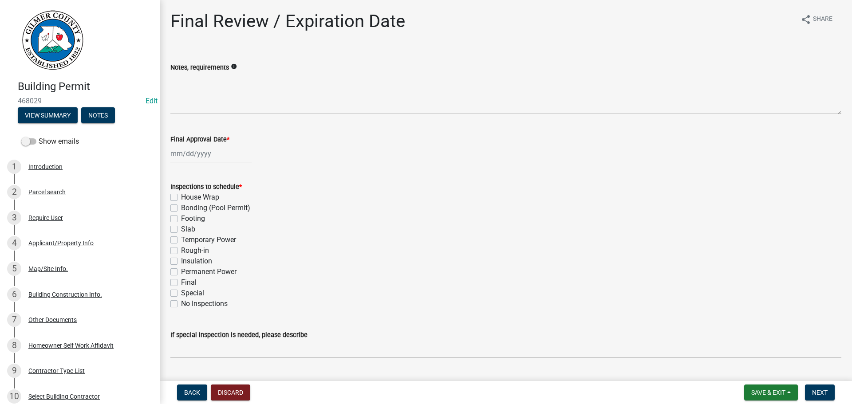
click at [187, 154] on div at bounding box center [210, 154] width 81 height 18
select select "8"
select select "2025"
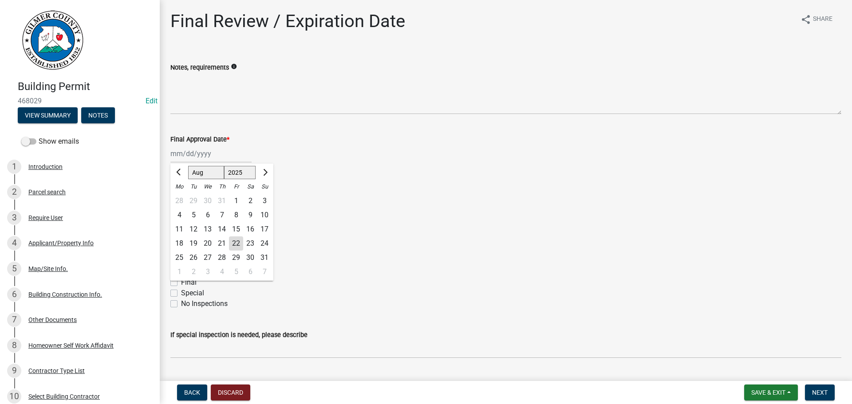
click at [230, 240] on div "22" at bounding box center [236, 243] width 14 height 14
type input "[DATE]"
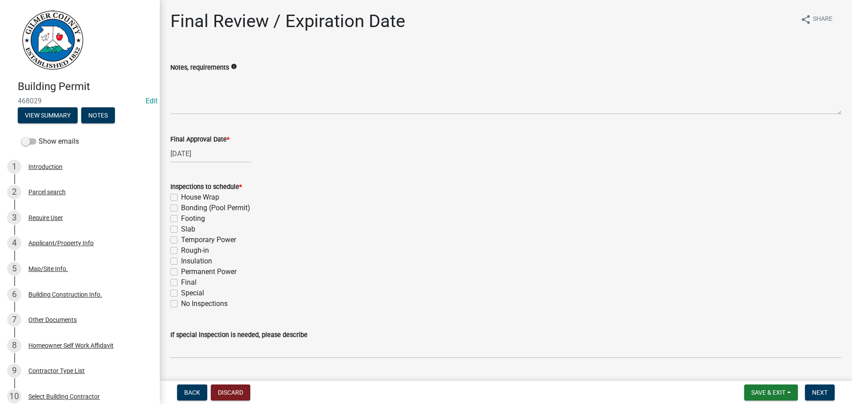
click at [181, 282] on label "Final" at bounding box center [189, 282] width 16 height 11
click at [181, 282] on input "Final" at bounding box center [184, 280] width 6 height 6
checkbox input "true"
checkbox input "false"
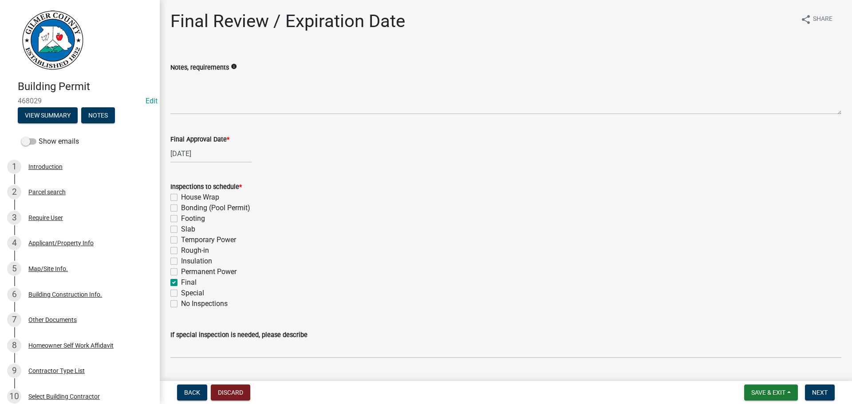
checkbox input "false"
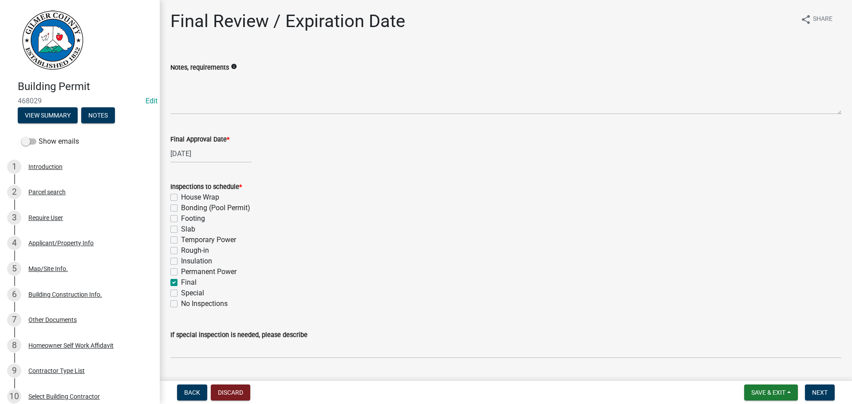
checkbox input "false"
checkbox input "true"
checkbox input "false"
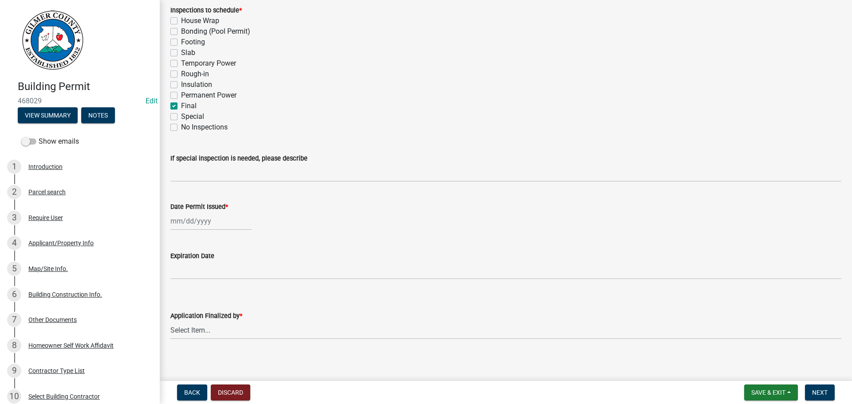
scroll to position [181, 0]
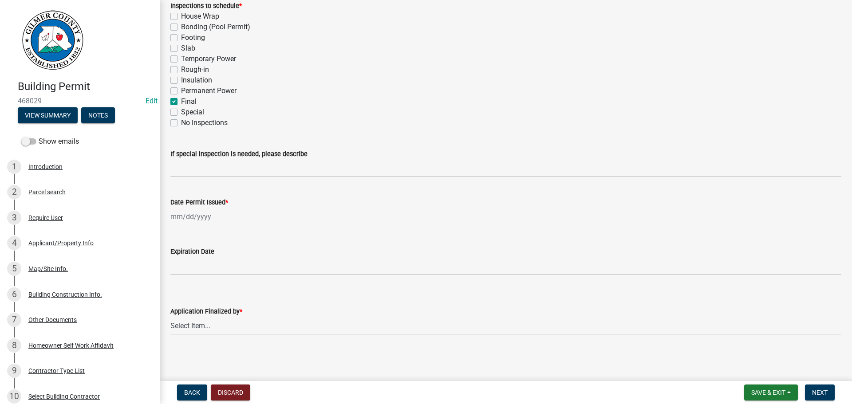
click at [194, 215] on div at bounding box center [210, 217] width 81 height 18
select select "8"
select select "2025"
click at [235, 303] on div "22" at bounding box center [236, 306] width 14 height 14
type input "[DATE]"
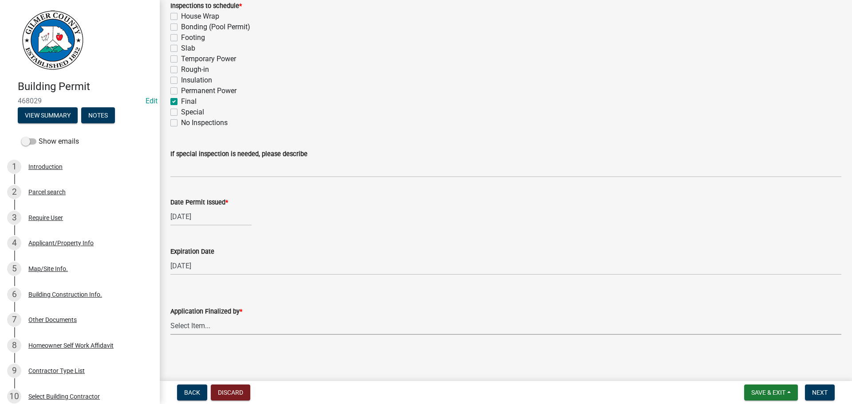
click at [190, 327] on select "Select Item... [PERSON_NAME] [PERSON_NAME] [PERSON_NAME] [PERSON_NAME] [PERSON_…" at bounding box center [505, 326] width 671 height 18
click at [170, 317] on select "Select Item... [PERSON_NAME] [PERSON_NAME] [PERSON_NAME] [PERSON_NAME] [PERSON_…" at bounding box center [505, 326] width 671 height 18
select select "f66b4cef-93c9-440c-84d8-a2c8d35cb7c1"
click at [815, 392] on span "Next" at bounding box center [820, 392] width 16 height 7
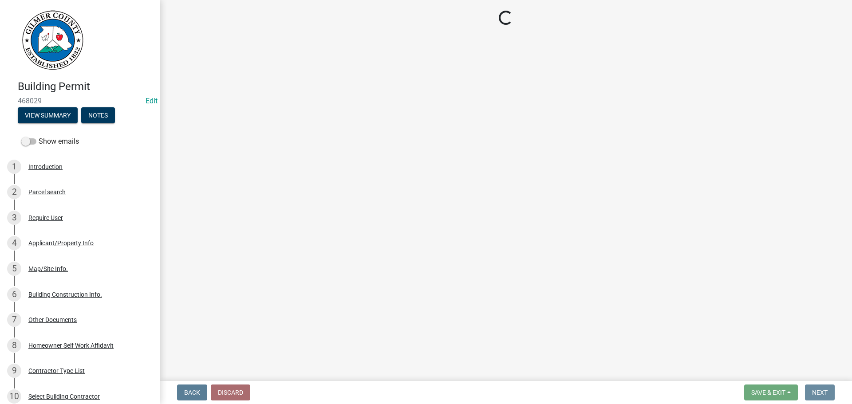
scroll to position [0, 0]
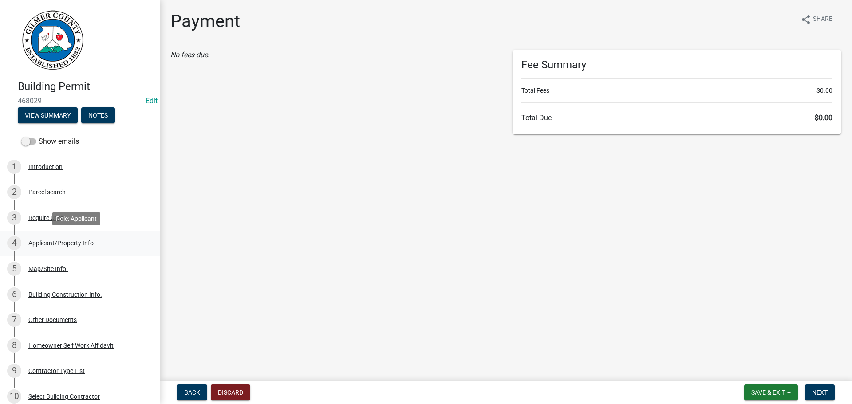
click at [48, 243] on div "Applicant/Property Info" at bounding box center [60, 243] width 65 height 6
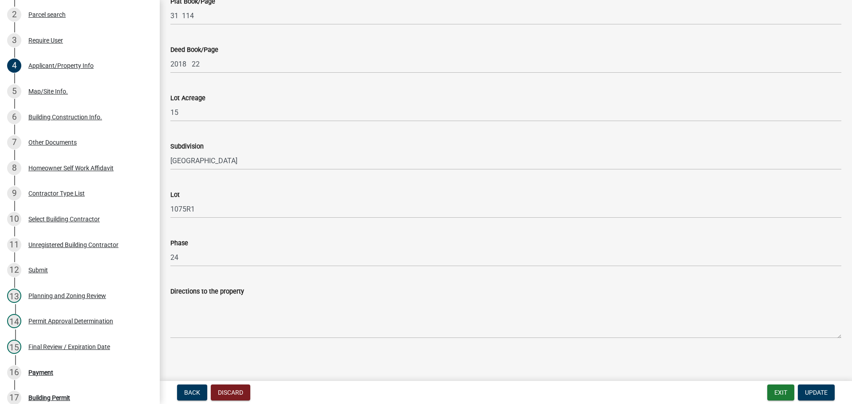
scroll to position [989, 0]
click at [38, 89] on div "Map/Site Info." at bounding box center [47, 91] width 39 height 6
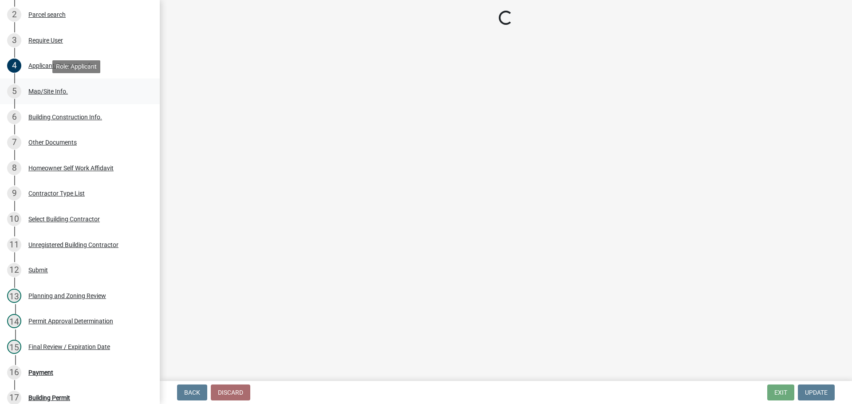
scroll to position [0, 0]
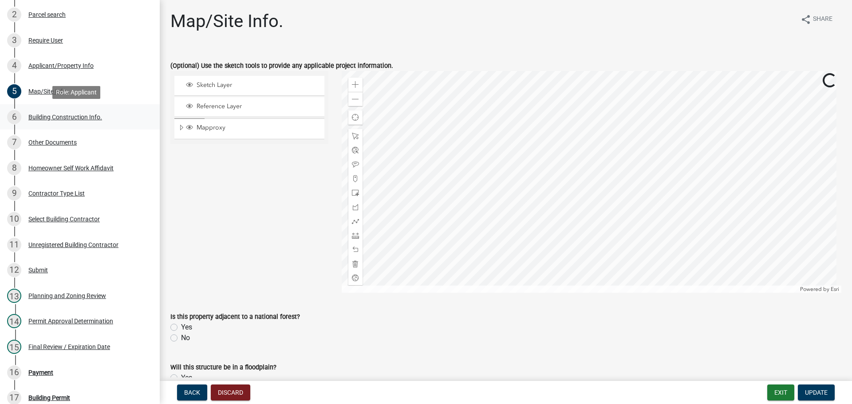
click at [35, 114] on div "Building Construction Info." at bounding box center [65, 117] width 74 height 6
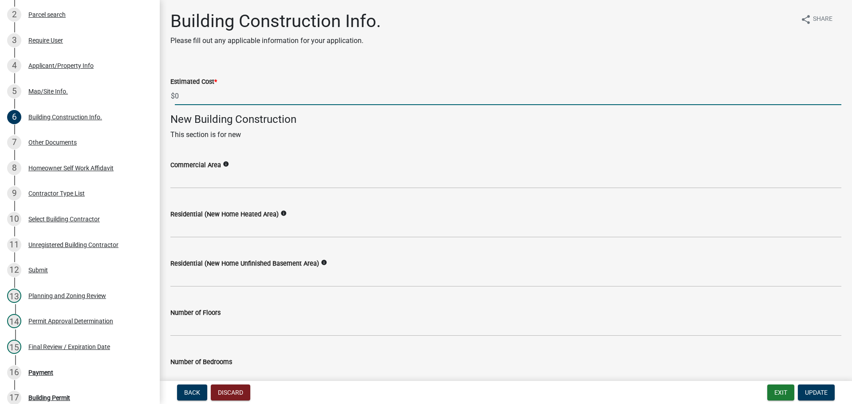
click at [179, 95] on input "0" at bounding box center [508, 96] width 666 height 18
type input "1"
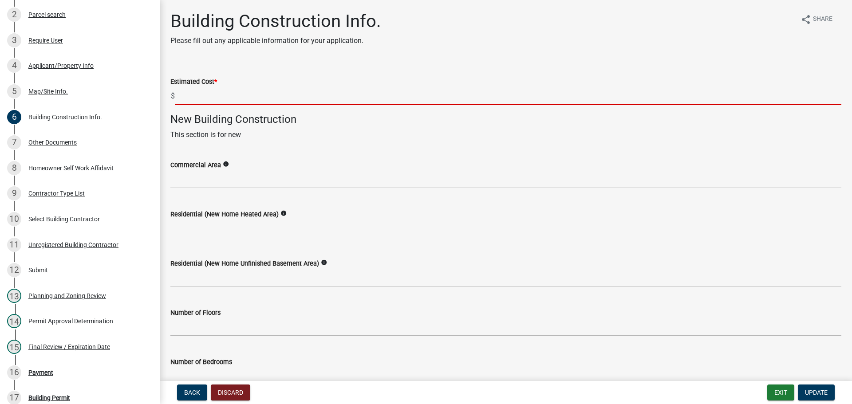
type input "5"
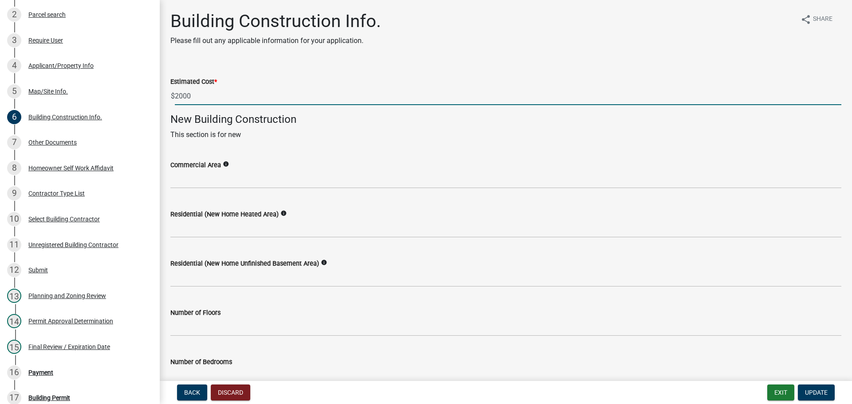
type input "2000"
click at [368, 166] on div "Commercial Area info" at bounding box center [505, 165] width 671 height 11
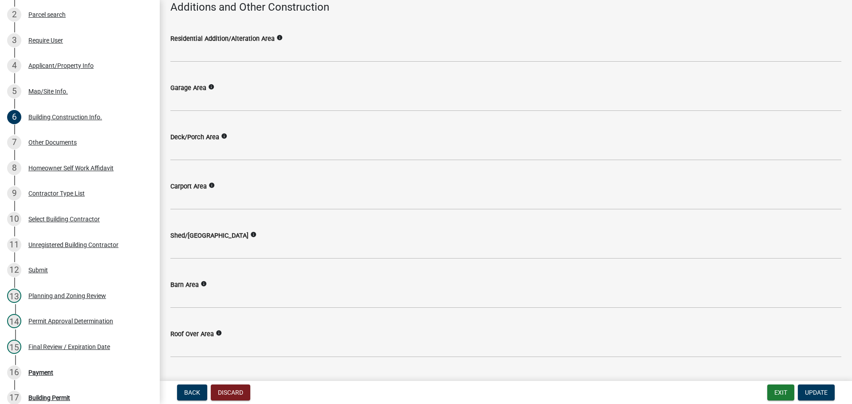
scroll to position [444, 0]
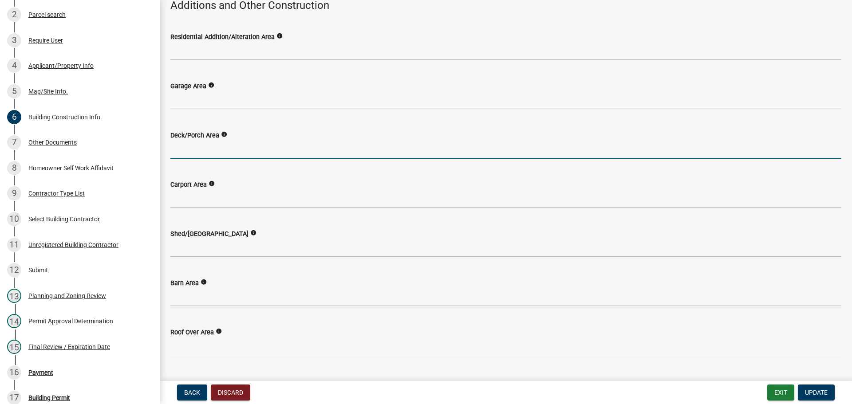
click at [206, 145] on input "text" at bounding box center [505, 150] width 671 height 18
type input "208"
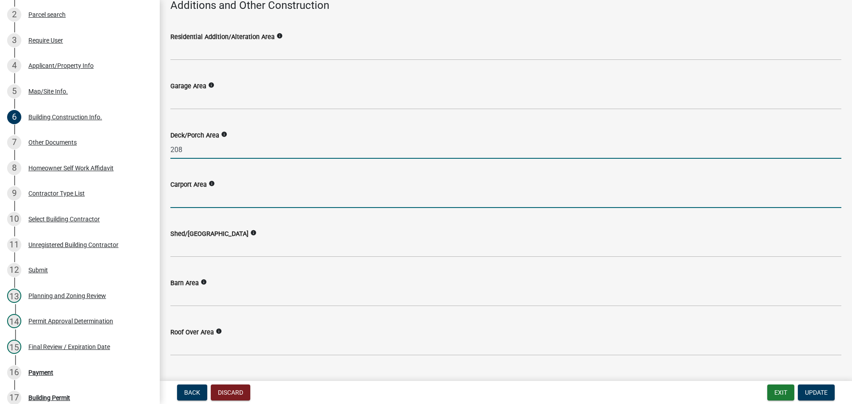
click at [338, 205] on input "text" at bounding box center [505, 199] width 671 height 18
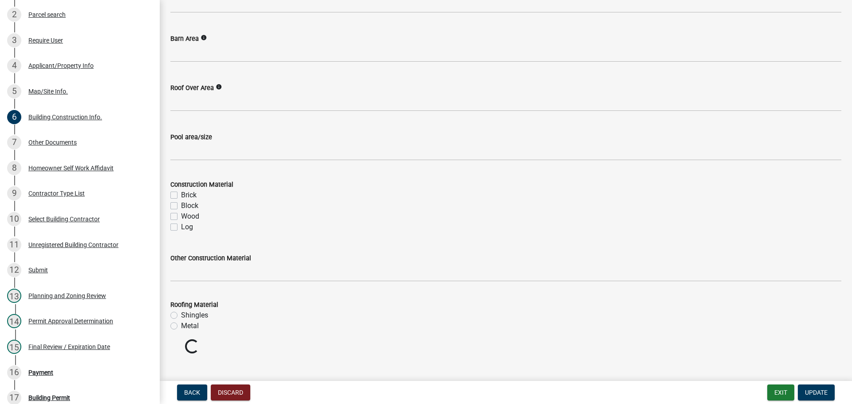
scroll to position [700, 0]
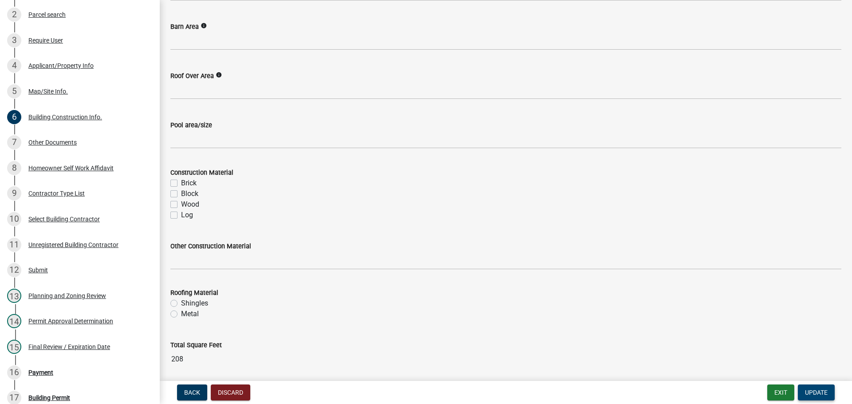
click at [813, 389] on span "Update" at bounding box center [816, 392] width 23 height 7
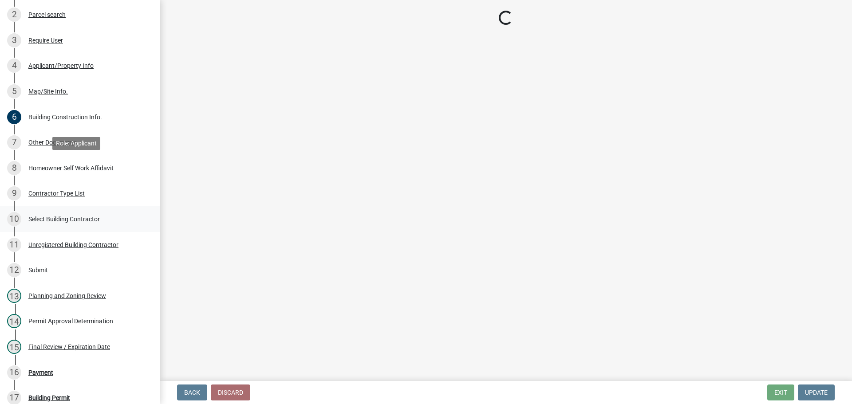
select select "2: 1"
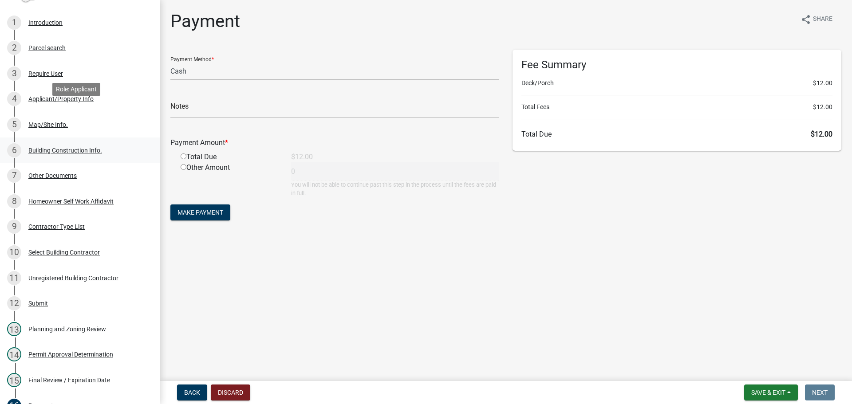
scroll to position [89, 0]
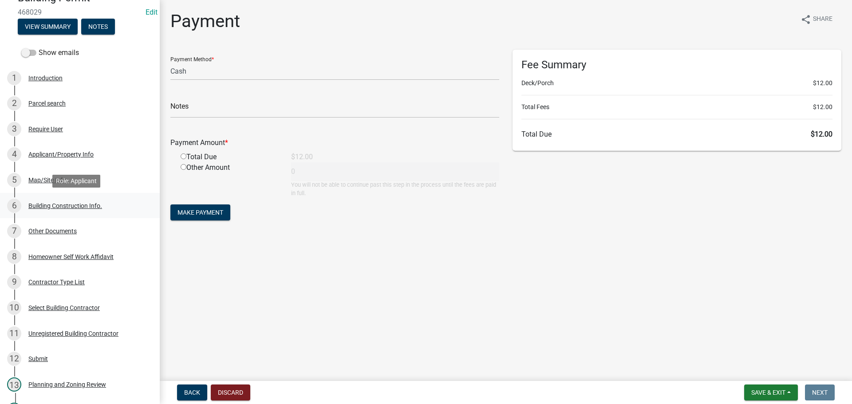
click at [49, 204] on div "Building Construction Info." at bounding box center [65, 206] width 74 height 6
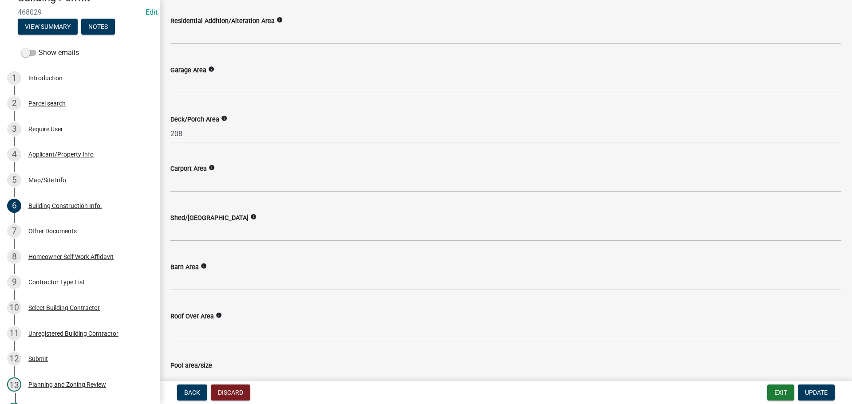
scroll to position [444, 0]
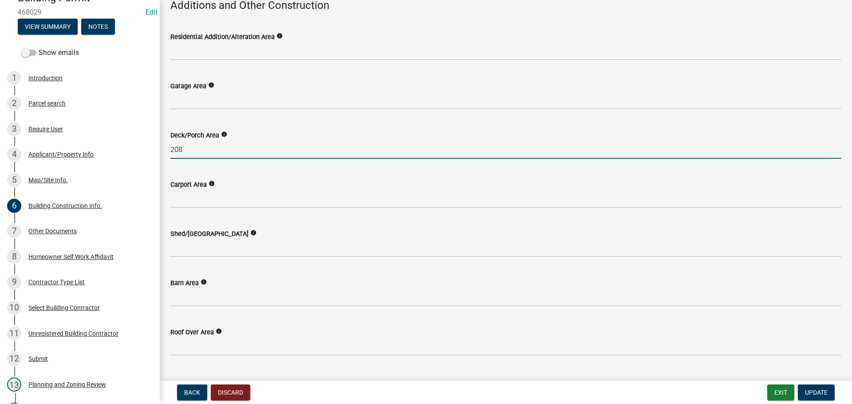
click at [184, 150] on input "208" at bounding box center [505, 150] width 671 height 18
type input "2"
type input "150"
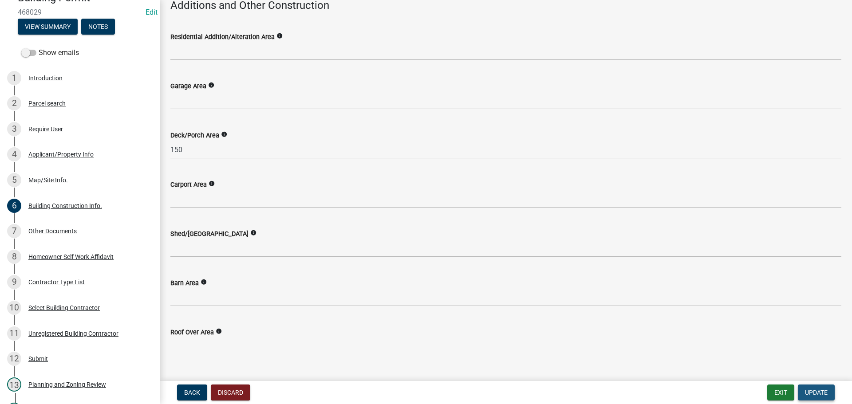
click at [817, 390] on span "Update" at bounding box center [816, 392] width 23 height 7
click at [814, 394] on span "Update" at bounding box center [816, 392] width 23 height 7
click at [814, 393] on span "Update" at bounding box center [816, 392] width 23 height 7
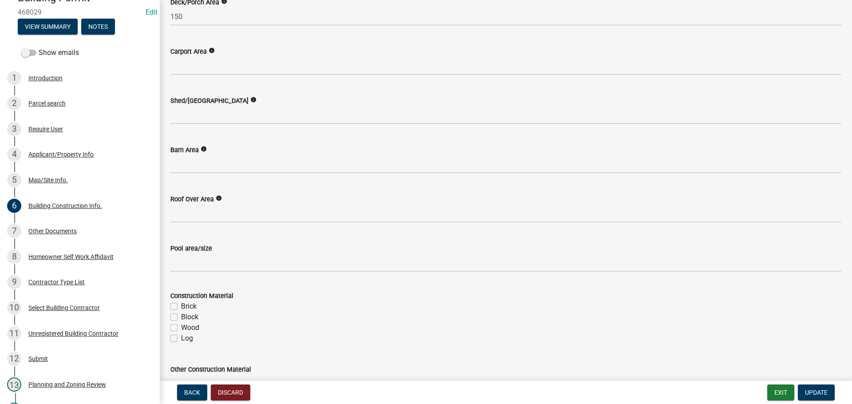
click at [478, 280] on form "Construction Material Brick Block Wood Log" at bounding box center [505, 312] width 671 height 64
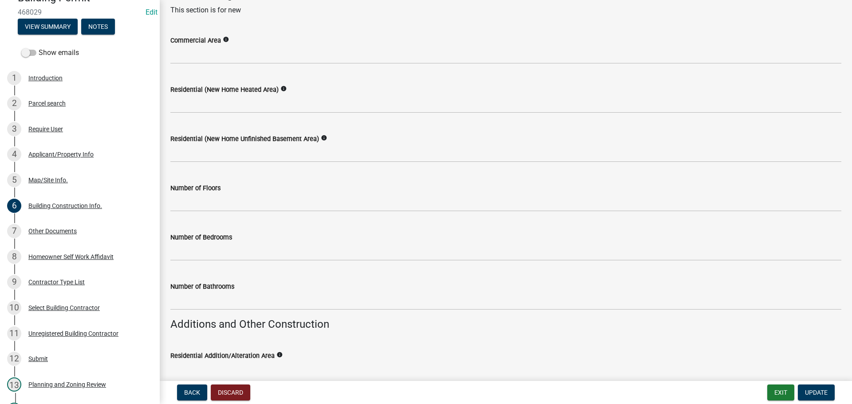
scroll to position [123, 0]
type input "150"
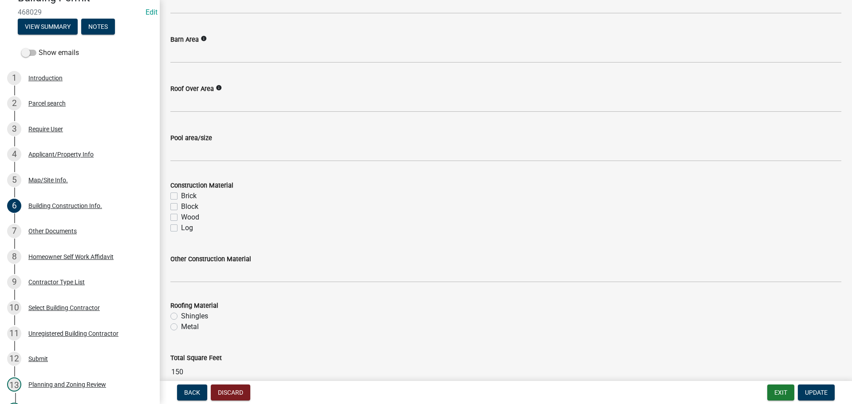
scroll to position [733, 0]
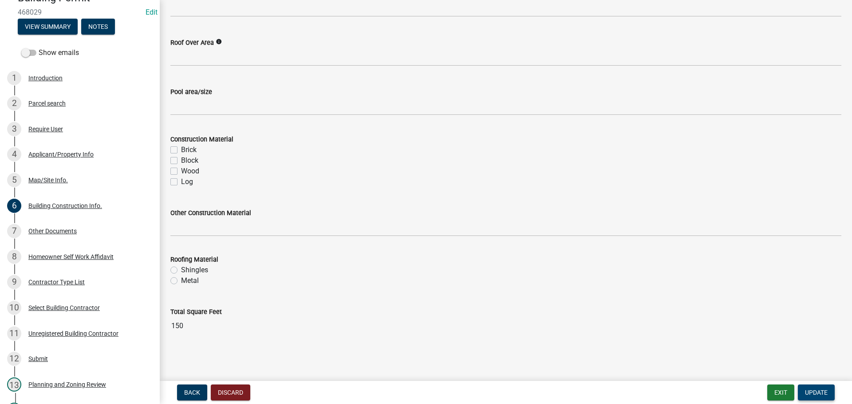
click at [814, 389] on span "Update" at bounding box center [816, 392] width 23 height 7
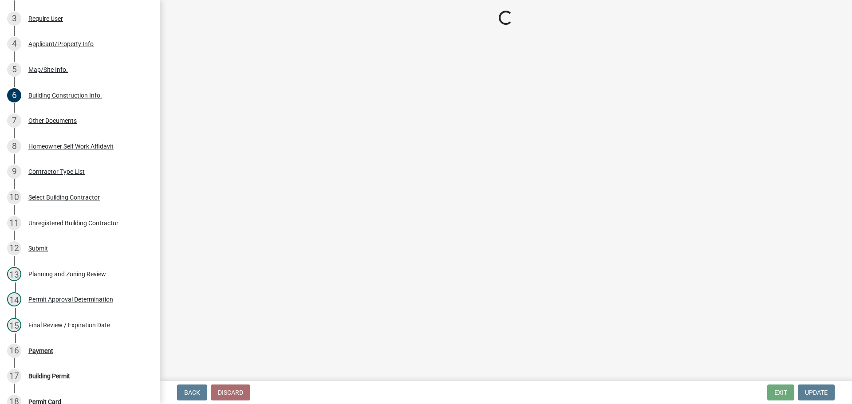
scroll to position [234, 0]
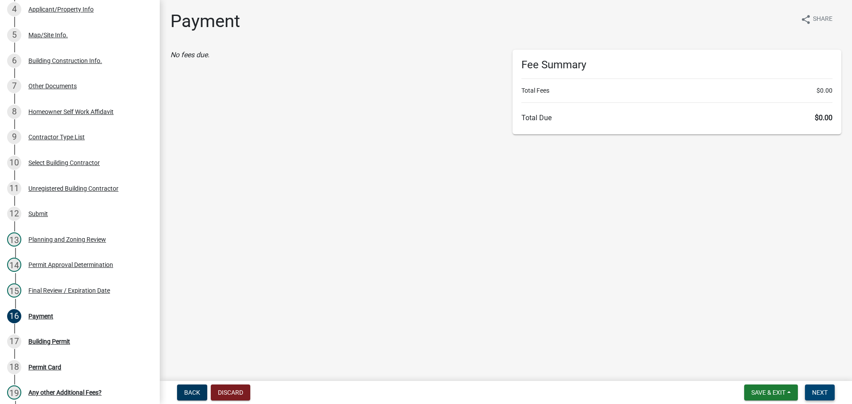
click at [816, 391] on span "Next" at bounding box center [820, 392] width 16 height 7
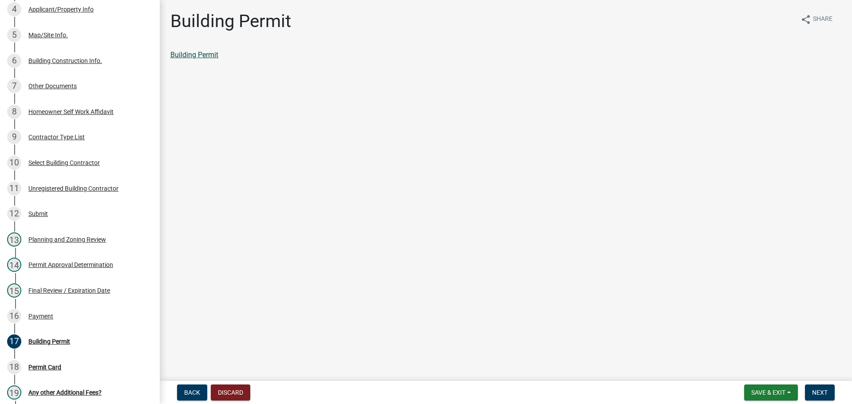
click at [200, 55] on link "Building Permit" at bounding box center [194, 55] width 48 height 8
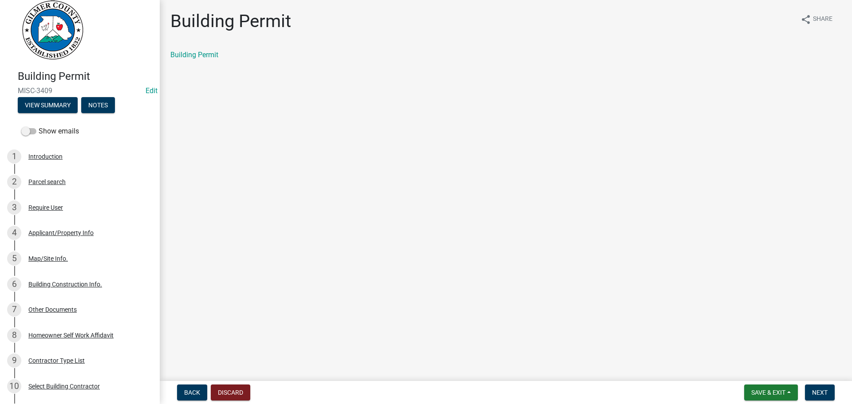
scroll to position [0, 0]
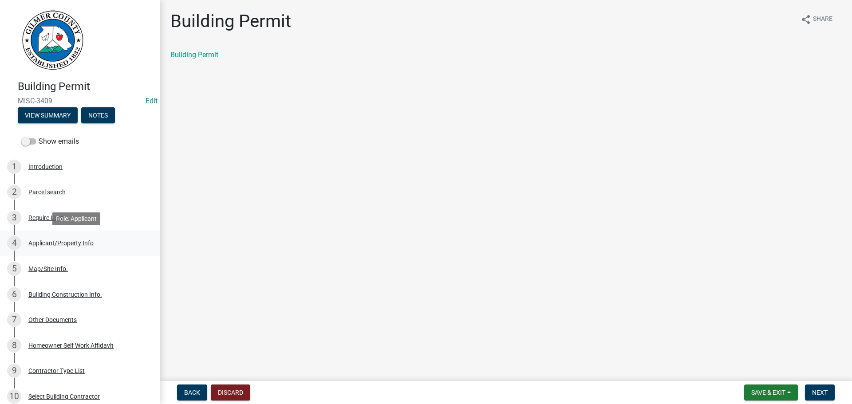
click at [55, 241] on div "Applicant/Property Info" at bounding box center [60, 243] width 65 height 6
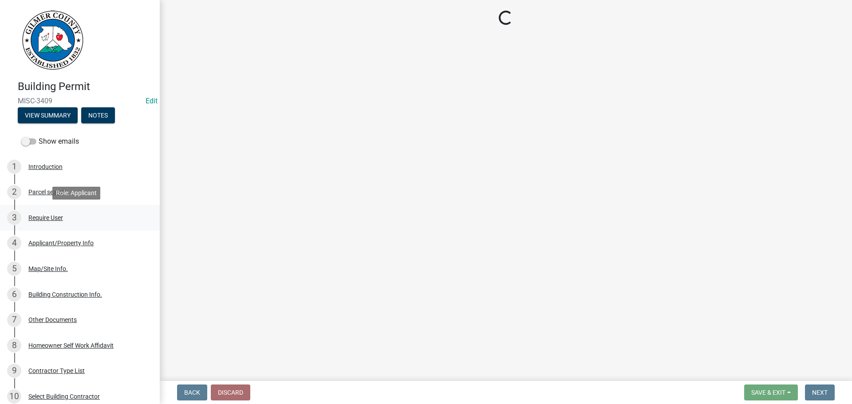
click at [39, 215] on div "Require User" at bounding box center [45, 218] width 35 height 6
click at [45, 190] on div "Parcel search" at bounding box center [46, 192] width 37 height 6
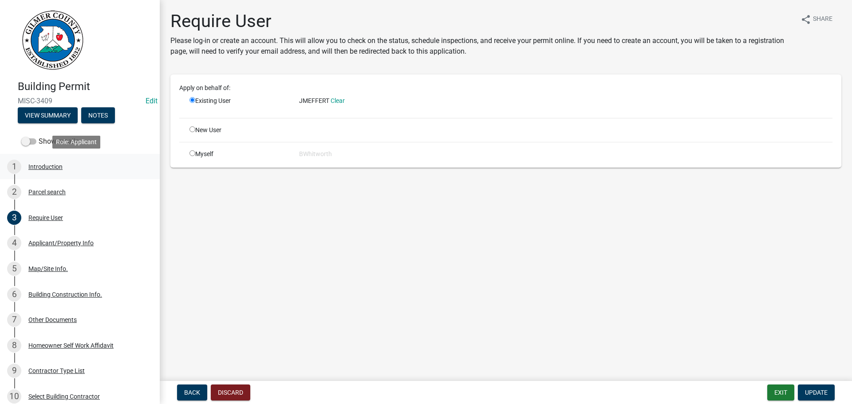
click at [42, 169] on div "Introduction" at bounding box center [45, 167] width 34 height 6
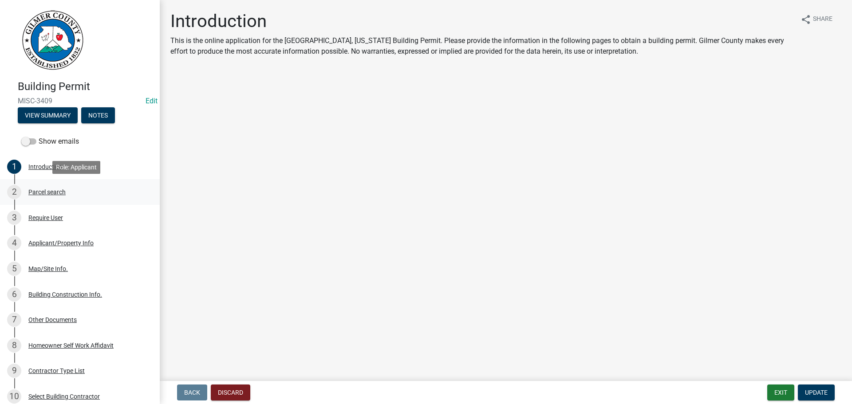
click at [50, 190] on div "Parcel search" at bounding box center [46, 192] width 37 height 6
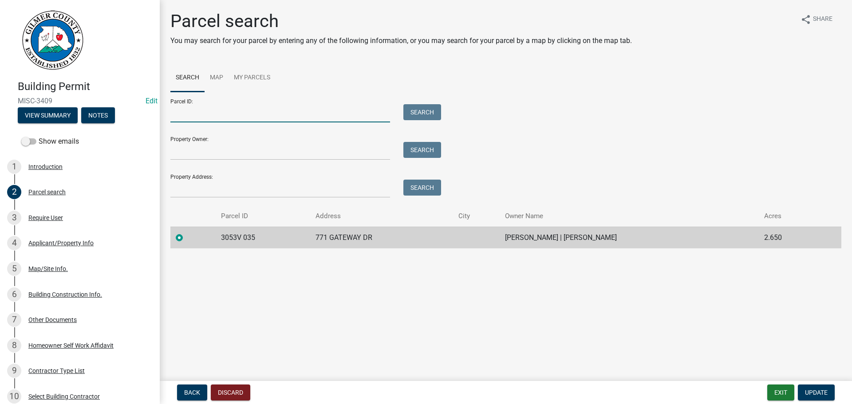
click at [189, 111] on input "Parcel ID:" at bounding box center [280, 113] width 220 height 18
type input "3053V 035"
click at [819, 390] on span "Update" at bounding box center [816, 392] width 23 height 7
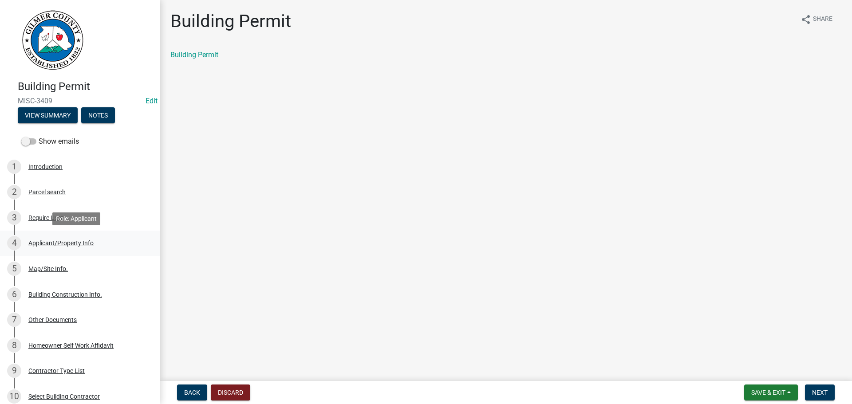
click at [49, 241] on div "Applicant/Property Info" at bounding box center [60, 243] width 65 height 6
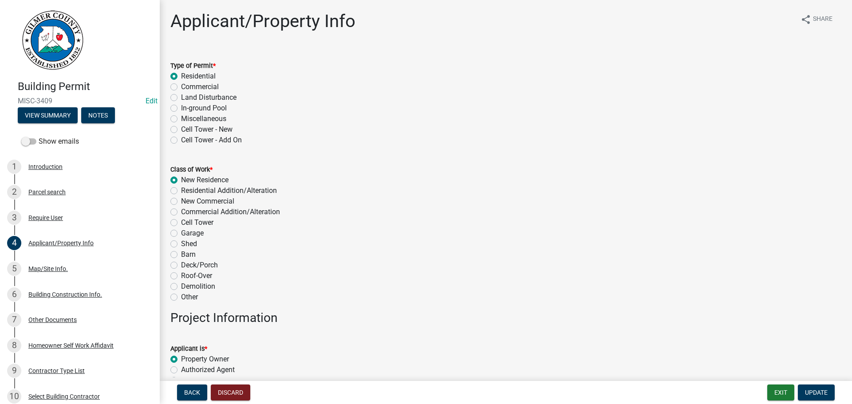
click at [181, 117] on label "Miscellaneous" at bounding box center [203, 119] width 45 height 11
click at [181, 117] on input "Miscellaneous" at bounding box center [184, 117] width 6 height 6
radio input "true"
click at [181, 263] on label "Deck/Porch" at bounding box center [199, 265] width 37 height 11
click at [181, 263] on input "Deck/Porch" at bounding box center [184, 263] width 6 height 6
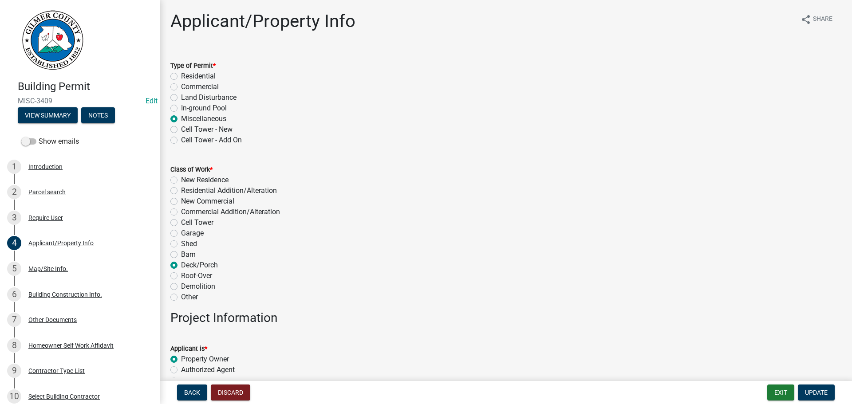
radio input "true"
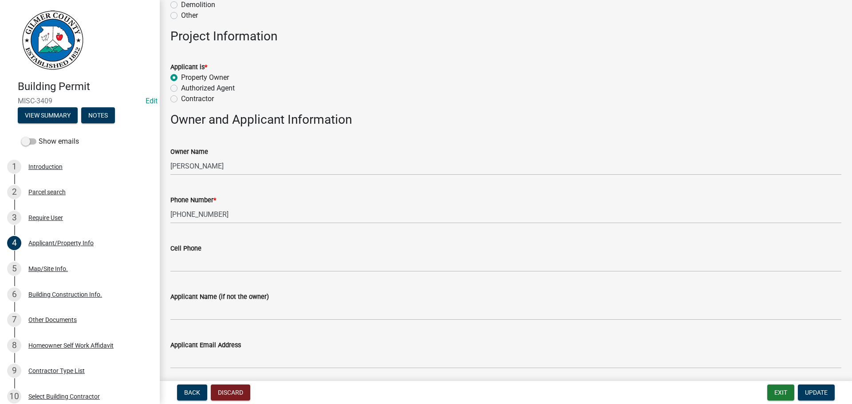
scroll to position [311, 0]
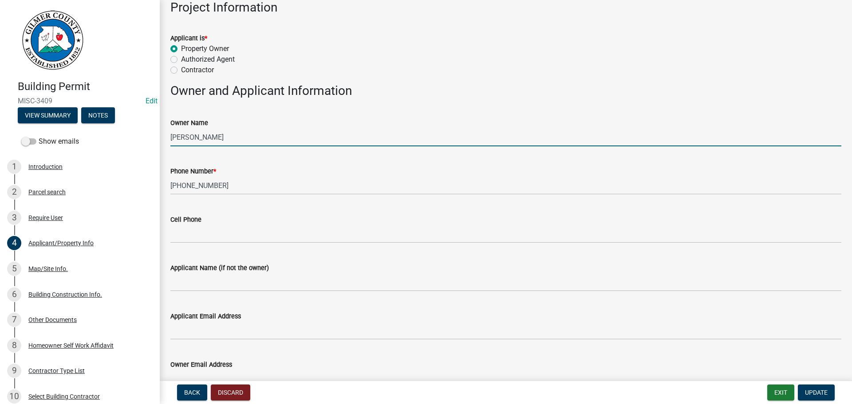
drag, startPoint x: 247, startPoint y: 140, endPoint x: 118, endPoint y: 133, distance: 128.4
click at [118, 133] on div "Building Permit MISC-3409 Edit View Summary Notes Show emails 1 Introduction 2 …" at bounding box center [426, 202] width 852 height 404
type input "[PERSON_NAME]"
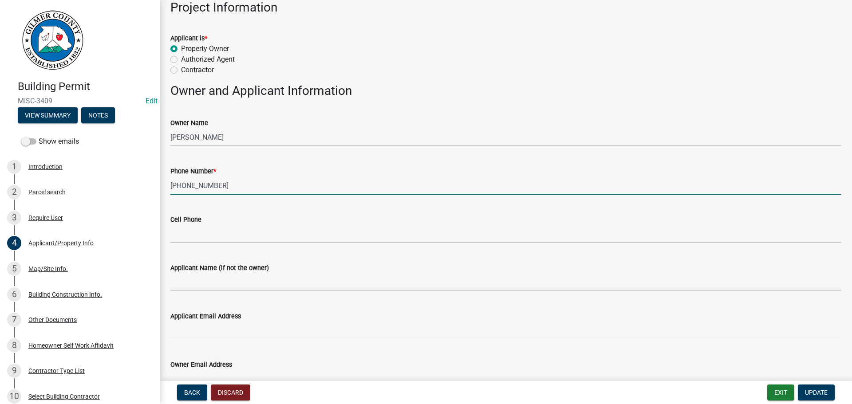
click at [430, 179] on input "[PHONE_NUMBER]" at bounding box center [505, 186] width 671 height 18
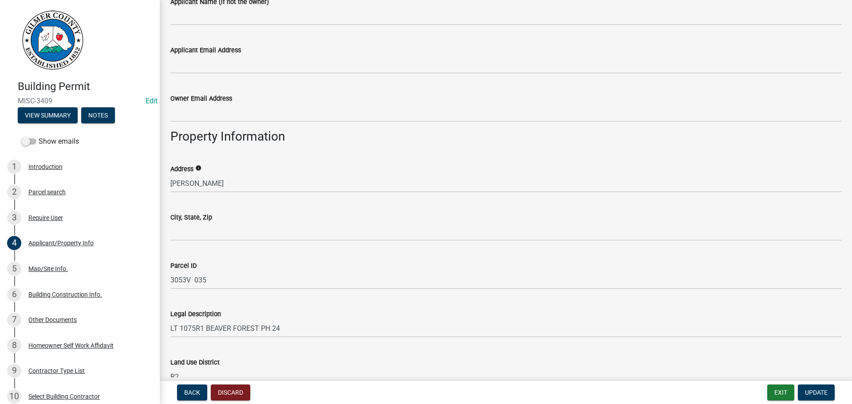
scroll to position [621, 0]
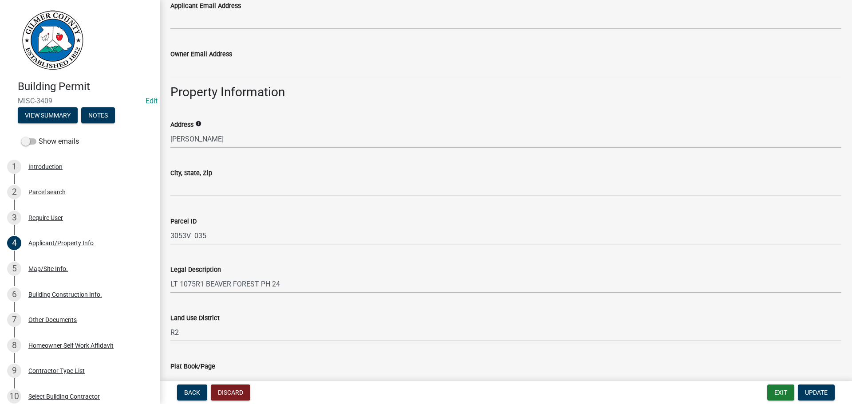
type input "[PHONE_NUMBER]"
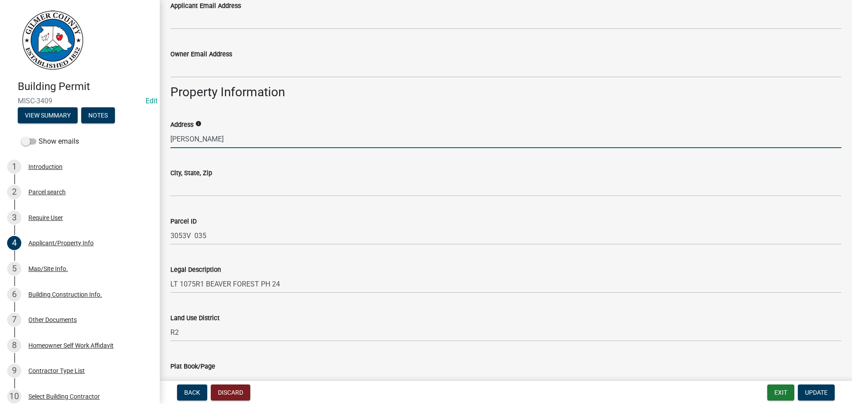
drag, startPoint x: 178, startPoint y: 134, endPoint x: 122, endPoint y: 134, distance: 56.3
click at [123, 134] on div "Building Permit MISC-3409 Edit View Summary Notes Show emails 1 Introduction 2 …" at bounding box center [426, 202] width 852 height 404
type input "771 GATEWAY DR"
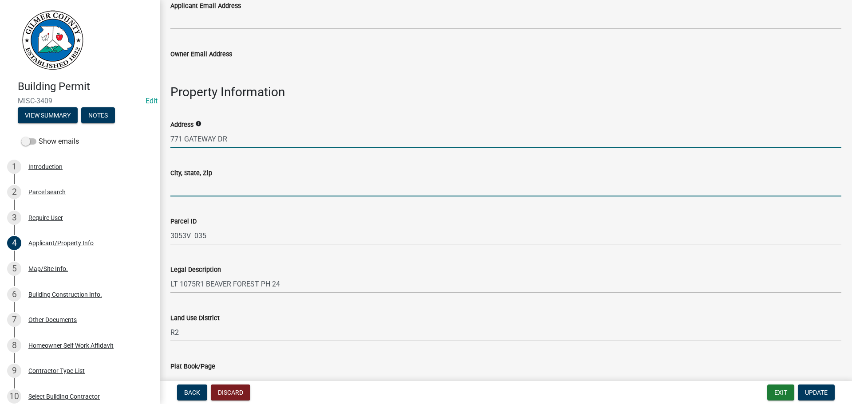
click at [194, 179] on input "City, State, Zip" at bounding box center [505, 187] width 671 height 18
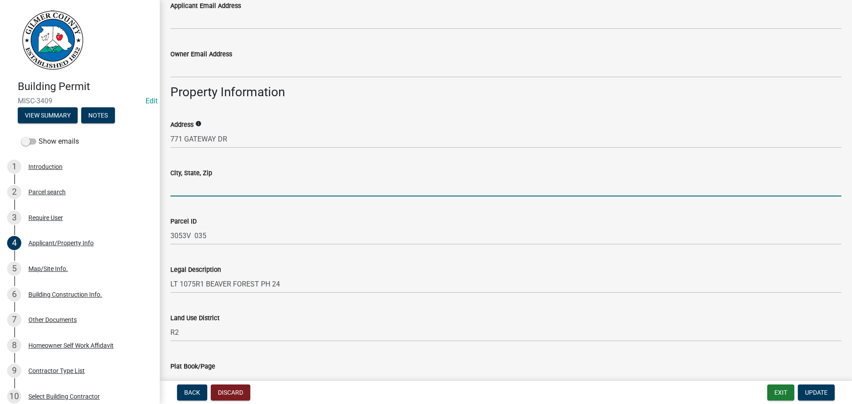
type input "ELLIJAY GA 30540"
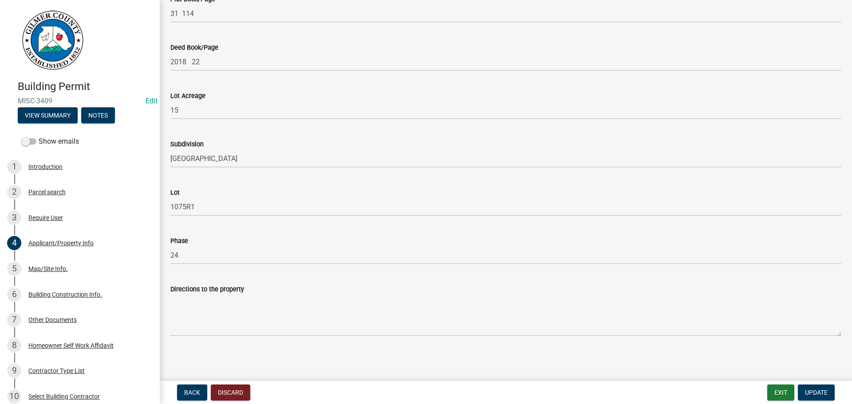
scroll to position [989, 0]
click at [820, 386] on button "Update" at bounding box center [816, 393] width 37 height 16
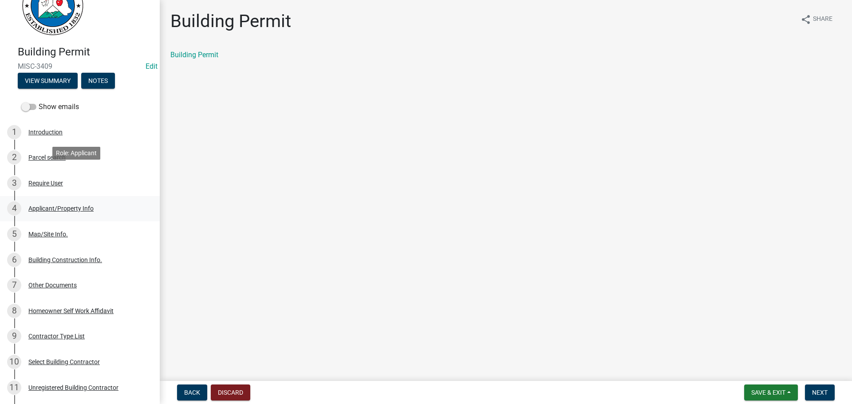
scroll to position [133, 0]
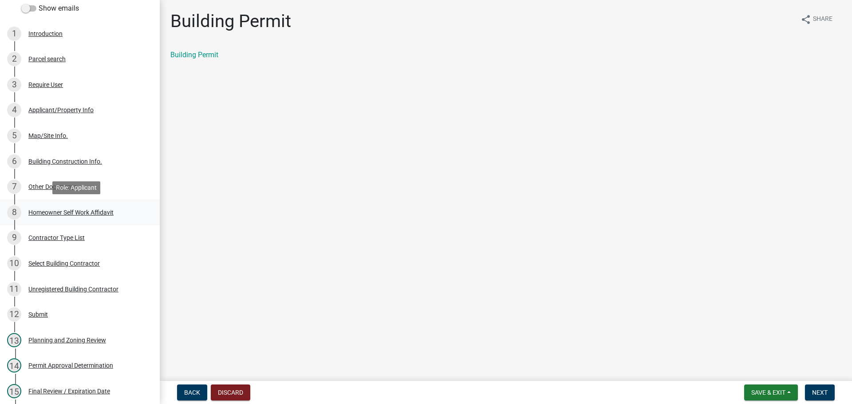
click at [51, 210] on div "Homeowner Self Work Affidavit" at bounding box center [70, 212] width 85 height 6
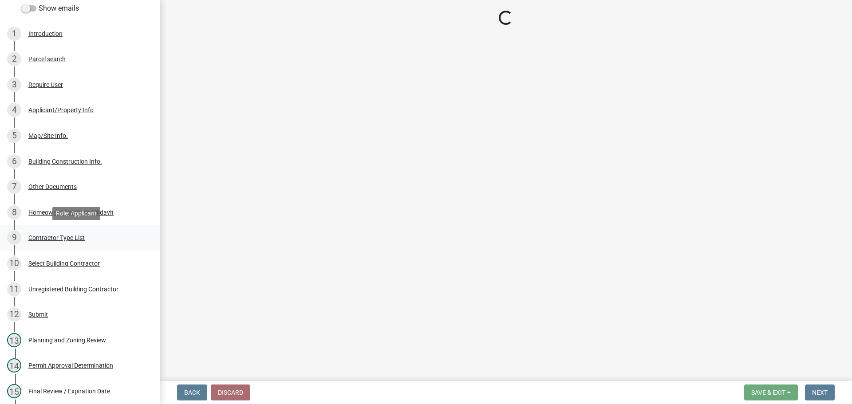
click at [52, 235] on div "Contractor Type List" at bounding box center [56, 238] width 56 height 6
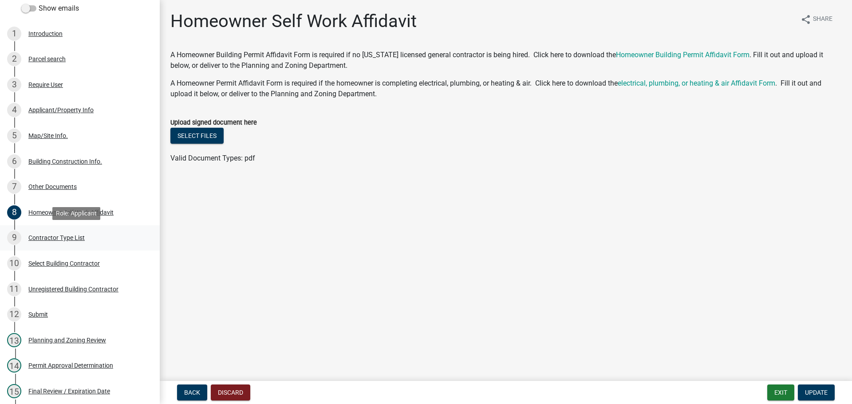
click at [44, 238] on div "Contractor Type List" at bounding box center [56, 238] width 56 height 6
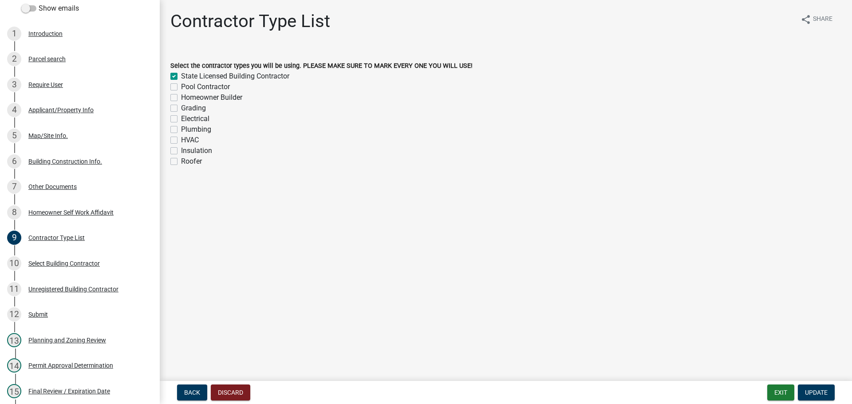
click at [181, 97] on label "Homeowner Builder" at bounding box center [211, 97] width 61 height 11
click at [181, 97] on input "Homeowner Builder" at bounding box center [184, 95] width 6 height 6
checkbox input "true"
checkbox input "false"
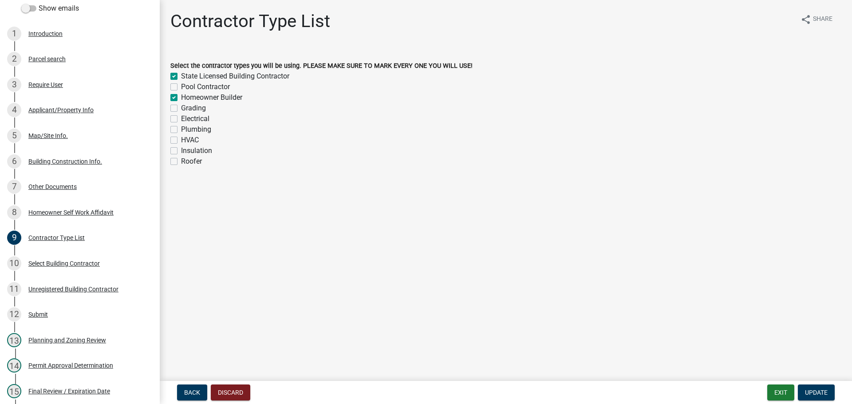
checkbox input "true"
checkbox input "false"
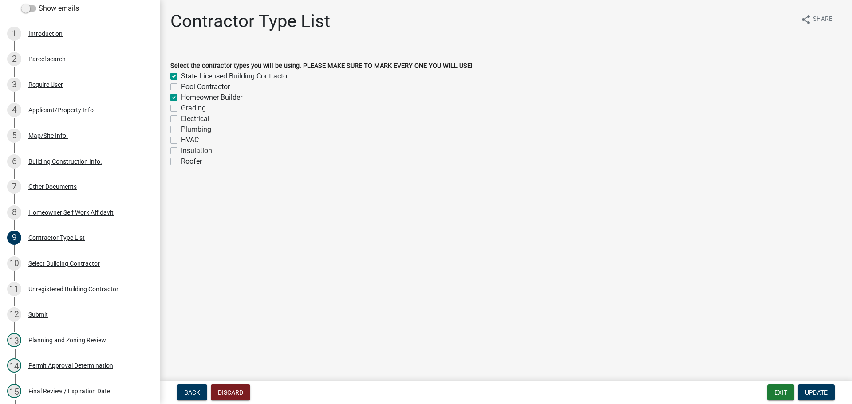
checkbox input "false"
click at [181, 75] on label "State Licensed Building Contractor" at bounding box center [235, 76] width 108 height 11
click at [181, 75] on input "State Licensed Building Contractor" at bounding box center [184, 74] width 6 height 6
checkbox input "false"
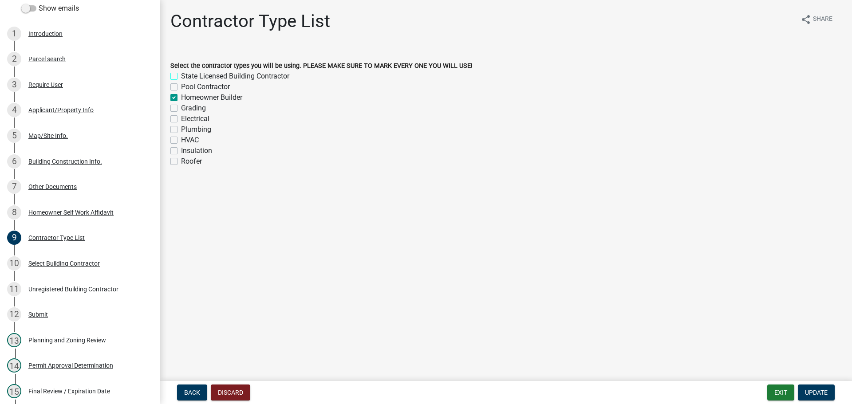
checkbox input "false"
checkbox input "true"
checkbox input "false"
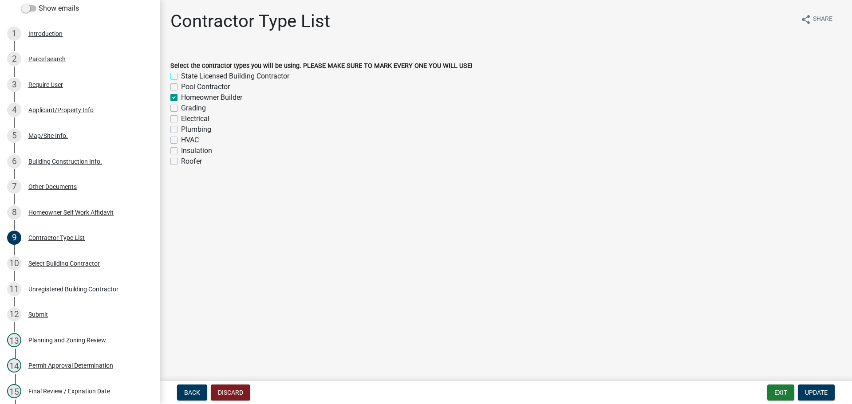
checkbox input "false"
drag, startPoint x: 819, startPoint y: 389, endPoint x: 803, endPoint y: 385, distance: 15.9
click at [819, 388] on button "Update" at bounding box center [816, 393] width 37 height 16
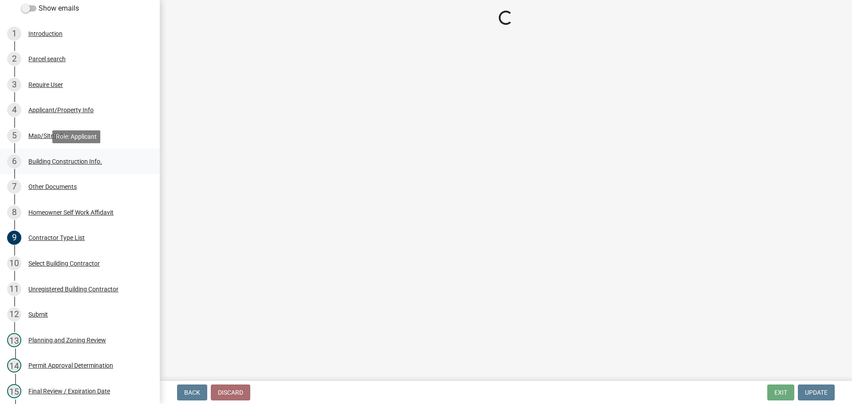
click at [47, 158] on div "Building Construction Info." at bounding box center [65, 161] width 74 height 6
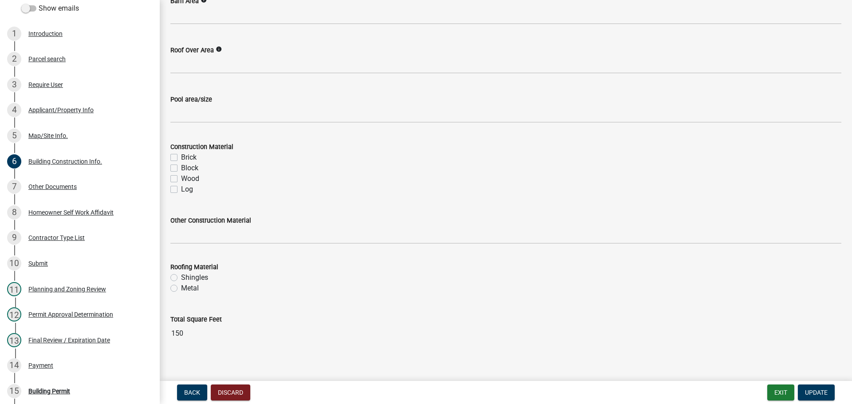
scroll to position [733, 0]
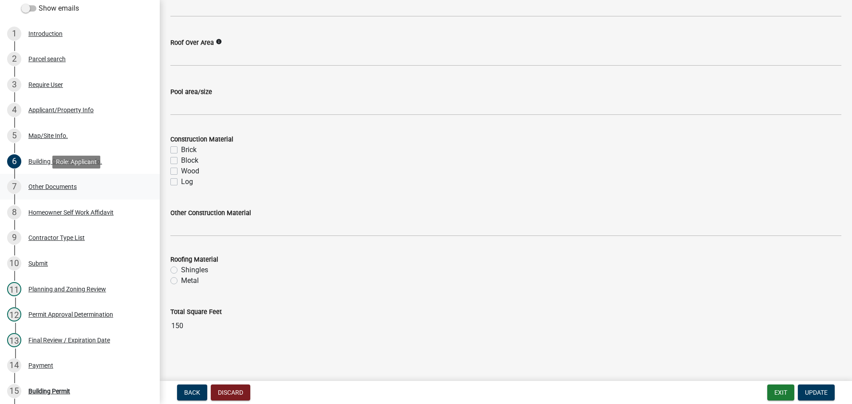
click at [49, 185] on div "Other Documents" at bounding box center [52, 187] width 48 height 6
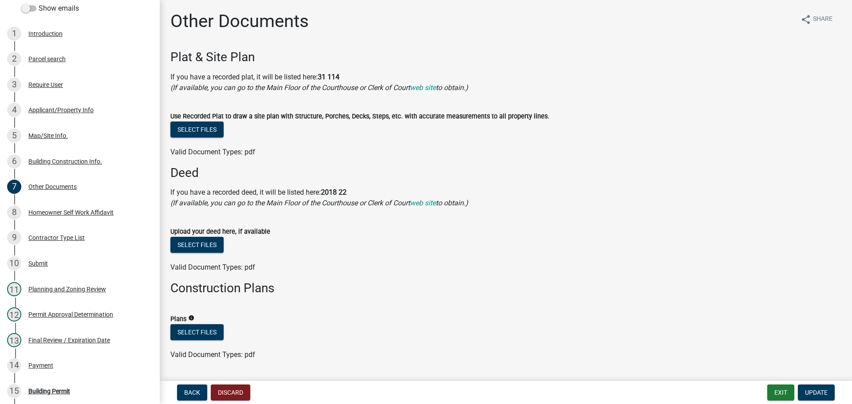
scroll to position [25, 0]
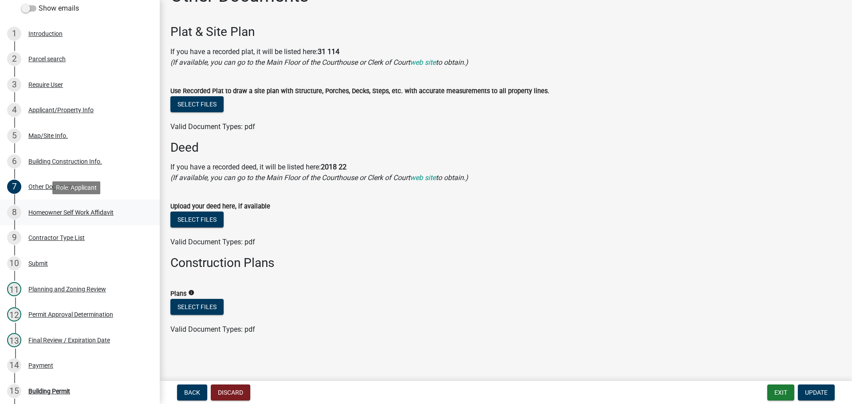
click at [51, 212] on div "Homeowner Self Work Affidavit" at bounding box center [70, 212] width 85 height 6
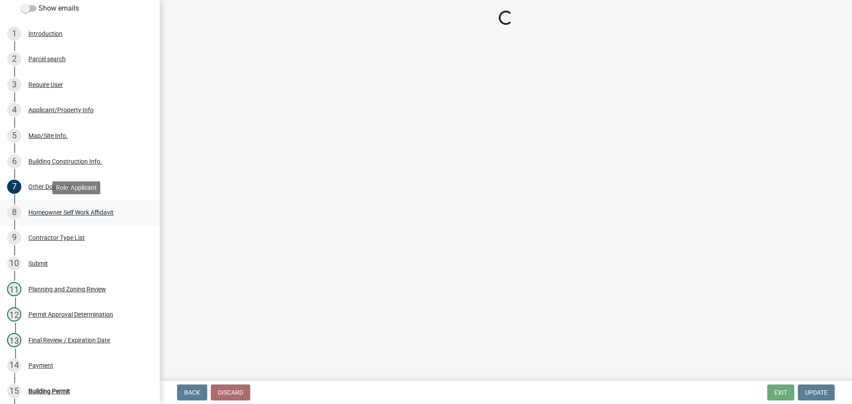
scroll to position [0, 0]
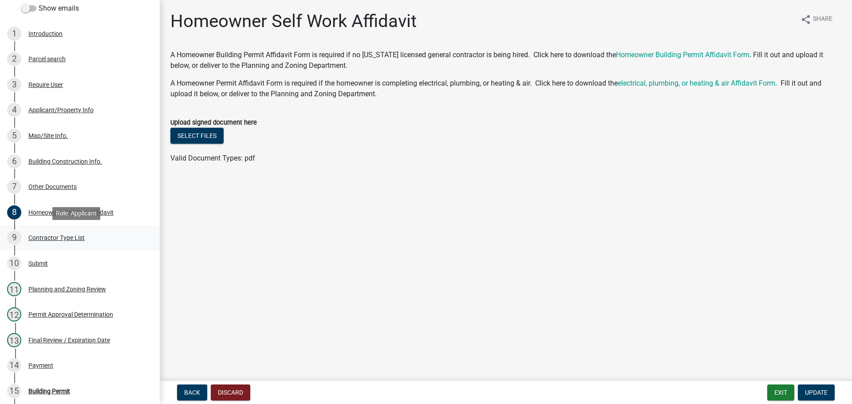
click at [35, 237] on div "Contractor Type List" at bounding box center [56, 238] width 56 height 6
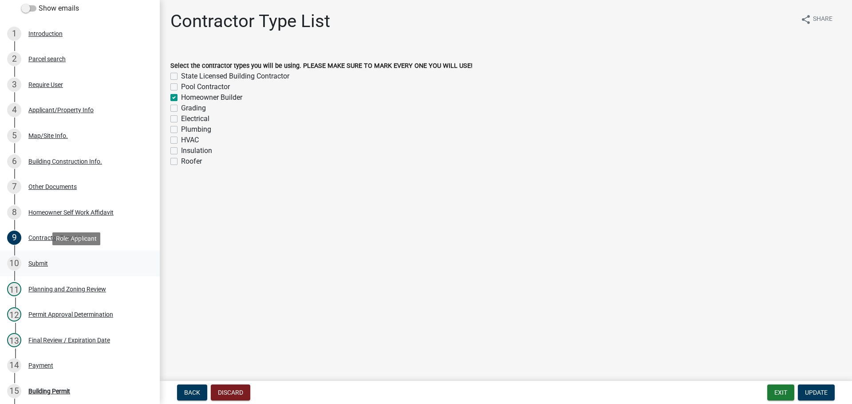
click at [39, 263] on div "Submit" at bounding box center [38, 263] width 20 height 6
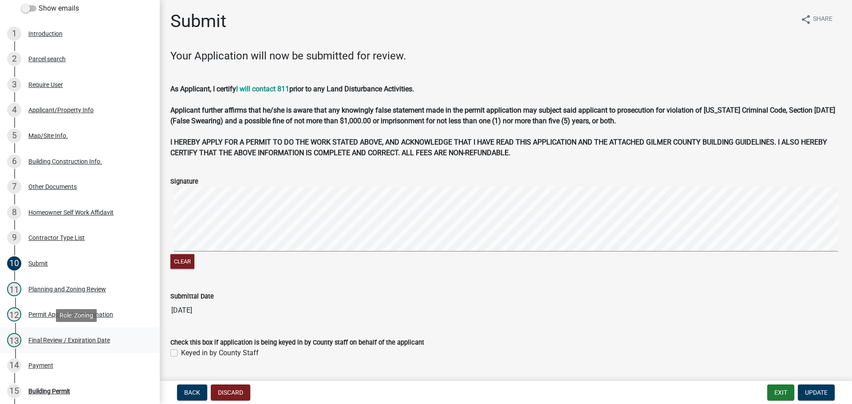
click at [37, 338] on div "Final Review / Expiration Date" at bounding box center [69, 340] width 82 height 6
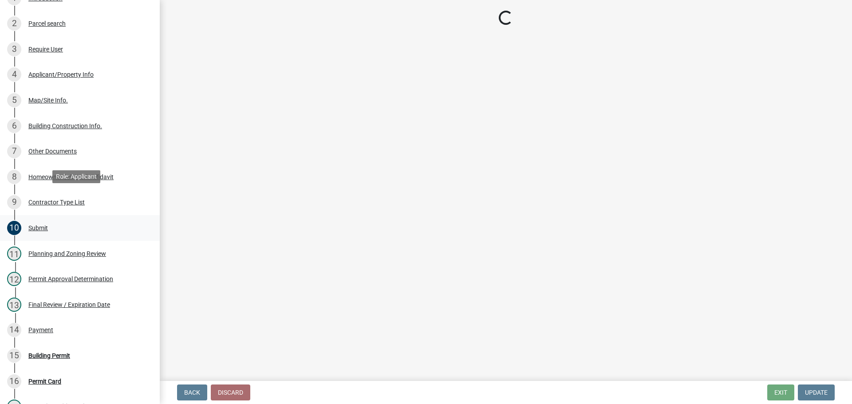
scroll to position [266, 0]
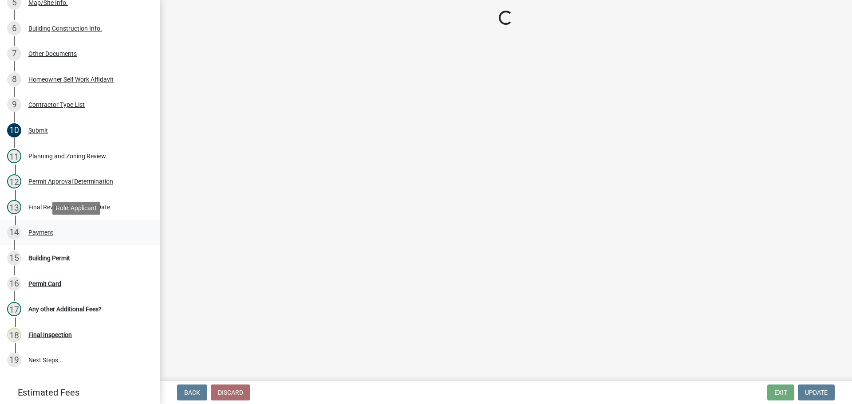
select select "f66b4cef-93c9-440c-84d8-a2c8d35cb7c1"
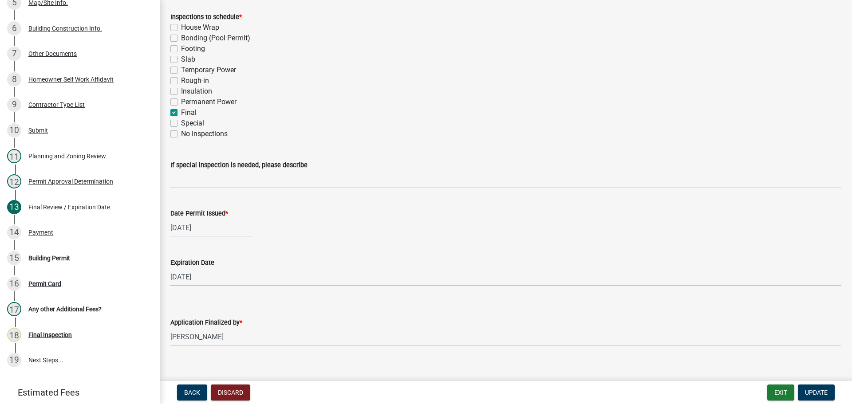
scroll to position [181, 0]
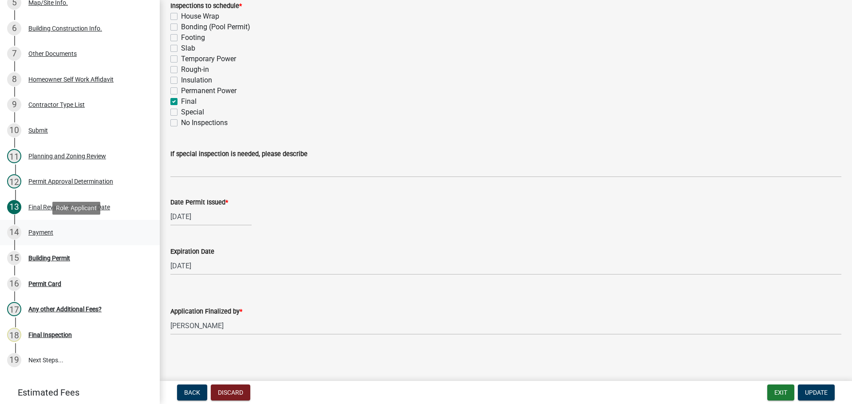
click at [42, 230] on div "Payment" at bounding box center [40, 232] width 25 height 6
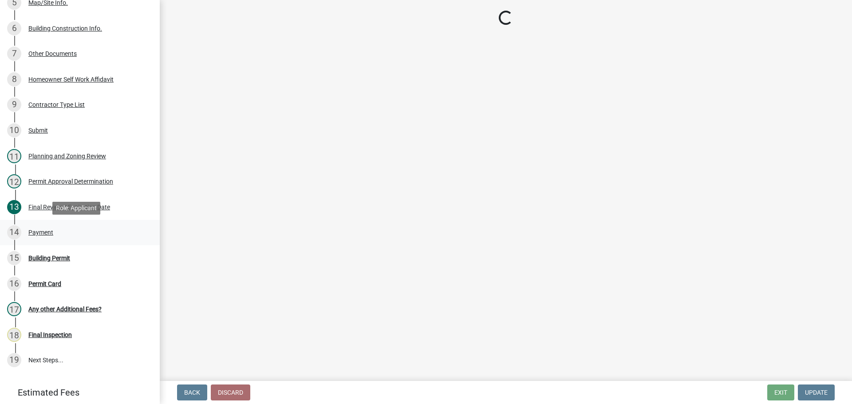
scroll to position [0, 0]
select select "2: 1"
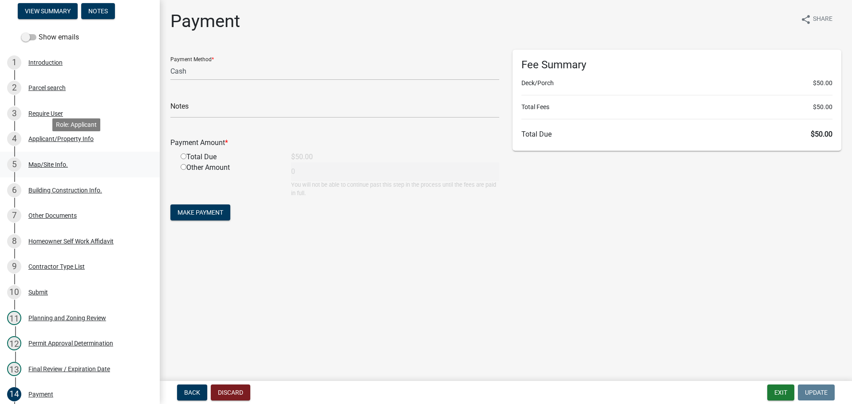
scroll to position [89, 0]
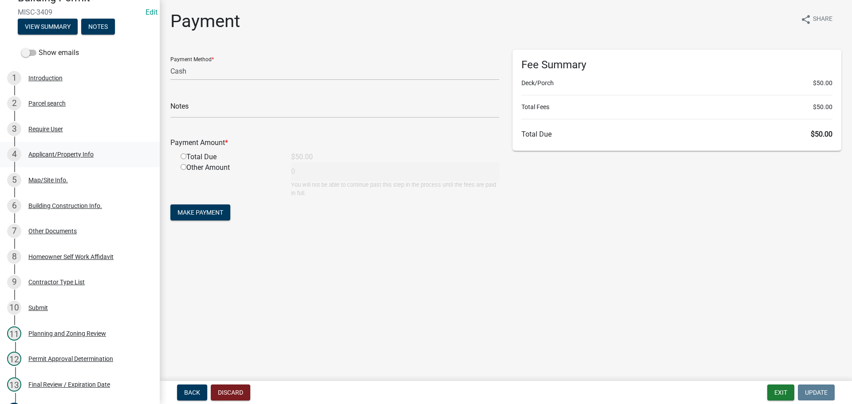
click at [60, 157] on div "Applicant/Property Info" at bounding box center [60, 154] width 65 height 6
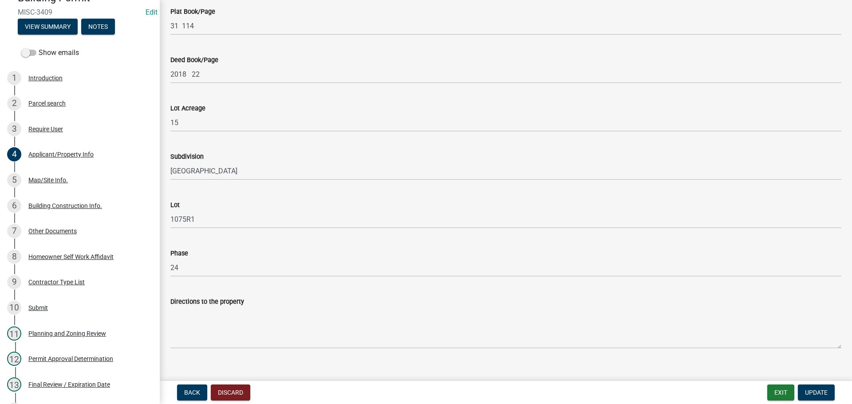
scroll to position [989, 0]
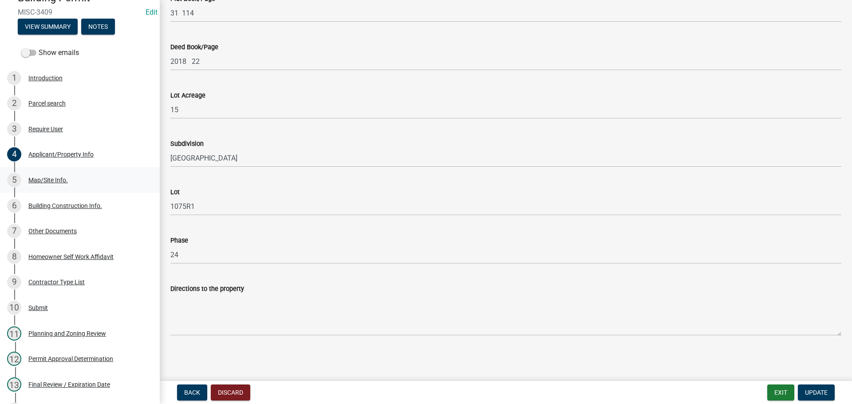
click at [42, 180] on div "Map/Site Info." at bounding box center [47, 180] width 39 height 6
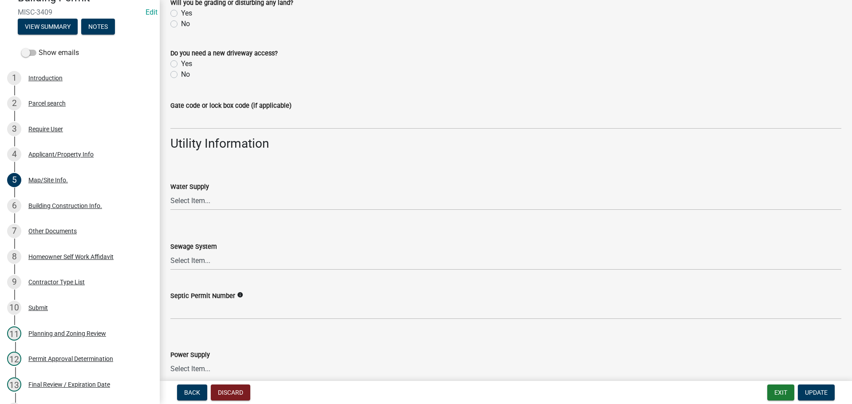
scroll to position [723, 0]
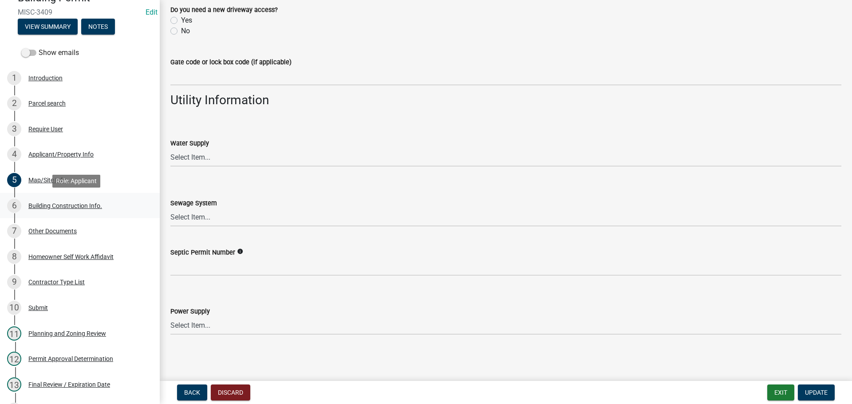
click at [34, 206] on div "Building Construction Info." at bounding box center [65, 206] width 74 height 6
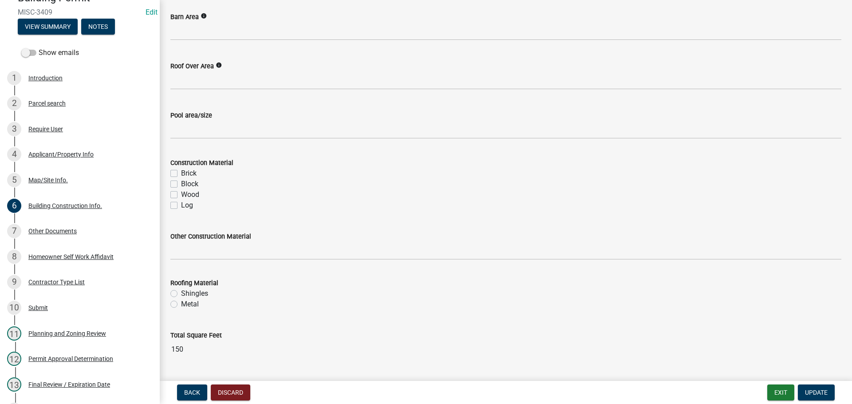
scroll to position [733, 0]
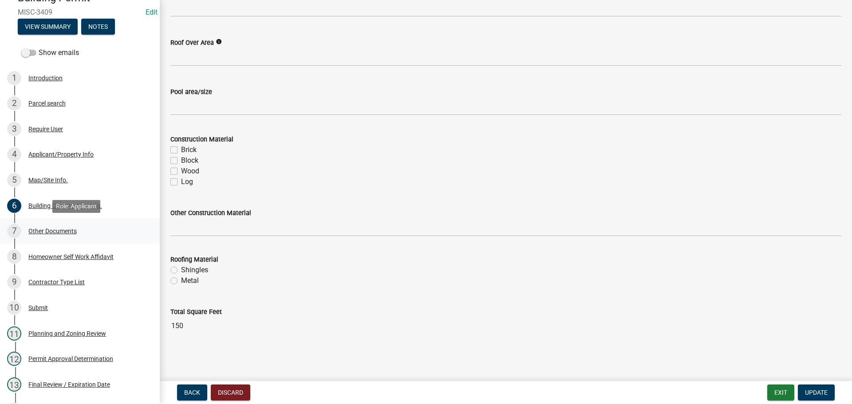
click at [42, 231] on div "Other Documents" at bounding box center [52, 231] width 48 height 6
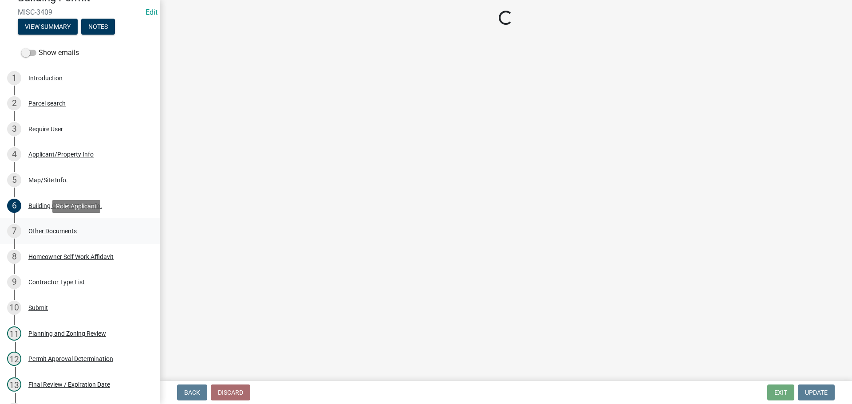
scroll to position [0, 0]
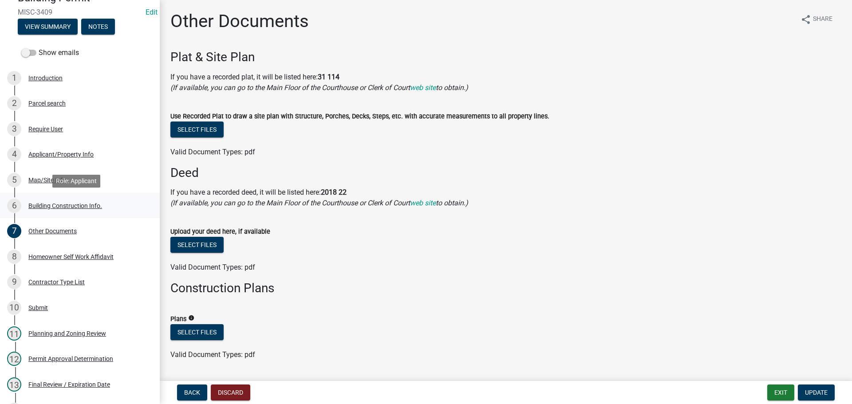
click at [45, 204] on div "Building Construction Info." at bounding box center [65, 206] width 74 height 6
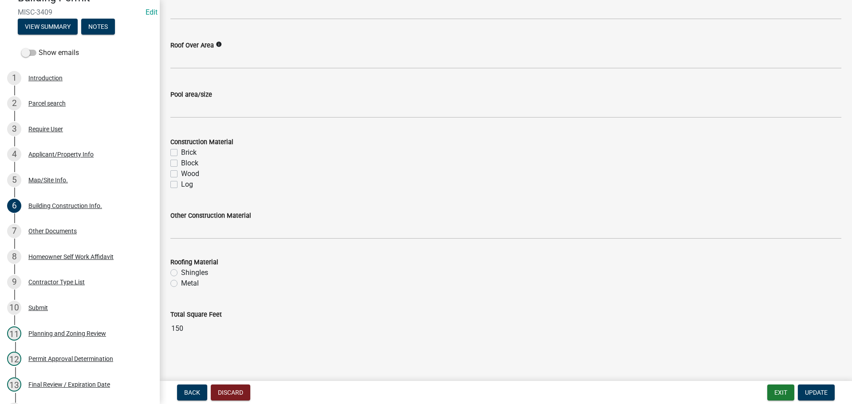
scroll to position [733, 0]
click at [43, 230] on div "Other Documents" at bounding box center [52, 231] width 48 height 6
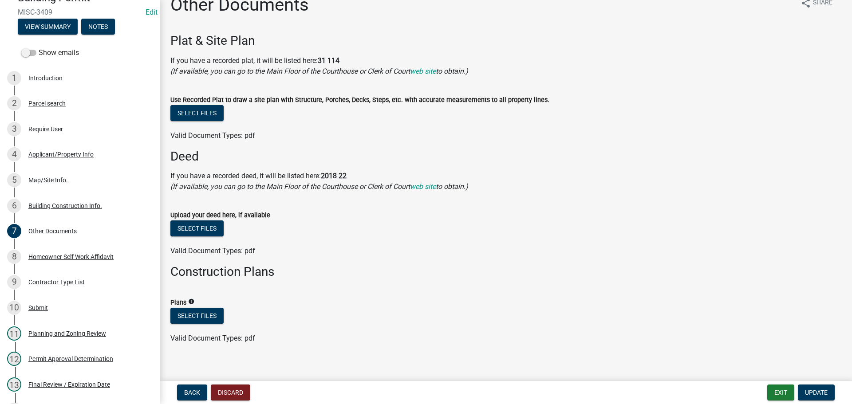
scroll to position [25, 0]
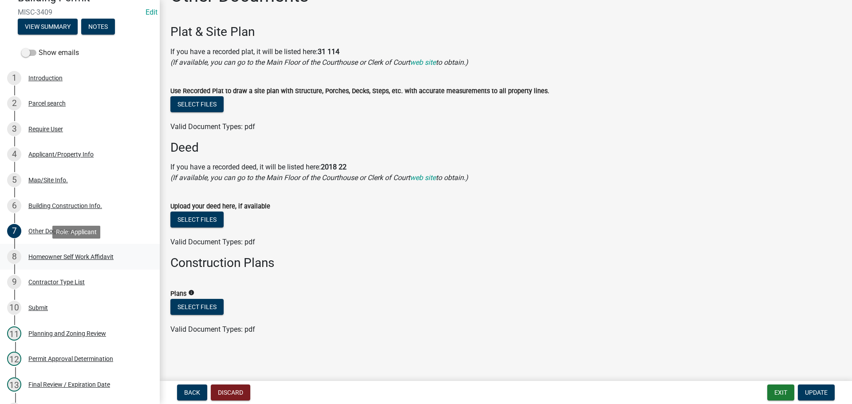
click at [44, 254] on div "Homeowner Self Work Affidavit" at bounding box center [70, 257] width 85 height 6
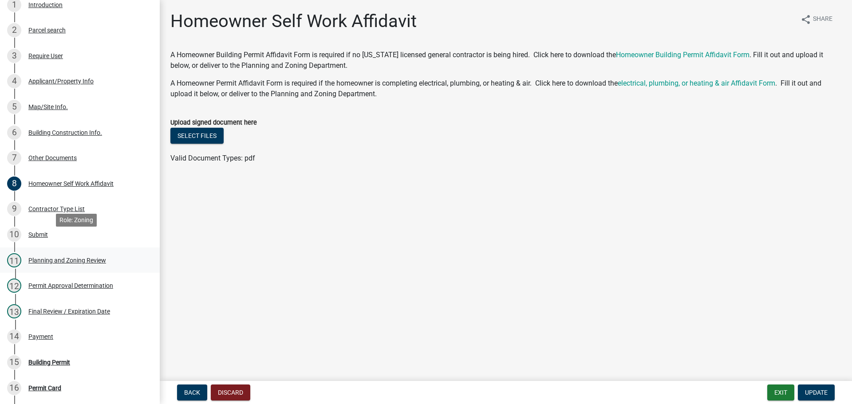
scroll to position [177, 0]
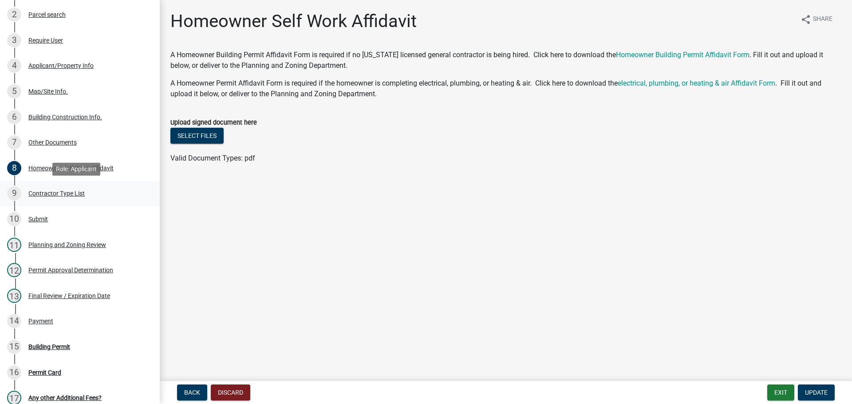
click at [41, 193] on div "Contractor Type List" at bounding box center [56, 193] width 56 height 6
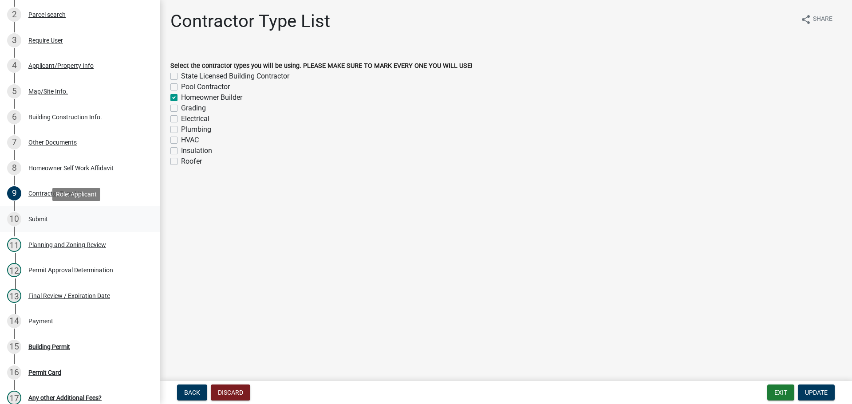
click at [39, 220] on div "Submit" at bounding box center [38, 219] width 20 height 6
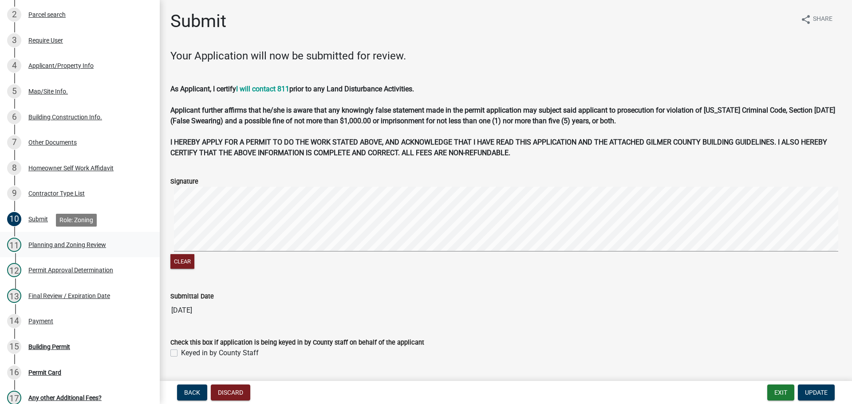
click at [41, 243] on div "Planning and Zoning Review" at bounding box center [67, 245] width 78 height 6
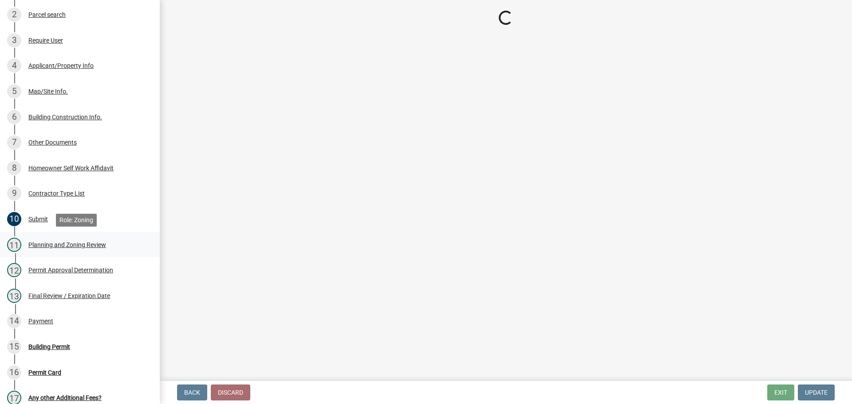
select select "d8142ddf-27f7-42b0-ba1e-04fee764576f"
select select "f66b4cef-93c9-440c-84d8-a2c8d35cb7c1"
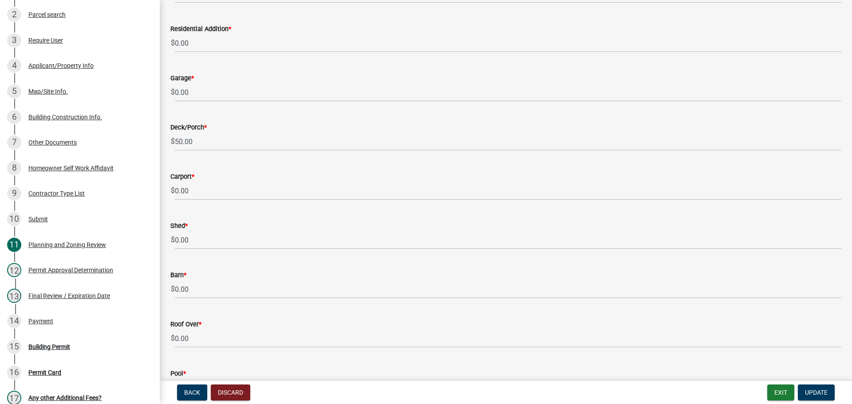
scroll to position [1153, 0]
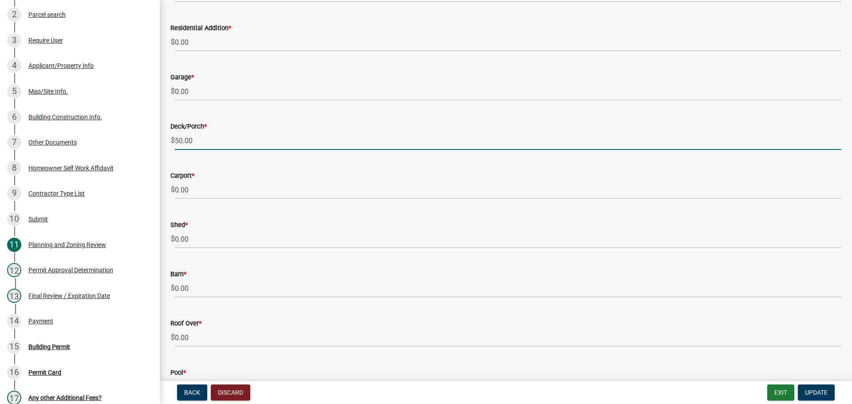
click at [179, 138] on input "50.00" at bounding box center [508, 141] width 666 height 18
type input "0.00"
click at [814, 391] on span "Update" at bounding box center [816, 392] width 23 height 7
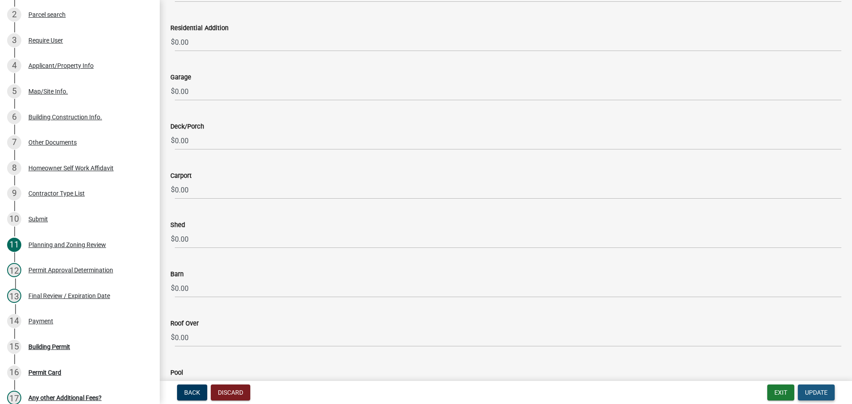
click at [814, 393] on span "Update" at bounding box center [816, 392] width 23 height 7
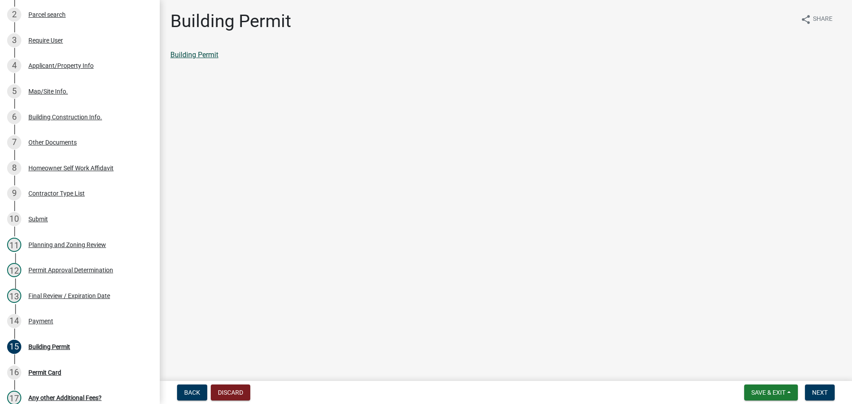
click at [212, 55] on link "Building Permit" at bounding box center [194, 55] width 48 height 8
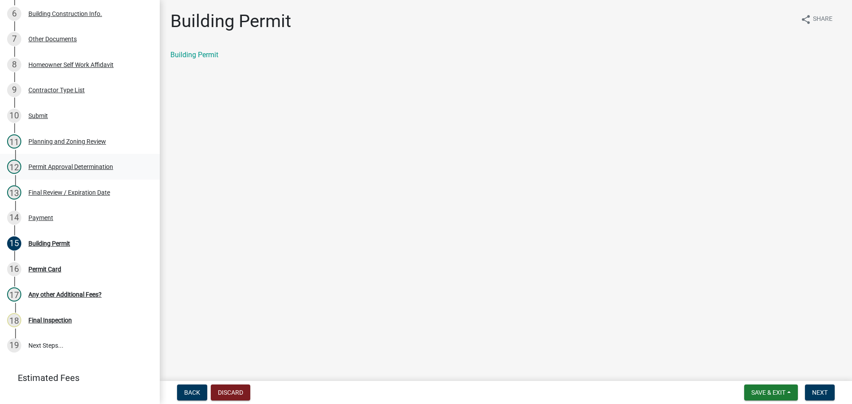
scroll to position [298, 0]
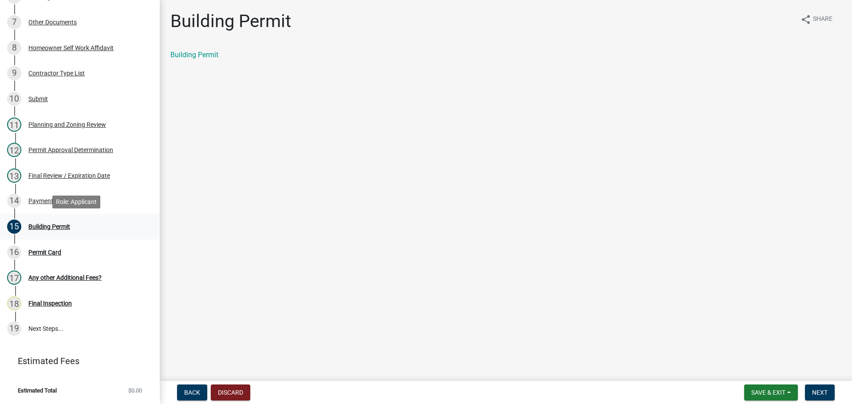
click at [52, 224] on div "Building Permit" at bounding box center [49, 227] width 42 height 6
click at [813, 391] on span "Next" at bounding box center [820, 392] width 16 height 7
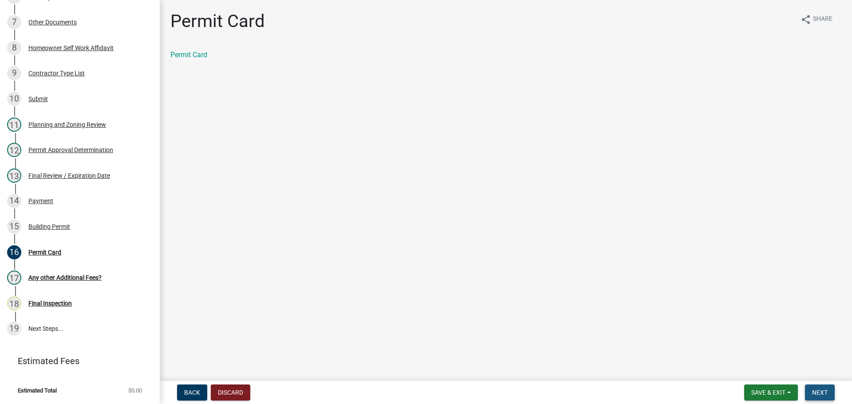
click at [813, 391] on span "Next" at bounding box center [820, 392] width 16 height 7
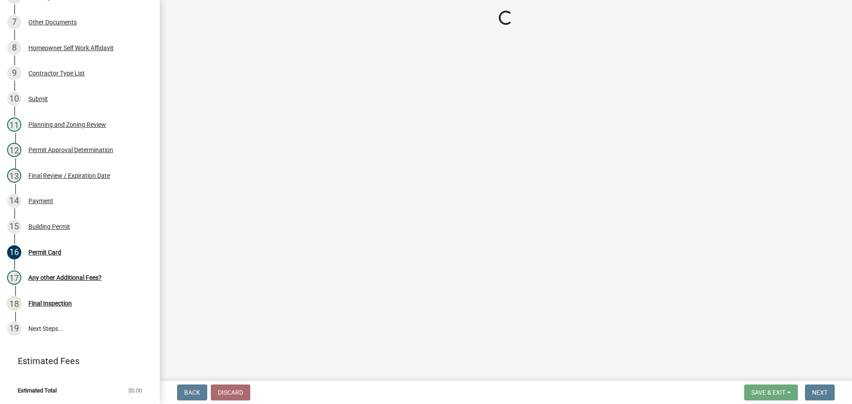
scroll to position [323, 0]
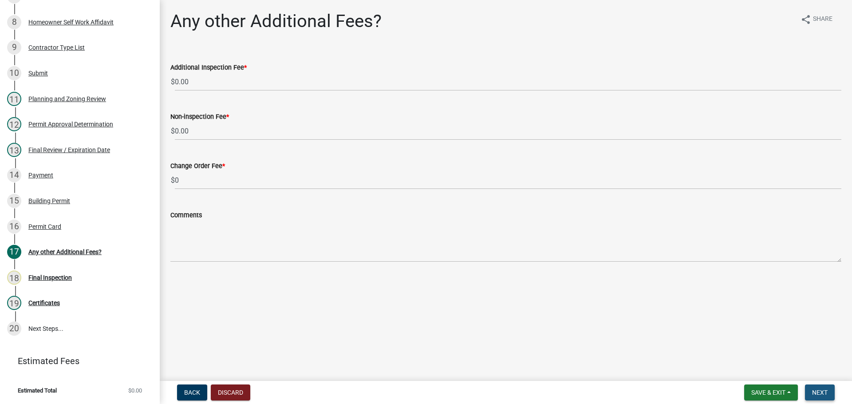
click at [820, 389] on span "Next" at bounding box center [820, 392] width 16 height 7
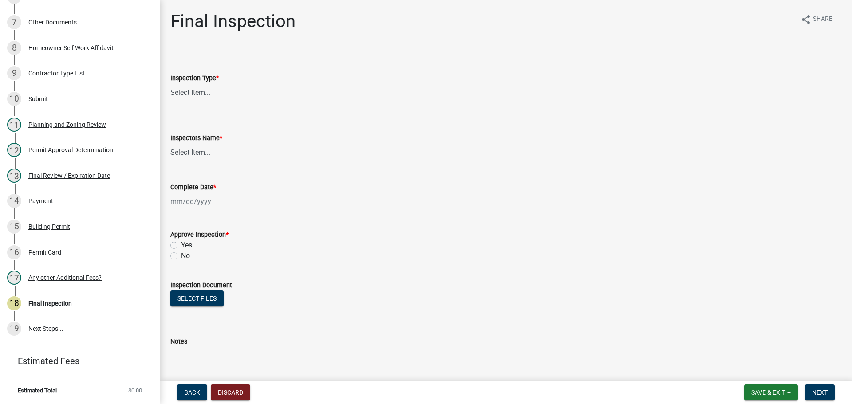
scroll to position [298, 0]
click at [202, 93] on select "Select Item... Final" at bounding box center [505, 92] width 671 height 18
click at [170, 83] on select "Select Item... Final" at bounding box center [505, 92] width 671 height 18
select select "895eead6-d784-4fdc-a4a3-66a9075c153d"
click at [197, 152] on select "Select Item... [PERSON_NAME] ([PERSON_NAME]) [PERSON_NAME] ([PERSON_NAME]) Engi…" at bounding box center [505, 152] width 671 height 18
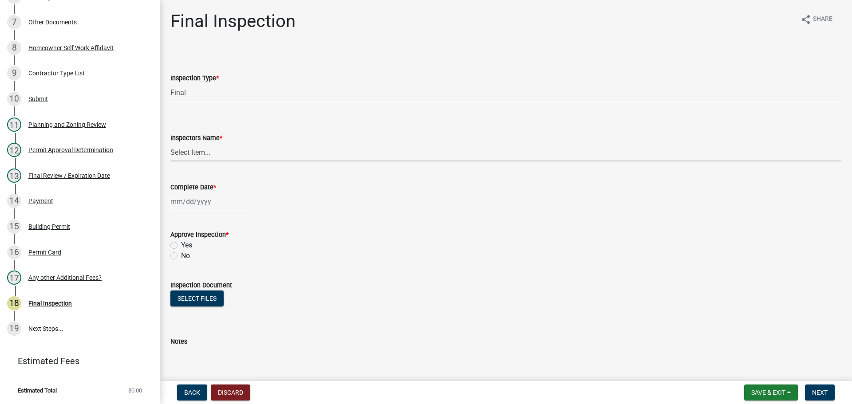
select select "b7f275ba-f507-42fd-b9cd-cd9544451c64"
click at [170, 143] on select "Select Item... [PERSON_NAME] ([PERSON_NAME]) [PERSON_NAME] ([PERSON_NAME]) Engi…" at bounding box center [505, 152] width 671 height 18
click at [182, 200] on div at bounding box center [210, 202] width 81 height 18
select select "8"
select select "2025"
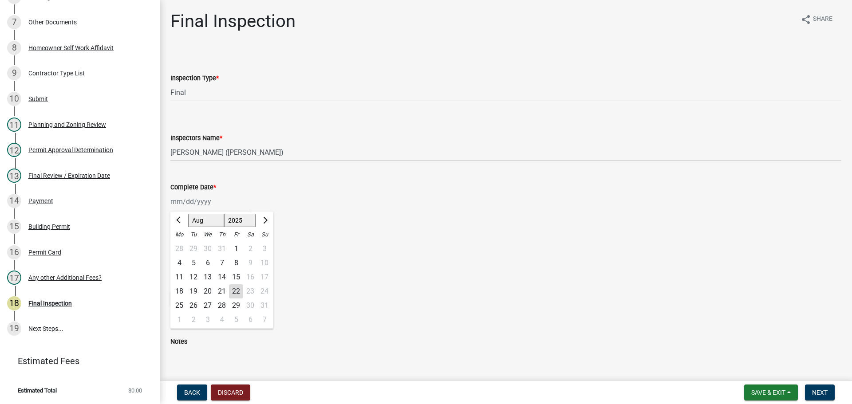
click at [233, 287] on div "22" at bounding box center [236, 291] width 14 height 14
type input "[DATE]"
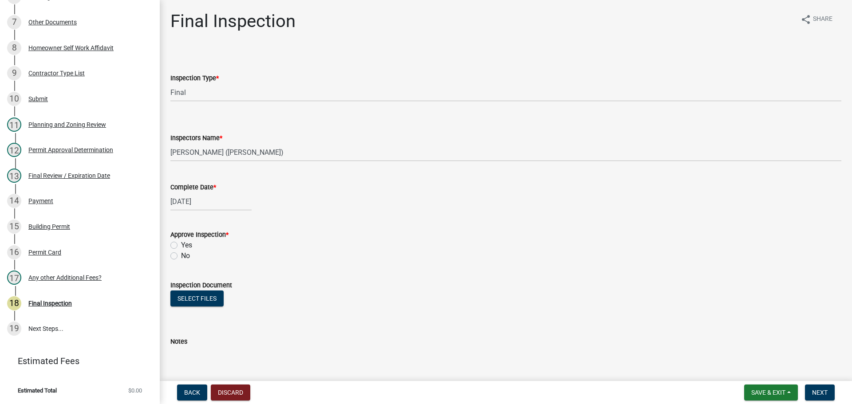
click at [181, 245] on label "Yes" at bounding box center [186, 245] width 11 height 11
click at [181, 245] on input "Yes" at bounding box center [184, 243] width 6 height 6
radio input "true"
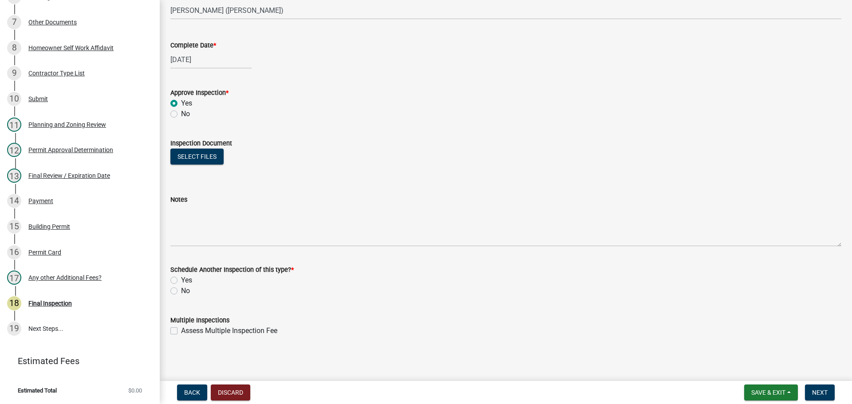
scroll to position [143, 0]
click at [181, 287] on label "No" at bounding box center [185, 289] width 9 height 11
click at [181, 287] on input "No" at bounding box center [184, 287] width 6 height 6
radio input "true"
click at [814, 391] on span "Next" at bounding box center [820, 392] width 16 height 7
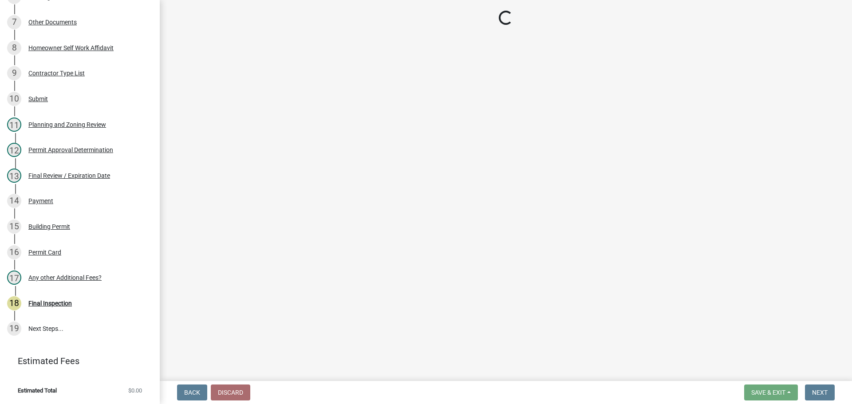
scroll to position [323, 0]
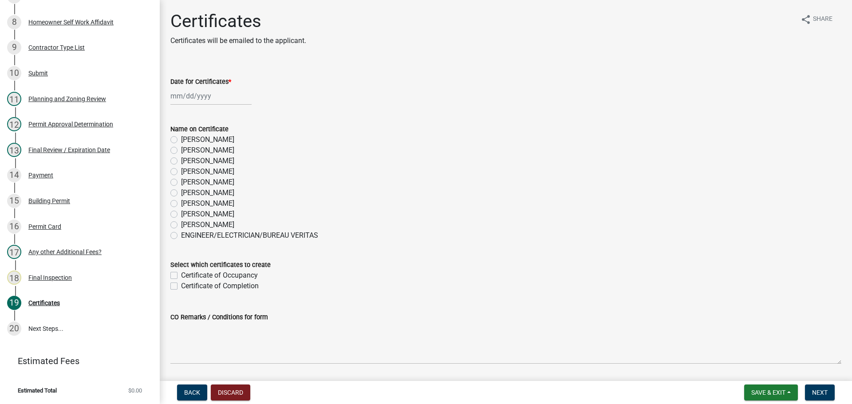
select select "8"
select select "2025"
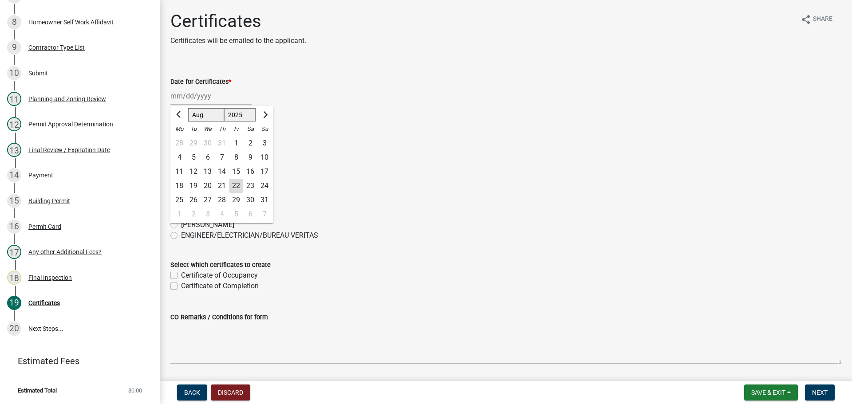
click at [197, 96] on div "[PERSON_NAME] Feb Mar Apr [PERSON_NAME][DATE] Oct Nov [DATE] 1526 1527 1528 152…" at bounding box center [210, 96] width 81 height 18
click at [239, 184] on div "22" at bounding box center [236, 186] width 14 height 14
type input "[DATE]"
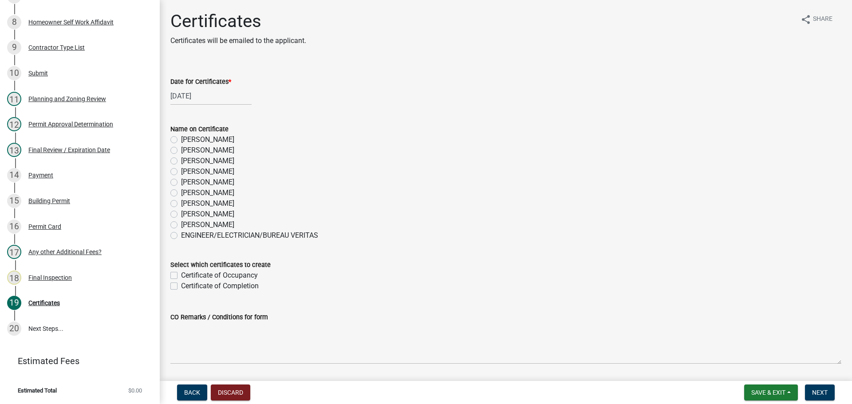
click at [181, 226] on label "[PERSON_NAME]" at bounding box center [207, 225] width 53 height 11
click at [181, 225] on input "[PERSON_NAME]" at bounding box center [184, 223] width 6 height 6
radio input "true"
click at [181, 284] on label "Certificate of Completion" at bounding box center [220, 286] width 78 height 11
click at [181, 284] on input "Certificate of Completion" at bounding box center [184, 284] width 6 height 6
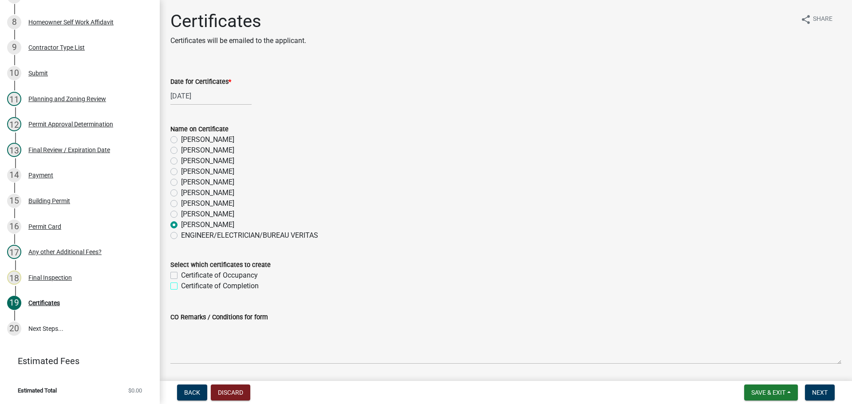
checkbox input "true"
checkbox input "false"
checkbox input "true"
click at [812, 394] on span "Next" at bounding box center [820, 392] width 16 height 7
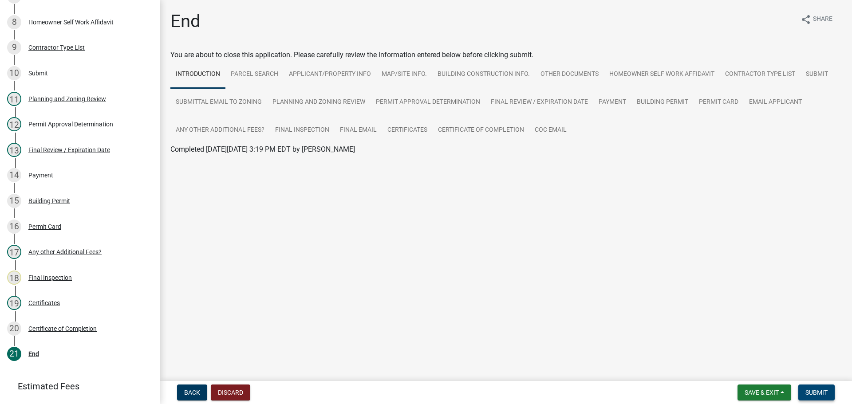
click at [818, 395] on span "Submit" at bounding box center [816, 392] width 22 height 7
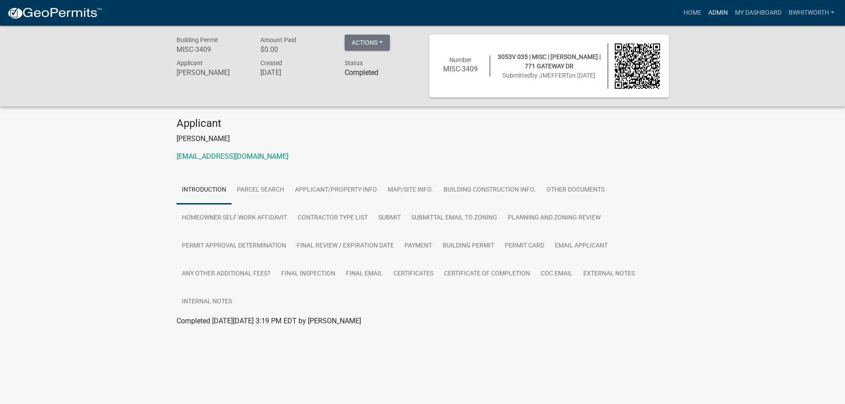
click at [721, 13] on link "Admin" at bounding box center [718, 12] width 27 height 17
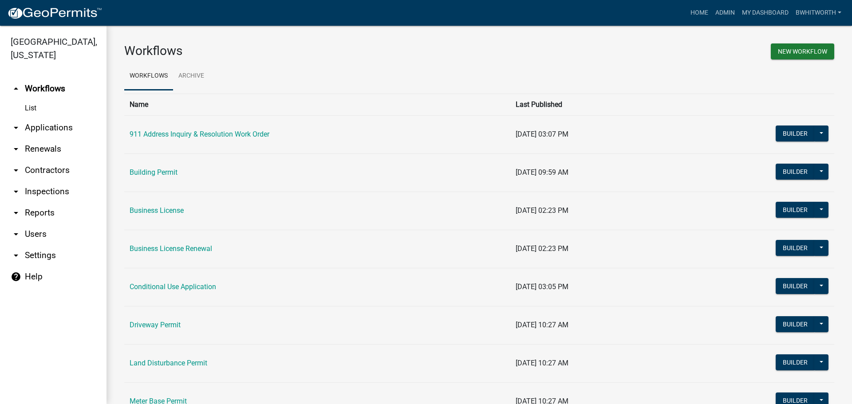
click at [38, 126] on link "arrow_drop_down Applications" at bounding box center [53, 127] width 106 height 21
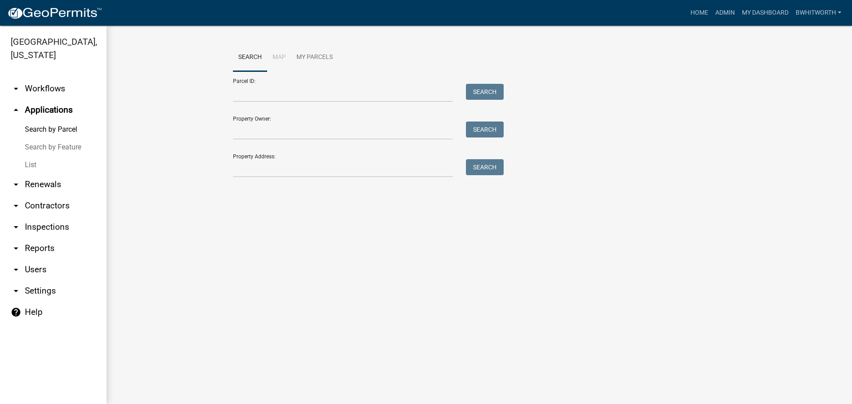
click at [25, 161] on link "List" at bounding box center [53, 165] width 106 height 18
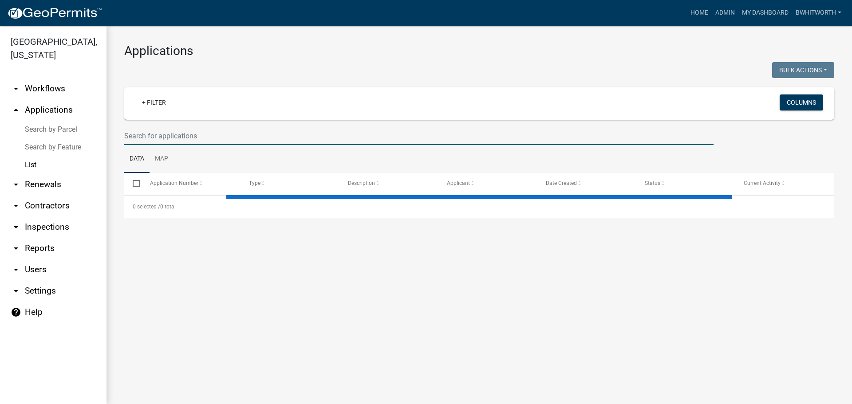
click at [194, 137] on input "text" at bounding box center [418, 136] width 589 height 18
select select "3: 100"
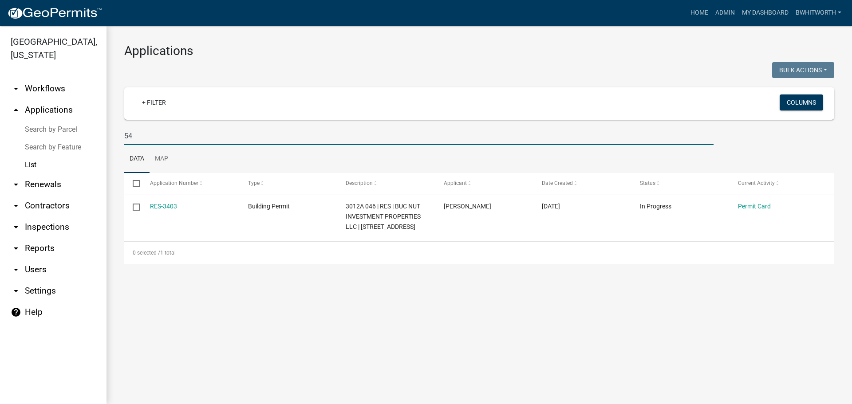
type input "5"
type input "858"
select select "3: 100"
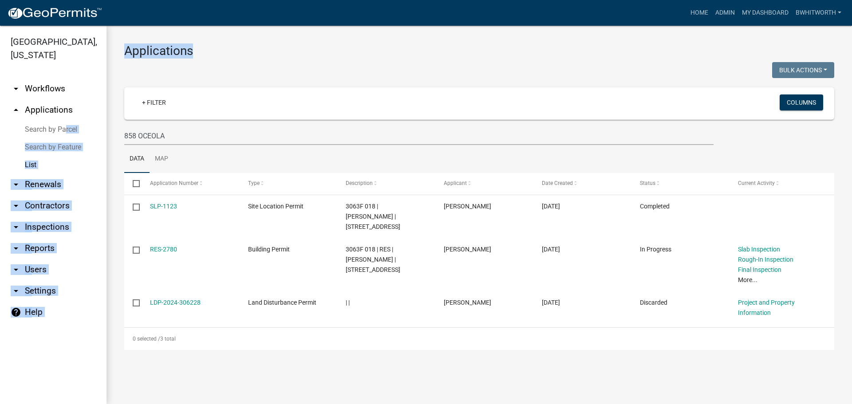
drag, startPoint x: 193, startPoint y: 125, endPoint x: 60, endPoint y: 135, distance: 133.9
click at [60, 135] on div "[GEOGRAPHIC_DATA], [US_STATE] arrow_drop_down Workflows List arrow_drop_up Appl…" at bounding box center [426, 215] width 852 height 378
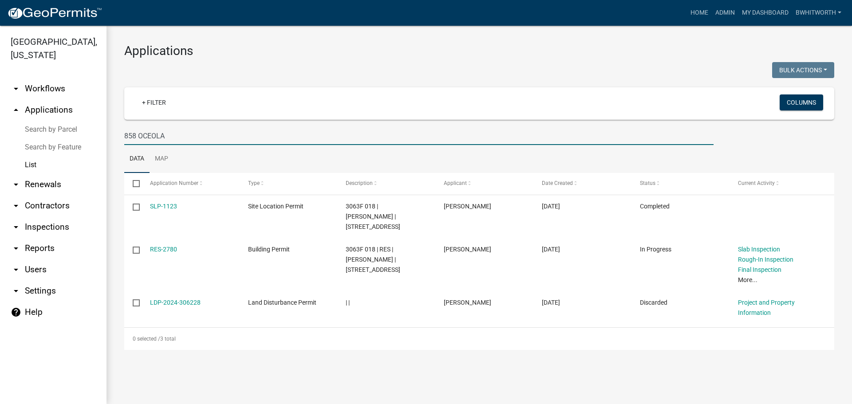
click at [180, 135] on input "858 OCEOLA" at bounding box center [418, 136] width 589 height 18
type input "8"
select select "3: 100"
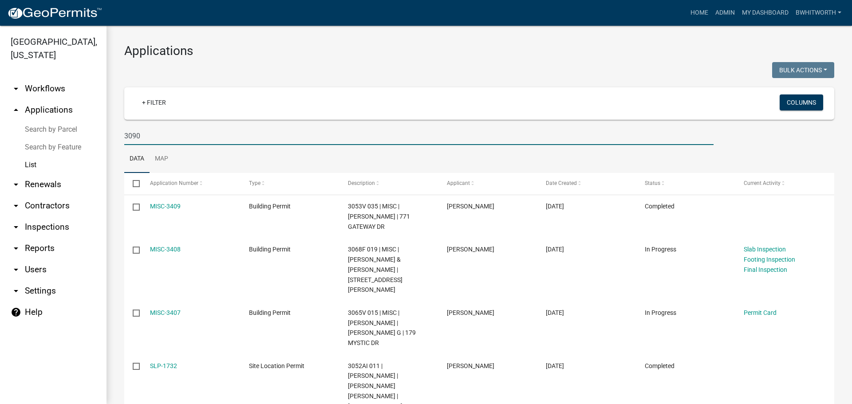
type input "3090"
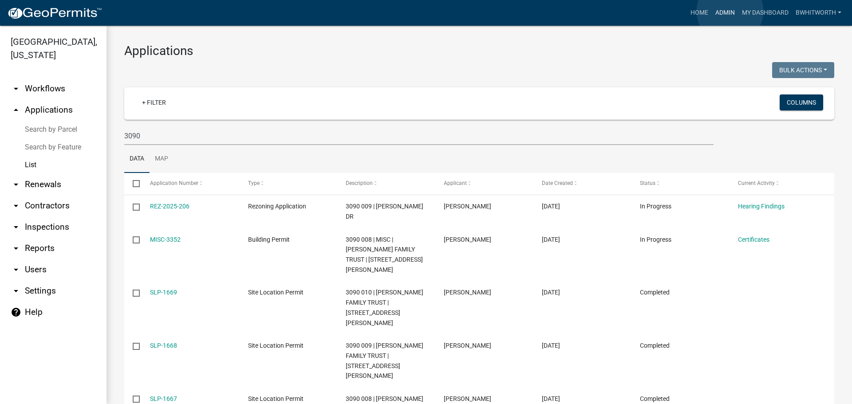
click at [730, 11] on link "Admin" at bounding box center [725, 12] width 27 height 17
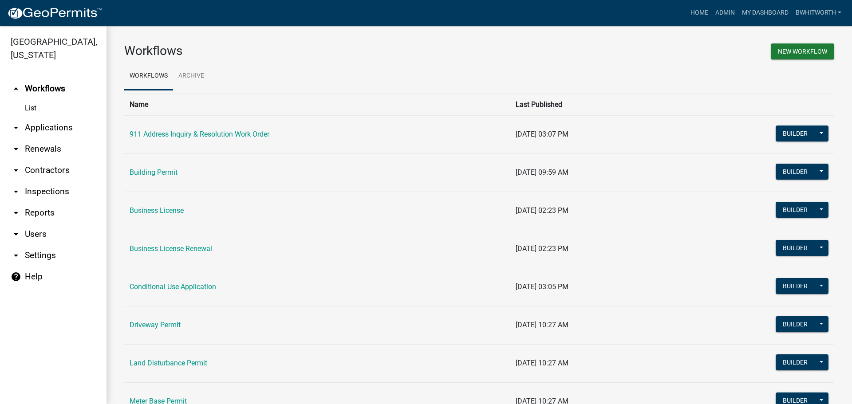
click at [41, 126] on link "arrow_drop_down Applications" at bounding box center [53, 127] width 106 height 21
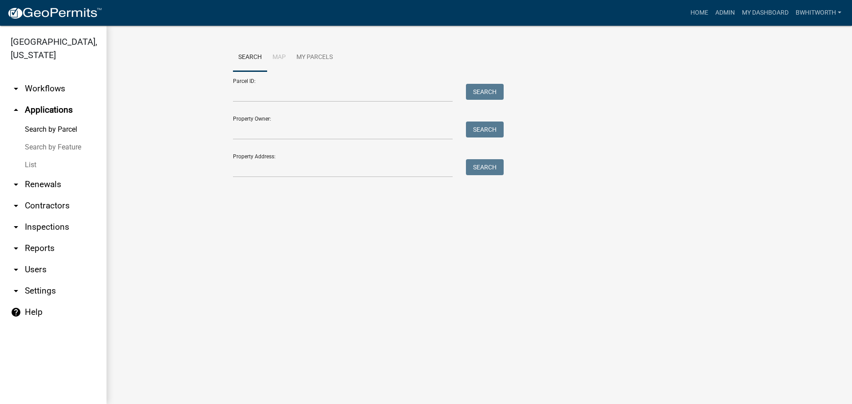
click at [28, 164] on link "List" at bounding box center [53, 165] width 106 height 18
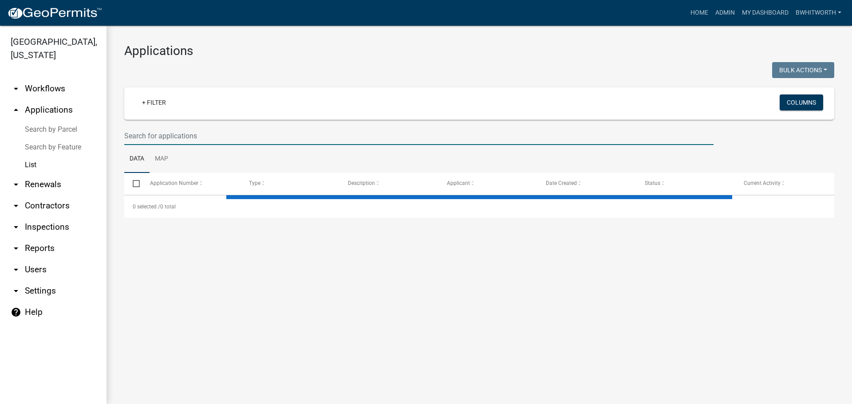
select select "3: 100"
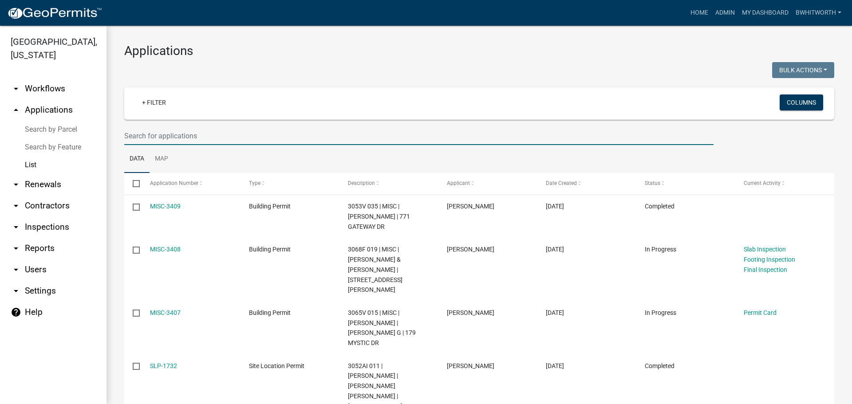
click at [243, 135] on input "text" at bounding box center [418, 136] width 589 height 18
type input "MH-1173"
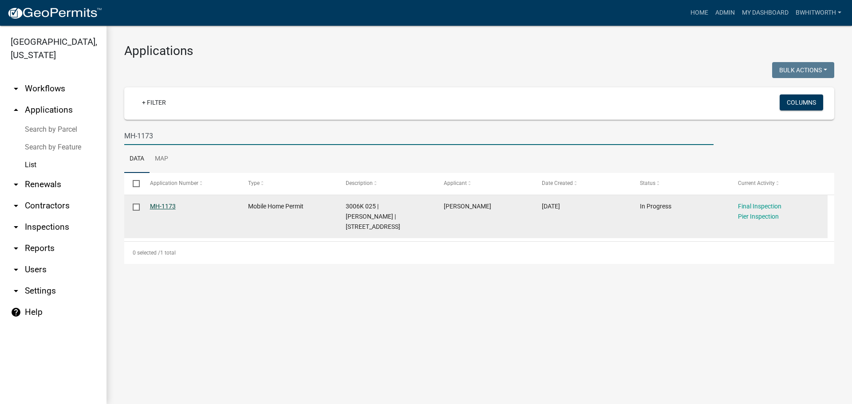
click at [164, 204] on link "MH-1173" at bounding box center [163, 206] width 26 height 7
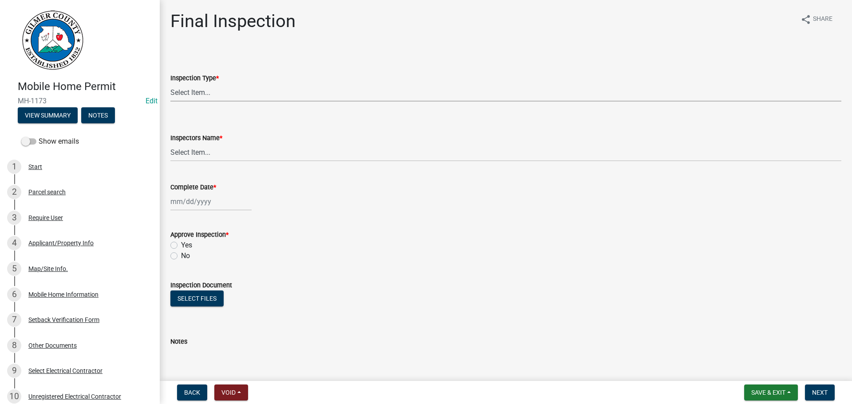
click at [208, 91] on select "Select Item... Final" at bounding box center [505, 92] width 671 height 18
click at [170, 83] on select "Select Item... Final" at bounding box center [505, 92] width 671 height 18
select select "68ea9506-92d8-4c77-854c-a0c5738c2580"
click at [206, 149] on select "Select Item... [PERSON_NAME] ([PERSON_NAME]) [PERSON_NAME] ([PERSON_NAME]) Engi…" at bounding box center [505, 152] width 671 height 18
select select "b7f275ba-f507-42fd-b9cd-cd9544451c64"
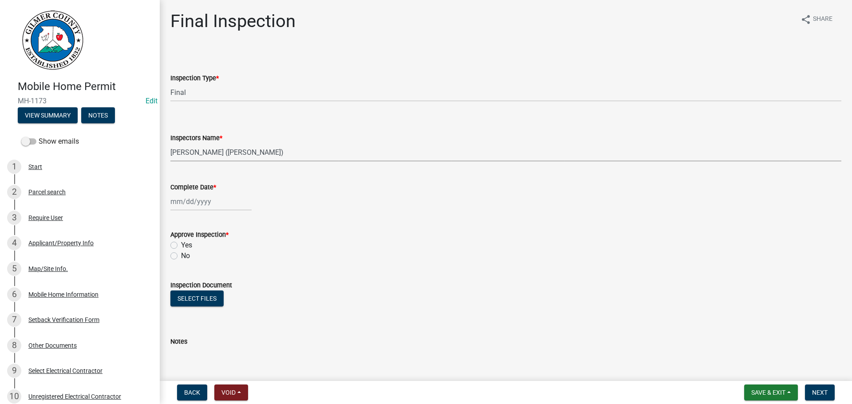
click at [170, 143] on select "Select Item... [PERSON_NAME] ([PERSON_NAME]) [PERSON_NAME] ([PERSON_NAME]) Engi…" at bounding box center [505, 152] width 671 height 18
click at [184, 200] on div at bounding box center [210, 202] width 81 height 18
select select "8"
select select "2025"
click at [237, 287] on div "22" at bounding box center [236, 291] width 14 height 14
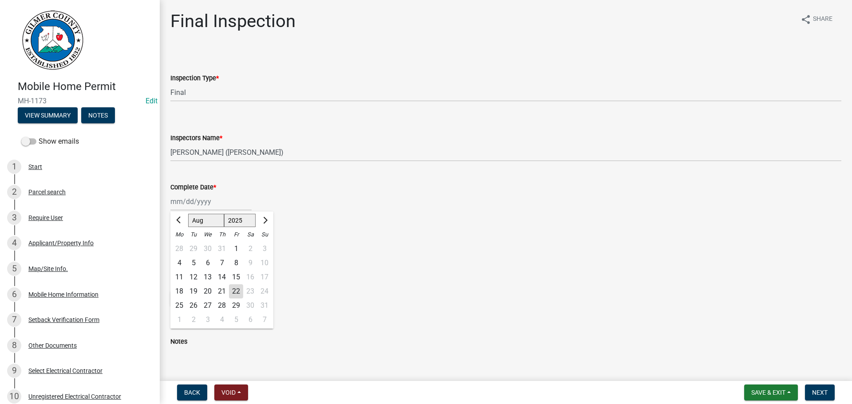
type input "[DATE]"
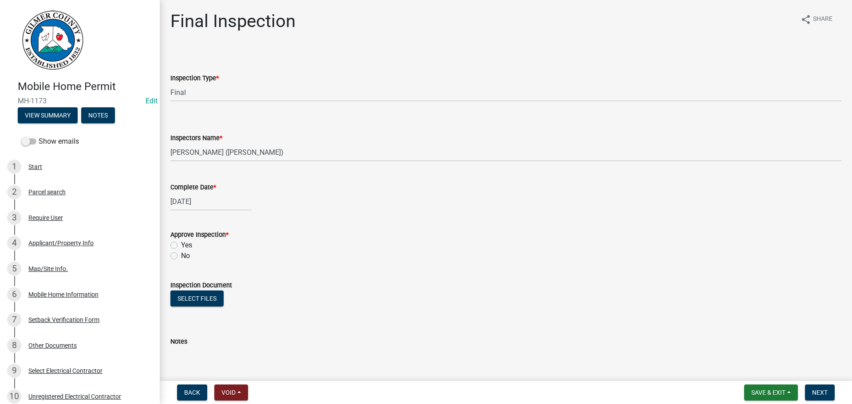
click at [181, 243] on label "Yes" at bounding box center [186, 245] width 11 height 11
click at [181, 243] on input "Yes" at bounding box center [184, 243] width 6 height 6
radio input "true"
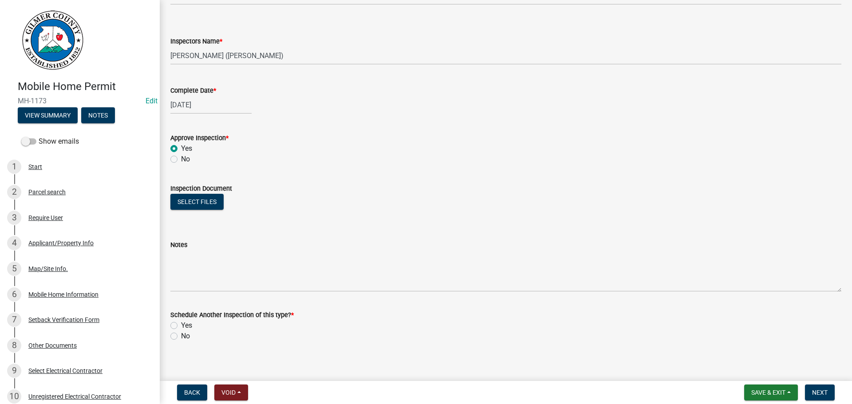
scroll to position [103, 0]
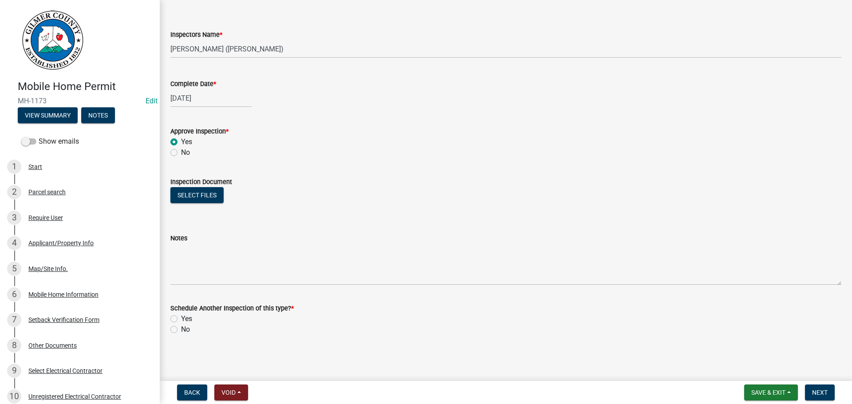
click at [181, 329] on label "No" at bounding box center [185, 329] width 9 height 11
click at [181, 329] on input "No" at bounding box center [184, 327] width 6 height 6
radio input "true"
click at [818, 393] on span "Next" at bounding box center [820, 392] width 16 height 7
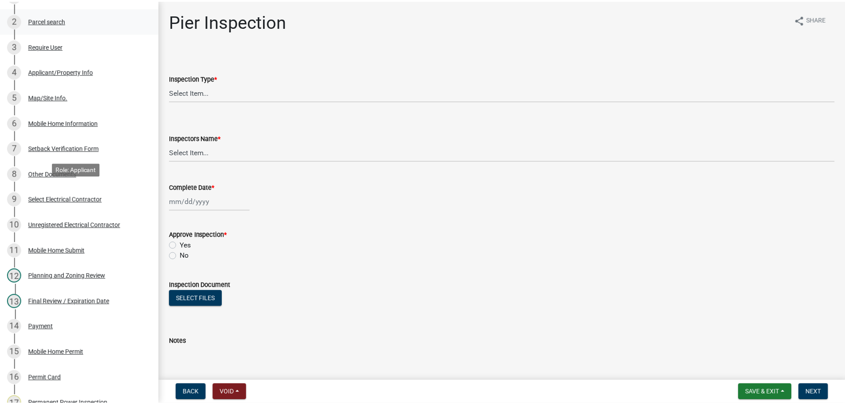
scroll to position [222, 0]
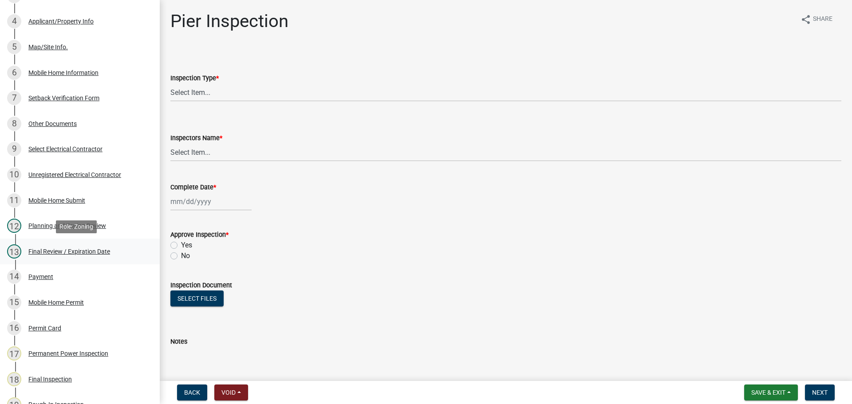
click at [50, 249] on div "Final Review / Expiration Date" at bounding box center [69, 251] width 82 height 6
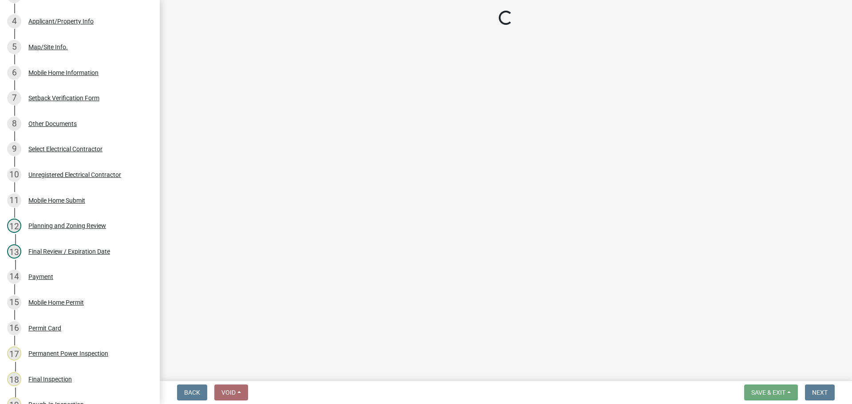
select select "5ce200eb-feb1-496b-8127-7891293955f5"
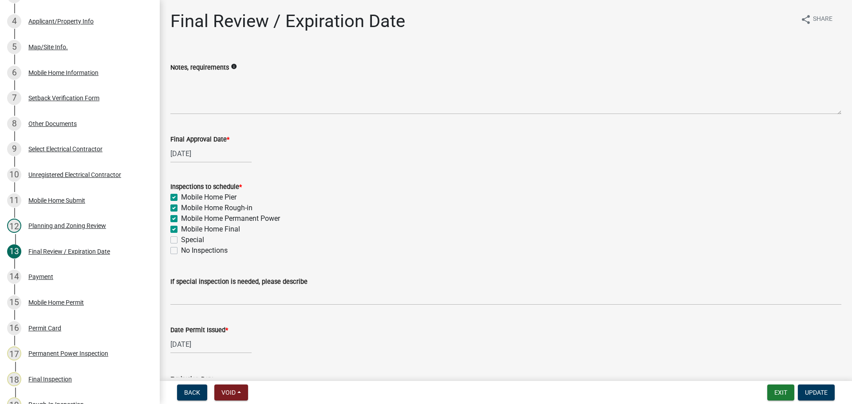
click at [181, 197] on label "Mobile Home Pier" at bounding box center [208, 197] width 55 height 11
click at [181, 197] on input "Mobile Home Pier" at bounding box center [184, 195] width 6 height 6
checkbox input "false"
checkbox input "true"
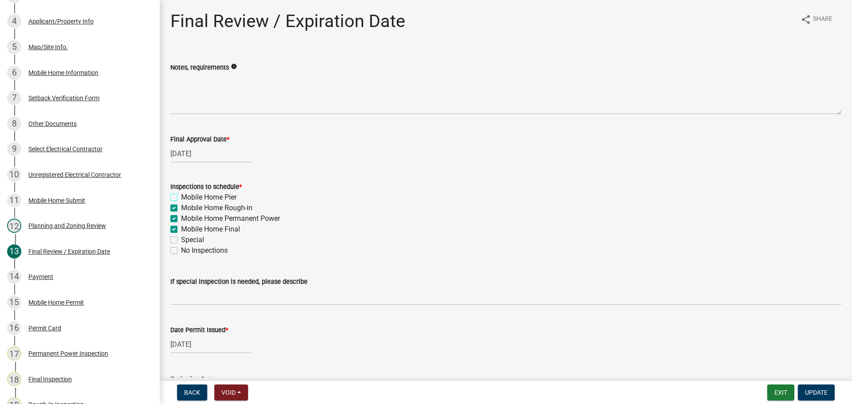
checkbox input "true"
checkbox input "false"
click at [181, 207] on label "Mobile Home Rough-in" at bounding box center [216, 208] width 71 height 11
click at [181, 207] on input "Mobile Home Rough-in" at bounding box center [184, 206] width 6 height 6
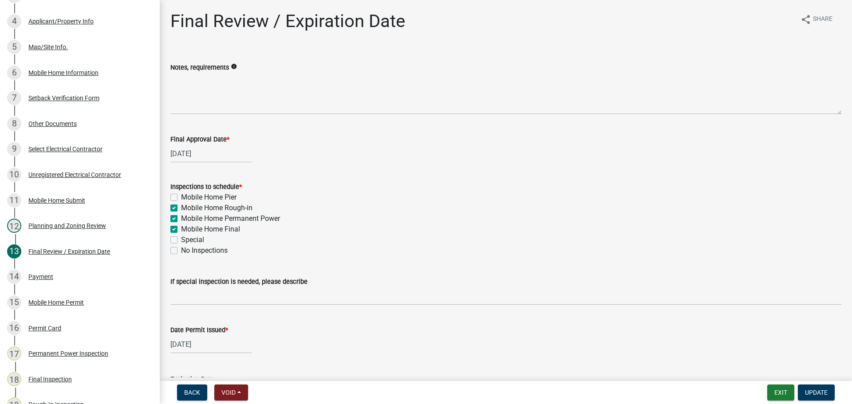
checkbox input "false"
checkbox input "true"
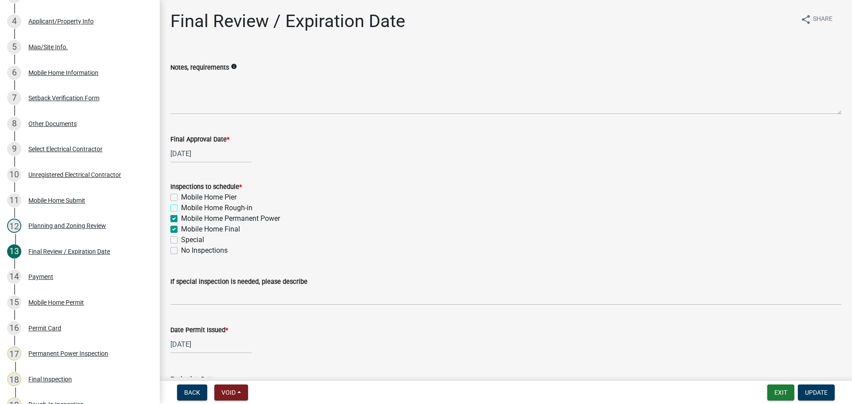
checkbox input "false"
click at [169, 219] on div "Inspections to schedule * Mobile Home Pier Mobile Home Rough-in Mobile Home Per…" at bounding box center [506, 213] width 684 height 85
click at [181, 218] on label "Mobile Home Permanent Power" at bounding box center [230, 218] width 99 height 11
click at [181, 218] on input "Mobile Home Permanent Power" at bounding box center [184, 216] width 6 height 6
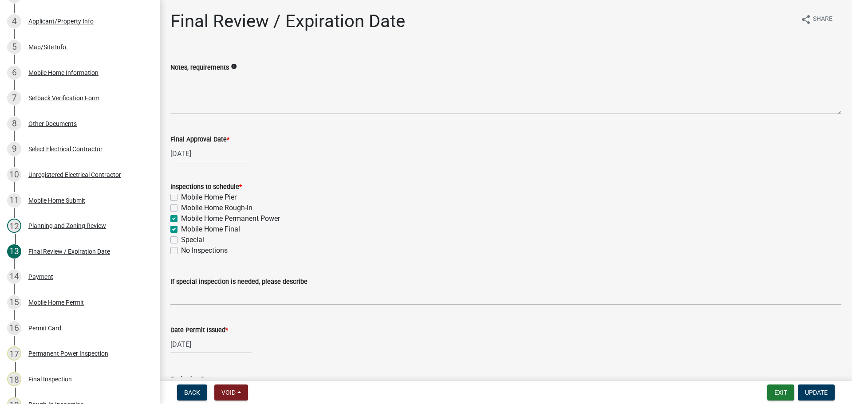
checkbox input "false"
checkbox input "true"
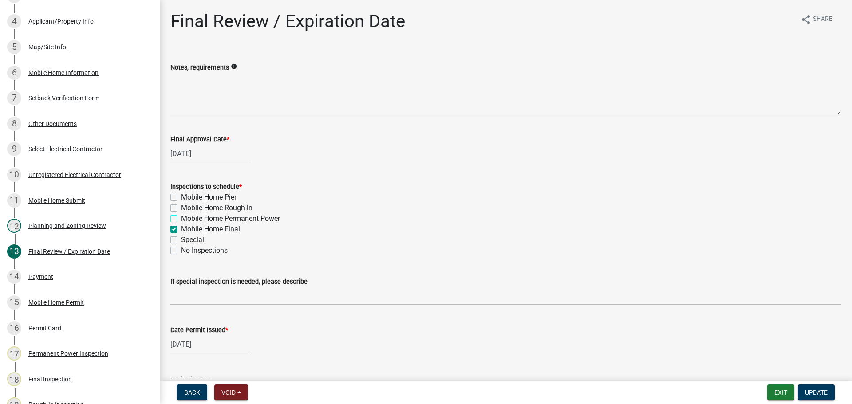
checkbox input "false"
click at [819, 394] on span "Update" at bounding box center [816, 392] width 23 height 7
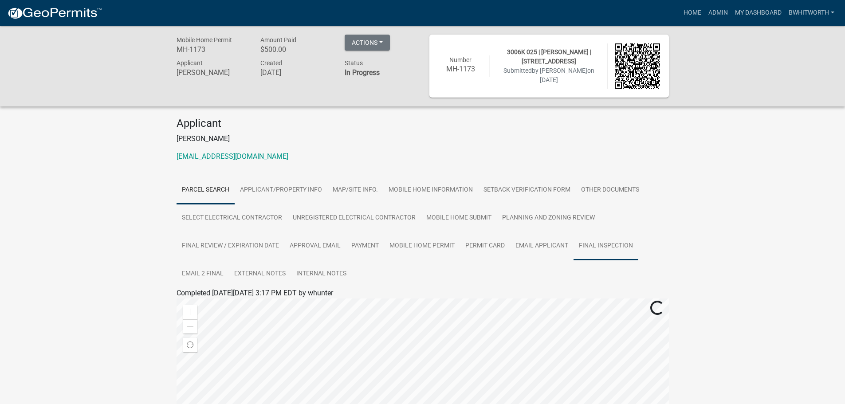
click at [617, 244] on link "Final Inspection" at bounding box center [606, 246] width 65 height 28
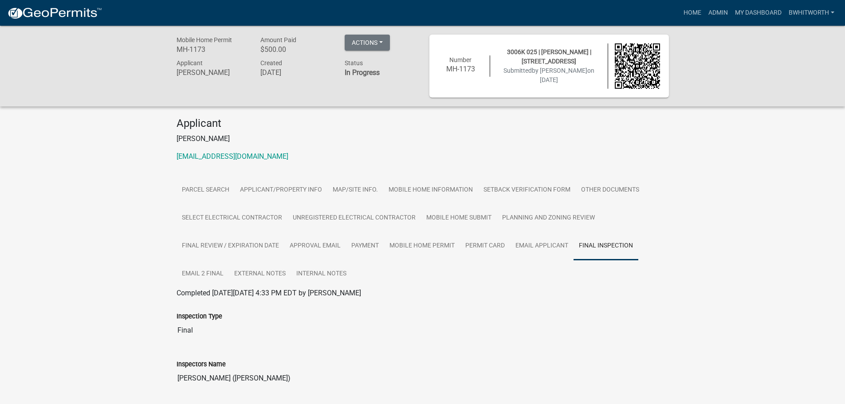
click at [113, 228] on div "Mobile Home Permit MH-1173 Amount Paid $500.00 Actions View receipt Printer Fri…" at bounding box center [422, 353] width 845 height 654
click at [299, 184] on link "Applicant/Property Info" at bounding box center [281, 190] width 93 height 28
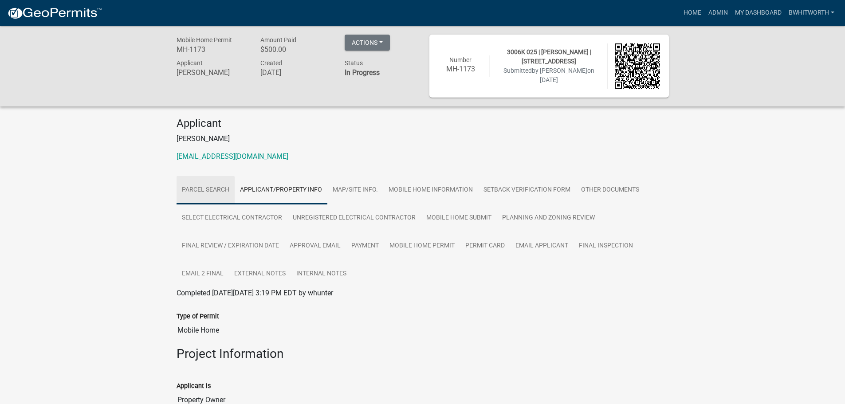
click at [185, 189] on link "Parcel search" at bounding box center [206, 190] width 58 height 28
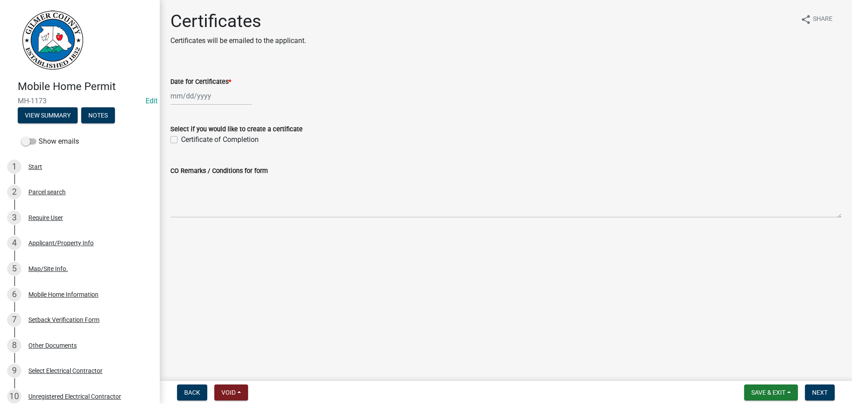
click at [193, 96] on div at bounding box center [210, 96] width 81 height 18
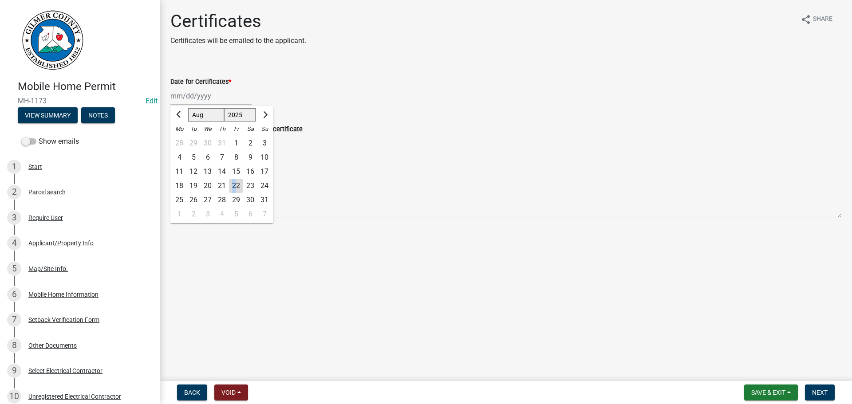
click at [234, 184] on div "22" at bounding box center [236, 186] width 14 height 14
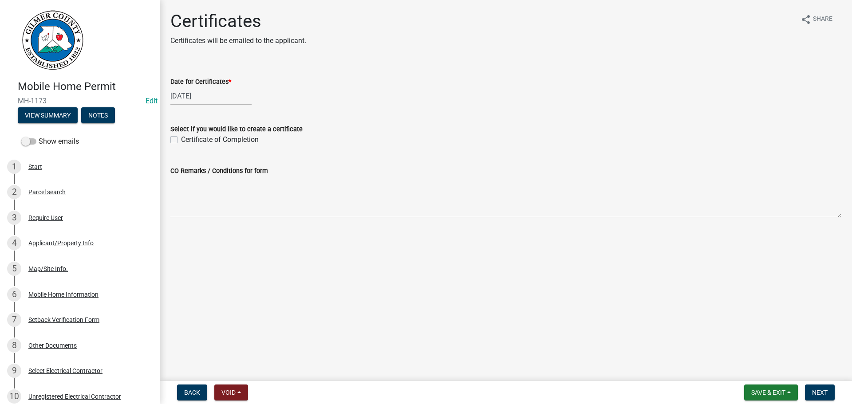
click at [181, 139] on label "Certificate of Completion" at bounding box center [220, 139] width 78 height 11
click at [181, 139] on input "Certificate of Completion" at bounding box center [184, 137] width 6 height 6
click at [822, 391] on span "Next" at bounding box center [820, 392] width 16 height 7
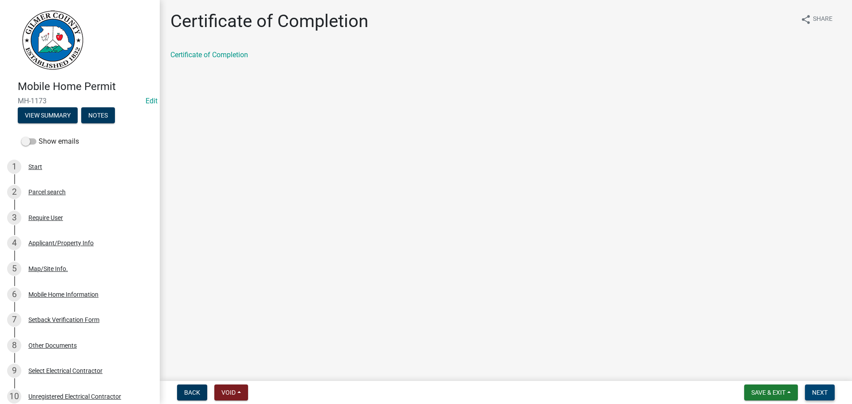
click at [825, 392] on span "Next" at bounding box center [820, 392] width 16 height 7
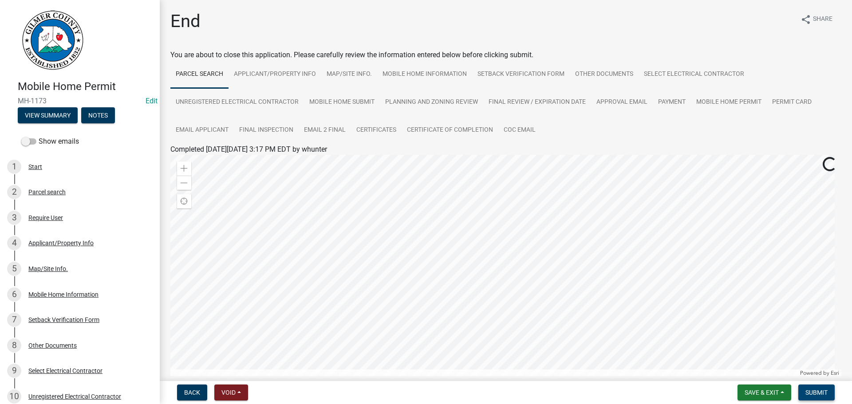
click at [816, 388] on button "Submit" at bounding box center [816, 393] width 36 height 16
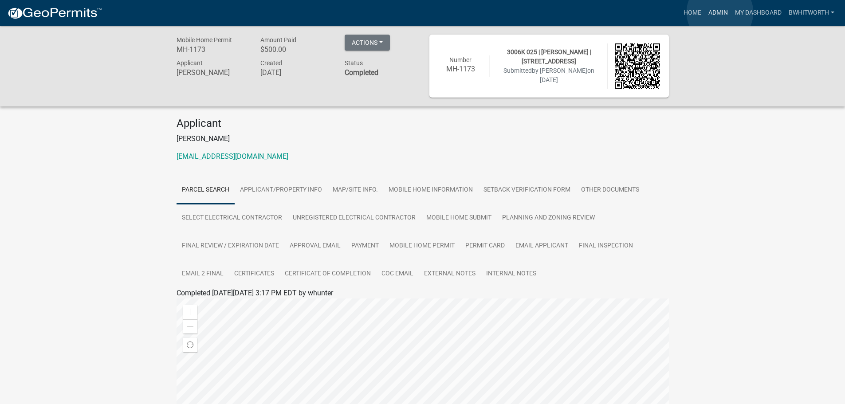
click at [720, 12] on link "Admin" at bounding box center [718, 12] width 27 height 17
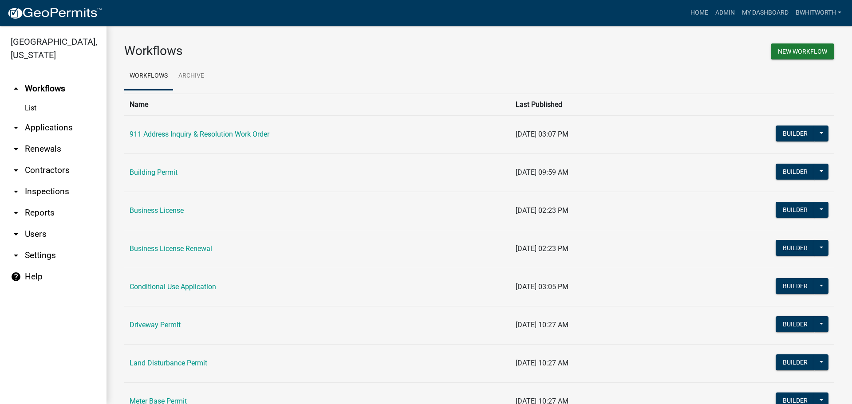
click at [53, 127] on link "arrow_drop_down Applications" at bounding box center [53, 127] width 106 height 21
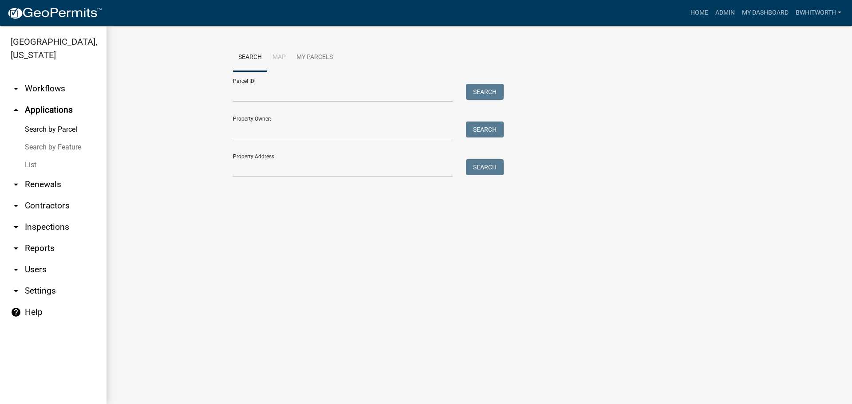
click at [28, 165] on link "List" at bounding box center [53, 165] width 106 height 18
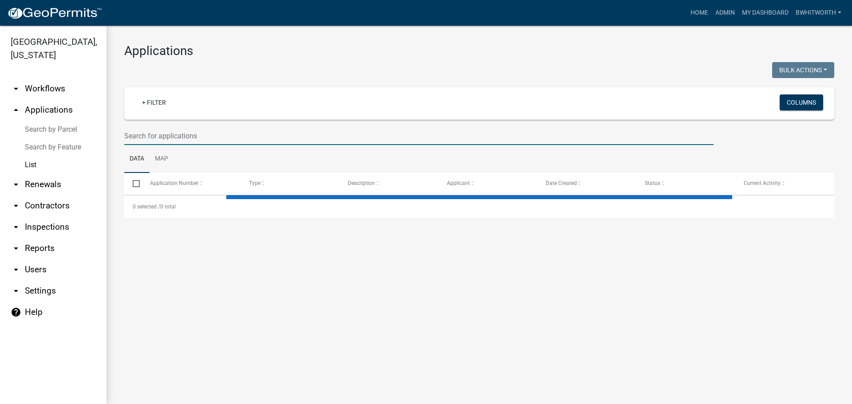
click at [192, 137] on input "text" at bounding box center [418, 136] width 589 height 18
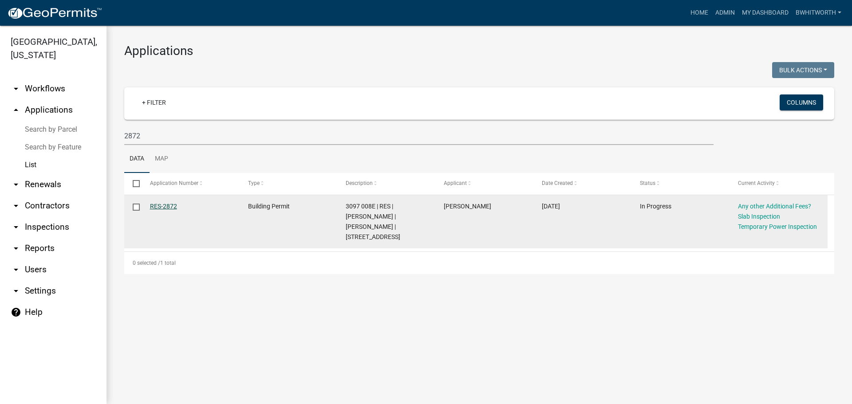
click at [164, 208] on link "RES-2872" at bounding box center [163, 206] width 27 height 7
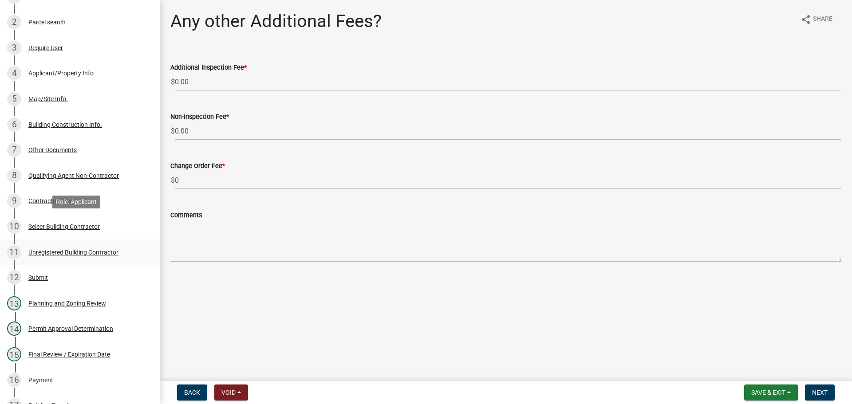
scroll to position [222, 0]
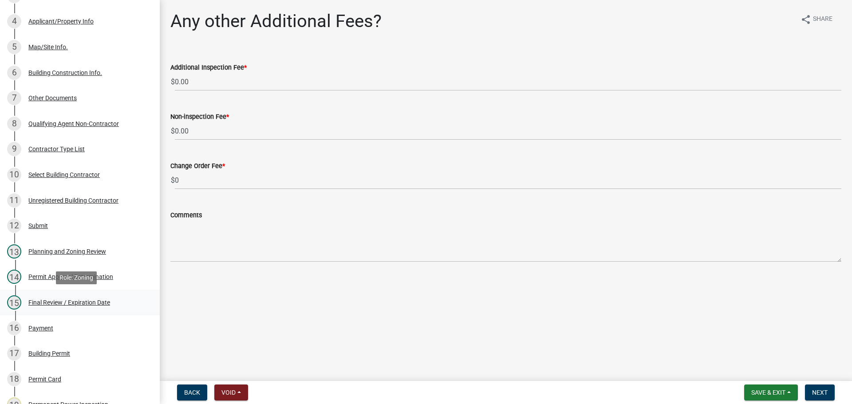
click at [44, 304] on div "Final Review / Expiration Date" at bounding box center [69, 302] width 82 height 6
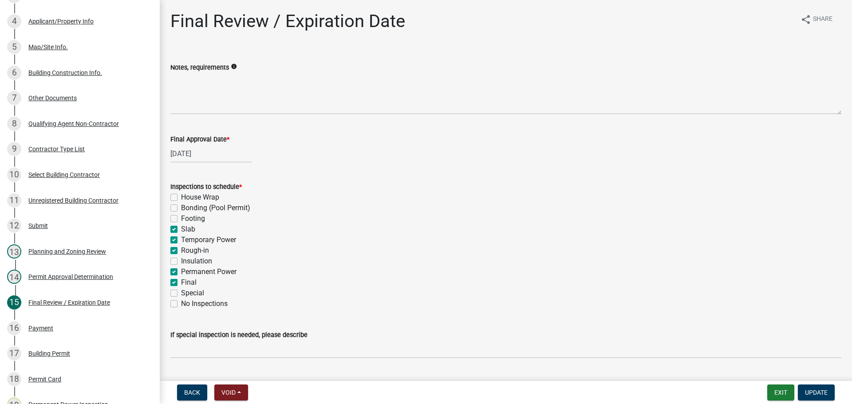
click at [181, 228] on label "Slab" at bounding box center [188, 229] width 14 height 11
click at [181, 228] on input "Slab" at bounding box center [184, 227] width 6 height 6
click at [181, 239] on label "Temporary Power" at bounding box center [208, 240] width 55 height 11
click at [181, 239] on input "Temporary Power" at bounding box center [184, 238] width 6 height 6
click at [181, 247] on label "Rough-in" at bounding box center [195, 250] width 28 height 11
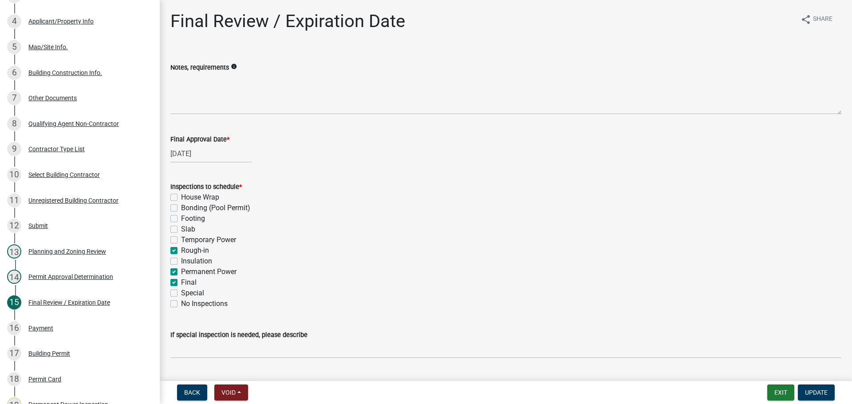
click at [181, 247] on input "Rough-in" at bounding box center [184, 248] width 6 height 6
click at [181, 269] on label "Permanent Power" at bounding box center [208, 272] width 55 height 11
click at [181, 269] on input "Permanent Power" at bounding box center [184, 270] width 6 height 6
click at [810, 389] on button "Update" at bounding box center [816, 393] width 37 height 16
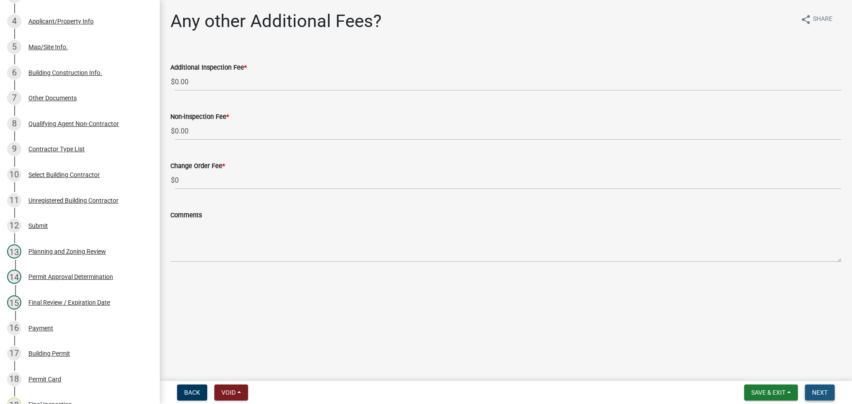
click at [822, 388] on button "Next" at bounding box center [820, 393] width 30 height 16
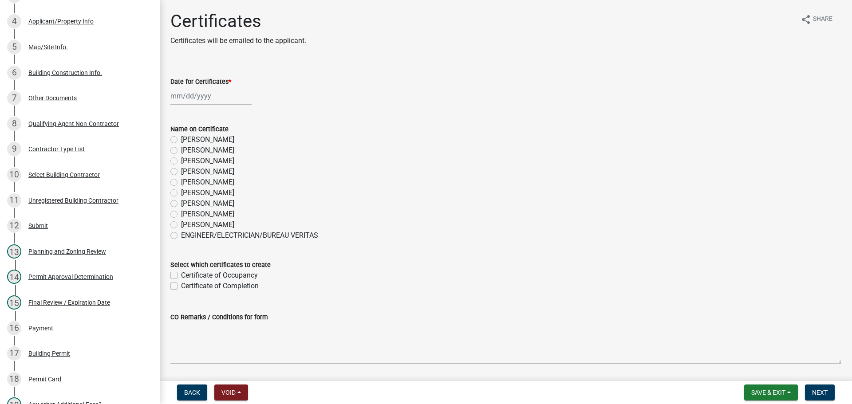
click at [200, 97] on div at bounding box center [210, 96] width 81 height 18
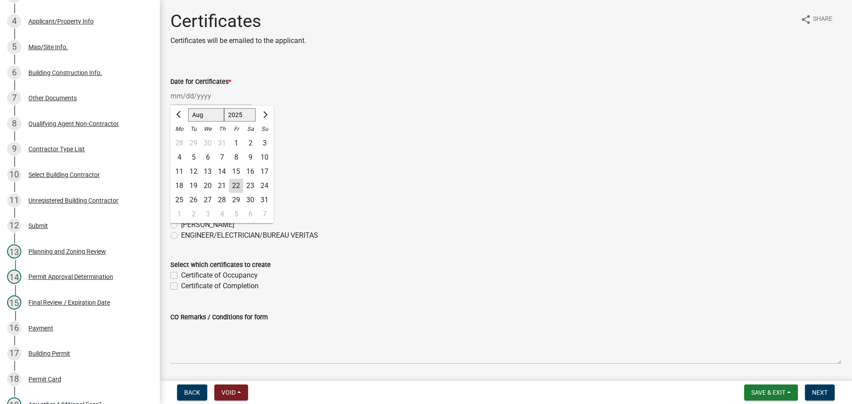
click at [236, 184] on div "22" at bounding box center [236, 186] width 14 height 14
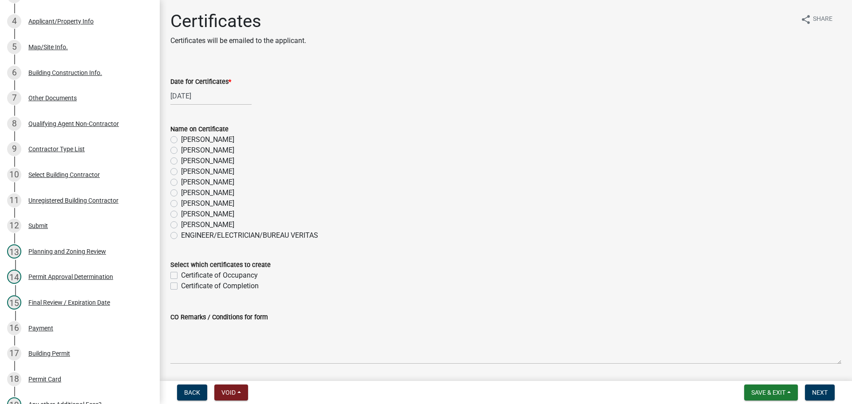
click at [181, 171] on label "[PERSON_NAME]" at bounding box center [207, 171] width 53 height 11
click at [181, 171] on input "[PERSON_NAME]" at bounding box center [184, 169] width 6 height 6
click at [181, 272] on label "Certificate of Occupancy" at bounding box center [219, 275] width 77 height 11
click at [181, 272] on input "Certificate of Occupancy" at bounding box center [184, 273] width 6 height 6
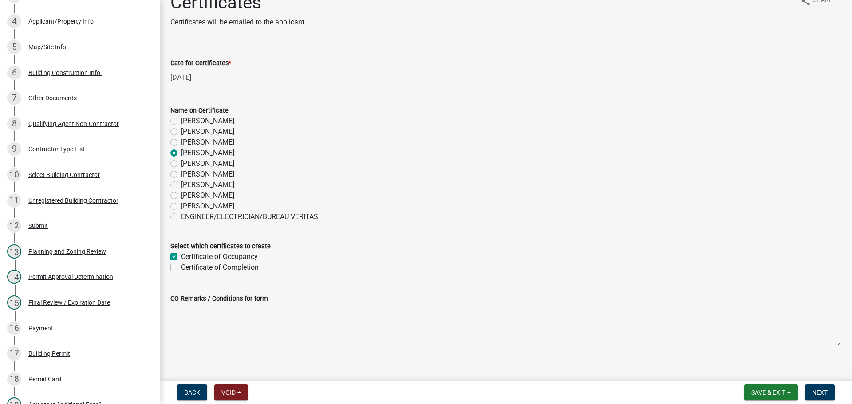
scroll to position [28, 0]
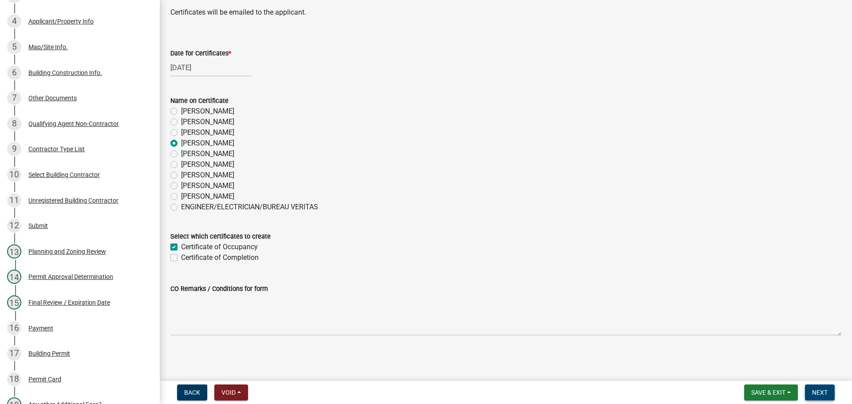
click at [816, 393] on span "Next" at bounding box center [820, 392] width 16 height 7
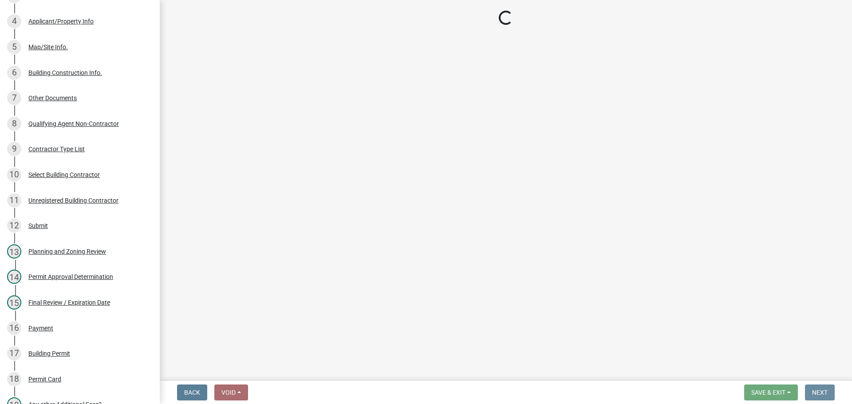
scroll to position [0, 0]
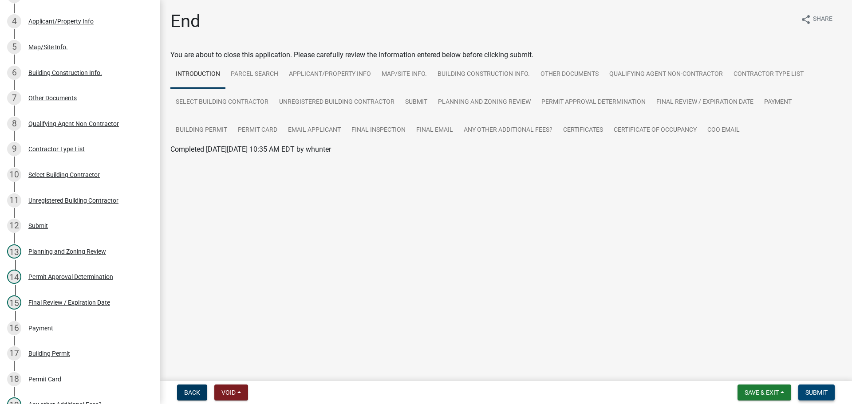
click at [814, 393] on span "Submit" at bounding box center [816, 392] width 22 height 7
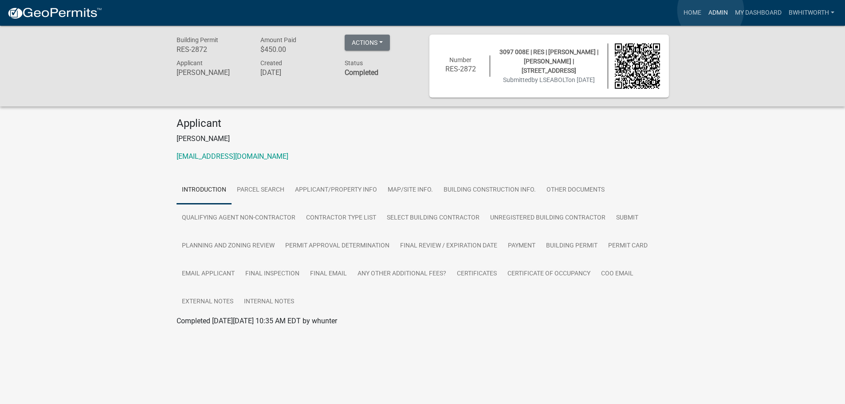
click at [710, 10] on link "Admin" at bounding box center [718, 12] width 27 height 17
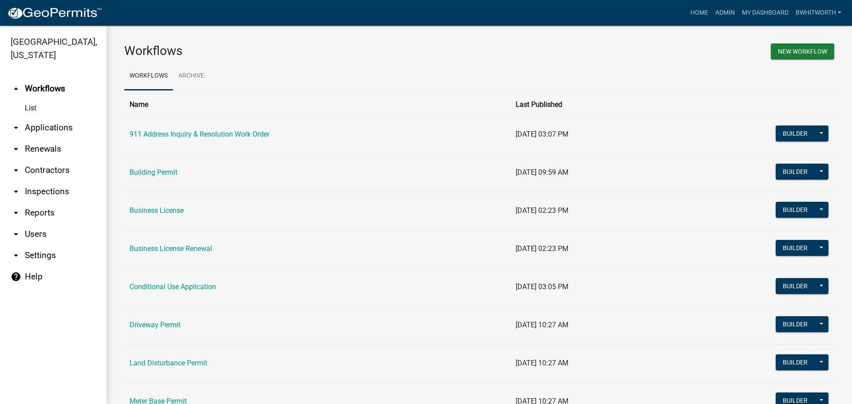
click at [30, 145] on link "arrow_drop_down Renewals" at bounding box center [53, 148] width 106 height 21
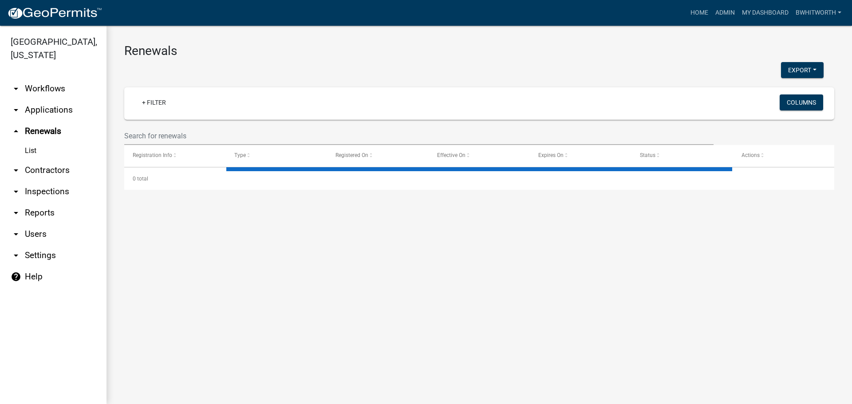
click at [32, 110] on link "arrow_drop_down Applications" at bounding box center [53, 109] width 106 height 21
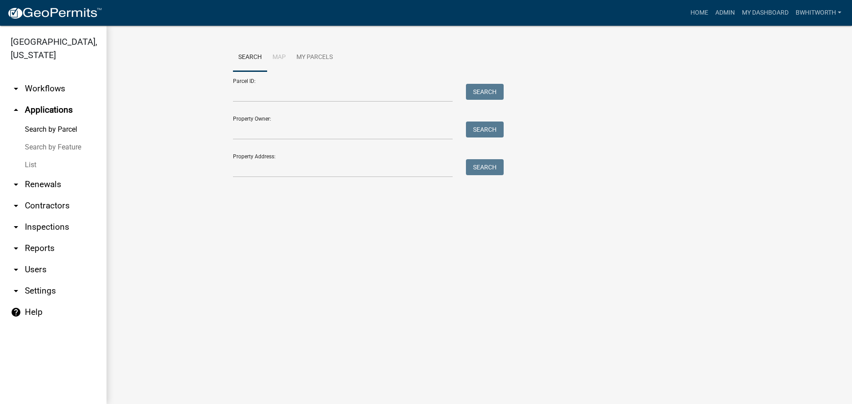
click at [30, 163] on link "List" at bounding box center [53, 165] width 106 height 18
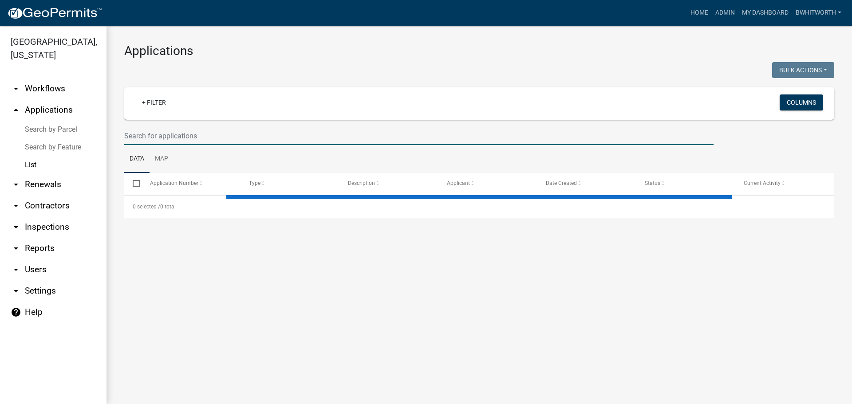
click at [163, 136] on input "text" at bounding box center [418, 136] width 589 height 18
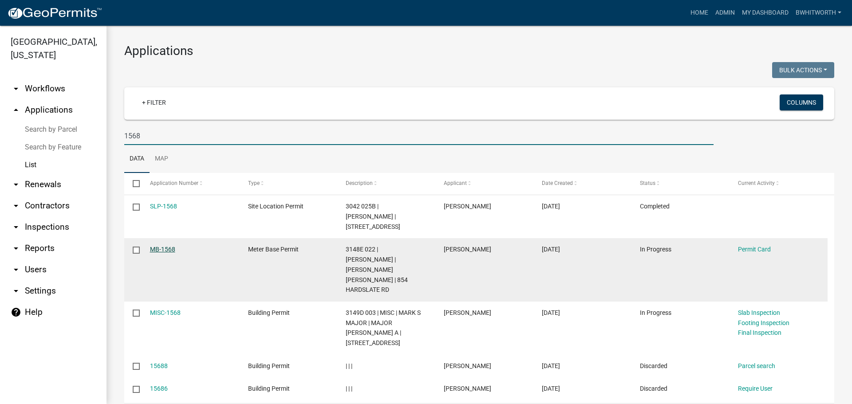
click at [162, 248] on link "MB-1568" at bounding box center [162, 249] width 25 height 7
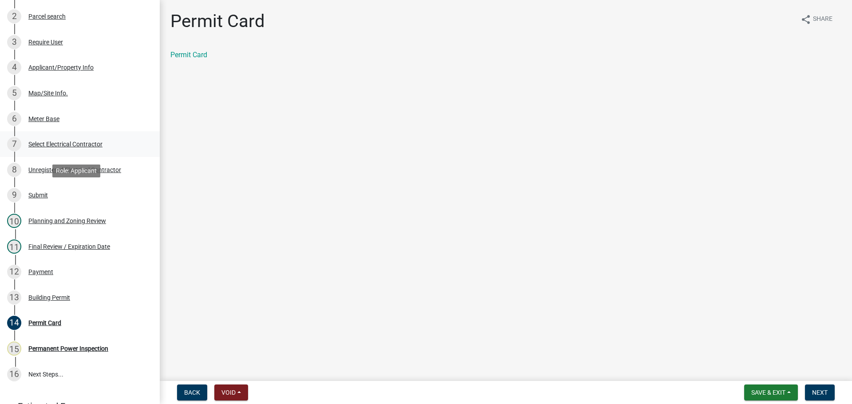
scroll to position [177, 0]
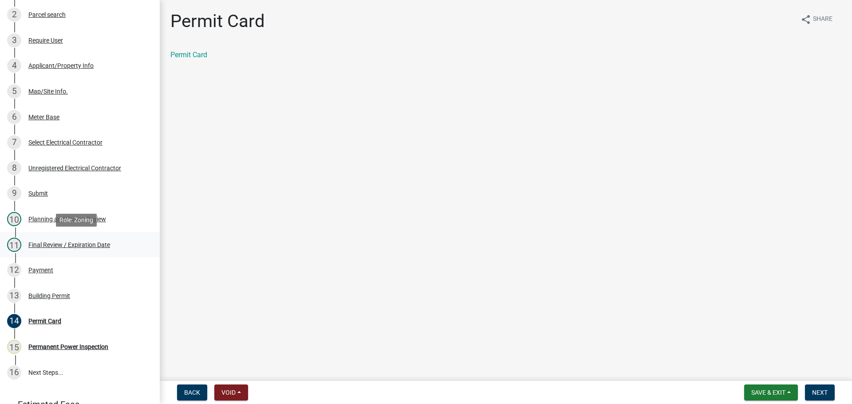
click at [60, 242] on div "Final Review / Expiration Date" at bounding box center [69, 245] width 82 height 6
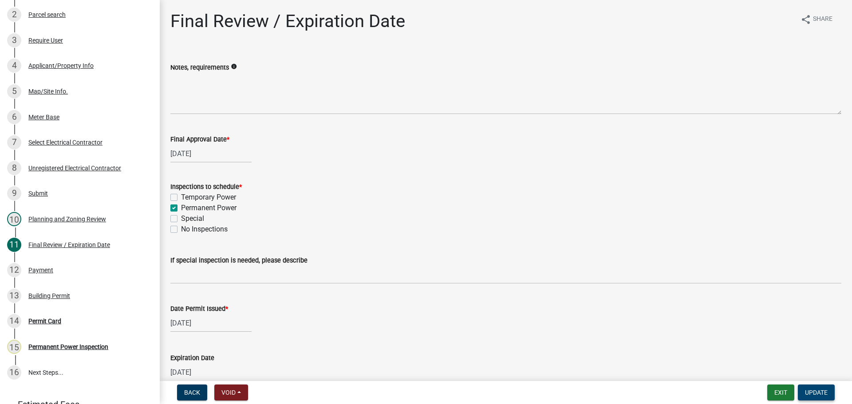
click at [809, 390] on span "Update" at bounding box center [816, 392] width 23 height 7
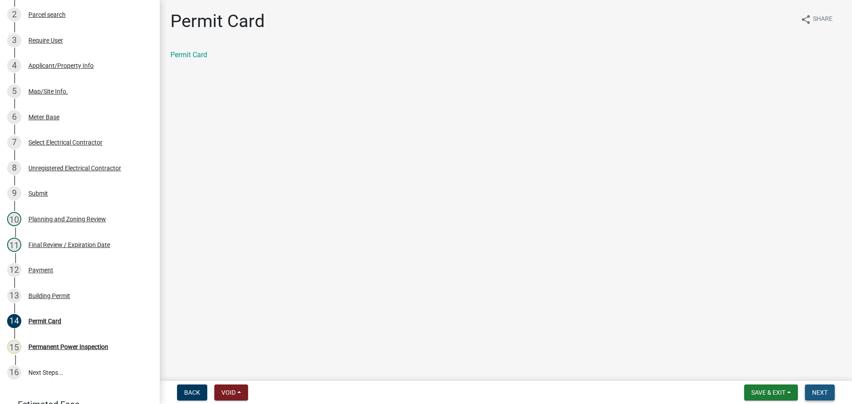
click at [810, 387] on button "Next" at bounding box center [820, 393] width 30 height 16
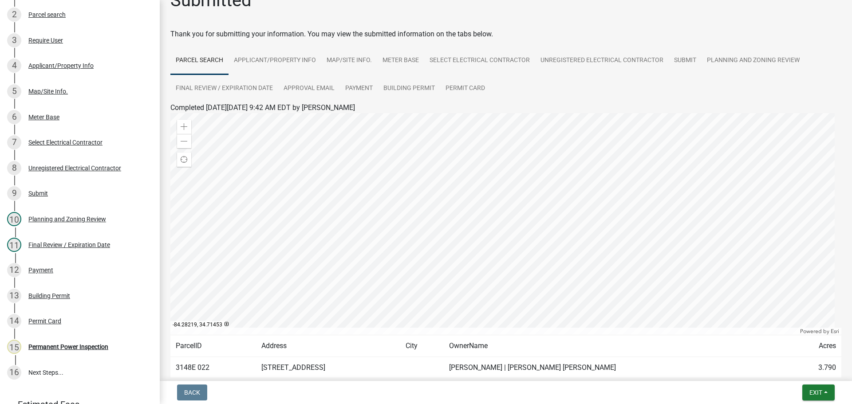
scroll to position [0, 0]
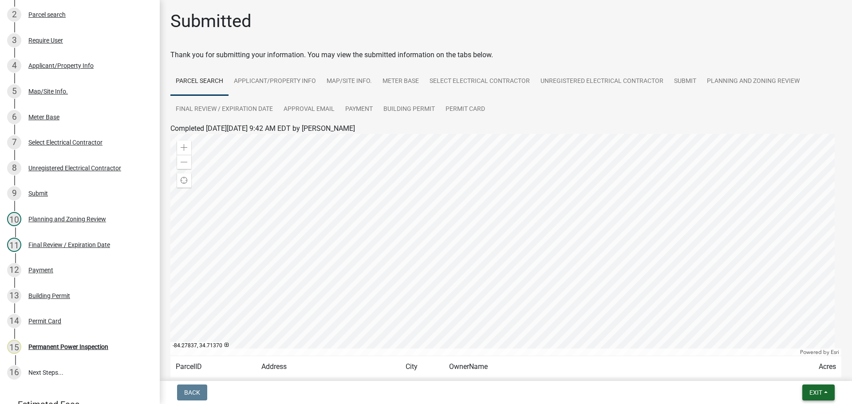
click at [811, 392] on span "Exit" at bounding box center [815, 392] width 13 height 7
click at [90, 309] on link "14 Permit Card" at bounding box center [80, 322] width 160 height 26
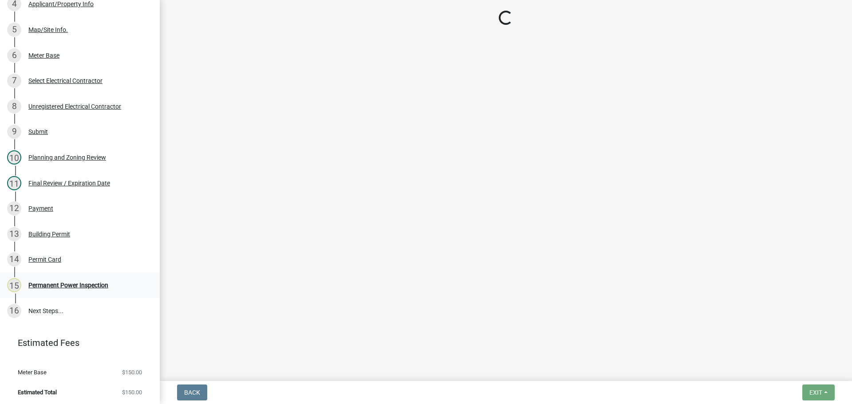
scroll to position [241, 0]
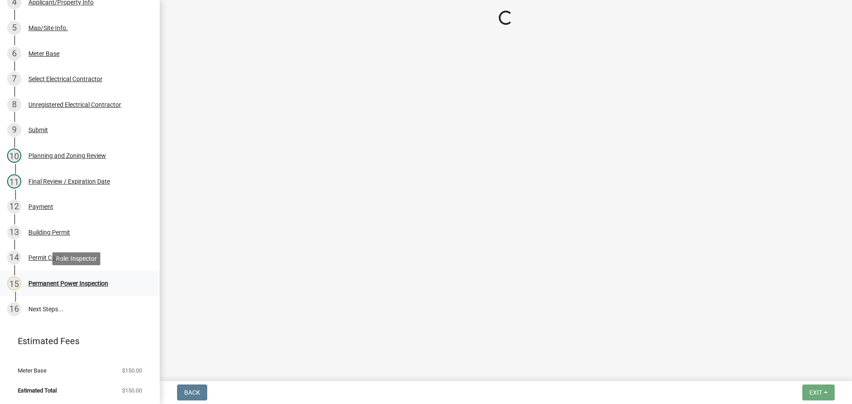
click at [79, 282] on div "Permanent Power Inspection" at bounding box center [68, 283] width 80 height 6
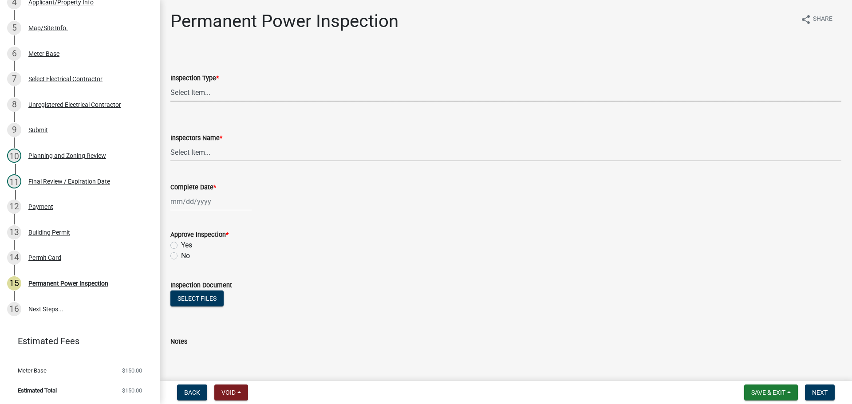
click at [199, 93] on select "Select Item... Permanent Power" at bounding box center [505, 92] width 671 height 18
click at [170, 83] on select "Select Item... Permanent Power" at bounding box center [505, 92] width 671 height 18
click at [200, 149] on select "Select Item... [PERSON_NAME] ([PERSON_NAME]) [PERSON_NAME] ([PERSON_NAME]) Engi…" at bounding box center [505, 152] width 671 height 18
click at [170, 143] on select "Select Item... [PERSON_NAME] ([PERSON_NAME]) [PERSON_NAME] ([PERSON_NAME]) Engi…" at bounding box center [505, 152] width 671 height 18
click at [201, 205] on div at bounding box center [210, 202] width 81 height 18
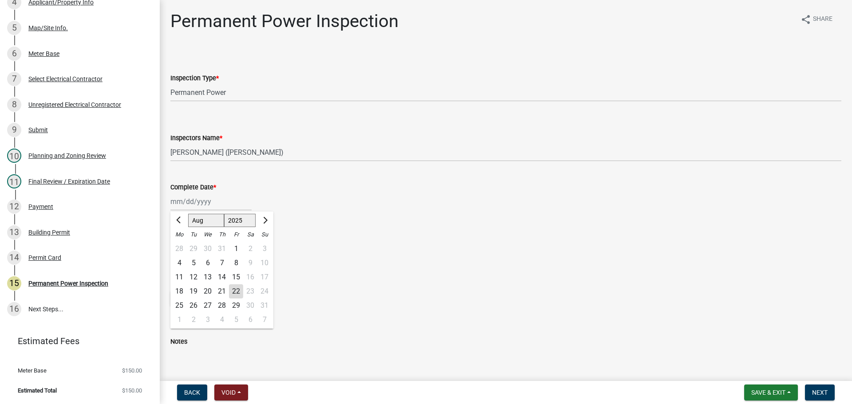
click at [240, 287] on div "22" at bounding box center [236, 291] width 14 height 14
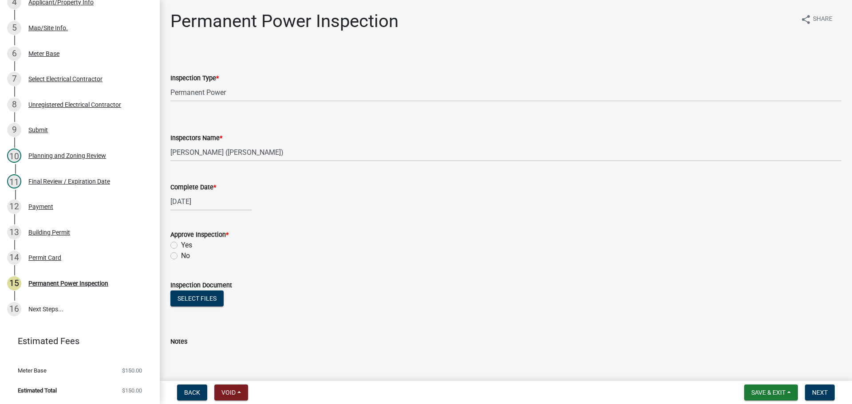
click at [181, 244] on label "Yes" at bounding box center [186, 245] width 11 height 11
click at [181, 244] on input "Yes" at bounding box center [184, 243] width 6 height 6
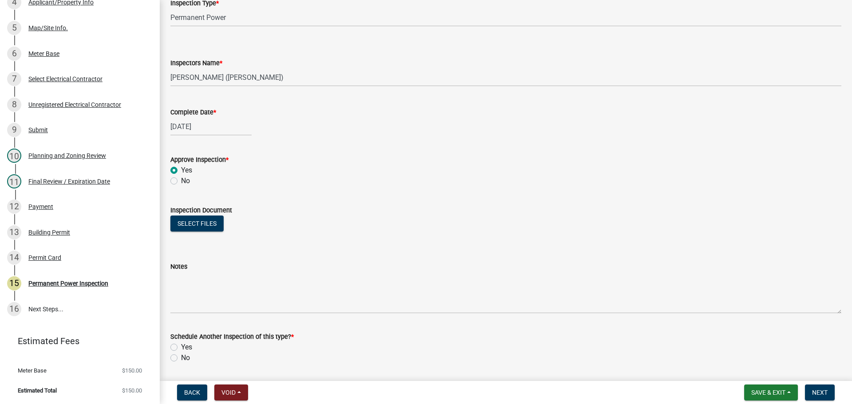
scroll to position [143, 0]
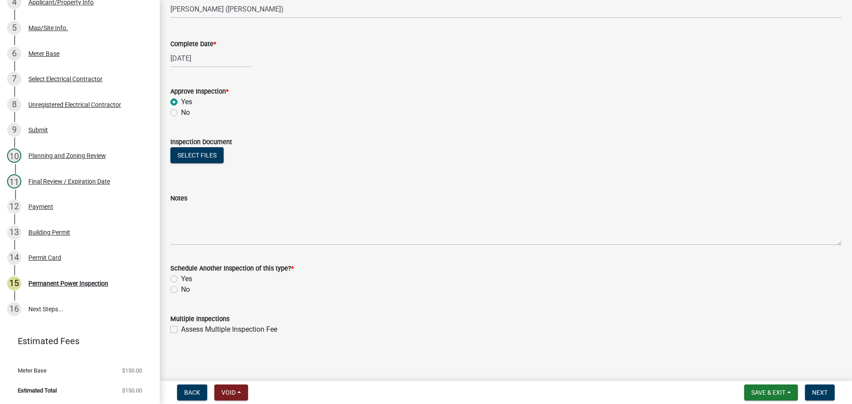
click at [181, 289] on label "No" at bounding box center [185, 289] width 9 height 11
click at [181, 289] on input "No" at bounding box center [184, 287] width 6 height 6
click at [825, 391] on span "Next" at bounding box center [820, 392] width 16 height 7
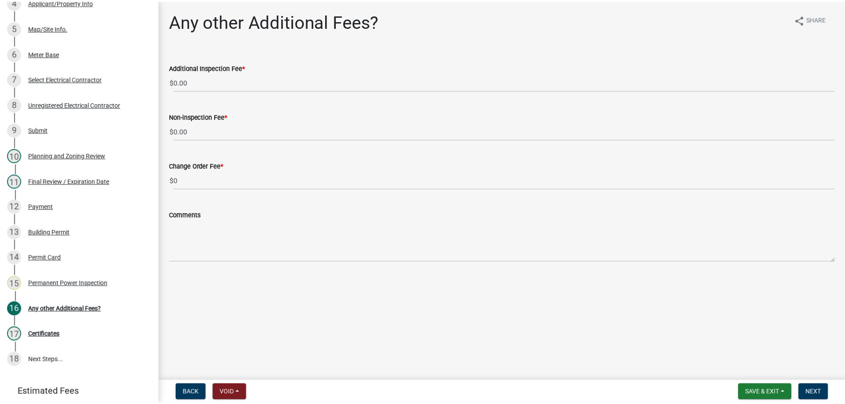
scroll to position [292, 0]
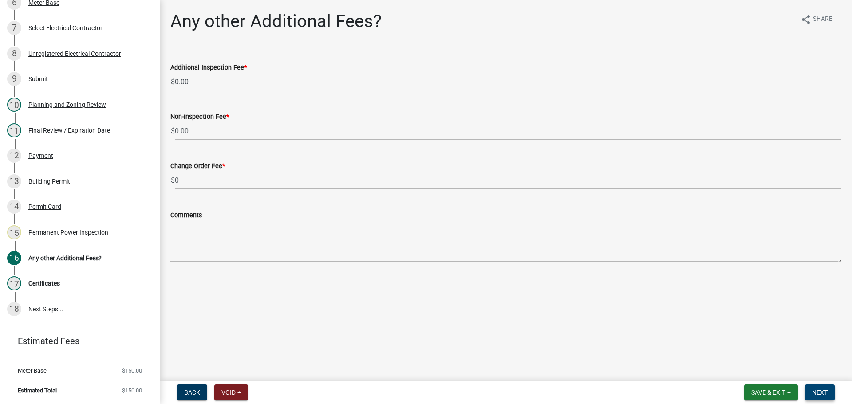
click at [811, 391] on button "Next" at bounding box center [820, 393] width 30 height 16
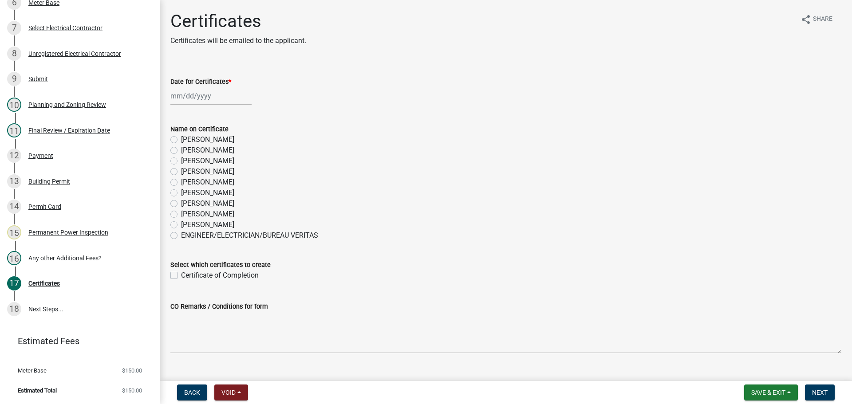
click at [189, 98] on div at bounding box center [210, 96] width 81 height 18
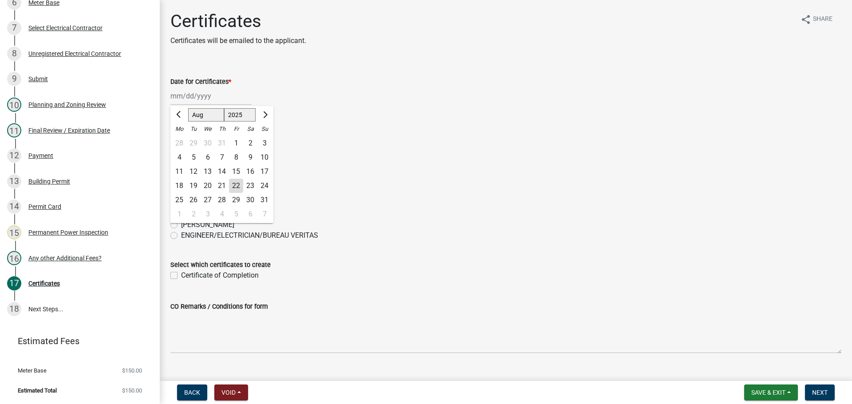
click at [231, 183] on div "22" at bounding box center [236, 186] width 14 height 14
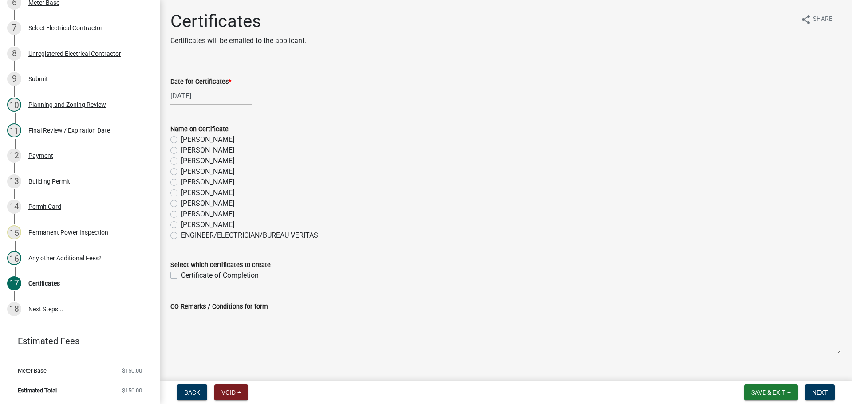
drag, startPoint x: 173, startPoint y: 171, endPoint x: 173, endPoint y: 178, distance: 6.7
click at [181, 172] on label "[PERSON_NAME]" at bounding box center [207, 171] width 53 height 11
click at [181, 172] on input "[PERSON_NAME]" at bounding box center [184, 169] width 6 height 6
drag, startPoint x: 172, startPoint y: 273, endPoint x: 235, endPoint y: 285, distance: 64.1
click at [181, 273] on label "Certificate of Completion" at bounding box center [220, 275] width 78 height 11
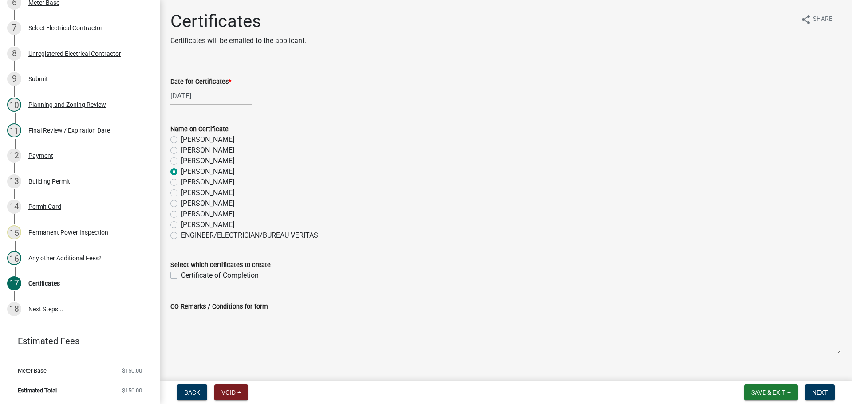
click at [181, 273] on input "Certificate of Completion" at bounding box center [184, 273] width 6 height 6
click at [823, 393] on span "Next" at bounding box center [820, 392] width 16 height 7
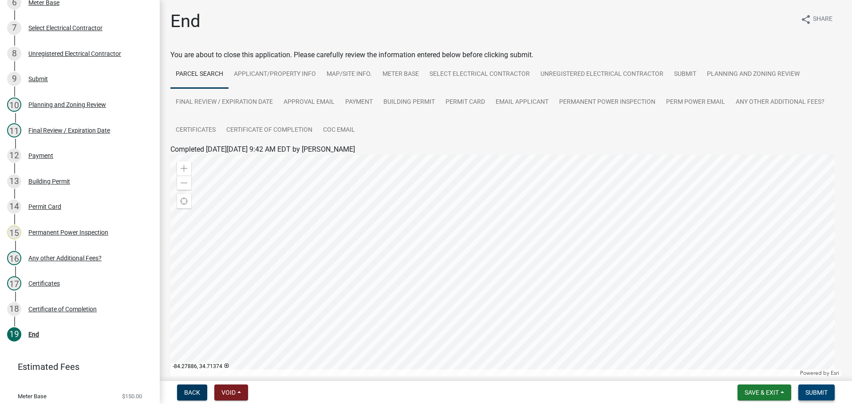
click at [816, 392] on span "Submit" at bounding box center [816, 392] width 22 height 7
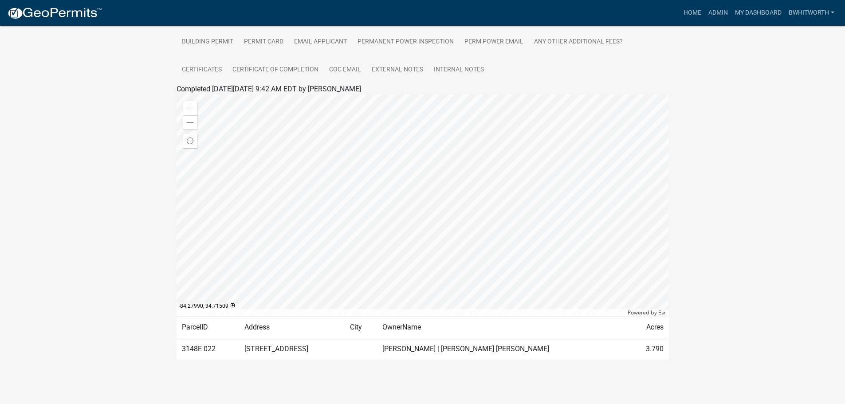
scroll to position [28, 0]
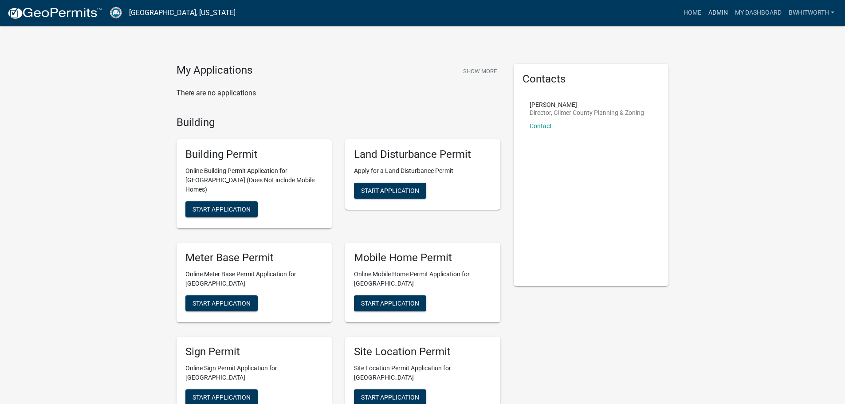
click at [715, 9] on link "Admin" at bounding box center [718, 12] width 27 height 17
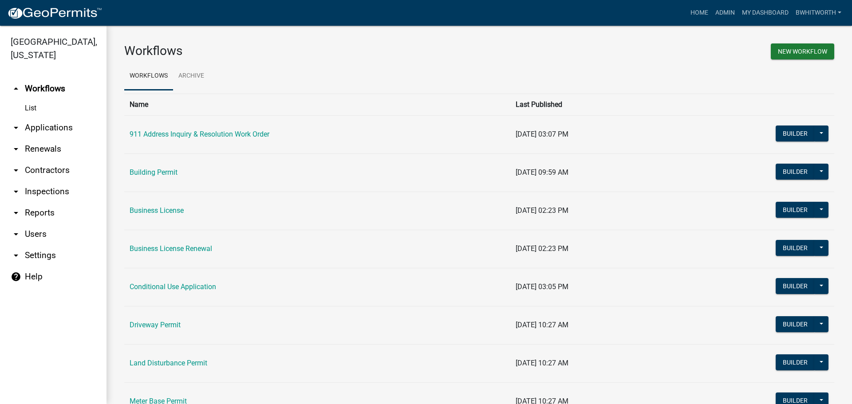
click at [40, 129] on link "arrow_drop_down Applications" at bounding box center [53, 127] width 106 height 21
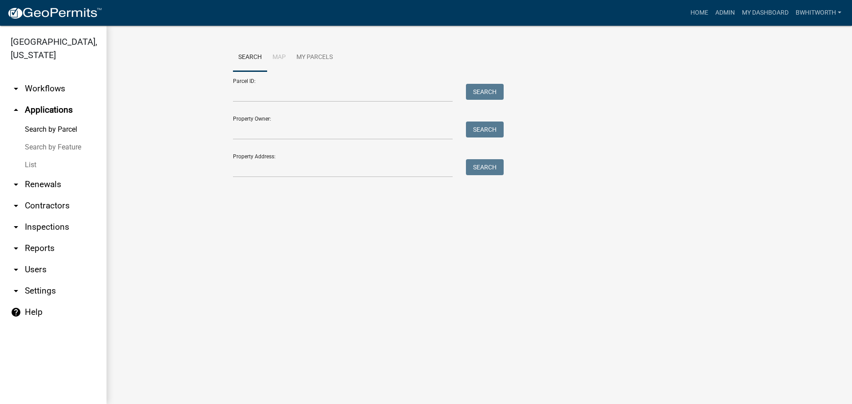
click at [34, 164] on link "List" at bounding box center [53, 165] width 106 height 18
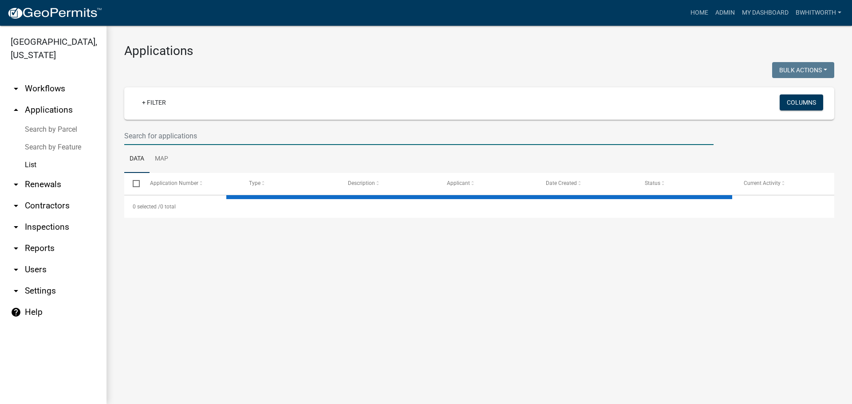
click at [238, 136] on input "text" at bounding box center [418, 136] width 589 height 18
type input "3409"
select select "3: 100"
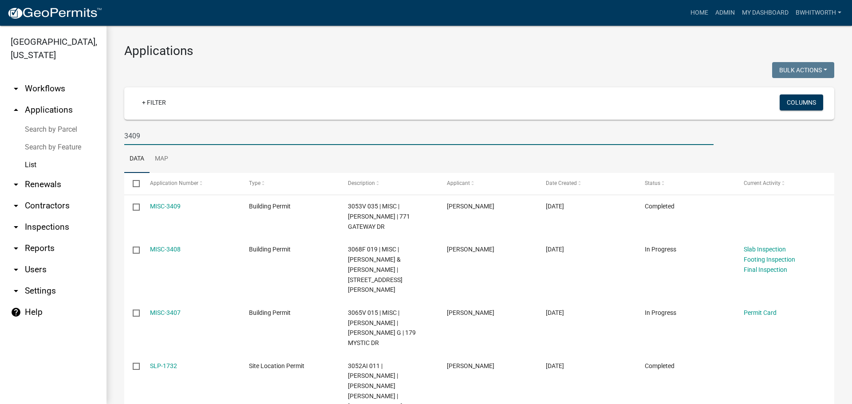
type input "3409"
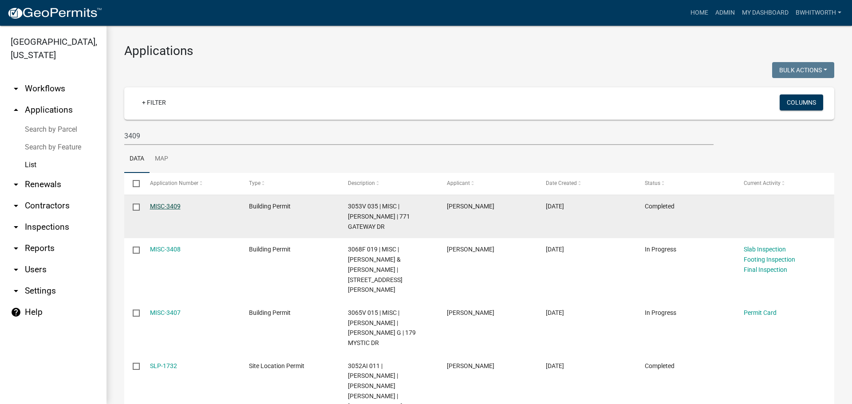
click at [169, 205] on link "MISC-3409" at bounding box center [165, 206] width 31 height 7
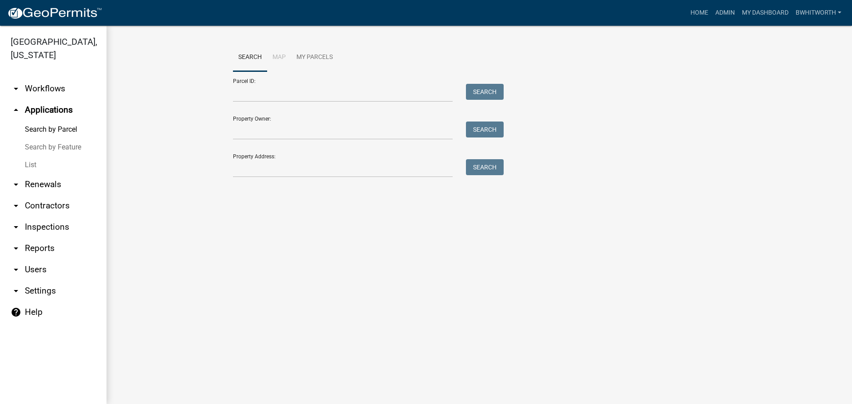
click at [29, 162] on link "List" at bounding box center [53, 165] width 106 height 18
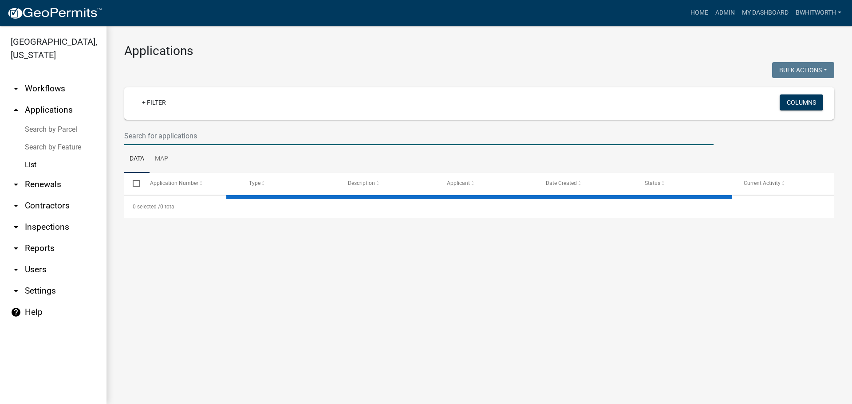
click at [222, 136] on input "text" at bounding box center [418, 136] width 589 height 18
type input "3409"
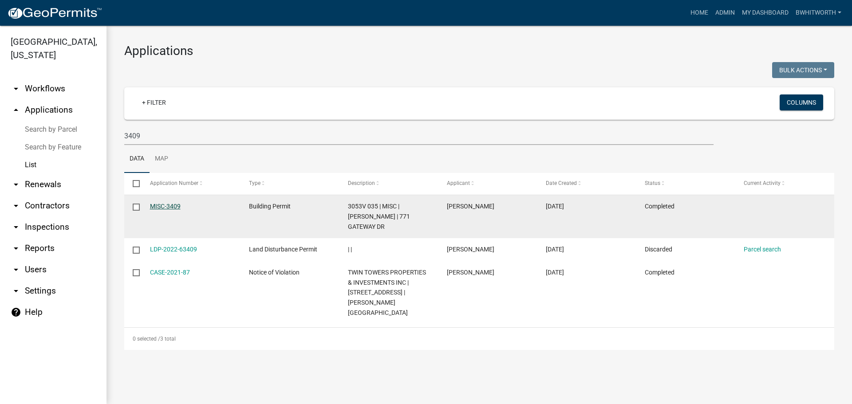
click at [159, 204] on link "MISC-3409" at bounding box center [165, 206] width 31 height 7
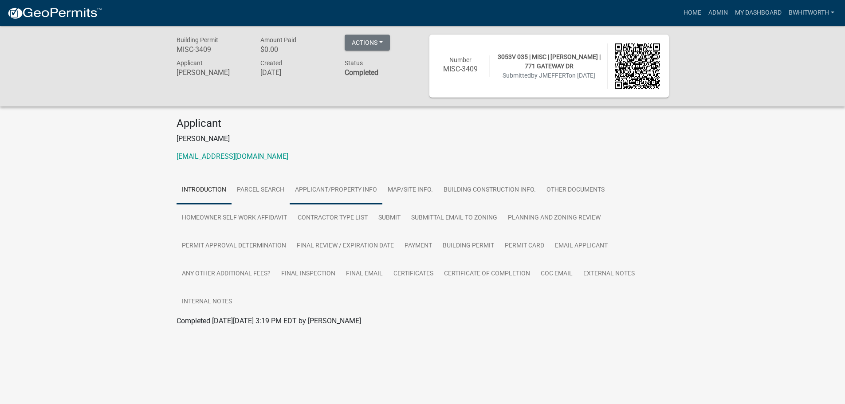
click at [302, 190] on link "Applicant/Property Info" at bounding box center [336, 190] width 93 height 28
click at [457, 245] on link "Building Permit" at bounding box center [468, 246] width 62 height 28
click at [204, 328] on link "Building Permit" at bounding box center [201, 331] width 48 height 8
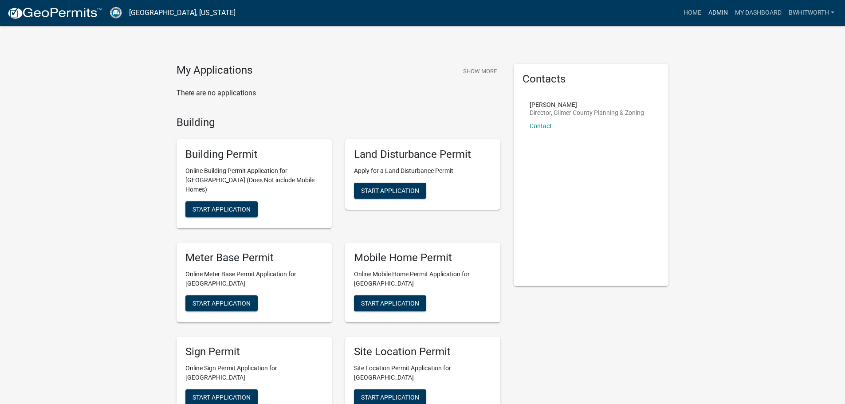
click at [717, 10] on link "Admin" at bounding box center [718, 12] width 27 height 17
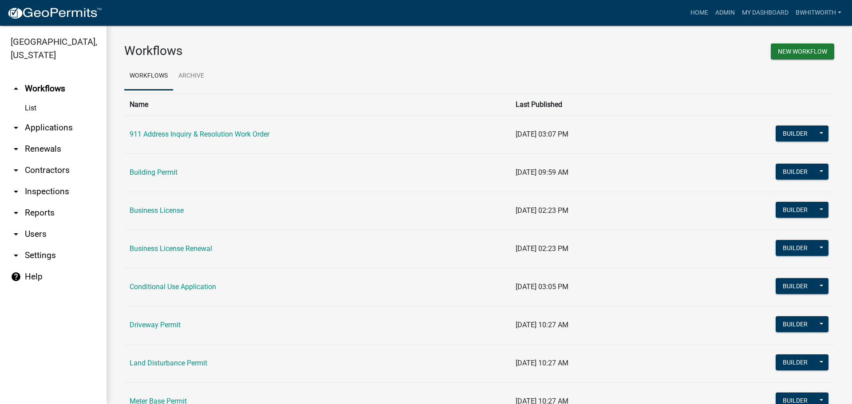
click at [52, 126] on link "arrow_drop_down Applications" at bounding box center [53, 127] width 106 height 21
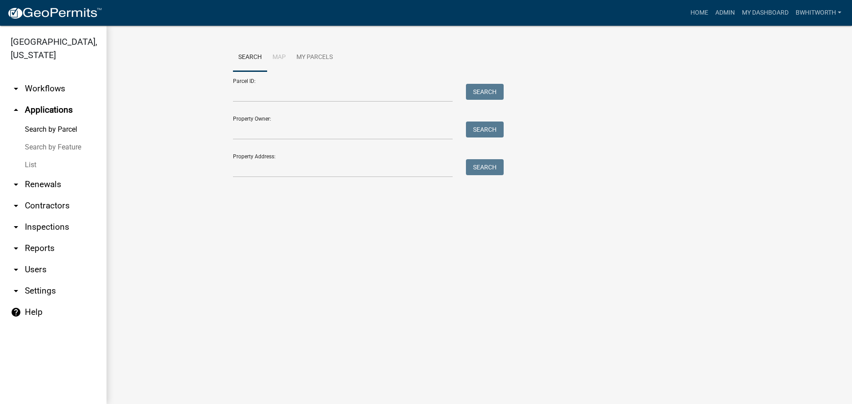
click at [24, 162] on link "List" at bounding box center [53, 165] width 106 height 18
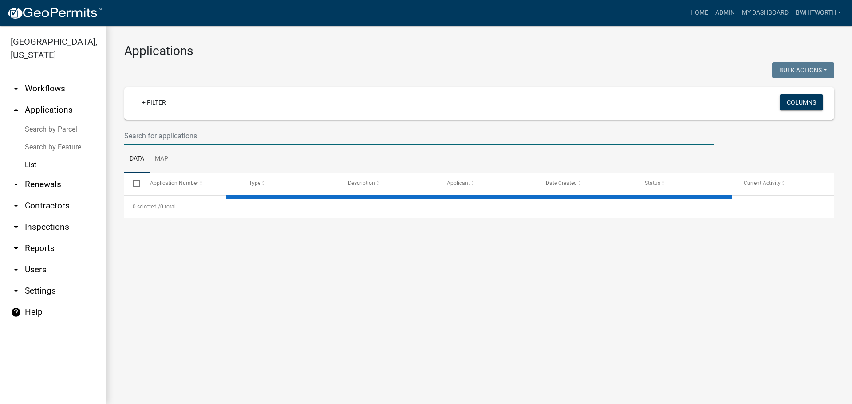
click at [185, 140] on input "text" at bounding box center [418, 136] width 589 height 18
select select "3: 100"
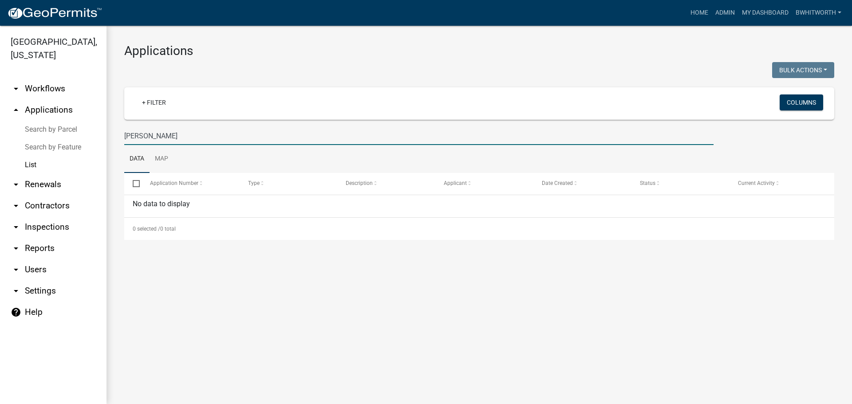
click at [137, 136] on input "greg simms" at bounding box center [418, 136] width 589 height 18
type input "gregg simms"
drag, startPoint x: 197, startPoint y: 137, endPoint x: 68, endPoint y: 116, distance: 131.1
click at [81, 128] on div "Gilmer County, Georgia arrow_drop_down Workflows List arrow_drop_up Application…" at bounding box center [426, 215] width 852 height 378
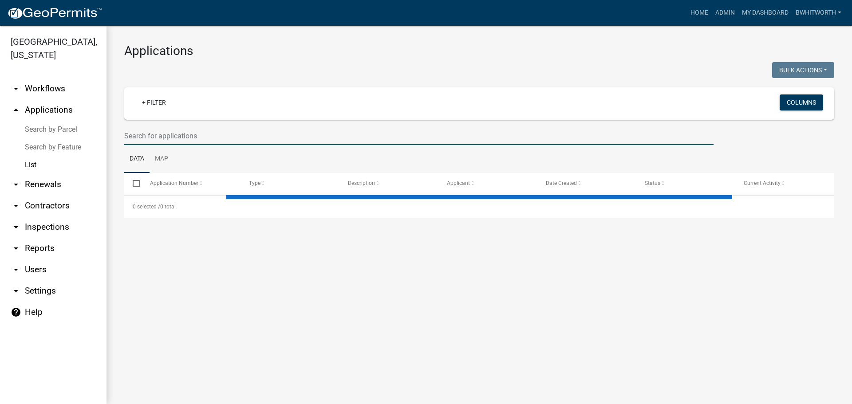
select select "3: 100"
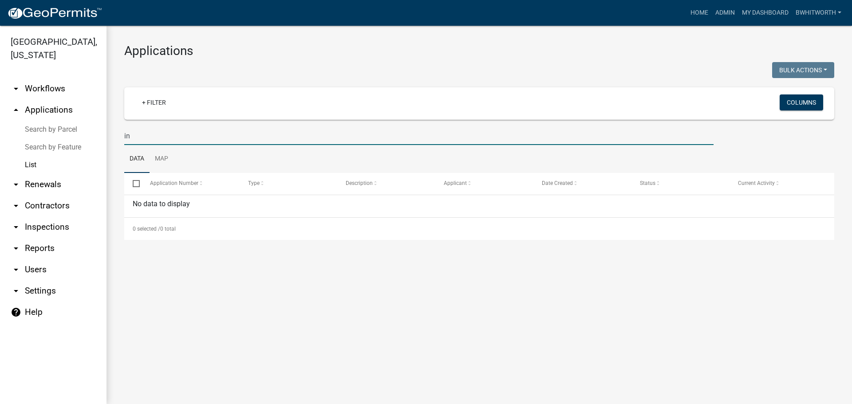
type input "i"
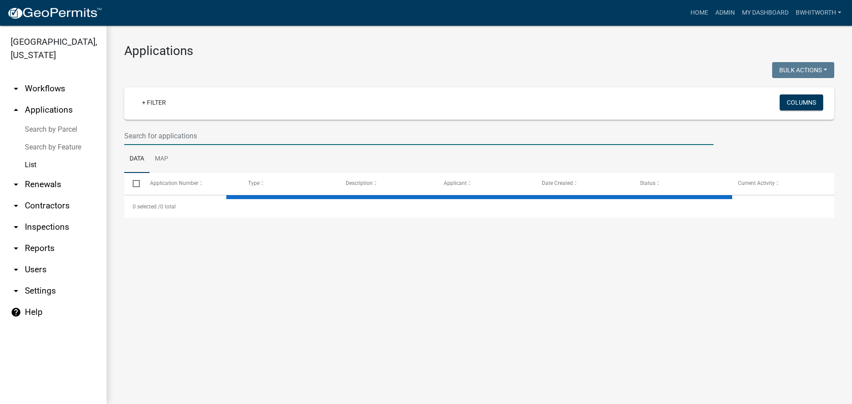
select select "3: 100"
